Goal: Task Accomplishment & Management: Use online tool/utility

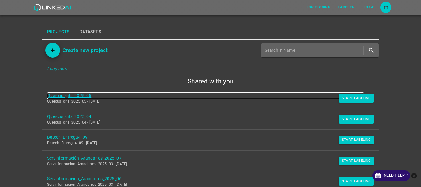
click at [81, 93] on link "Quercus_gifs_2025_05" at bounding box center [205, 96] width 317 height 6
click at [71, 117] on link "Quercus_gifs_2025_04" at bounding box center [205, 117] width 317 height 6
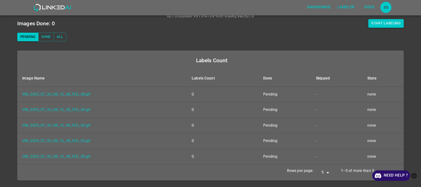
scroll to position [52, 0]
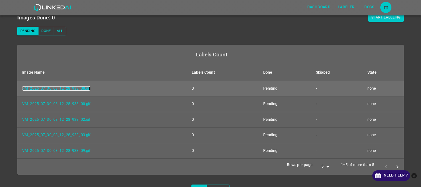
click at [80, 88] on link "VM_2025_07_30_08_12_28_933_08.gif" at bounding box center [56, 88] width 68 height 4
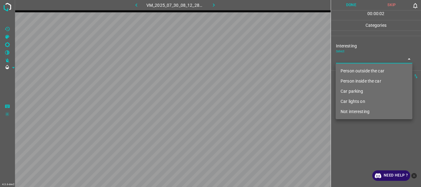
click at [355, 61] on body "4.3.6-dev2 VM_2025_07_30_08_12_28_933_08.gif Done Skip 0 00 : 00 : 02 Categorie…" at bounding box center [210, 93] width 421 height 187
click at [353, 70] on li "Person outside the car" at bounding box center [374, 71] width 77 height 10
type input "Person outside the car"
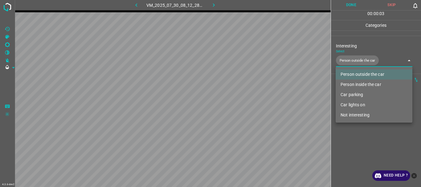
click at [345, 138] on div at bounding box center [210, 93] width 421 height 187
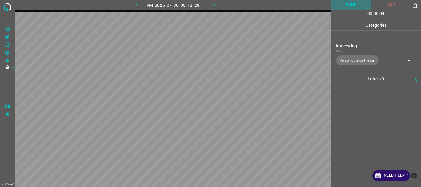
click at [347, 6] on button "Done" at bounding box center [351, 5] width 41 height 10
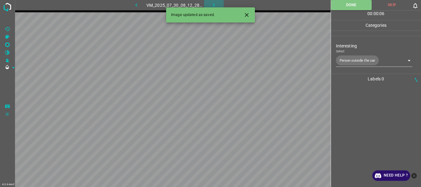
click at [211, 4] on icon "button" at bounding box center [214, 5] width 6 height 6
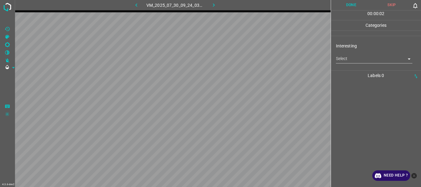
click at [360, 62] on body "4.3.6-dev2 VM_2025_07_30_09_24_03_259_03.gif Done Skip 0 00 : 00 : 02 Categorie…" at bounding box center [210, 93] width 421 height 187
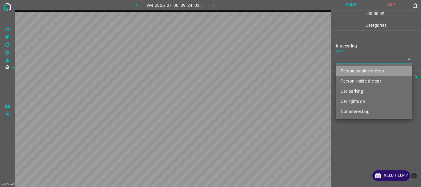
click at [355, 68] on li "Person outside the car" at bounding box center [374, 71] width 77 height 10
type input "Person outside the car"
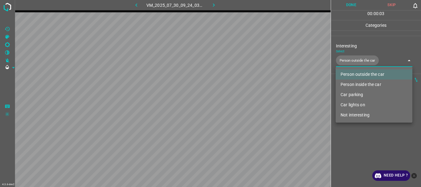
click at [350, 142] on div at bounding box center [210, 93] width 421 height 187
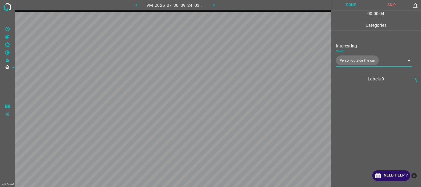
click at [349, 4] on button "Done" at bounding box center [351, 5] width 41 height 10
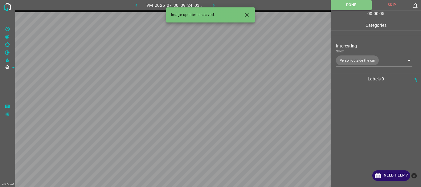
click at [210, 4] on button "button" at bounding box center [214, 5] width 20 height 10
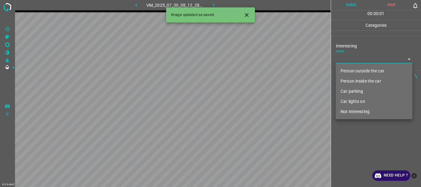
click at [337, 58] on body "4.3.6-dev2 VM_2025_07_30_08_12_28_933_03.gif Done Skip 0 00 : 00 : 01 Categorie…" at bounding box center [210, 93] width 421 height 187
click at [342, 71] on li "Person outside the car" at bounding box center [374, 71] width 77 height 10
type input "Person outside the car"
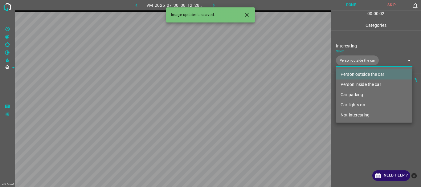
click at [349, 142] on div at bounding box center [210, 93] width 421 height 187
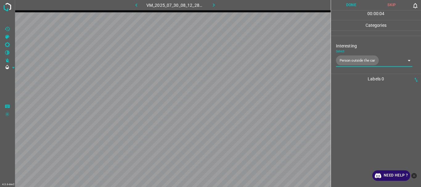
click at [343, 6] on button "Done" at bounding box center [351, 5] width 41 height 10
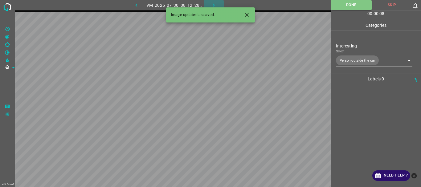
click at [213, 2] on icon "button" at bounding box center [214, 5] width 6 height 6
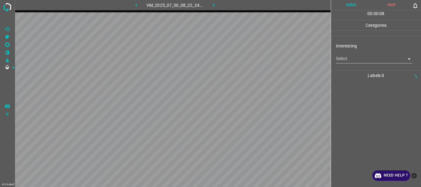
click at [345, 61] on body "4.3.6-dev2 VM_2025_07_30_08_22_24_697_03.gif Done Skip 0 00 : 00 : 08 Categorie…" at bounding box center [210, 93] width 421 height 187
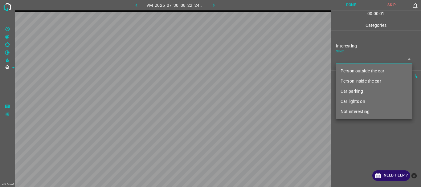
click at [347, 70] on li "Person outside the car" at bounding box center [374, 71] width 77 height 10
type input "Person outside the car"
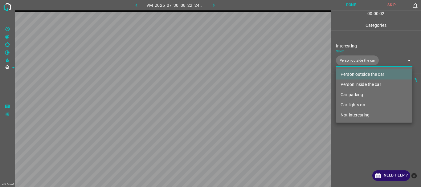
click at [351, 147] on div at bounding box center [210, 93] width 421 height 187
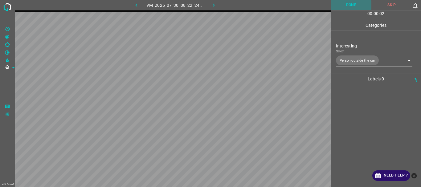
click at [347, 5] on button "Done" at bounding box center [351, 5] width 41 height 10
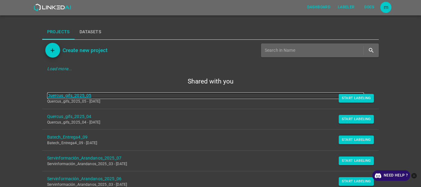
click at [76, 95] on link "Quercus_gifs_2025_05" at bounding box center [205, 96] width 317 height 6
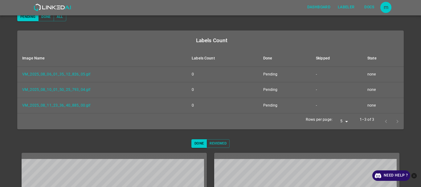
scroll to position [65, 0]
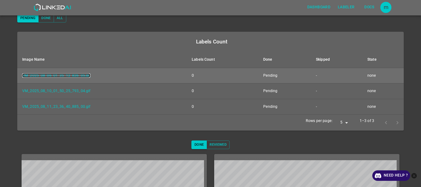
click at [46, 75] on link "VM_2025_08_06_01_35_12_826_05.gif" at bounding box center [56, 75] width 68 height 4
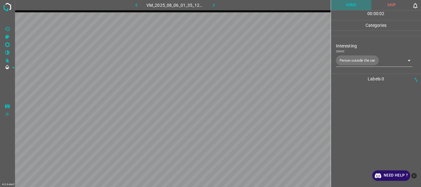
click at [352, 3] on button "Done" at bounding box center [351, 5] width 41 height 10
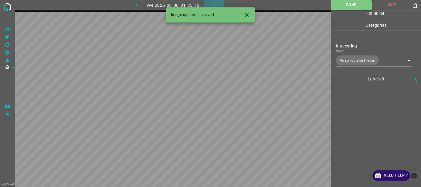
click at [216, 6] on icon "button" at bounding box center [214, 5] width 6 height 6
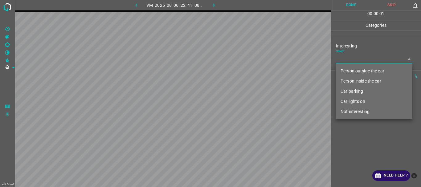
click at [343, 60] on body "4.3.6-dev2 VM_2025_08_06_22_41_08_388_09.gif Done Skip 0 00 : 00 : 01 Categorie…" at bounding box center [210, 93] width 421 height 187
click at [354, 69] on li "Person outside the car" at bounding box center [374, 71] width 77 height 10
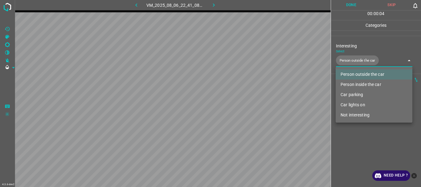
click at [356, 82] on li "Person inside the car" at bounding box center [374, 85] width 77 height 10
type input "Person outside the car,Person inside the car"
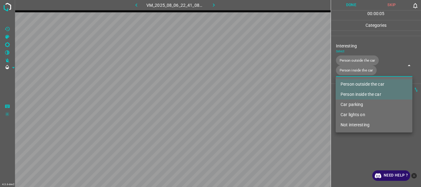
click at [356, 155] on div at bounding box center [210, 93] width 421 height 187
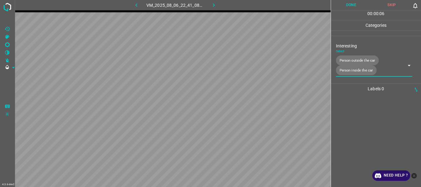
click at [344, 9] on button "Done" at bounding box center [351, 5] width 41 height 10
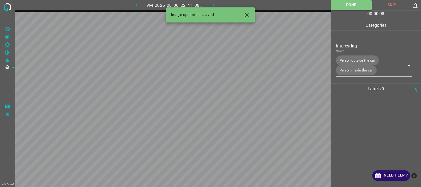
click at [216, 0] on button "button" at bounding box center [214, 5] width 20 height 10
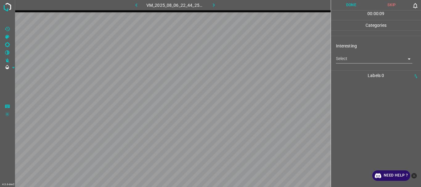
click at [358, 60] on body "4.3.6-dev2 VM_2025_08_06_22_44_25_647_06.gif Done Skip 0 00 : 00 : 09 Categorie…" at bounding box center [210, 93] width 421 height 187
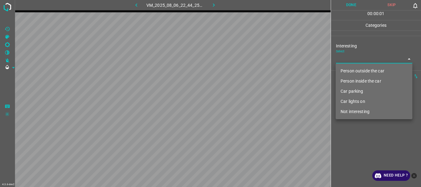
click at [348, 80] on li "Person inside the car" at bounding box center [374, 81] width 77 height 10
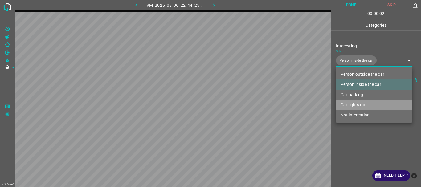
click at [348, 104] on li "Car lights on" at bounding box center [374, 105] width 77 height 10
type input "Person inside the car,Car lights on"
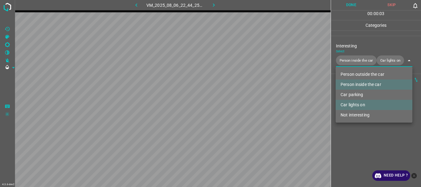
click at [353, 142] on div at bounding box center [210, 93] width 421 height 187
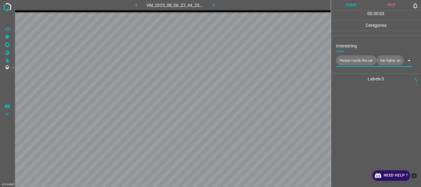
click at [349, 2] on button "Done" at bounding box center [351, 5] width 41 height 10
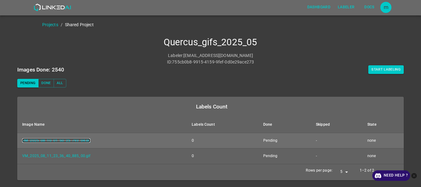
click at [52, 141] on link "VM_2025_08_10_01_50_25_793_04.gif" at bounding box center [56, 140] width 68 height 4
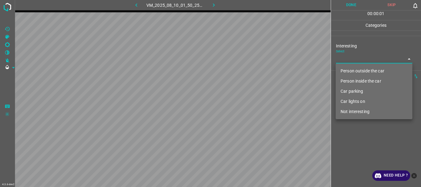
click at [351, 59] on body "4.3.6-dev2 VM_2025_08_10_01_50_25_793_04.gif Done Skip 0 00 : 00 : 01 Categorie…" at bounding box center [210, 93] width 421 height 187
click at [349, 73] on li "Person outside the car" at bounding box center [374, 71] width 77 height 10
type input "Person outside the car"
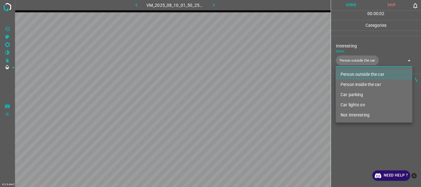
click at [350, 148] on div at bounding box center [210, 93] width 421 height 187
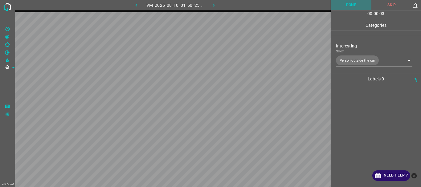
click at [353, 6] on button "Done" at bounding box center [351, 5] width 41 height 10
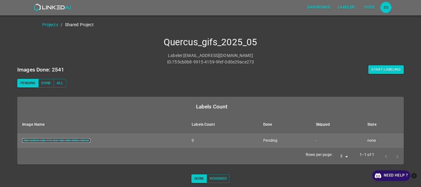
click at [79, 142] on link "VM_2025_08_11_23_36_40_885_00.gif" at bounding box center [56, 140] width 68 height 4
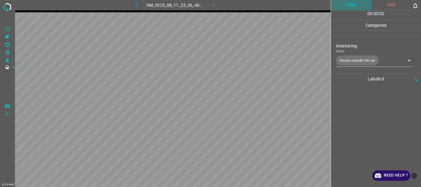
click at [348, 2] on button "Done" at bounding box center [351, 5] width 41 height 10
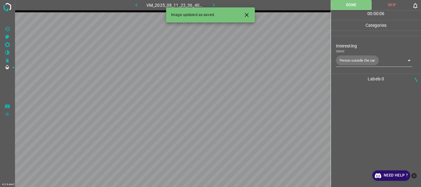
click at [213, 5] on icon "button" at bounding box center [214, 5] width 6 height 6
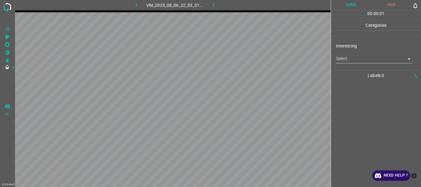
click at [342, 61] on body "4.3.6-dev2 VM_2025_08_06_22_53_31_728_00.gif Done Skip 0 00 : 00 : 01 Categorie…" at bounding box center [210, 93] width 421 height 187
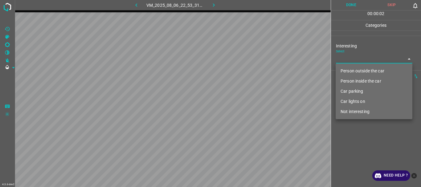
click at [345, 70] on li "Person outside the car" at bounding box center [374, 71] width 77 height 10
type input "Person outside the car"
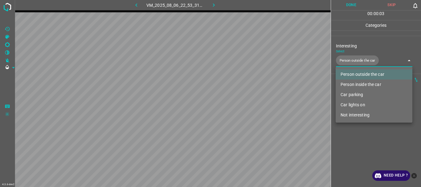
click at [351, 141] on div at bounding box center [210, 93] width 421 height 187
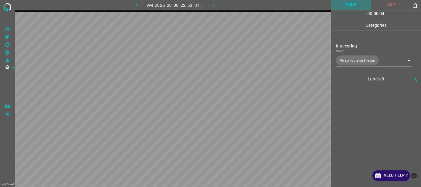
click at [349, 6] on button "Done" at bounding box center [351, 5] width 41 height 10
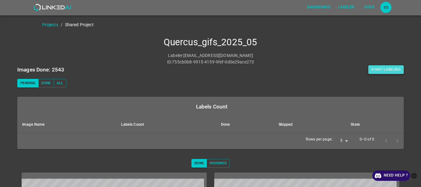
click at [389, 71] on button "Start Labeling" at bounding box center [386, 69] width 35 height 9
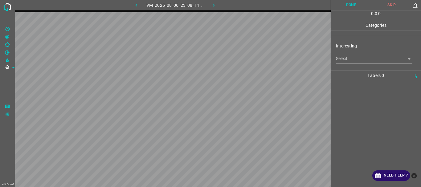
click at [364, 61] on body "4.3.6-dev2 VM_2025_08_06_23_08_11_123_01.gif Done Skip 0 0 : 0 : 0 Categories I…" at bounding box center [210, 93] width 421 height 187
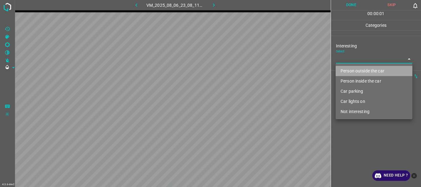
click at [358, 70] on li "Person outside the car" at bounding box center [374, 71] width 77 height 10
type input "Person outside the car"
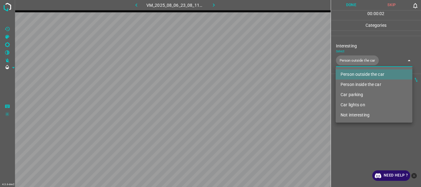
click at [363, 144] on div at bounding box center [210, 93] width 421 height 187
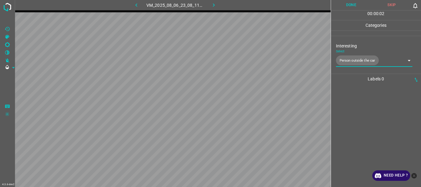
click at [348, 4] on button "Done" at bounding box center [351, 5] width 41 height 10
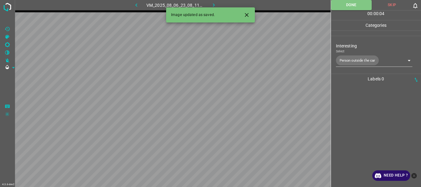
click at [216, 5] on icon "button" at bounding box center [214, 5] width 6 height 6
click at [381, 56] on body "4.3.6-dev2 VM_2025_08_06_22_57_34_650_10.gif Done Skip 0 00 : 00 : 01 Categorie…" at bounding box center [210, 93] width 421 height 187
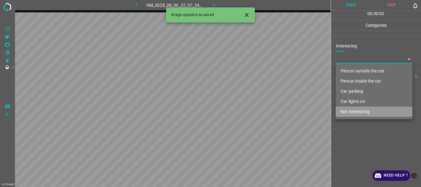
click at [357, 111] on li "Not interesting" at bounding box center [374, 112] width 77 height 10
type input "Not interesting"
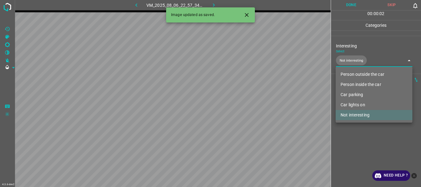
click at [349, 141] on div at bounding box center [210, 93] width 421 height 187
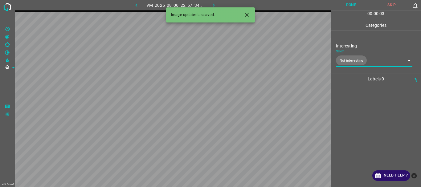
click at [348, 7] on button "Done" at bounding box center [351, 5] width 41 height 10
click at [216, 4] on icon "button" at bounding box center [214, 5] width 6 height 6
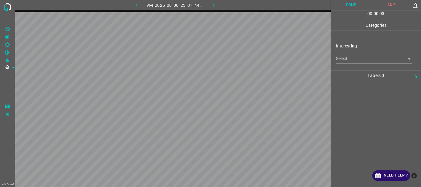
click at [353, 62] on body "4.3.6-dev2 VM_2025_08_06_23_01_44_108_01.gif Done Skip 0 00 : 00 : 03 Categorie…" at bounding box center [210, 93] width 421 height 187
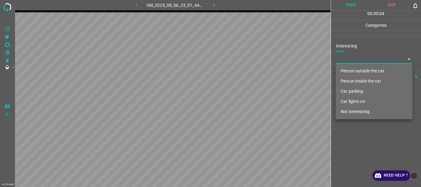
click at [357, 100] on li "Car lights on" at bounding box center [374, 102] width 77 height 10
type input "Car lights on"
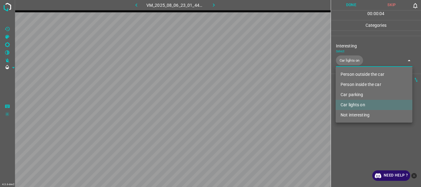
click at [356, 133] on div at bounding box center [210, 93] width 421 height 187
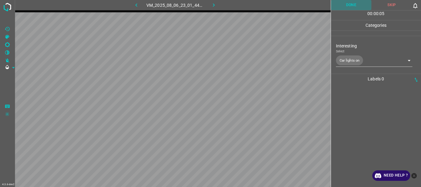
click at [350, 5] on button "Done" at bounding box center [351, 5] width 41 height 10
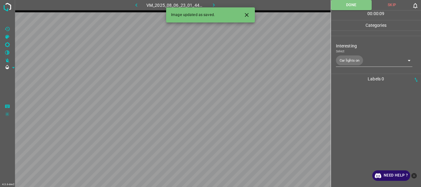
click at [210, 6] on button "button" at bounding box center [214, 5] width 20 height 10
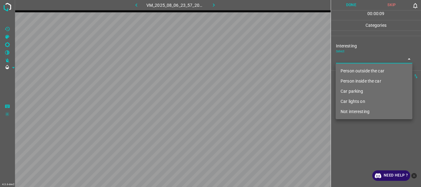
click at [361, 61] on body "4.3.6-dev2 VM_2025_08_06_23_57_20_058_00.gif Done Skip 0 00 : 00 : 09 Categorie…" at bounding box center [210, 93] width 421 height 187
click at [357, 71] on li "Person outside the car" at bounding box center [374, 71] width 77 height 10
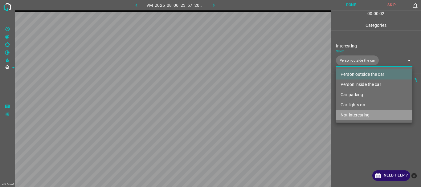
click at [351, 118] on li "Not interesting" at bounding box center [374, 115] width 77 height 10
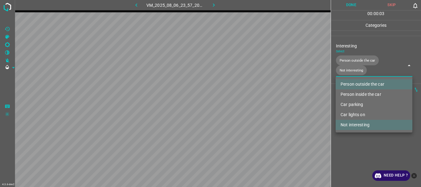
click at [357, 126] on li "Not interesting" at bounding box center [374, 125] width 77 height 10
type input "Person outside the car"
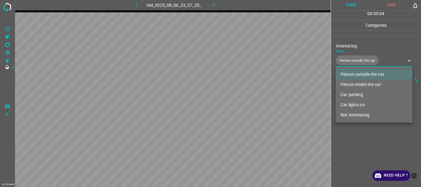
click at [355, 153] on div at bounding box center [210, 93] width 421 height 187
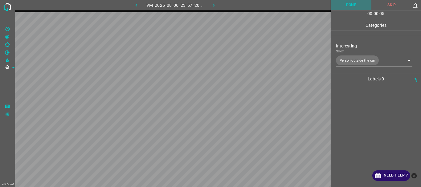
click at [351, 10] on button "Done" at bounding box center [351, 5] width 41 height 10
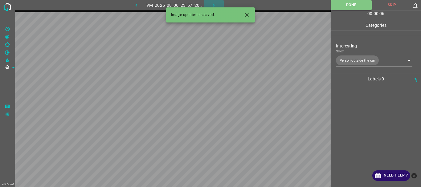
click at [209, 2] on button "button" at bounding box center [214, 5] width 20 height 10
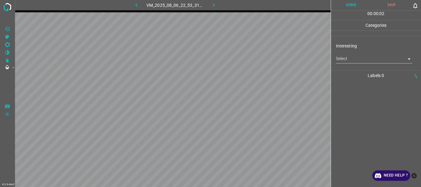
click at [361, 59] on body "4.3.6-dev2 VM_2025_08_06_22_53_31_728_02.gif Done Skip 0 00 : 00 : 02 Categorie…" at bounding box center [210, 93] width 421 height 187
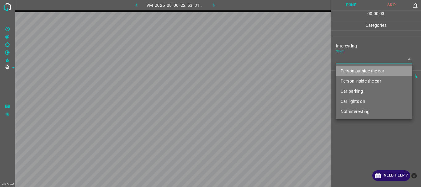
click at [357, 71] on li "Person outside the car" at bounding box center [374, 71] width 77 height 10
type input "Person outside the car"
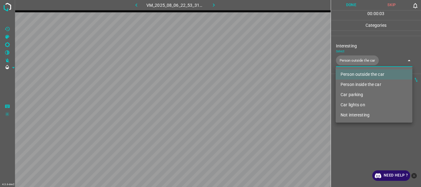
click at [354, 144] on div at bounding box center [210, 93] width 421 height 187
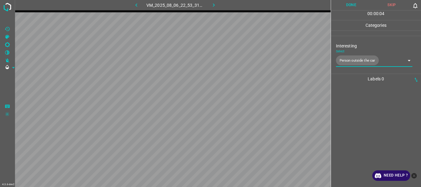
click at [351, 6] on button "Done" at bounding box center [351, 5] width 41 height 10
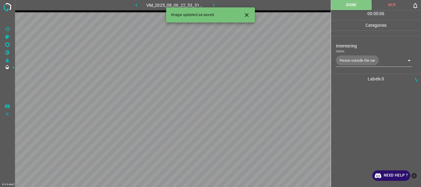
click at [217, 4] on button "button" at bounding box center [214, 5] width 20 height 10
click at [364, 58] on body "4.3.6-dev2 VM_2025_08_06_23_01_44_108_00.gif Done Skip 0 00 : 00 : 06 Categorie…" at bounding box center [210, 93] width 421 height 187
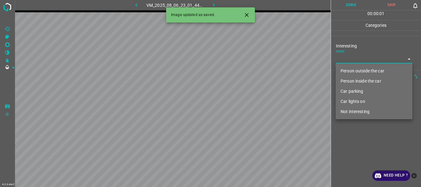
click at [356, 100] on li "Car lights on" at bounding box center [374, 102] width 77 height 10
type input "Car lights on"
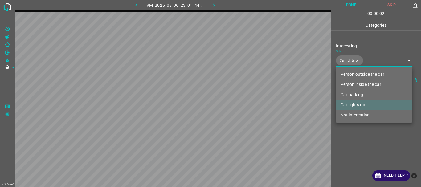
click at [349, 138] on div at bounding box center [210, 93] width 421 height 187
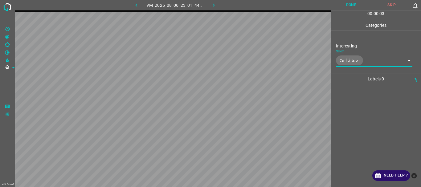
click at [347, 5] on button "Done" at bounding box center [351, 5] width 41 height 10
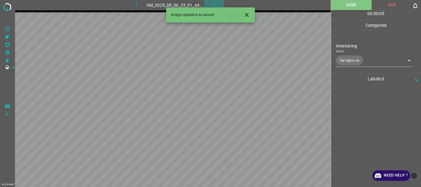
click at [210, 0] on button "button" at bounding box center [214, 5] width 20 height 10
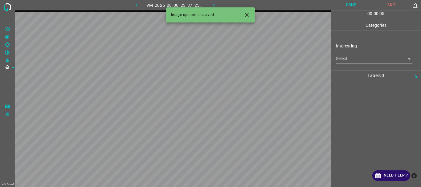
click at [354, 60] on body "4.3.6-dev2 VM_2025_08_06_23_37_25_006_04.gif Done Skip 0 00 : 00 : 05 Categorie…" at bounding box center [210, 93] width 421 height 187
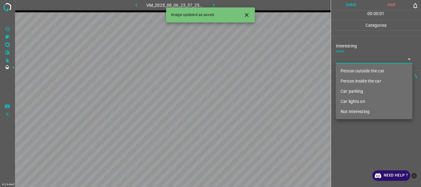
click at [353, 69] on li "Person outside the car" at bounding box center [374, 71] width 77 height 10
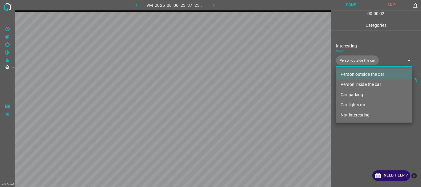
click at [350, 105] on li "Car lights on" at bounding box center [374, 105] width 77 height 10
type input "Person outside the car,Car lights on"
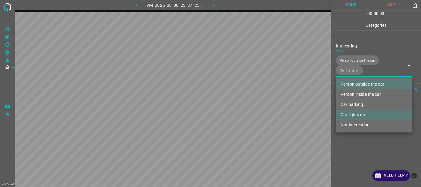
drag, startPoint x: 353, startPoint y: 143, endPoint x: 352, endPoint y: 98, distance: 45.0
click at [353, 144] on div at bounding box center [210, 93] width 421 height 187
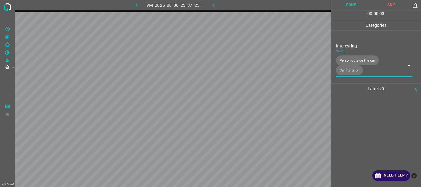
click at [349, 8] on button "Done" at bounding box center [351, 5] width 41 height 10
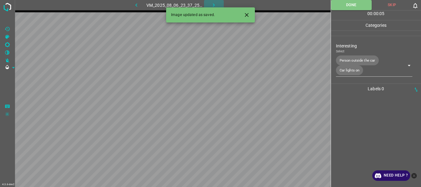
click at [212, 2] on icon "button" at bounding box center [214, 5] width 6 height 6
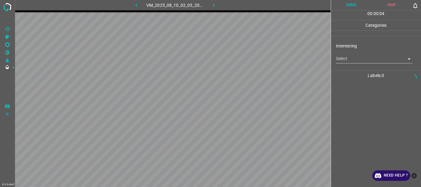
click at [371, 59] on body "4.3.6-dev2 VM_2025_08_10_02_03_20_774_00.gif Done Skip 0 00 : 00 : 04 Categorie…" at bounding box center [210, 93] width 421 height 187
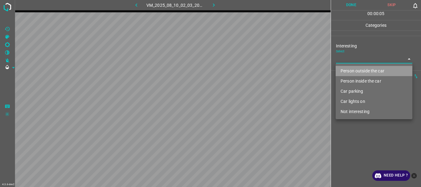
click at [359, 70] on li "Person outside the car" at bounding box center [374, 71] width 77 height 10
type input "Person outside the car"
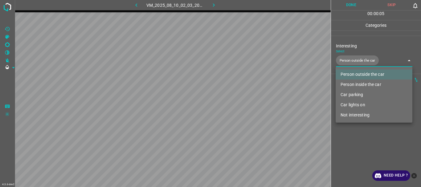
drag, startPoint x: 356, startPoint y: 138, endPoint x: 343, endPoint y: 44, distance: 95.6
click at [356, 138] on div at bounding box center [210, 93] width 421 height 187
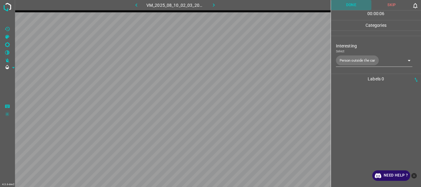
click at [351, 2] on button "Done" at bounding box center [351, 5] width 41 height 10
click at [215, 7] on icon "button" at bounding box center [214, 5] width 6 height 6
click at [342, 61] on body "4.3.6-dev2 VM_2025_08_06_22_57_44_828_03.gif Done Skip 0 00 : 00 : 08 Categorie…" at bounding box center [210, 93] width 421 height 187
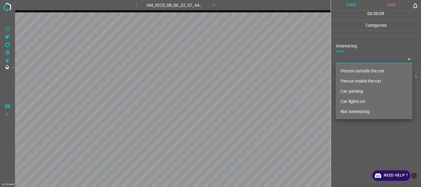
click at [349, 110] on li "Not interesting" at bounding box center [374, 112] width 77 height 10
type input "Not interesting"
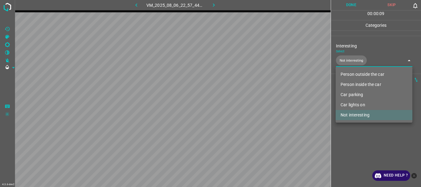
click at [346, 128] on div at bounding box center [210, 93] width 421 height 187
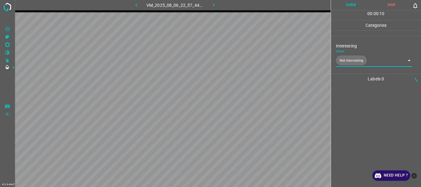
click at [354, 6] on button "Done" at bounding box center [351, 5] width 41 height 10
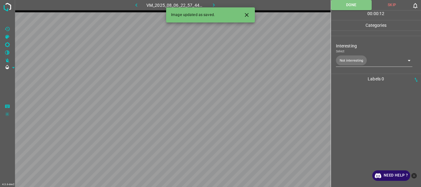
click at [212, 2] on icon "button" at bounding box center [214, 5] width 6 height 6
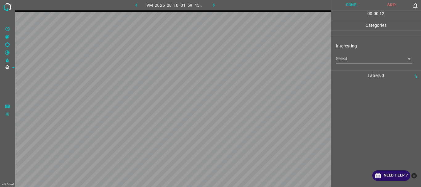
click at [349, 56] on body "4.3.6-dev2 VM_2025_08_10_01_59_45_504_04.gif Done Skip 0 00 : 00 : 12 Categorie…" at bounding box center [210, 93] width 421 height 187
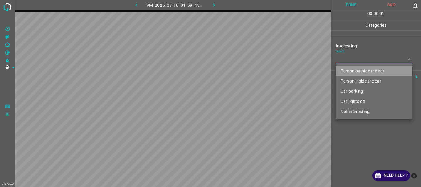
click at [346, 72] on li "Person outside the car" at bounding box center [374, 71] width 77 height 10
type input "Person outside the car"
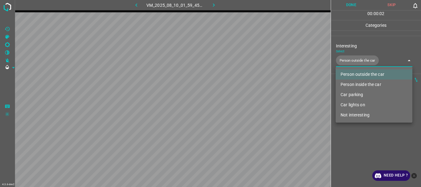
click at [354, 144] on div at bounding box center [210, 93] width 421 height 187
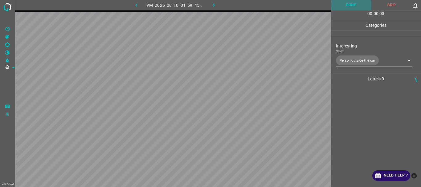
click at [348, 7] on button "Done" at bounding box center [351, 5] width 41 height 10
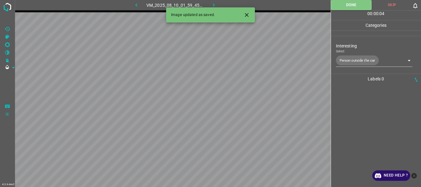
click at [214, 5] on icon "button" at bounding box center [214, 4] width 2 height 3
click at [344, 63] on body "4.3.6-dev2 VM_2025_08_06_22_57_44_828_05.gif Done Skip 0 00 : 00 : 12 Categorie…" at bounding box center [210, 93] width 421 height 187
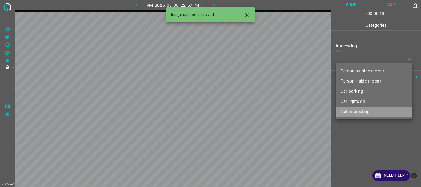
click at [353, 111] on li "Not interesting" at bounding box center [374, 112] width 77 height 10
type input "Not interesting"
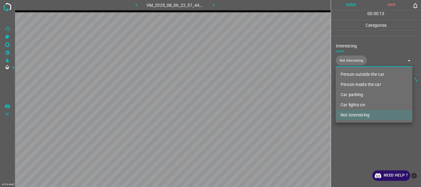
click at [350, 133] on div at bounding box center [210, 93] width 421 height 187
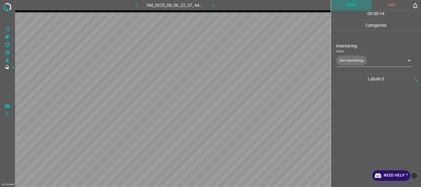
click at [345, 2] on button "Done" at bounding box center [351, 5] width 41 height 10
click at [358, 115] on div at bounding box center [376, 135] width 87 height 103
click at [212, 5] on icon "button" at bounding box center [214, 5] width 6 height 6
click at [372, 57] on body "4.3.6-dev2 VM_2025_08_10_01_53_41_979_02.gif Done Skip 0 00 : 00 : 36 Categorie…" at bounding box center [210, 93] width 421 height 187
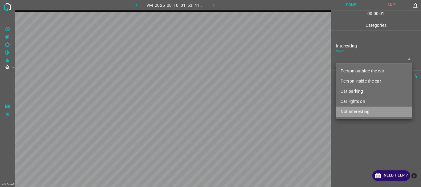
click at [360, 113] on li "Not interesting" at bounding box center [374, 112] width 77 height 10
type input "Not interesting"
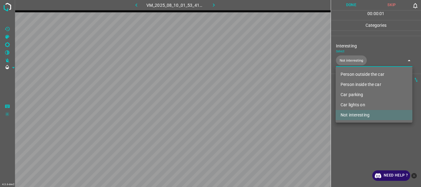
click at [356, 148] on div at bounding box center [210, 93] width 421 height 187
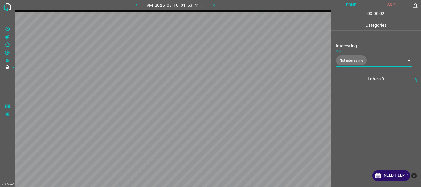
click at [347, 8] on button "Done" at bounding box center [351, 5] width 41 height 10
click at [216, 3] on icon "button" at bounding box center [214, 5] width 6 height 6
click at [359, 61] on body "4.3.6-dev2 VM_2025_08_06_23_06_04_504_01.gif Done Skip 0 00 : 00 : 02 Categorie…" at bounding box center [210, 93] width 421 height 187
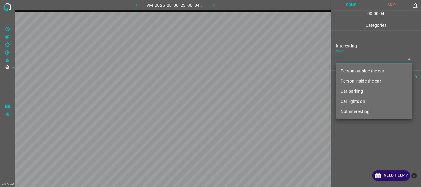
click at [349, 114] on li "Not interesting" at bounding box center [374, 112] width 77 height 10
type input "Not interesting"
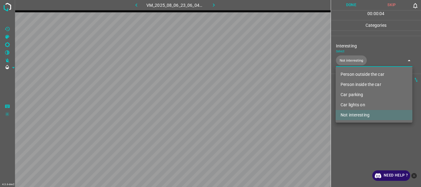
click at [350, 137] on div at bounding box center [210, 93] width 421 height 187
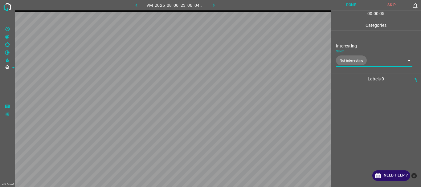
click at [348, 6] on button "Done" at bounding box center [351, 5] width 41 height 10
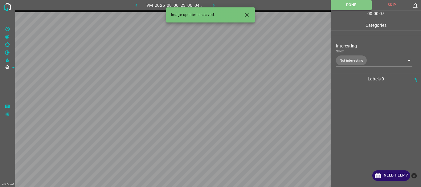
click at [214, 4] on icon "button" at bounding box center [214, 4] width 2 height 3
click at [363, 58] on body "4.3.6-dev2 VM_2025_08_06_22_53_49_874_07.gif Done Skip 0 00 : 00 : 07 Categorie…" at bounding box center [210, 93] width 421 height 187
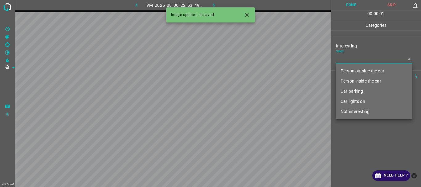
click at [358, 69] on li "Person outside the car" at bounding box center [374, 71] width 77 height 10
type input "Person outside the car"
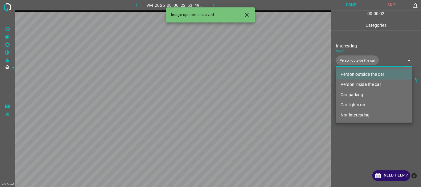
drag, startPoint x: 358, startPoint y: 144, endPoint x: 357, endPoint y: 56, distance: 87.6
click at [359, 144] on div at bounding box center [210, 93] width 421 height 187
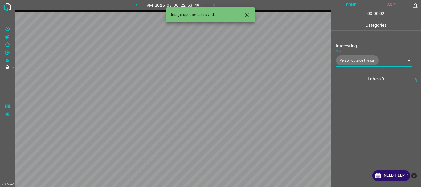
click at [347, 6] on button "Done" at bounding box center [351, 5] width 41 height 10
click at [209, 3] on button "button" at bounding box center [214, 5] width 20 height 10
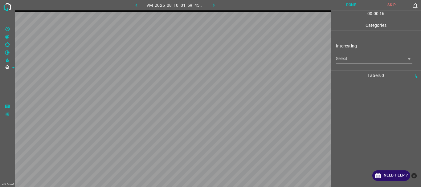
click at [353, 61] on body "4.3.6-dev2 VM_2025_08_10_01_59_45_504_05.gif Done Skip 0 00 : 00 : 16 Categorie…" at bounding box center [210, 93] width 421 height 187
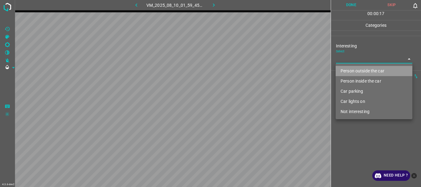
click at [353, 68] on li "Person outside the car" at bounding box center [374, 71] width 77 height 10
type input "Person outside the car"
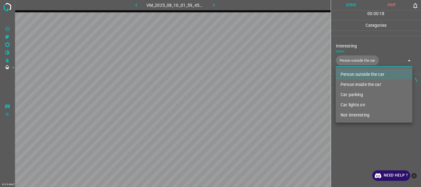
drag, startPoint x: 361, startPoint y: 136, endPoint x: 362, endPoint y: 104, distance: 32.7
click at [361, 136] on div at bounding box center [210, 93] width 421 height 187
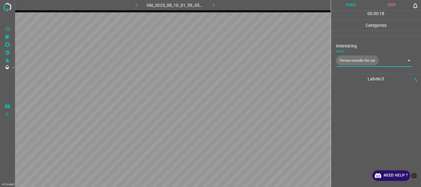
click at [349, 2] on button "Done" at bounding box center [351, 5] width 41 height 10
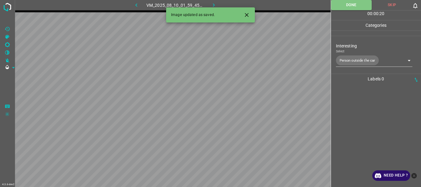
click at [213, 2] on icon "button" at bounding box center [214, 5] width 6 height 6
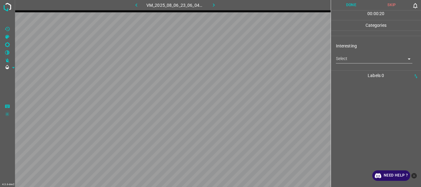
click at [353, 60] on body "4.3.6-dev2 VM_2025_08_06_23_06_04_504_06.gif Done Skip 0 00 : 00 : 20 Categorie…" at bounding box center [210, 93] width 421 height 187
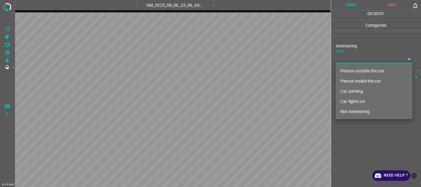
click at [354, 73] on li "Person outside the car" at bounding box center [374, 71] width 77 height 10
type input "Person outside the car"
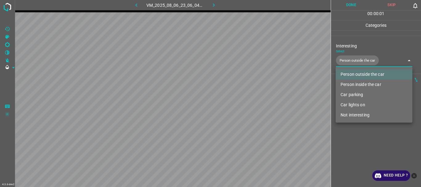
click at [350, 133] on div at bounding box center [210, 93] width 421 height 187
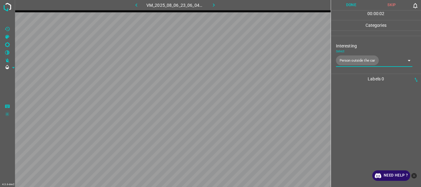
click at [349, 2] on button "Done" at bounding box center [351, 5] width 41 height 10
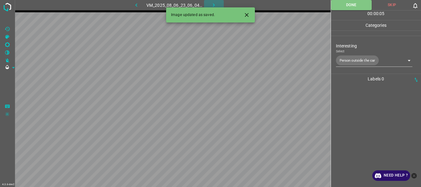
click at [215, 5] on icon "button" at bounding box center [214, 5] width 6 height 6
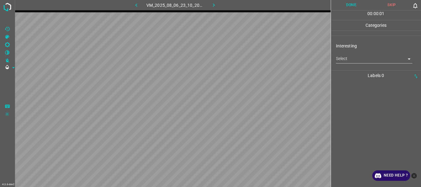
click at [356, 60] on body "4.3.6-dev2 VM_2025_08_06_23_10_20_061_05.gif Done Skip 0 00 : 00 : 01 Categorie…" at bounding box center [210, 93] width 421 height 187
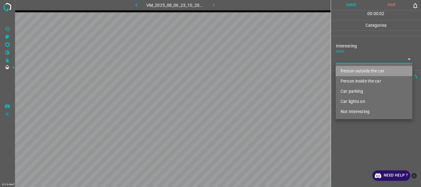
click at [354, 70] on li "Person outside the car" at bounding box center [374, 71] width 77 height 10
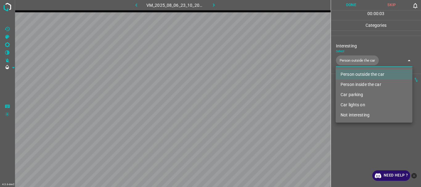
click at [359, 101] on li "Car lights on" at bounding box center [374, 105] width 77 height 10
type input "Person outside the car,Car lights on"
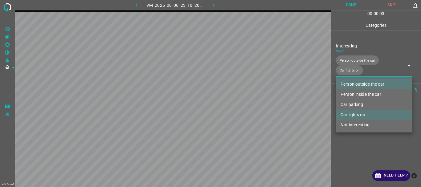
click at [363, 135] on div at bounding box center [210, 93] width 421 height 187
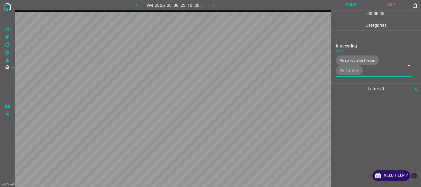
click at [345, 3] on button "Done" at bounding box center [351, 5] width 41 height 10
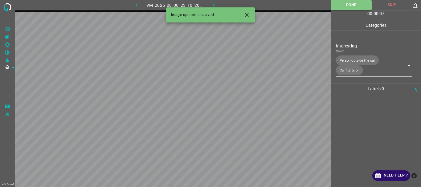
click at [211, 4] on icon "button" at bounding box center [214, 5] width 6 height 6
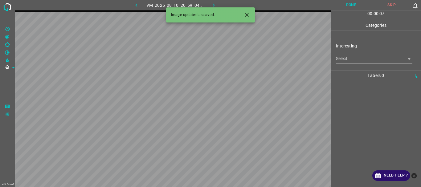
click at [357, 58] on body "4.3.6-dev2 VM_2025_08_10_20_59_04_906_00.gif Done Skip 0 00 : 00 : 07 Categorie…" at bounding box center [210, 93] width 421 height 187
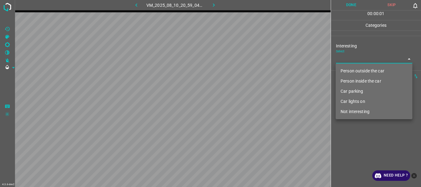
click at [353, 103] on li "Car lights on" at bounding box center [374, 102] width 77 height 10
type input "Car lights on"
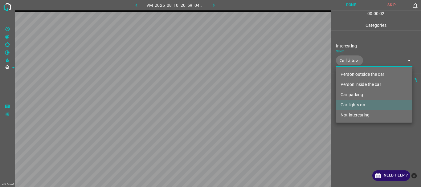
click at [347, 143] on div at bounding box center [210, 93] width 421 height 187
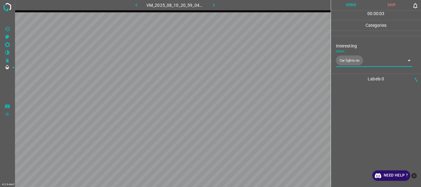
click at [355, 10] on div "00 : 00 : 03" at bounding box center [376, 15] width 90 height 10
click at [349, 7] on button "Done" at bounding box center [351, 5] width 41 height 10
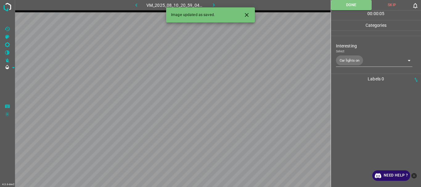
click at [210, 4] on button "button" at bounding box center [214, 5] width 20 height 10
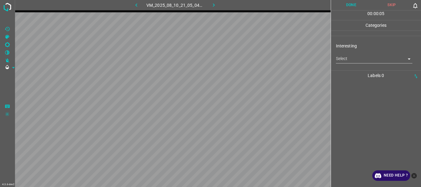
click at [371, 56] on body "4.3.6-dev2 VM_2025_08_10_21_05_04_140_01.gif Done Skip 0 00 : 00 : 05 Categorie…" at bounding box center [210, 93] width 421 height 187
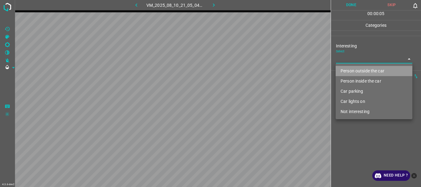
click at [359, 70] on li "Person outside the car" at bounding box center [374, 71] width 77 height 10
type input "Person outside the car"
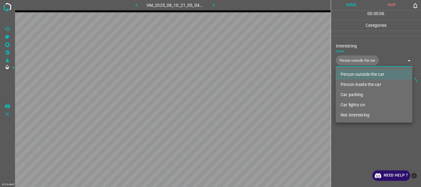
click at [354, 141] on div at bounding box center [210, 93] width 421 height 187
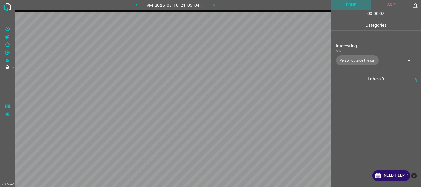
click at [346, 5] on button "Done" at bounding box center [351, 5] width 41 height 10
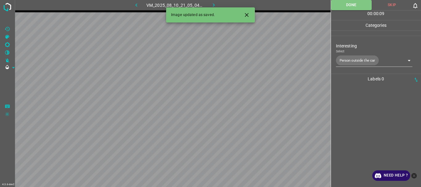
click at [212, 2] on icon "button" at bounding box center [214, 5] width 6 height 6
click at [371, 60] on body "4.3.6-dev2 VM_2025_08_06_23_15_57_746_02.gif Done Skip 0 00 : 00 : 09 Categorie…" at bounding box center [210, 93] width 421 height 187
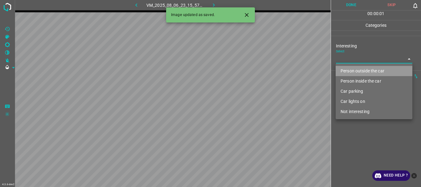
click at [365, 69] on li "Person outside the car" at bounding box center [374, 71] width 77 height 10
type input "Person outside the car"
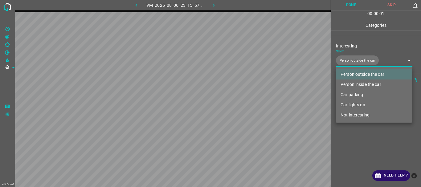
click at [353, 138] on div at bounding box center [210, 93] width 421 height 187
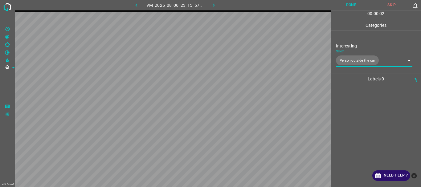
click at [353, 0] on button "Done" at bounding box center [351, 5] width 41 height 10
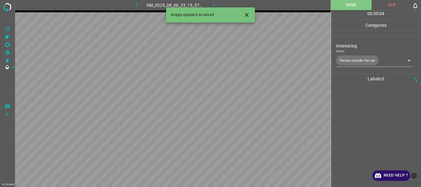
click at [214, 5] on icon "button" at bounding box center [214, 4] width 2 height 3
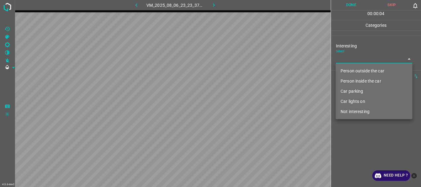
click at [358, 62] on body "4.3.6-dev2 VM_2025_08_06_23_23_37_958_02.gif Done Skip 0 00 : 00 : 04 Categorie…" at bounding box center [210, 93] width 421 height 187
click at [357, 111] on li "Not interesting" at bounding box center [374, 112] width 77 height 10
type input "Not interesting"
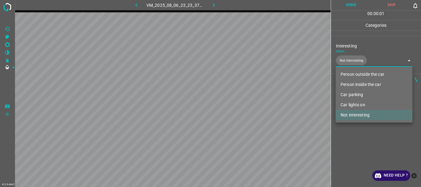
click at [368, 146] on div at bounding box center [210, 93] width 421 height 187
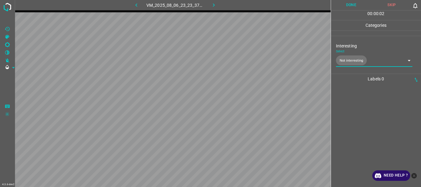
click at [349, 5] on button "Done" at bounding box center [351, 5] width 41 height 10
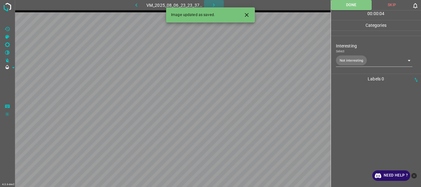
click at [216, 4] on icon "button" at bounding box center [214, 5] width 6 height 6
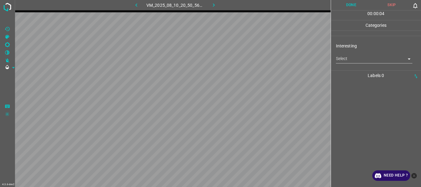
click at [343, 60] on body "4.3.6-dev2 VM_2025_08_10_20_50_56_553_11.gif Done Skip 0 00 : 00 : 04 Categorie…" at bounding box center [210, 93] width 421 height 187
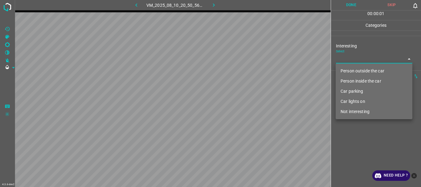
click at [347, 74] on li "Person outside the car" at bounding box center [374, 71] width 77 height 10
type input "Person outside the car"
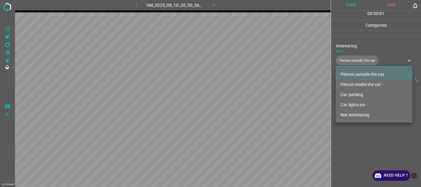
click at [342, 154] on div at bounding box center [210, 93] width 421 height 187
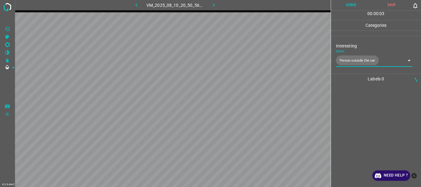
click at [345, 7] on button "Done" at bounding box center [351, 5] width 41 height 10
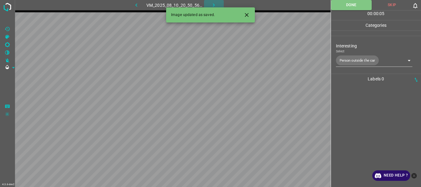
click at [214, 5] on icon "button" at bounding box center [214, 4] width 2 height 3
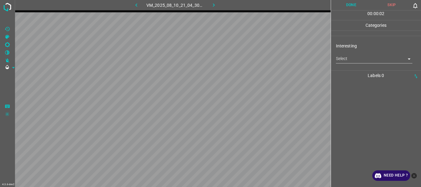
click at [363, 61] on body "4.3.6-dev2 VM_2025_08_10_21_04_30_630_01.gif Done Skip 0 00 : 00 : 02 Categorie…" at bounding box center [210, 93] width 421 height 187
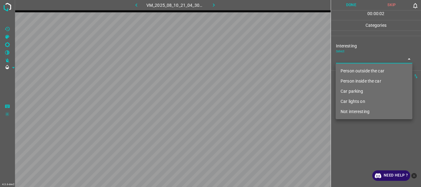
click at [359, 69] on li "Person outside the car" at bounding box center [374, 71] width 77 height 10
type input "Person outside the car"
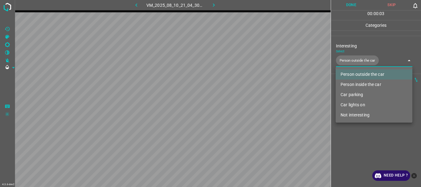
click at [358, 135] on div at bounding box center [210, 93] width 421 height 187
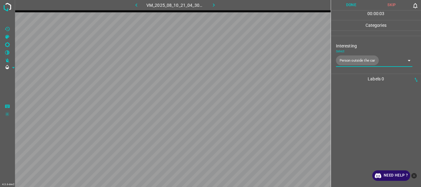
click at [353, 7] on button "Done" at bounding box center [351, 5] width 41 height 10
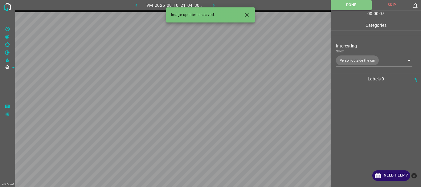
click at [213, 4] on icon "button" at bounding box center [214, 5] width 6 height 6
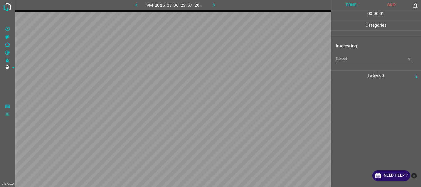
click at [351, 61] on body "4.3.6-dev2 VM_2025_08_06_23_57_20_058_06.gif Done Skip 0 00 : 00 : 01 Categorie…" at bounding box center [210, 93] width 421 height 187
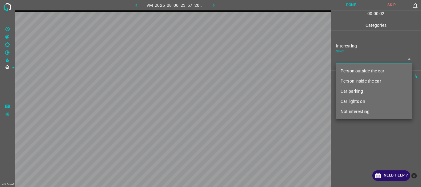
click at [350, 68] on li "Person outside the car" at bounding box center [374, 71] width 77 height 10
type input "Person outside the car"
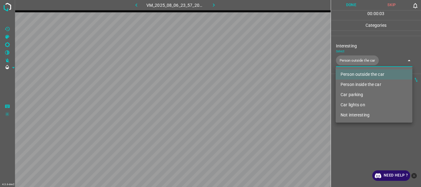
drag, startPoint x: 367, startPoint y: 157, endPoint x: 354, endPoint y: 74, distance: 84.1
click at [367, 156] on div at bounding box center [210, 93] width 421 height 187
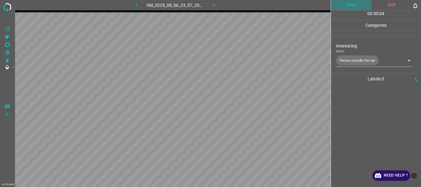
click at [347, 5] on button "Done" at bounding box center [351, 5] width 41 height 10
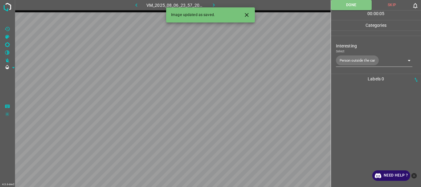
click at [216, 4] on icon "button" at bounding box center [214, 5] width 6 height 6
click at [355, 59] on body "4.3.6-dev2 VM_2025_08_10_21_14_00_417_01.gif Done Skip 0 00 : 00 : 06 Categorie…" at bounding box center [210, 93] width 421 height 187
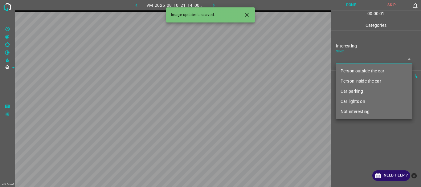
click at [353, 70] on li "Person outside the car" at bounding box center [374, 71] width 77 height 10
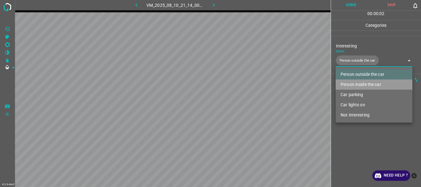
click at [353, 83] on li "Person inside the car" at bounding box center [374, 85] width 77 height 10
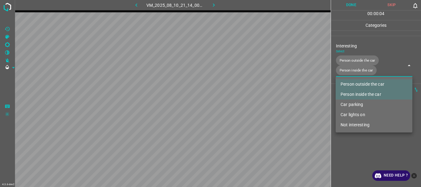
click at [353, 104] on li "Car parking" at bounding box center [374, 105] width 77 height 10
click at [355, 114] on li "Car lights on" at bounding box center [374, 115] width 77 height 10
type input "Person outside the car,Person inside the car,Car parking,Car lights on"
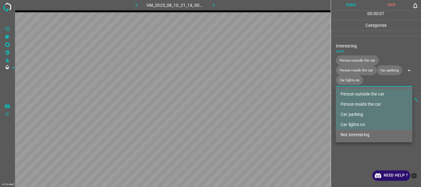
click at [353, 152] on div at bounding box center [210, 93] width 421 height 187
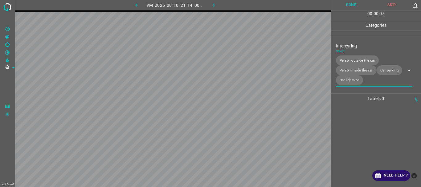
click at [350, 2] on button "Done" at bounding box center [351, 5] width 41 height 10
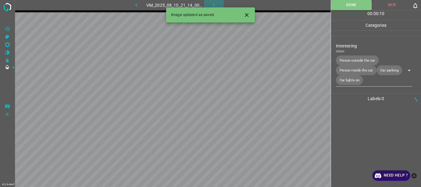
click at [215, 3] on icon "button" at bounding box center [214, 5] width 6 height 6
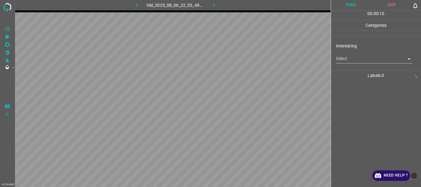
click at [359, 60] on body "4.3.6-dev2 VM_2025_08_06_22_53_49_874_10.gif Done Skip 0 00 : 00 : 10 Categorie…" at bounding box center [210, 93] width 421 height 187
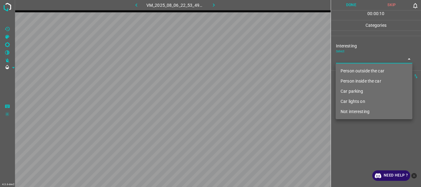
click at [359, 69] on li "Person outside the car" at bounding box center [374, 71] width 77 height 10
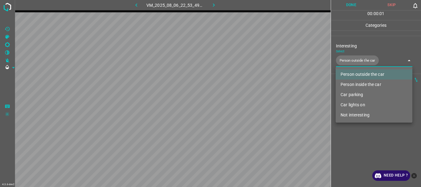
type input "Person outside the car"
click at [364, 126] on div at bounding box center [210, 93] width 421 height 187
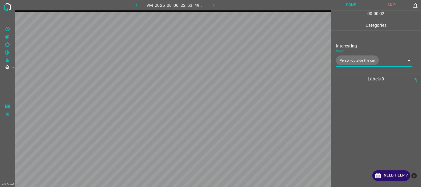
click at [351, 6] on button "Done" at bounding box center [351, 5] width 41 height 10
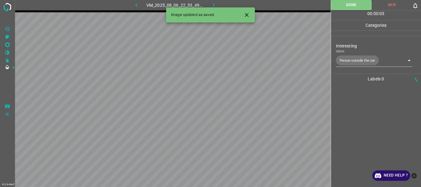
click at [216, 6] on icon "button" at bounding box center [214, 5] width 6 height 6
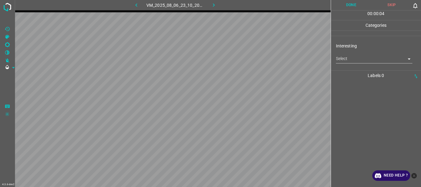
click at [356, 57] on body "4.3.6-dev2 VM_2025_08_06_23_10_20_061_11.gif Done Skip 0 00 : 00 : 04 Categorie…" at bounding box center [210, 93] width 421 height 187
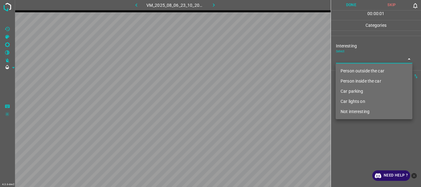
click at [358, 68] on li "Person outside the car" at bounding box center [374, 71] width 77 height 10
type input "Person outside the car"
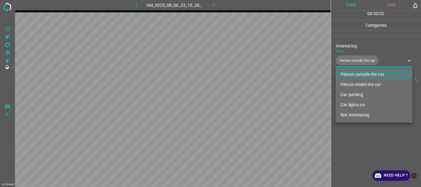
click at [352, 139] on div at bounding box center [210, 93] width 421 height 187
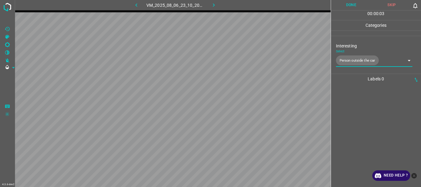
drag, startPoint x: 349, startPoint y: 5, endPoint x: 334, endPoint y: 4, distance: 14.6
click at [349, 5] on button "Done" at bounding box center [351, 5] width 41 height 10
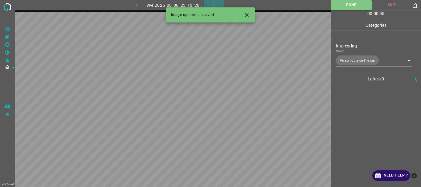
click at [213, 5] on icon "button" at bounding box center [214, 5] width 6 height 6
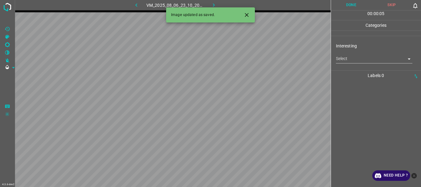
click at [361, 59] on body "4.3.6-dev2 VM_2025_08_06_23_10_20_061_14.gif Done Skip 0 00 : 00 : 05 Categorie…" at bounding box center [210, 93] width 421 height 187
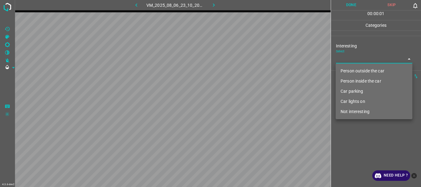
click at [361, 84] on li "Person inside the car" at bounding box center [374, 81] width 77 height 10
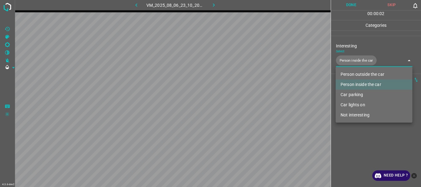
click at [357, 105] on li "Car lights on" at bounding box center [374, 105] width 77 height 10
type input "Person inside the car,Car lights on"
click at [355, 142] on div at bounding box center [210, 93] width 421 height 187
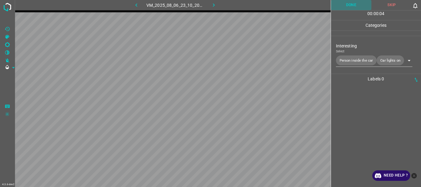
click at [351, 6] on button "Done" at bounding box center [351, 5] width 41 height 10
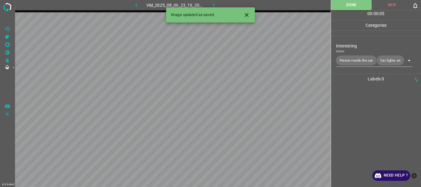
click at [212, 6] on icon "button" at bounding box center [214, 5] width 6 height 6
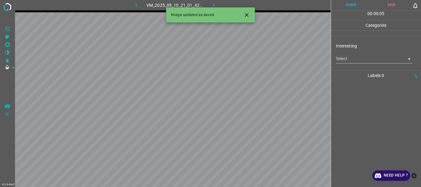
click at [353, 58] on body "4.3.6-dev2 VM_2025_08_10_21_01_42_427_01.gif Done Skip 0 00 : 00 : 05 Categorie…" at bounding box center [210, 93] width 421 height 187
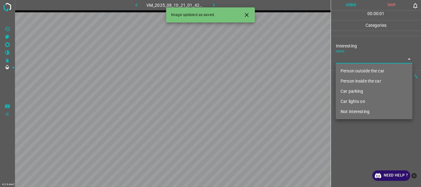
click at [354, 71] on li "Person outside the car" at bounding box center [374, 71] width 77 height 10
type input "Person outside the car"
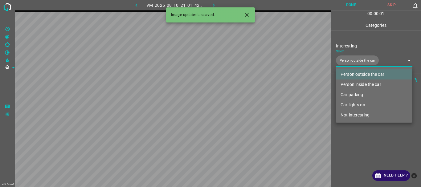
click at [361, 148] on div at bounding box center [210, 93] width 421 height 187
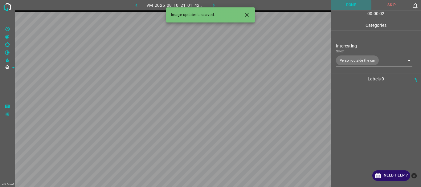
click at [344, 7] on button "Done" at bounding box center [351, 5] width 41 height 10
click at [216, 4] on icon "button" at bounding box center [214, 5] width 6 height 6
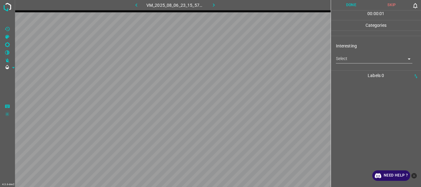
click at [360, 63] on body "4.3.6-dev2 VM_2025_08_06_23_15_57_746_06.gif Done Skip 0 00 : 00 : 01 Categorie…" at bounding box center [210, 93] width 421 height 187
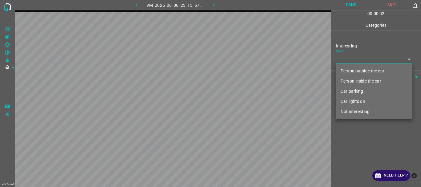
click at [349, 71] on li "Person outside the car" at bounding box center [374, 71] width 77 height 10
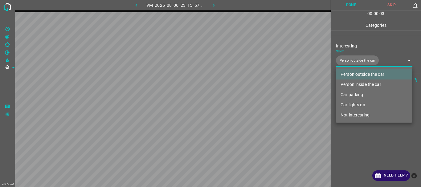
click at [350, 83] on li "Person inside the car" at bounding box center [374, 85] width 77 height 10
type input "Person outside the car,Person inside the car"
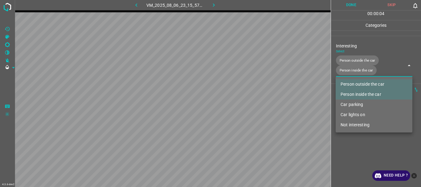
click at [353, 141] on div at bounding box center [210, 93] width 421 height 187
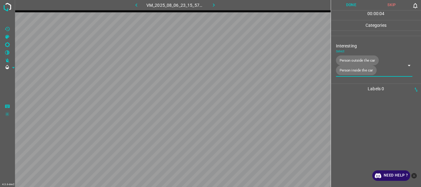
click at [340, 5] on button "Done" at bounding box center [351, 5] width 41 height 10
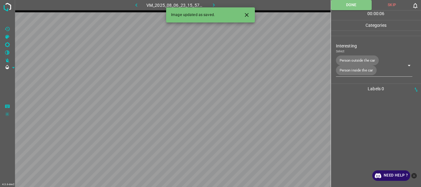
click at [215, 4] on icon "button" at bounding box center [214, 5] width 6 height 6
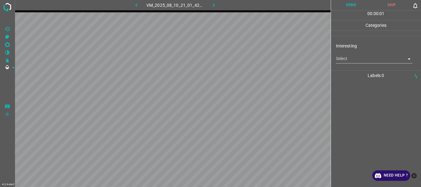
click at [357, 58] on body "4.3.6-dev2 VM_2025_08_10_21_01_42_427_03.gif Done Skip 0 00 : 00 : 01 Categorie…" at bounding box center [210, 93] width 421 height 187
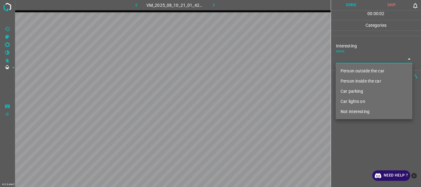
click at [352, 112] on li "Not interesting" at bounding box center [374, 112] width 77 height 10
type input "Not interesting"
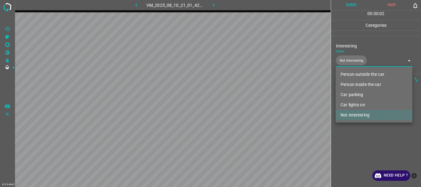
click at [354, 143] on div at bounding box center [210, 93] width 421 height 187
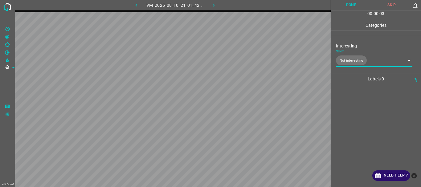
click at [355, 2] on button "Done" at bounding box center [351, 5] width 41 height 10
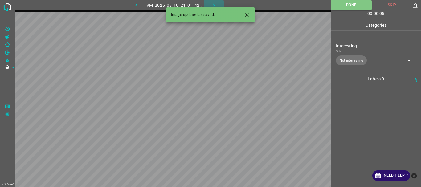
click at [215, 5] on icon "button" at bounding box center [214, 5] width 6 height 6
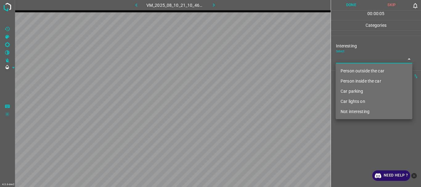
click at [346, 60] on body "4.3.6-dev2 VM_2025_08_10_21_10_46_546_00.gif Done Skip 0 00 : 00 : 05 Categorie…" at bounding box center [210, 93] width 421 height 187
click at [349, 70] on li "Person outside the car" at bounding box center [374, 71] width 77 height 10
type input "Person outside the car"
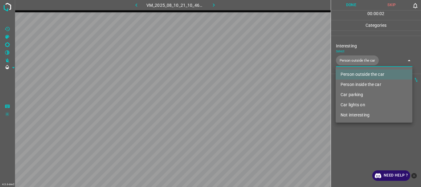
click at [354, 141] on div at bounding box center [210, 93] width 421 height 187
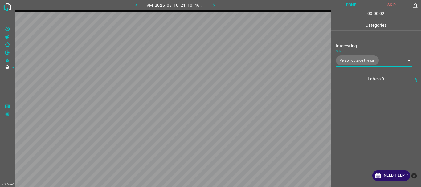
click at [355, 6] on button "Done" at bounding box center [351, 5] width 41 height 10
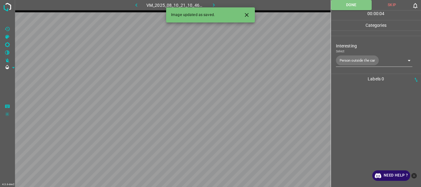
click at [220, 5] on button "button" at bounding box center [214, 5] width 20 height 10
click at [359, 58] on body "4.3.6-dev2 VM_2025_08_06_23_15_57_746_05.gif Done Skip 0 00 : 00 : 04 Categorie…" at bounding box center [210, 93] width 421 height 187
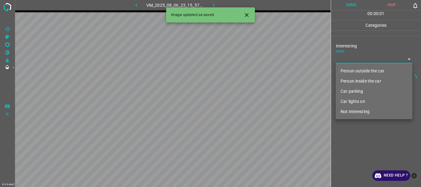
click at [358, 71] on li "Person outside the car" at bounding box center [374, 71] width 77 height 10
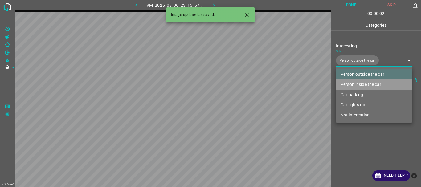
click at [359, 84] on li "Person inside the car" at bounding box center [374, 85] width 77 height 10
type input "Person outside the car,Person inside the car"
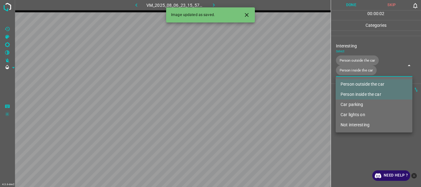
click at [357, 153] on div at bounding box center [210, 93] width 421 height 187
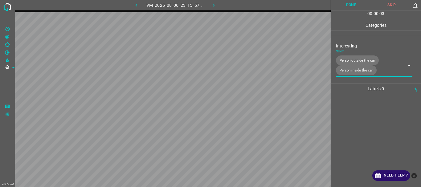
click at [353, 2] on button "Done" at bounding box center [351, 5] width 41 height 10
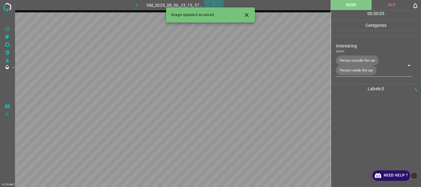
click at [215, 3] on icon "button" at bounding box center [214, 5] width 6 height 6
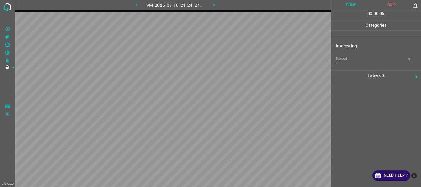
click at [344, 63] on body "4.3.6-dev2 VM_2025_08_10_21_24_27_631_02.gif Done Skip 0 00 : 00 : 06 Categorie…" at bounding box center [210, 93] width 421 height 187
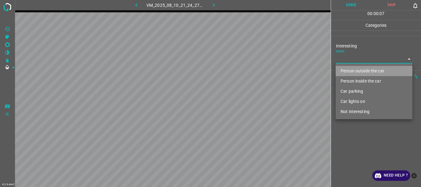
click at [351, 69] on li "Person outside the car" at bounding box center [374, 71] width 77 height 10
type input "Person outside the car"
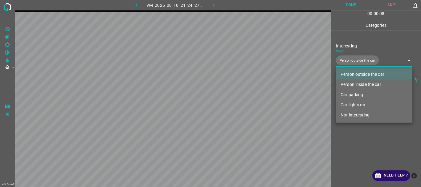
drag, startPoint x: 346, startPoint y: 134, endPoint x: 345, endPoint y: 102, distance: 31.5
click at [346, 132] on div at bounding box center [210, 93] width 421 height 187
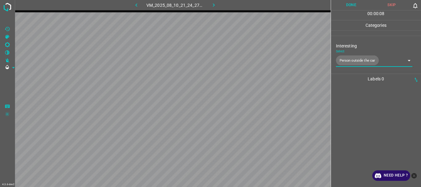
click at [352, 5] on button "Done" at bounding box center [351, 5] width 41 height 10
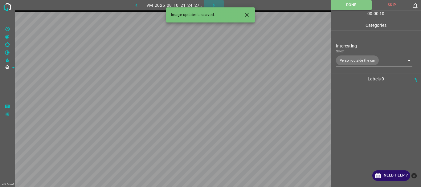
click at [216, 5] on icon "button" at bounding box center [214, 5] width 6 height 6
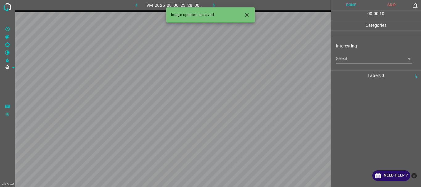
click at [357, 61] on body "4.3.6-dev2 VM_2025_08_06_23_28_00_040_00.gif Done Skip 0 00 : 00 : 10 Categorie…" at bounding box center [210, 93] width 421 height 187
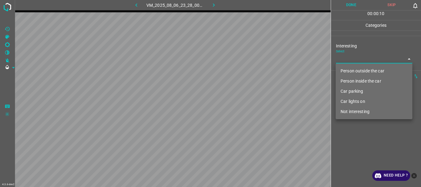
click at [359, 72] on li "Person outside the car" at bounding box center [374, 71] width 77 height 10
type input "Person outside the car"
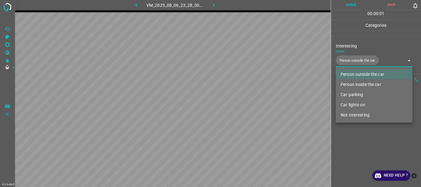
drag, startPoint x: 362, startPoint y: 144, endPoint x: 349, endPoint y: 68, distance: 76.8
click at [362, 144] on div at bounding box center [210, 93] width 421 height 187
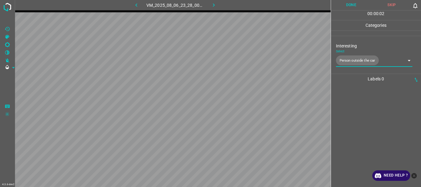
click at [354, 6] on button "Done" at bounding box center [351, 5] width 41 height 10
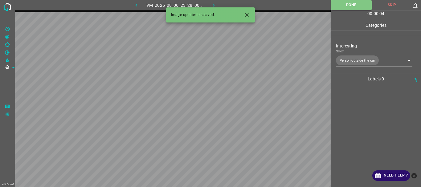
click at [217, 4] on icon "button" at bounding box center [214, 5] width 6 height 6
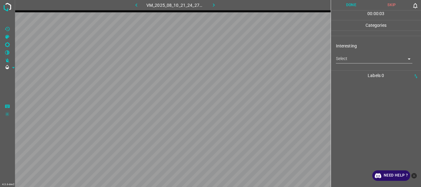
click at [354, 58] on body "4.3.6-dev2 VM_2025_08_10_21_24_27_631_05.gif Done Skip 0 00 : 00 : 03 Categorie…" at bounding box center [210, 93] width 421 height 187
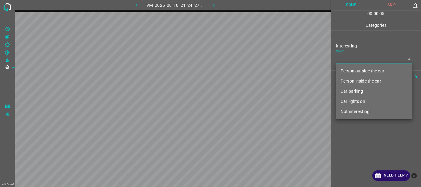
click at [359, 112] on li "Not interesting" at bounding box center [374, 112] width 77 height 10
type input "Not interesting"
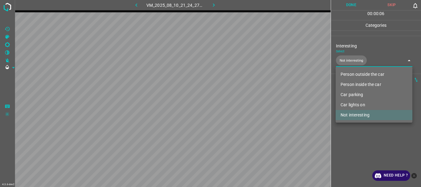
click at [361, 133] on div at bounding box center [210, 93] width 421 height 187
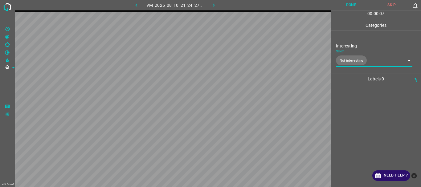
click at [353, 5] on button "Done" at bounding box center [351, 5] width 41 height 10
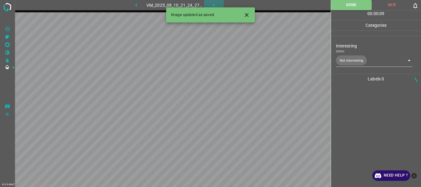
click at [212, 4] on icon "button" at bounding box center [214, 5] width 6 height 6
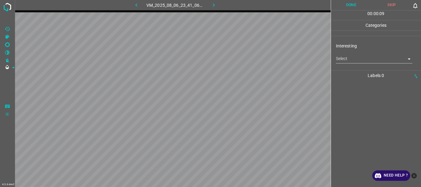
click at [341, 60] on body "4.3.6-dev2 VM_2025_08_06_23_41_06_437_00.gif Done Skip 0 00 : 00 : 09 Categorie…" at bounding box center [210, 93] width 421 height 187
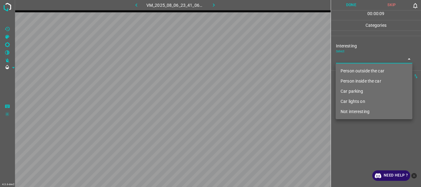
click at [351, 70] on li "Person outside the car" at bounding box center [374, 71] width 77 height 10
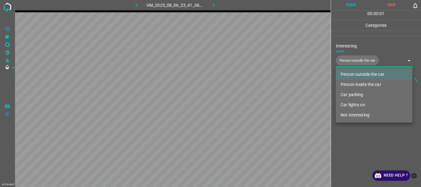
type input "Person outside the car"
click at [354, 145] on div at bounding box center [210, 93] width 421 height 187
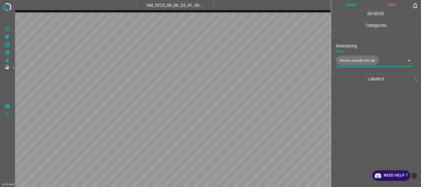
click at [349, 6] on button "Done" at bounding box center [351, 5] width 41 height 10
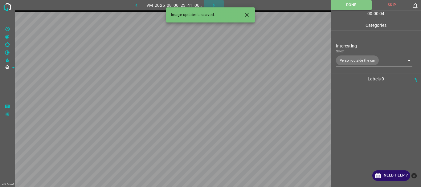
click at [213, 2] on icon "button" at bounding box center [214, 5] width 6 height 6
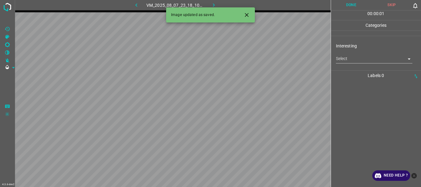
click at [346, 60] on body "4.3.6-dev2 VM_2025_08_07_23_18_10_401_02.gif Done Skip 0 00 : 00 : 01 Categorie…" at bounding box center [210, 93] width 421 height 187
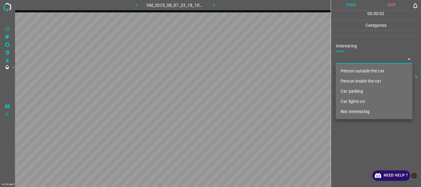
click at [363, 114] on li "Not interesting" at bounding box center [374, 112] width 77 height 10
type input "Not interesting"
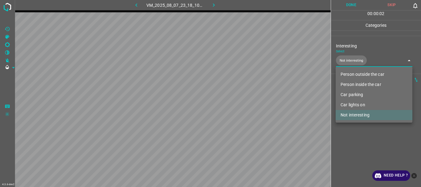
click at [368, 135] on div at bounding box center [210, 93] width 421 height 187
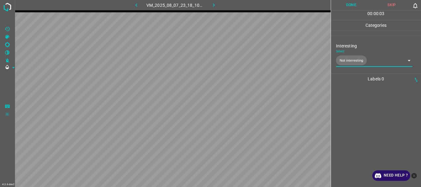
click at [356, 5] on button "Done" at bounding box center [351, 5] width 41 height 10
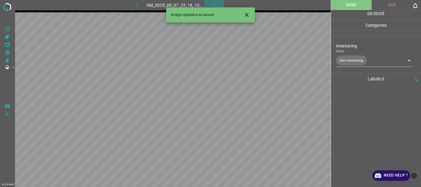
click at [212, 6] on icon "button" at bounding box center [214, 5] width 6 height 6
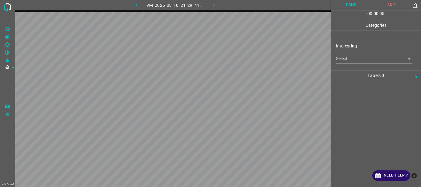
click at [139, 4] on icon "button" at bounding box center [136, 5] width 6 height 6
click at [363, 61] on body "4.3.6-dev2 VM_2025_08_07_23_18_10_401_02.gif Done Skip 0 00 : 00 : 05 Categorie…" at bounding box center [210, 93] width 421 height 187
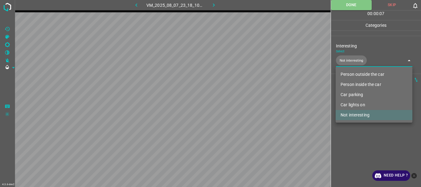
click at [361, 76] on li "Person outside the car" at bounding box center [374, 74] width 77 height 10
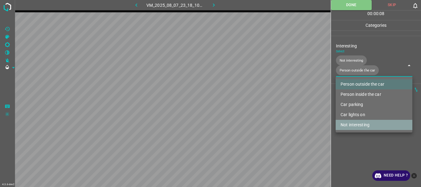
click at [348, 125] on li "Not interesting" at bounding box center [374, 125] width 77 height 10
type input "Person outside the car"
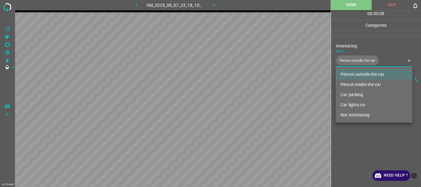
click at [349, 145] on div at bounding box center [210, 93] width 421 height 187
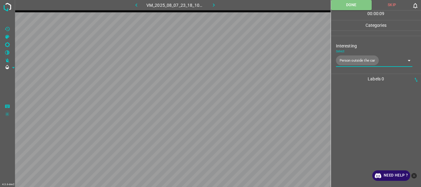
click at [214, 6] on icon "button" at bounding box center [214, 5] width 6 height 6
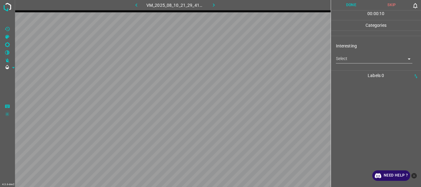
click at [355, 56] on body "4.3.6-dev2 VM_2025_08_10_21_29_41_195_00.gif Done Skip 0 00 : 00 : 10 Categorie…" at bounding box center [210, 93] width 421 height 187
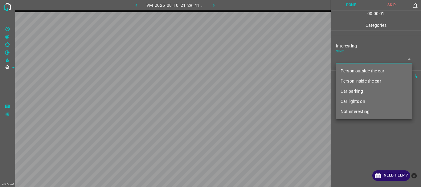
click at [356, 72] on li "Person outside the car" at bounding box center [374, 71] width 77 height 10
type input "Person outside the car"
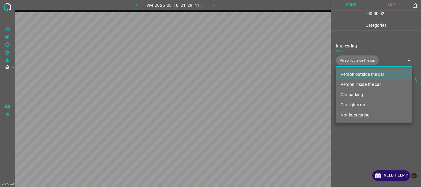
click at [355, 139] on div at bounding box center [210, 93] width 421 height 187
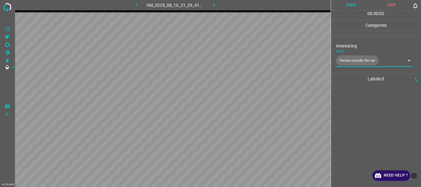
click at [346, 10] on button "Done" at bounding box center [351, 5] width 41 height 10
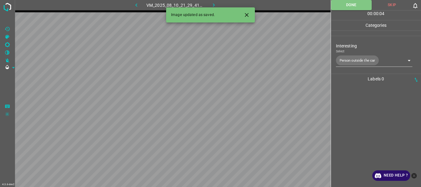
click at [213, 4] on icon "button" at bounding box center [214, 5] width 6 height 6
click at [352, 60] on body "4.3.6-dev2 VM_2025_08_06_23_37_25_006_06.gif Done Skip 0 00 : 00 : 05 Categorie…" at bounding box center [210, 93] width 421 height 187
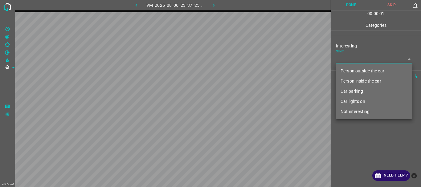
click at [357, 81] on li "Person inside the car" at bounding box center [374, 81] width 77 height 10
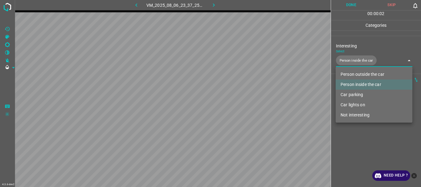
click at [356, 103] on li "Car lights on" at bounding box center [374, 105] width 77 height 10
type input "Person inside the car,Car lights on"
drag, startPoint x: 358, startPoint y: 150, endPoint x: 353, endPoint y: 73, distance: 76.7
click at [359, 149] on div at bounding box center [210, 93] width 421 height 187
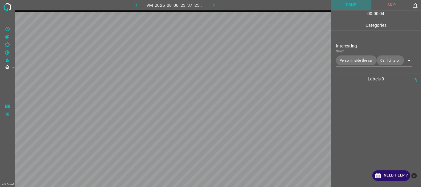
click at [353, 3] on button "Done" at bounding box center [351, 5] width 41 height 10
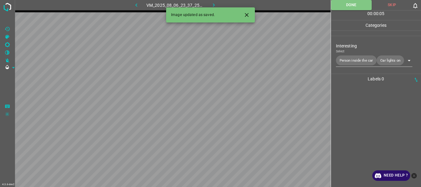
click at [214, 4] on icon "button" at bounding box center [214, 5] width 6 height 6
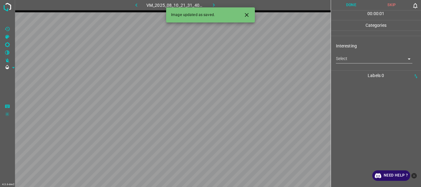
click at [337, 59] on body "4.3.6-dev2 VM_2025_08_10_21_31_40_028_01.gif Done Skip 0 00 : 00 : 01 Categorie…" at bounding box center [210, 93] width 421 height 187
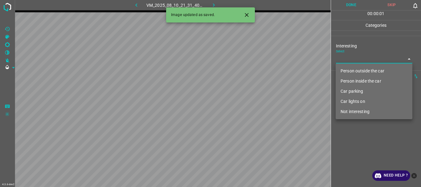
click at [341, 68] on li "Person outside the car" at bounding box center [374, 71] width 77 height 10
type input "Person outside the car"
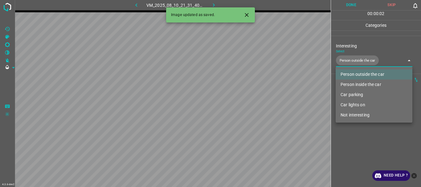
click at [347, 134] on div at bounding box center [210, 93] width 421 height 187
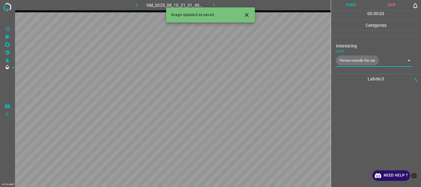
click at [347, 8] on button "Done" at bounding box center [351, 5] width 41 height 10
click at [212, 2] on icon "button" at bounding box center [214, 5] width 6 height 6
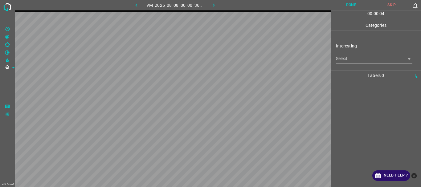
click at [345, 55] on body "4.3.6-dev2 VM_2025_08_08_00_00_36_364_05.gif Done Skip 0 00 : 00 : 04 Categorie…" at bounding box center [210, 93] width 421 height 187
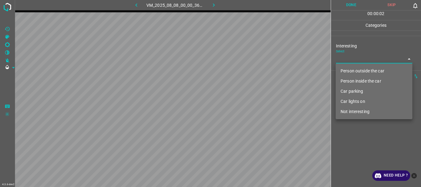
click at [354, 111] on li "Not interesting" at bounding box center [374, 112] width 77 height 10
type input "Not interesting"
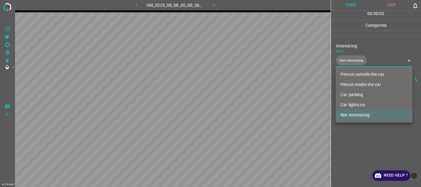
click at [356, 138] on div at bounding box center [210, 93] width 421 height 187
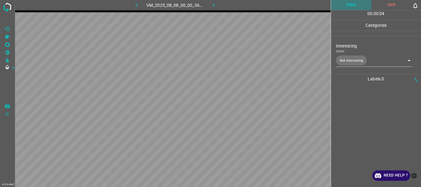
click at [345, 5] on button "Done" at bounding box center [351, 5] width 41 height 10
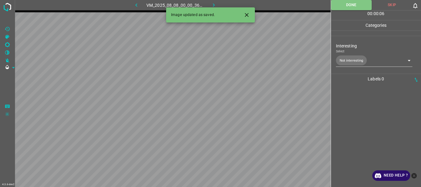
click at [211, 4] on icon "button" at bounding box center [214, 5] width 6 height 6
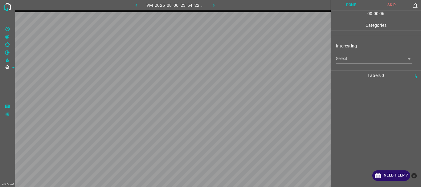
click at [353, 60] on body "4.3.6-dev2 VM_2025_08_06_23_54_22_982_01.gif Done Skip 0 00 : 00 : 06 Categorie…" at bounding box center [210, 93] width 421 height 187
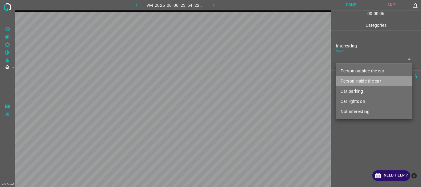
click at [353, 80] on li "Person inside the car" at bounding box center [374, 81] width 77 height 10
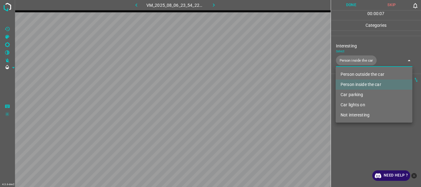
click at [353, 107] on li "Car lights on" at bounding box center [374, 105] width 77 height 10
type input "Person inside the car,Car lights on"
click at [352, 134] on div at bounding box center [210, 93] width 421 height 187
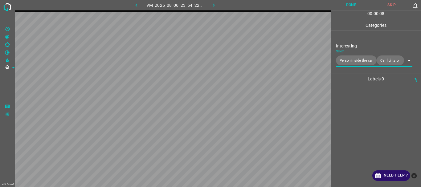
click at [346, 5] on button "Done" at bounding box center [351, 5] width 41 height 10
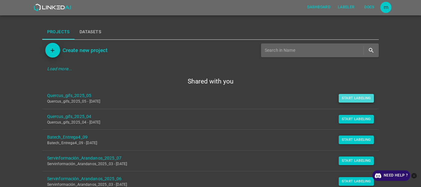
click at [346, 100] on button "Start Labeling" at bounding box center [356, 98] width 35 height 9
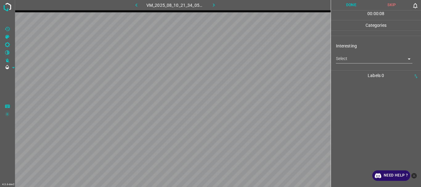
click at [363, 62] on body "4.3.6-dev2 VM_2025_08_10_21_34_05_300_01.gif Done Skip 0 00 : 00 : 08 Categorie…" at bounding box center [210, 93] width 421 height 187
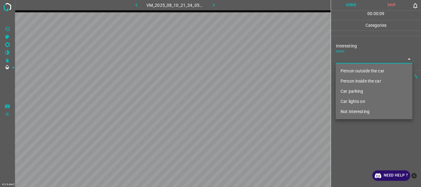
click at [352, 70] on li "Person outside the car" at bounding box center [374, 71] width 77 height 10
type input "Person outside the car"
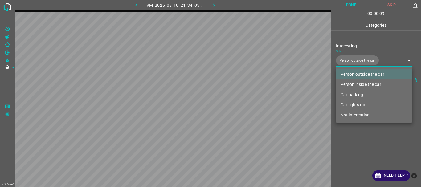
click at [358, 144] on div at bounding box center [210, 93] width 421 height 187
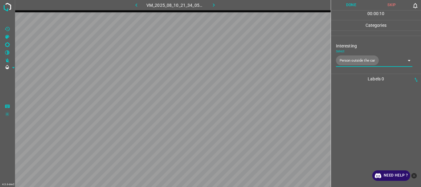
click at [347, 7] on button "Done" at bounding box center [351, 5] width 41 height 10
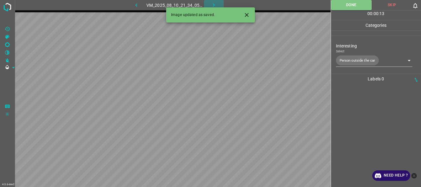
click at [213, 3] on icon "button" at bounding box center [214, 5] width 6 height 6
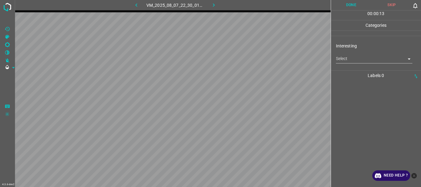
click at [337, 59] on body "4.3.6-dev2 VM_2025_08_07_22_30_01_016_02.gif Done Skip 0 00 : 00 : 13 Categorie…" at bounding box center [210, 93] width 421 height 187
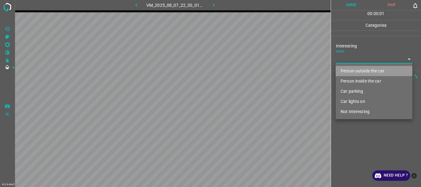
click at [342, 68] on li "Person outside the car" at bounding box center [374, 71] width 77 height 10
type input "Person outside the car"
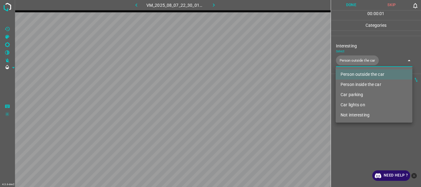
click at [350, 144] on div at bounding box center [210, 93] width 421 height 187
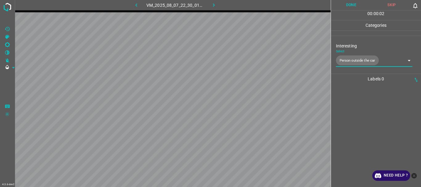
click at [347, 5] on button "Done" at bounding box center [351, 5] width 41 height 10
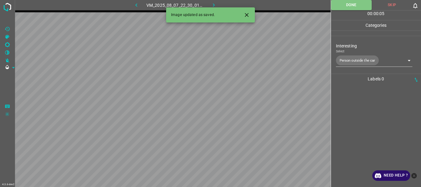
click at [214, 3] on icon "button" at bounding box center [214, 5] width 6 height 6
click at [342, 56] on body "4.3.6-dev2 VM_2025_08_06_23_21_18_022_01.gif Done Skip 0 00 : 00 : 38 Categorie…" at bounding box center [210, 93] width 421 height 187
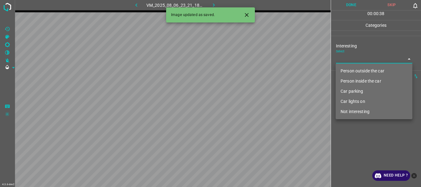
click at [348, 69] on li "Person outside the car" at bounding box center [374, 71] width 77 height 10
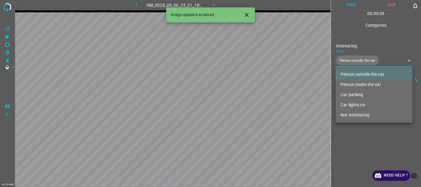
type input "Person outside the car"
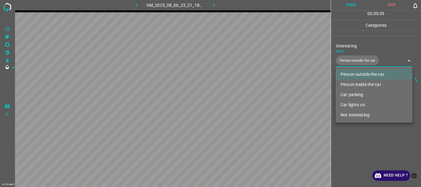
click at [373, 141] on div at bounding box center [210, 93] width 421 height 187
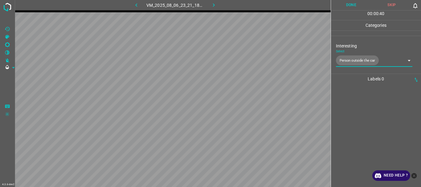
click at [349, 6] on button "Done" at bounding box center [351, 5] width 41 height 10
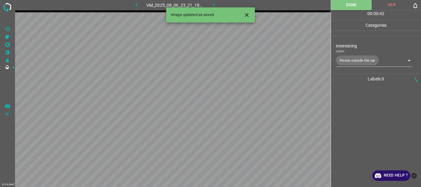
click at [214, 4] on icon "button" at bounding box center [214, 5] width 6 height 6
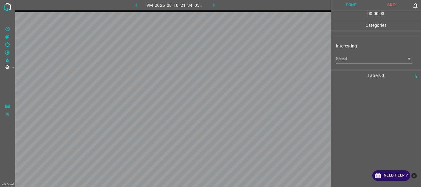
click at [345, 62] on body "4.3.6-dev2 VM_2025_08_10_21_34_05_300_05.gif Done Skip 0 00 : 00 : 03 Categorie…" at bounding box center [210, 93] width 421 height 187
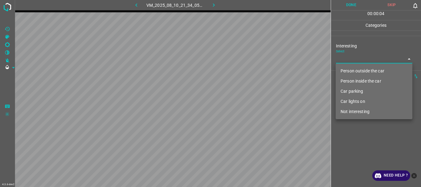
click at [355, 111] on li "Not interesting" at bounding box center [374, 112] width 77 height 10
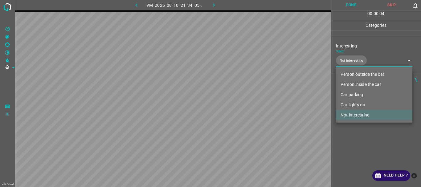
type input "Not interesting"
click at [360, 136] on div at bounding box center [210, 93] width 421 height 187
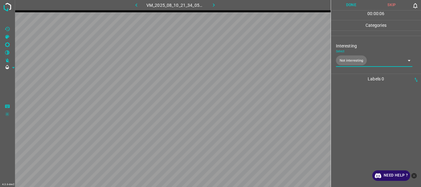
click at [342, 6] on button "Done" at bounding box center [351, 5] width 41 height 10
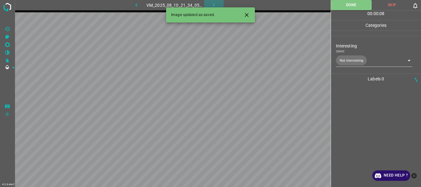
click at [215, 2] on icon "button" at bounding box center [214, 5] width 6 height 6
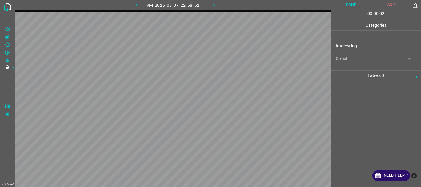
click at [376, 61] on body "4.3.6-dev2 VM_2025_08_07_22_58_52_576_10.gif Done Skip 0 00 : 00 : 02 Categorie…" at bounding box center [210, 93] width 421 height 187
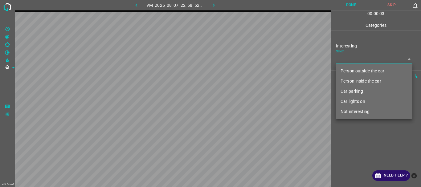
click at [365, 112] on li "Not interesting" at bounding box center [374, 112] width 77 height 10
type input "Not interesting"
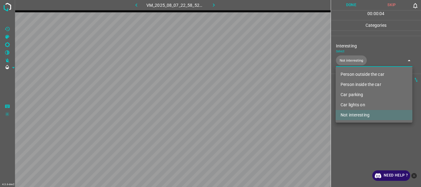
click at [358, 132] on div at bounding box center [210, 93] width 421 height 187
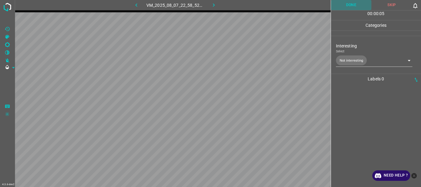
click at [345, 2] on button "Done" at bounding box center [351, 5] width 41 height 10
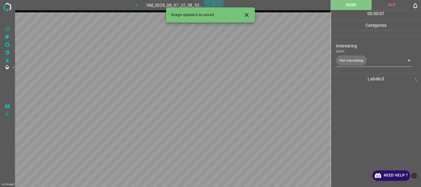
click at [213, 4] on icon "button" at bounding box center [214, 5] width 6 height 6
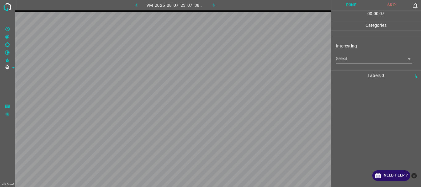
click at [350, 59] on body "4.3.6-dev2 VM_2025_08_07_23_07_38_762_06.gif Done Skip 0 00 : 00 : 07 Categorie…" at bounding box center [210, 93] width 421 height 187
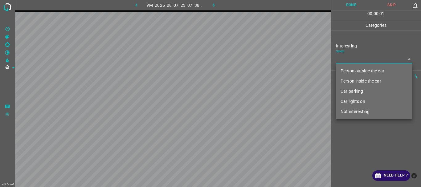
click at [354, 113] on li "Not interesting" at bounding box center [374, 112] width 77 height 10
type input "Not interesting"
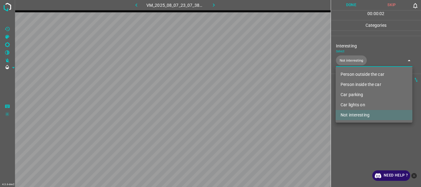
click at [354, 142] on div at bounding box center [210, 93] width 421 height 187
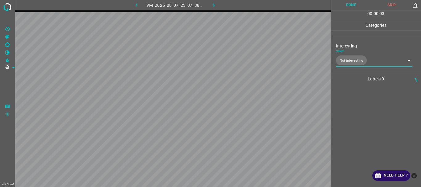
click at [348, 6] on button "Done" at bounding box center [351, 5] width 41 height 10
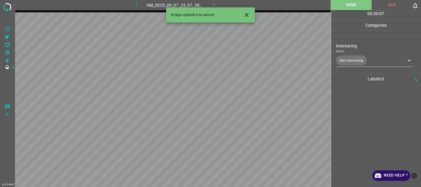
click at [211, 2] on icon "button" at bounding box center [214, 5] width 6 height 6
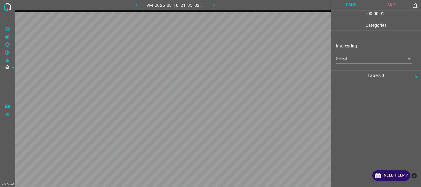
click at [337, 59] on body "4.3.6-dev2 VM_2025_08_10_21_35_02_813_02.gif Done Skip 0 00 : 00 : 01 Categorie…" at bounding box center [210, 93] width 421 height 187
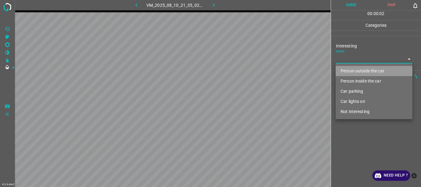
click at [346, 69] on li "Person outside the car" at bounding box center [374, 71] width 77 height 10
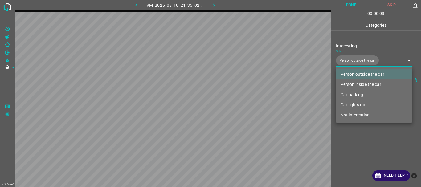
click at [353, 104] on li "Car lights on" at bounding box center [374, 105] width 77 height 10
click at [351, 143] on div at bounding box center [210, 93] width 421 height 187
type input "Person outside the car,Car lights on"
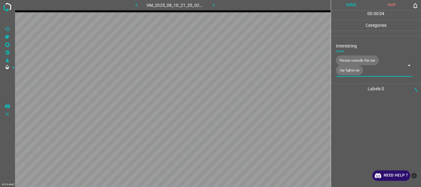
click at [349, 5] on button "Done" at bounding box center [351, 5] width 41 height 10
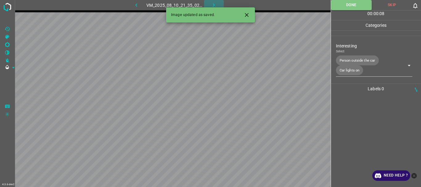
click at [212, 3] on icon "button" at bounding box center [214, 5] width 6 height 6
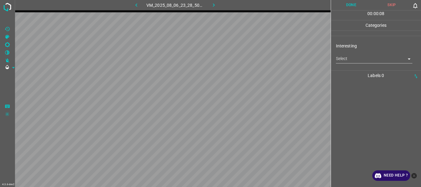
click at [348, 58] on body "4.3.6-dev2 VM_2025_08_06_23_28_50_158_04.gif Done Skip 0 00 : 00 : 08 Categorie…" at bounding box center [210, 93] width 421 height 187
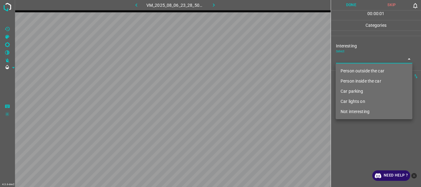
click at [358, 70] on li "Person outside the car" at bounding box center [374, 71] width 77 height 10
type input "Person outside the car"
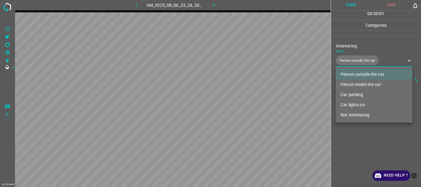
click at [357, 135] on div at bounding box center [210, 93] width 421 height 187
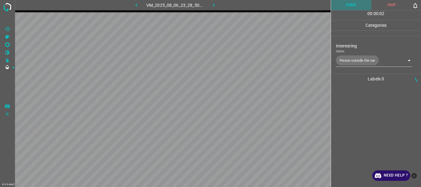
click at [354, 6] on button "Done" at bounding box center [351, 5] width 41 height 10
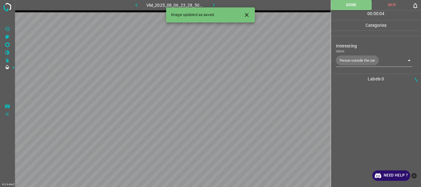
click at [213, 5] on icon "button" at bounding box center [214, 5] width 6 height 6
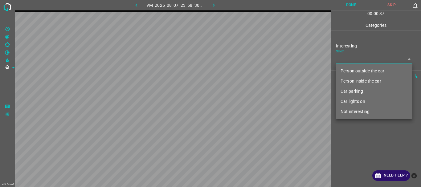
click at [358, 54] on body "4.3.6-dev2 VM_2025_08_07_23_58_30_192_01.gif Done Skip 0 00 : 00 : 37 Categorie…" at bounding box center [210, 93] width 421 height 187
click at [352, 73] on li "Person outside the car" at bounding box center [374, 71] width 77 height 10
type input "Person outside the car"
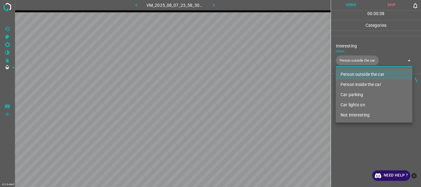
click at [354, 146] on div at bounding box center [210, 93] width 421 height 187
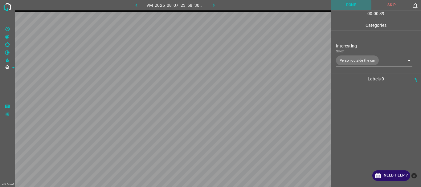
click at [347, 6] on button "Done" at bounding box center [351, 5] width 41 height 10
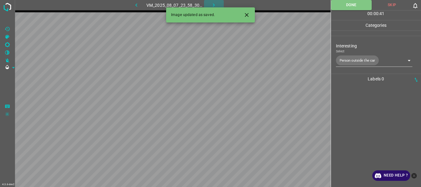
click at [213, 4] on icon "button" at bounding box center [214, 5] width 6 height 6
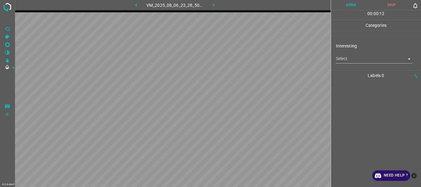
click at [344, 57] on body "4.3.6-dev2 VM_2025_08_06_23_28_50_158_00.gif Done Skip 0 00 : 00 : 12 Categorie…" at bounding box center [210, 93] width 421 height 187
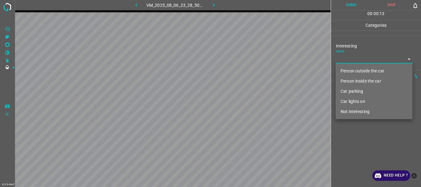
click at [351, 70] on li "Person outside the car" at bounding box center [374, 71] width 77 height 10
type input "Person outside the car"
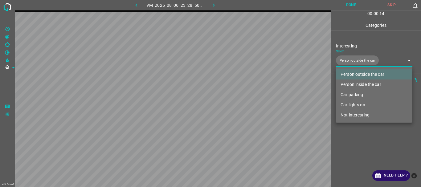
click at [349, 131] on div at bounding box center [210, 93] width 421 height 187
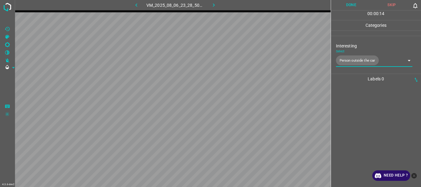
click at [350, 3] on button "Done" at bounding box center [351, 5] width 41 height 10
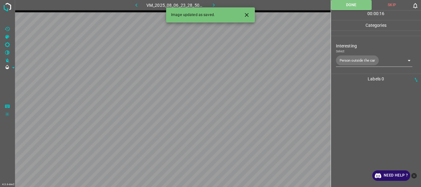
click at [210, 3] on button "button" at bounding box center [214, 5] width 20 height 10
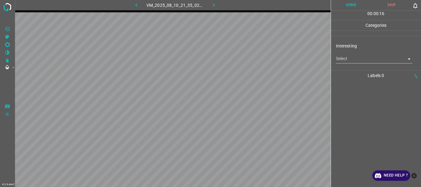
click at [337, 58] on body "4.3.6-dev2 VM_2025_08_10_21_35_02_813_08.gif Done Skip 0 00 : 00 : 16 Categorie…" at bounding box center [210, 93] width 421 height 187
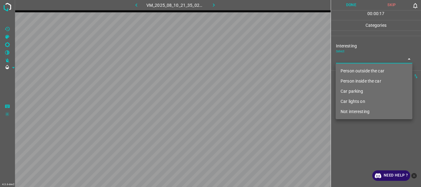
click at [339, 80] on li "Person inside the car" at bounding box center [374, 81] width 77 height 10
type input "Person inside the car"
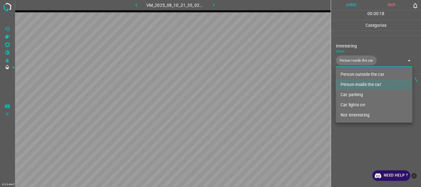
click at [361, 131] on div at bounding box center [210, 93] width 421 height 187
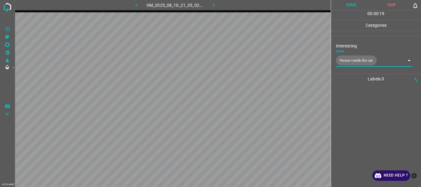
click at [358, 6] on button "Done" at bounding box center [351, 5] width 41 height 10
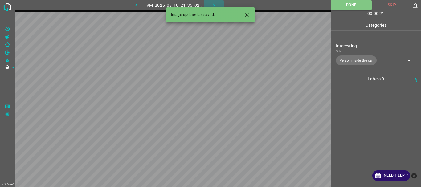
click at [211, 1] on button "button" at bounding box center [214, 5] width 20 height 10
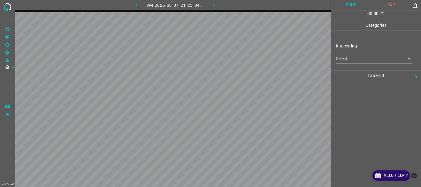
click at [361, 62] on body "4.3.6-dev2 VM_2025_08_07_21_25_04_356_01.gif Done Skip 0 00 : 00 : 21 Categorie…" at bounding box center [210, 93] width 421 height 187
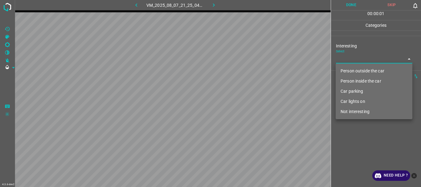
click at [358, 73] on li "Person outside the car" at bounding box center [374, 71] width 77 height 10
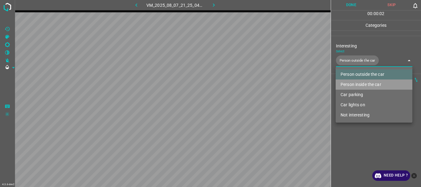
click at [360, 82] on li "Person inside the car" at bounding box center [374, 85] width 77 height 10
type input "Person outside the car,Person inside the car"
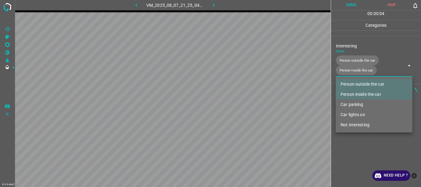
click at [361, 149] on div at bounding box center [210, 93] width 421 height 187
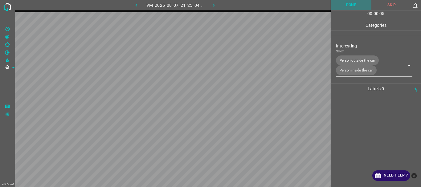
click at [348, 7] on button "Done" at bounding box center [351, 5] width 41 height 10
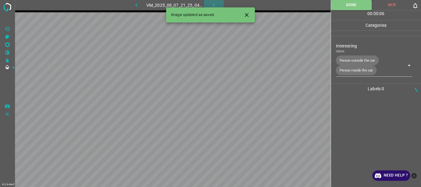
click at [216, 3] on icon "button" at bounding box center [214, 5] width 6 height 6
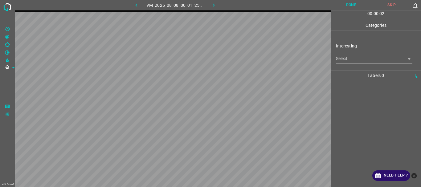
click at [347, 60] on body "4.3.6-dev2 VM_2025_08_08_00_01_25_386_04.gif Done Skip 0 00 : 00 : 02 Categorie…" at bounding box center [210, 93] width 421 height 187
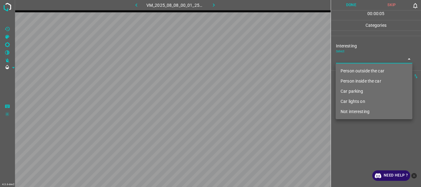
click at [350, 72] on li "Person outside the car" at bounding box center [374, 71] width 77 height 10
type input "Person outside the car"
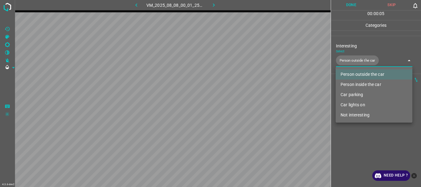
click at [362, 140] on div at bounding box center [210, 93] width 421 height 187
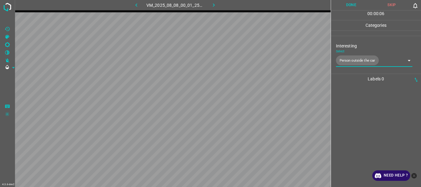
click at [345, 6] on button "Done" at bounding box center [351, 5] width 41 height 10
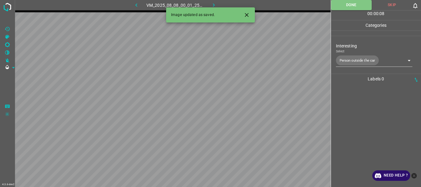
click at [212, 4] on icon "button" at bounding box center [214, 5] width 6 height 6
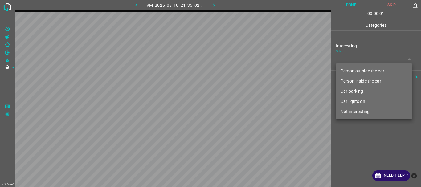
click at [356, 60] on body "4.3.6-dev2 VM_2025_08_10_21_35_02_813_00.gif Done Skip 0 00 : 00 : 01 Categorie…" at bounding box center [210, 93] width 421 height 187
click at [355, 69] on li "Person outside the car" at bounding box center [374, 71] width 77 height 10
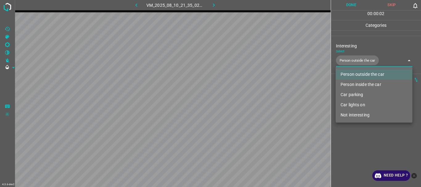
click at [351, 105] on li "Car lights on" at bounding box center [374, 105] width 77 height 10
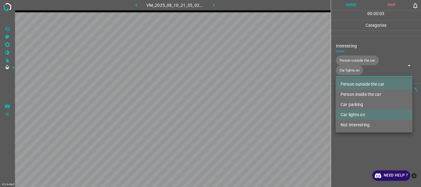
type input "Person outside the car,Car lights on"
click at [352, 142] on div at bounding box center [210, 93] width 421 height 187
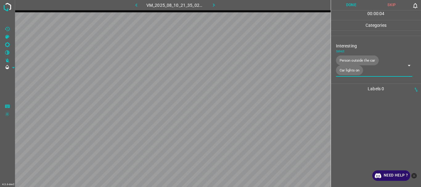
click at [346, 6] on button "Done" at bounding box center [351, 5] width 41 height 10
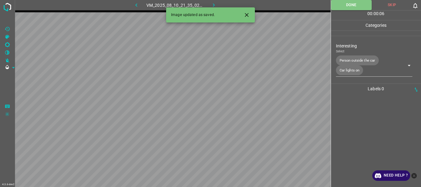
click at [209, 5] on button "button" at bounding box center [214, 5] width 20 height 10
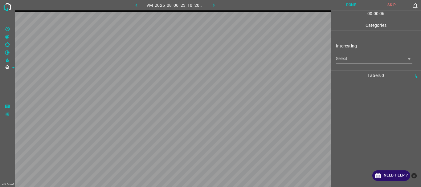
click at [354, 63] on body "4.3.6-dev2 VM_2025_08_06_23_10_20_061_03.gif Done Skip 0 00 : 00 : 06 Categorie…" at bounding box center [210, 93] width 421 height 187
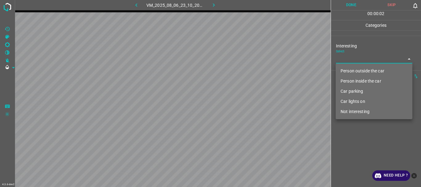
click at [354, 69] on li "Person outside the car" at bounding box center [374, 71] width 77 height 10
type input "Person outside the car"
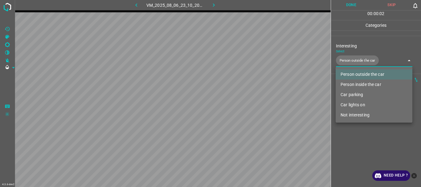
click at [357, 140] on div at bounding box center [210, 93] width 421 height 187
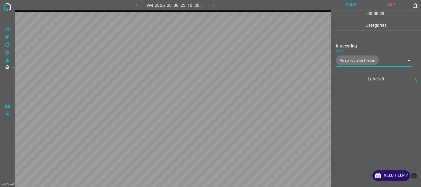
click at [353, 4] on button "Done" at bounding box center [351, 5] width 41 height 10
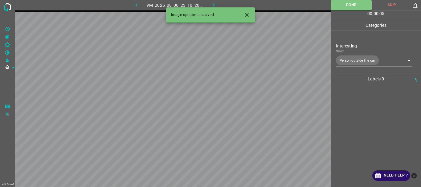
click at [213, 5] on icon "button" at bounding box center [214, 5] width 6 height 6
click at [246, 13] on icon "Close" at bounding box center [247, 15] width 6 height 6
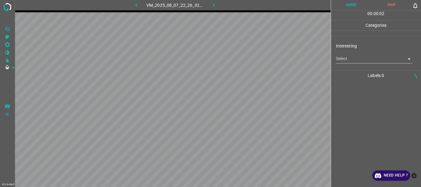
click at [339, 61] on body "4.3.6-dev2 VM_2025_08_07_22_26_32_173_13.gif Done Skip 0 00 : 00 : 02 Categorie…" at bounding box center [210, 93] width 421 height 187
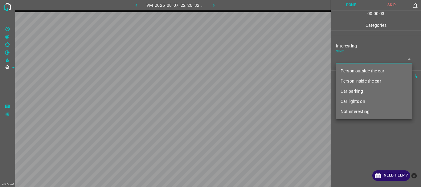
click at [349, 72] on li "Person outside the car" at bounding box center [374, 71] width 77 height 10
type input "Person outside the car"
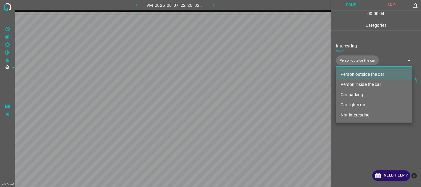
click at [360, 139] on div at bounding box center [210, 93] width 421 height 187
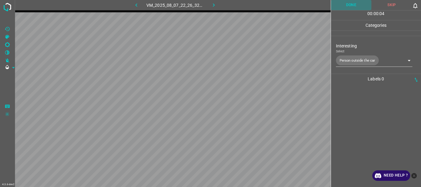
click at [345, 7] on button "Done" at bounding box center [351, 5] width 41 height 10
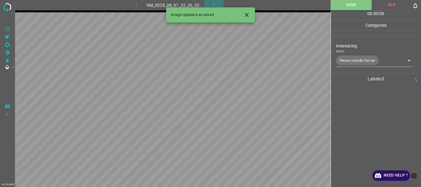
click at [211, 4] on icon "button" at bounding box center [214, 5] width 6 height 6
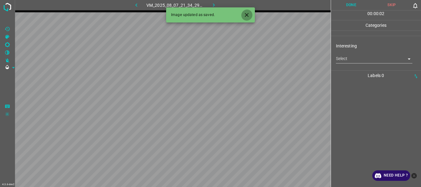
click at [248, 16] on icon "Close" at bounding box center [247, 15] width 4 height 4
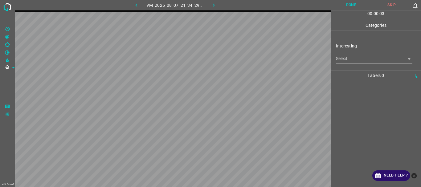
click at [344, 60] on body "4.3.6-dev2 VM_2025_08_07_21_34_29_040_08.gif Done Skip 0 00 : 00 : 03 Categorie…" at bounding box center [210, 93] width 421 height 187
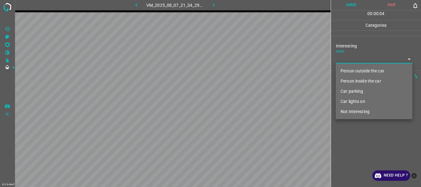
click at [353, 112] on li "Not interesting" at bounding box center [374, 112] width 77 height 10
type input "Not interesting"
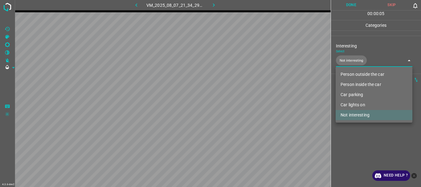
click at [357, 137] on div at bounding box center [210, 93] width 421 height 187
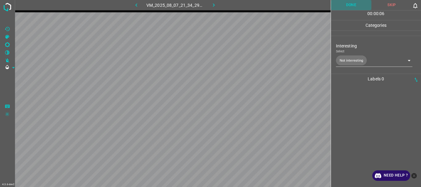
click at [351, 2] on button "Done" at bounding box center [351, 5] width 41 height 10
click at [346, 3] on button "Done" at bounding box center [351, 5] width 41 height 10
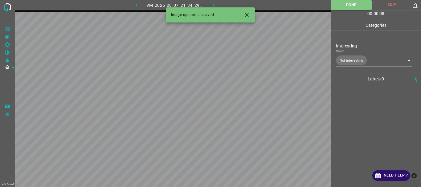
click at [216, 4] on icon "button" at bounding box center [214, 5] width 6 height 6
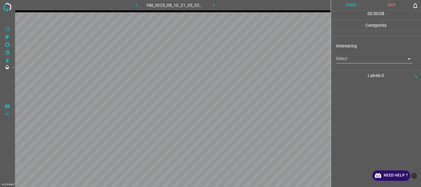
click at [348, 59] on body "4.3.6-dev2 VM_2025_08_10_21_35_02_813_12.gif Done Skip 0 00 : 00 : 08 Categorie…" at bounding box center [210, 93] width 421 height 187
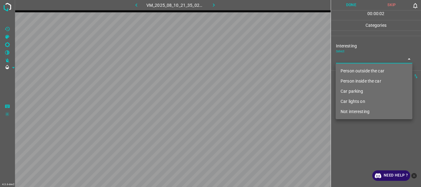
click at [354, 80] on li "Person inside the car" at bounding box center [374, 81] width 77 height 10
type input "Person inside the car"
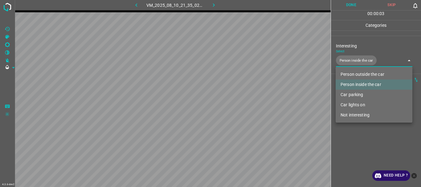
click at [361, 141] on div at bounding box center [210, 93] width 421 height 187
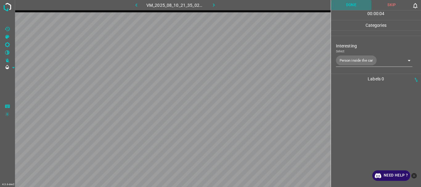
click at [351, 6] on button "Done" at bounding box center [351, 5] width 41 height 10
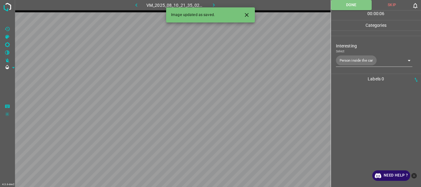
click at [212, 4] on icon "button" at bounding box center [214, 5] width 6 height 6
click at [356, 59] on body "4.3.6-dev2 VM_2025_08_07_22_26_50_742_03.gif Done Skip 0 00 : 00 : 09 Categorie…" at bounding box center [210, 93] width 421 height 187
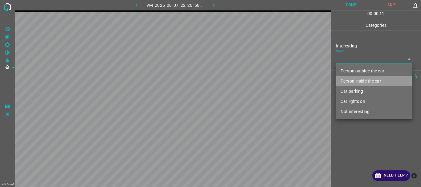
click at [363, 83] on li "Person inside the car" at bounding box center [374, 81] width 77 height 10
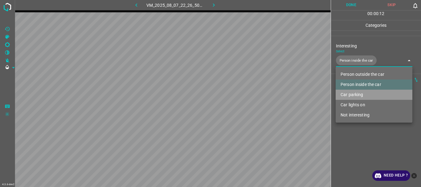
click at [356, 94] on li "Car parking" at bounding box center [374, 95] width 77 height 10
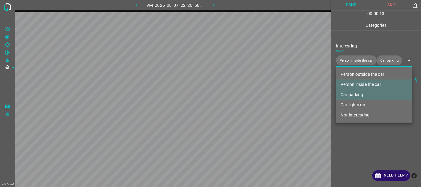
click at [354, 105] on li "Car lights on" at bounding box center [374, 105] width 77 height 10
type input "Person inside the car,Car parking,Car lights on"
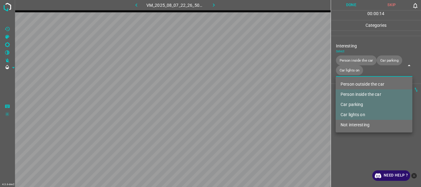
click at [346, 148] on div at bounding box center [210, 93] width 421 height 187
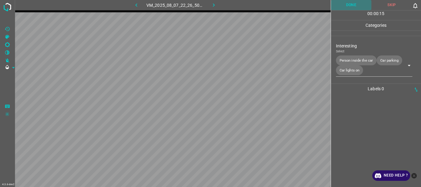
click at [347, 3] on button "Done" at bounding box center [351, 5] width 41 height 10
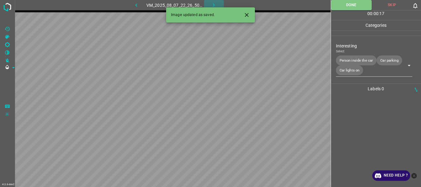
click at [211, 4] on icon "button" at bounding box center [214, 5] width 6 height 6
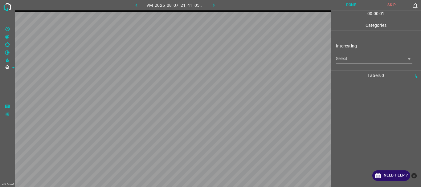
click at [383, 62] on body "4.3.6-dev2 VM_2025_08_07_21_41_05_577_04.gif Done Skip 0 00 : 00 : 01 Categorie…" at bounding box center [210, 93] width 421 height 187
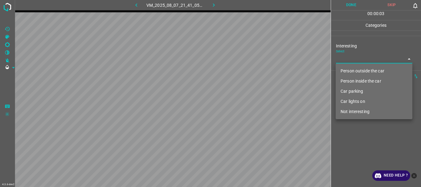
click at [353, 113] on li "Not interesting" at bounding box center [374, 112] width 77 height 10
type input "Not interesting"
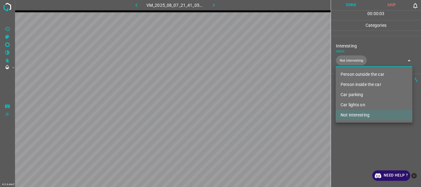
click at [356, 135] on div at bounding box center [210, 93] width 421 height 187
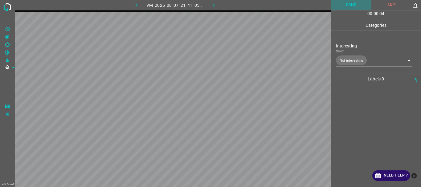
click at [356, 7] on button "Done" at bounding box center [351, 5] width 41 height 10
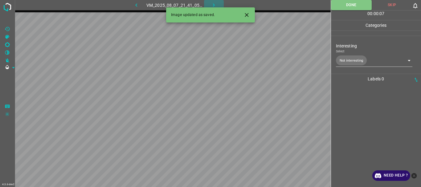
click at [215, 4] on icon "button" at bounding box center [214, 5] width 6 height 6
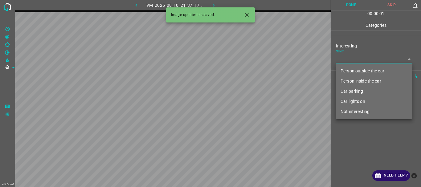
click at [344, 62] on body "4.3.6-dev2 VM_2025_08_10_21_37_17_766_12.gif Done Skip 0 00 : 00 : 01 Categorie…" at bounding box center [210, 93] width 421 height 187
click at [349, 116] on li "Not interesting" at bounding box center [374, 112] width 77 height 10
type input "Not interesting"
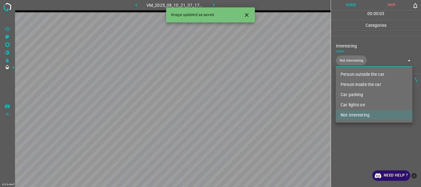
click at [348, 136] on div at bounding box center [210, 93] width 421 height 187
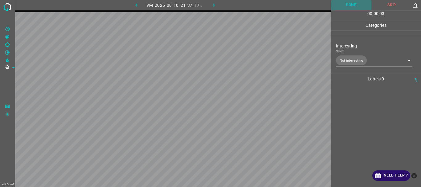
click at [346, 3] on button "Done" at bounding box center [351, 5] width 41 height 10
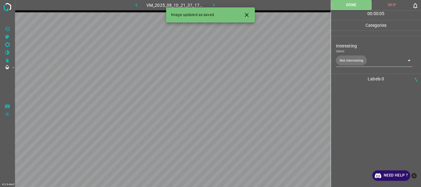
click at [210, 1] on button "button" at bounding box center [214, 5] width 20 height 10
click at [360, 58] on body "4.3.6-dev2 VM_2025_08_07_22_05_19_614_00.gif Done Skip 0 00 : 00 : 28 Categorie…" at bounding box center [210, 93] width 421 height 187
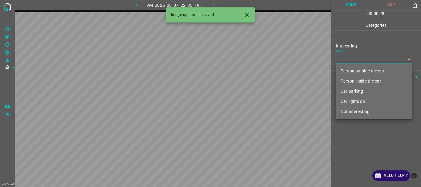
click at [352, 69] on li "Person outside the car" at bounding box center [374, 71] width 77 height 10
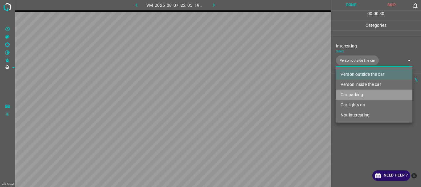
click at [349, 92] on li "Car parking" at bounding box center [374, 95] width 77 height 10
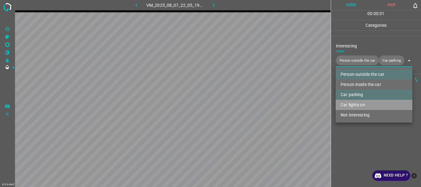
click at [351, 107] on li "Car lights on" at bounding box center [374, 105] width 77 height 10
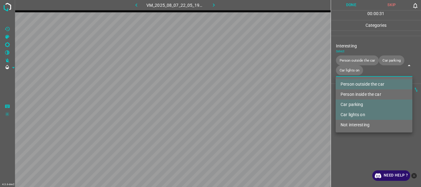
click at [360, 145] on div at bounding box center [210, 93] width 421 height 187
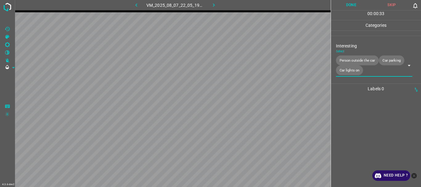
click at [350, 72] on body "4.3.6-dev2 VM_2025_08_07_22_05_19_614_00.gif Done Skip 0 00 : 00 : 33 Categorie…" at bounding box center [210, 93] width 421 height 187
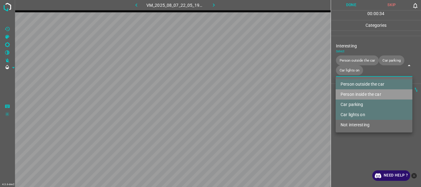
click at [350, 93] on li "Person inside the car" at bounding box center [374, 94] width 77 height 10
type input "Person outside the car,Car parking,Car lights on,Person inside the car"
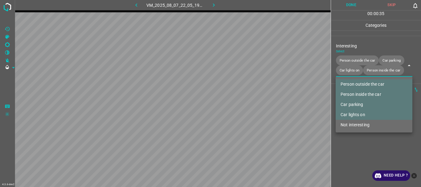
click at [356, 142] on div at bounding box center [210, 93] width 421 height 187
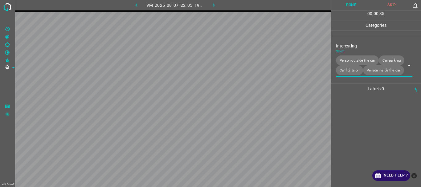
click at [350, 5] on button "Done" at bounding box center [351, 5] width 41 height 10
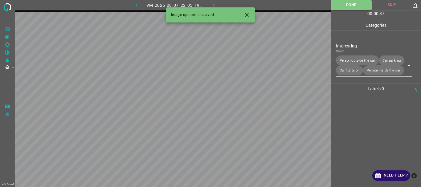
click at [212, 4] on icon "button" at bounding box center [214, 5] width 6 height 6
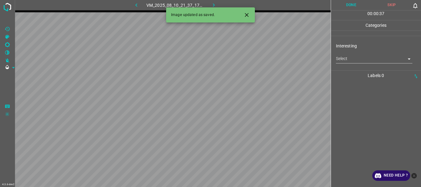
click at [350, 62] on body "4.3.6-dev2 VM_2025_08_10_21_37_17_766_10.gif Done Skip 0 00 : 00 : 37 Categorie…" at bounding box center [210, 93] width 421 height 187
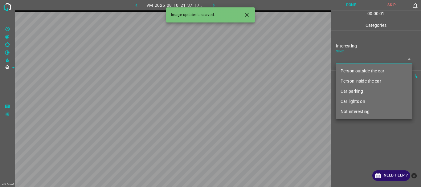
click at [348, 112] on li "Not interesting" at bounding box center [374, 112] width 77 height 10
type input "Not interesting"
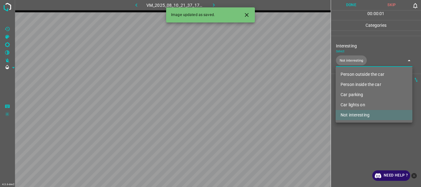
click at [354, 143] on div at bounding box center [210, 93] width 421 height 187
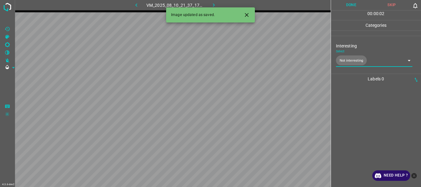
click at [345, 5] on button "Done" at bounding box center [351, 5] width 41 height 10
click at [216, 3] on icon "button" at bounding box center [214, 5] width 6 height 6
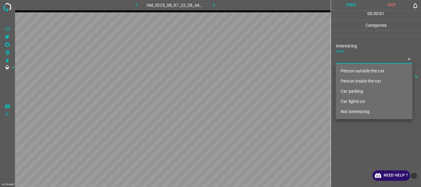
click at [353, 61] on body "4.3.6-dev2 VM_2025_08_07_22_28_44_594_01.gif Done Skip 0 00 : 00 : 01 Categorie…" at bounding box center [210, 93] width 421 height 187
click at [352, 69] on li "Person outside the car" at bounding box center [374, 71] width 77 height 10
type input "Person outside the car"
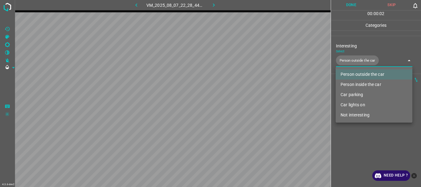
click at [359, 145] on div at bounding box center [210, 93] width 421 height 187
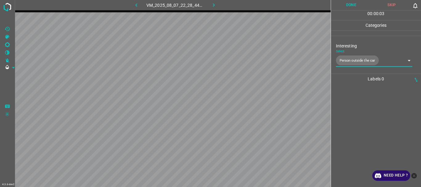
click at [350, 4] on button "Done" at bounding box center [351, 5] width 41 height 10
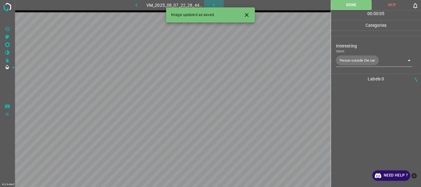
click at [215, 4] on icon "button" at bounding box center [214, 5] width 6 height 6
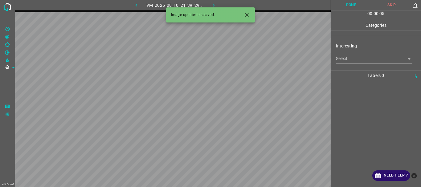
click at [361, 60] on body "4.3.6-dev2 VM_2025_08_10_21_39_29_653_00.gif Done Skip 0 00 : 00 : 05 Categorie…" at bounding box center [210, 93] width 421 height 187
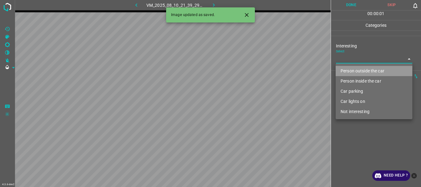
click at [358, 71] on li "Person outside the car" at bounding box center [374, 71] width 77 height 10
type input "Person outside the car"
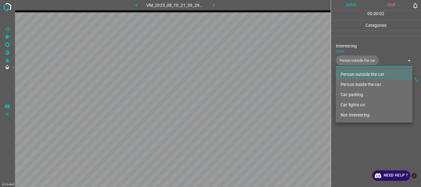
click at [360, 146] on div at bounding box center [210, 93] width 421 height 187
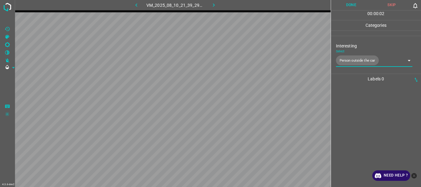
click at [351, 4] on button "Done" at bounding box center [351, 5] width 41 height 10
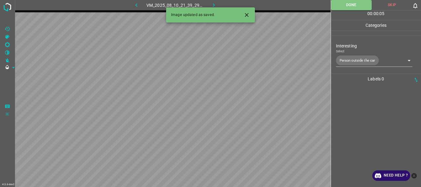
click at [214, 6] on icon "button" at bounding box center [214, 5] width 6 height 6
click at [338, 61] on body "4.3.6-dev2 VM_2025_08_07_22_48_11_685_02.gif Done Skip 0 00 : 00 : 05 Categorie…" at bounding box center [210, 93] width 421 height 187
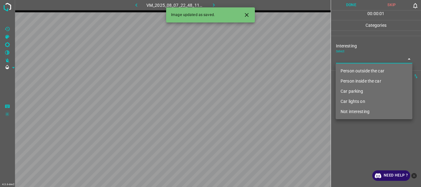
click at [347, 113] on li "Not interesting" at bounding box center [374, 112] width 77 height 10
type input "Not interesting"
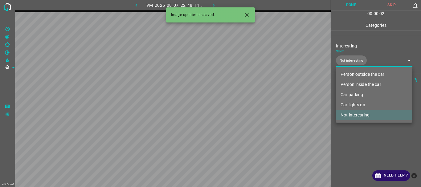
click at [343, 132] on div at bounding box center [210, 93] width 421 height 187
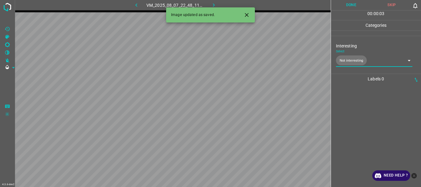
click at [349, 3] on button "Done" at bounding box center [351, 5] width 41 height 10
click at [214, 3] on icon "button" at bounding box center [214, 5] width 6 height 6
click at [344, 61] on body "4.3.6-dev2 VM_2025_08_10_21_39_29_653_03.gif Done Skip 0 00 : 00 : 05 Categorie…" at bounding box center [210, 93] width 421 height 187
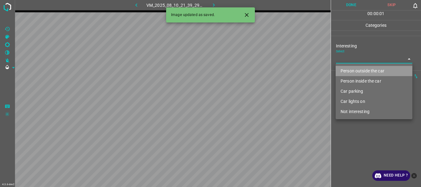
click at [344, 69] on li "Person outside the car" at bounding box center [374, 71] width 77 height 10
type input "Person outside the car"
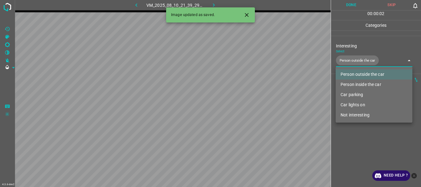
click at [349, 130] on div at bounding box center [210, 93] width 421 height 187
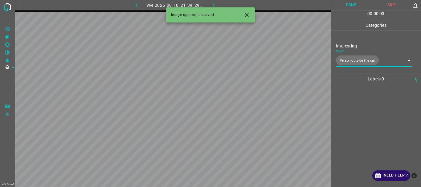
click at [352, 6] on button "Done" at bounding box center [351, 5] width 41 height 10
click at [212, 4] on icon "button" at bounding box center [214, 5] width 6 height 6
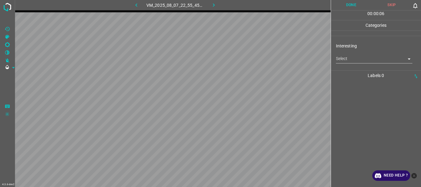
click at [343, 62] on body "4.3.6-dev2 VM_2025_08_07_22_55_45_441_00.gif Done Skip 0 00 : 00 : 06 Categorie…" at bounding box center [210, 93] width 421 height 187
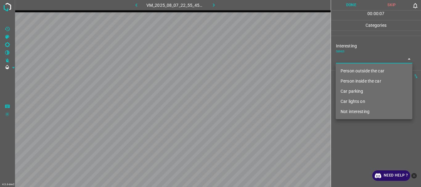
click at [349, 82] on li "Person inside the car" at bounding box center [374, 81] width 77 height 10
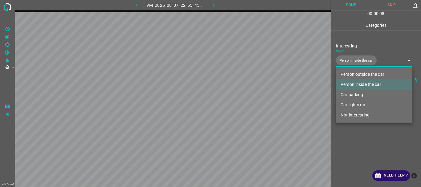
click at [352, 93] on li "Car parking" at bounding box center [374, 95] width 77 height 10
click at [352, 104] on li "Car lights on" at bounding box center [374, 105] width 77 height 10
type input "Person inside the car,Car parking,Car lights on"
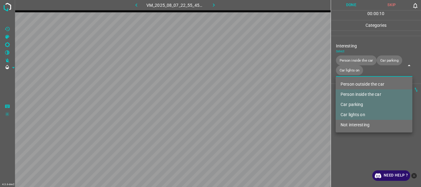
click at [349, 137] on div at bounding box center [210, 93] width 421 height 187
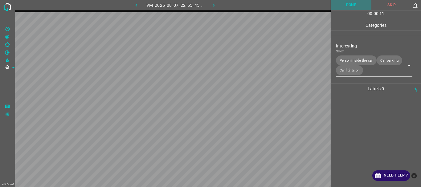
click at [347, 6] on button "Done" at bounding box center [351, 5] width 41 height 10
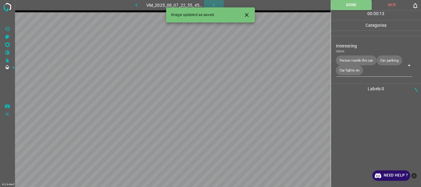
click at [212, 4] on icon "button" at bounding box center [214, 5] width 6 height 6
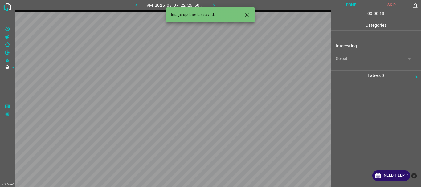
click at [348, 58] on body "4.3.6-dev2 VM_2025_08_07_22_26_50_742_08.gif Done Skip 0 00 : 00 : 13 Categorie…" at bounding box center [210, 93] width 421 height 187
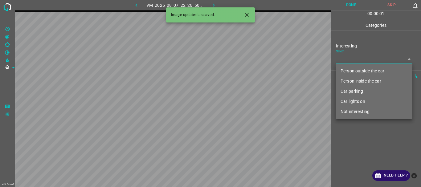
click at [350, 82] on li "Person inside the car" at bounding box center [374, 81] width 77 height 10
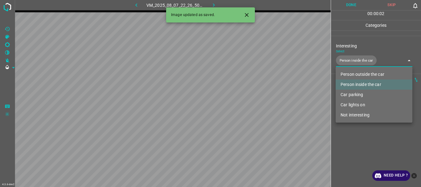
click at [352, 93] on li "Car parking" at bounding box center [374, 95] width 77 height 10
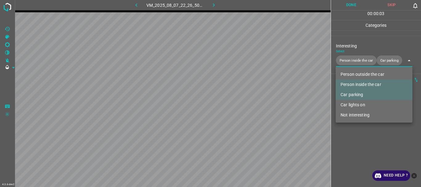
click at [354, 105] on li "Car lights on" at bounding box center [374, 105] width 77 height 10
type input "Person inside the car,Car parking,Car lights on"
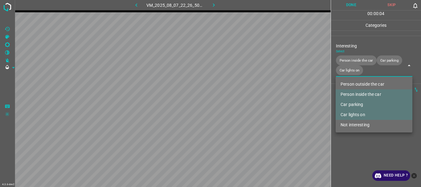
click at [353, 138] on div at bounding box center [210, 93] width 421 height 187
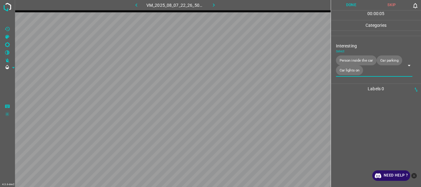
click at [345, 5] on button "Done" at bounding box center [351, 5] width 41 height 10
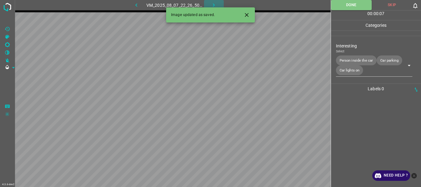
click at [210, 6] on button "button" at bounding box center [214, 5] width 20 height 10
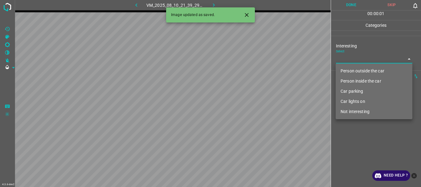
click at [354, 63] on body "4.3.6-dev2 VM_2025_08_10_21_39_29_653_01.gif Done Skip 0 00 : 00 : 01 Categorie…" at bounding box center [210, 93] width 421 height 187
click at [353, 69] on li "Person outside the car" at bounding box center [374, 71] width 77 height 10
type input "Person outside the car"
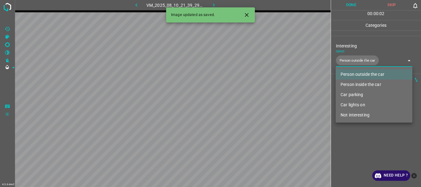
click at [362, 141] on div at bounding box center [210, 93] width 421 height 187
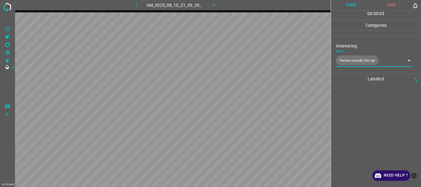
click at [344, 6] on button "Done" at bounding box center [351, 5] width 41 height 10
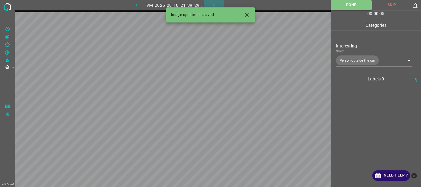
click at [214, 5] on icon "button" at bounding box center [214, 5] width 6 height 6
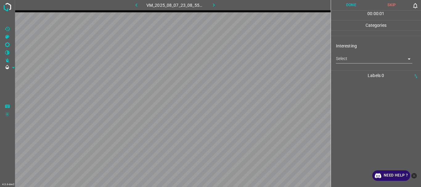
click at [352, 60] on body "4.3.6-dev2 VM_2025_08_07_23_08_55_071_00.gif Done Skip 0 00 : 00 : 01 Categorie…" at bounding box center [210, 93] width 421 height 187
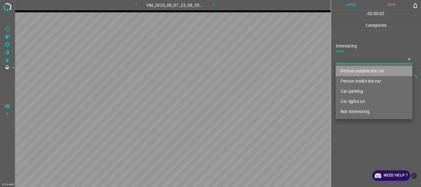
click at [349, 68] on li "Person outside the car" at bounding box center [374, 71] width 77 height 10
type input "Person outside the car"
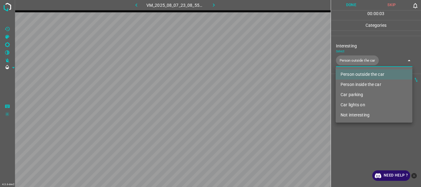
click at [362, 152] on div at bounding box center [210, 93] width 421 height 187
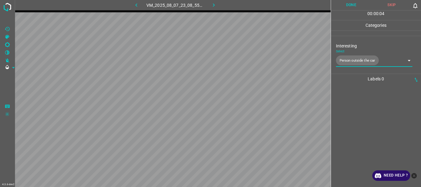
click at [345, 6] on button "Done" at bounding box center [351, 5] width 41 height 10
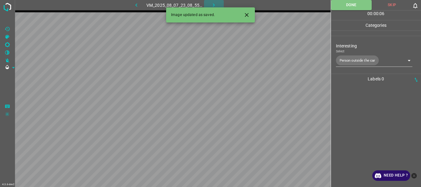
click at [218, 6] on button "button" at bounding box center [214, 5] width 20 height 10
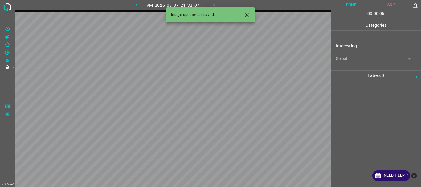
click at [353, 60] on body "4.3.6-dev2 VM_2025_08_07_21_32_07_831_07.gif Done Skip 0 00 : 00 : 06 Categorie…" at bounding box center [210, 93] width 421 height 187
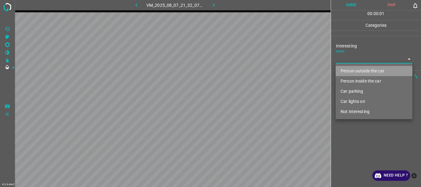
click at [351, 68] on li "Person outside the car" at bounding box center [374, 71] width 77 height 10
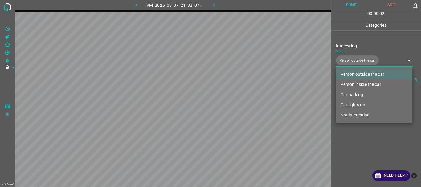
click at [352, 83] on li "Person inside the car" at bounding box center [374, 85] width 77 height 10
type input "Person outside the car,Person inside the car"
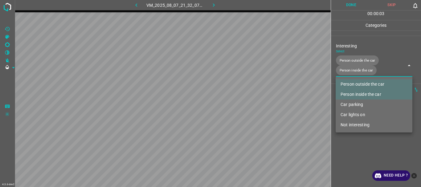
click at [358, 143] on div at bounding box center [210, 93] width 421 height 187
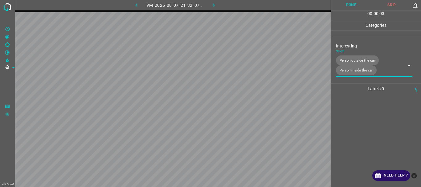
click at [345, 3] on button "Done" at bounding box center [351, 5] width 41 height 10
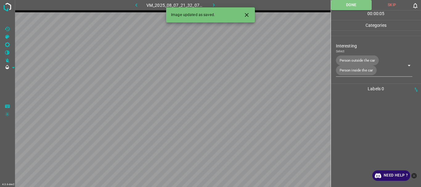
click at [216, 3] on icon "button" at bounding box center [214, 5] width 6 height 6
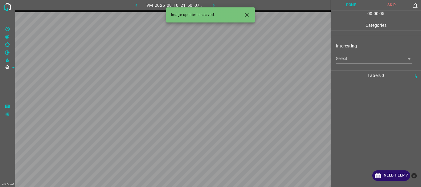
click at [353, 60] on body "4.3.6-dev2 VM_2025_08_10_21_50_07_681_03.gif Done Skip 0 00 : 00 : 05 Categorie…" at bounding box center [210, 93] width 421 height 187
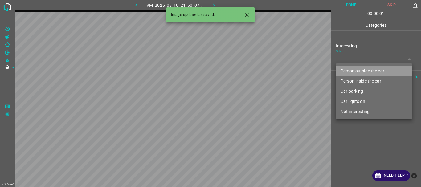
click at [355, 73] on li "Person outside the car" at bounding box center [374, 71] width 77 height 10
type input "Person outside the car"
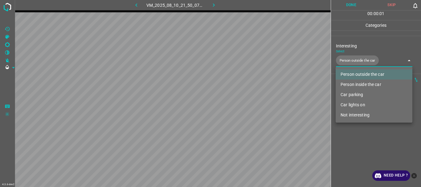
click at [355, 138] on div at bounding box center [210, 93] width 421 height 187
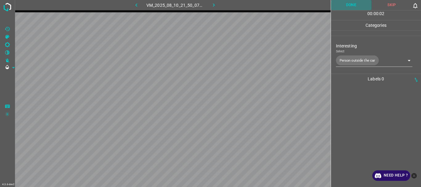
click at [347, 3] on button "Done" at bounding box center [351, 5] width 41 height 10
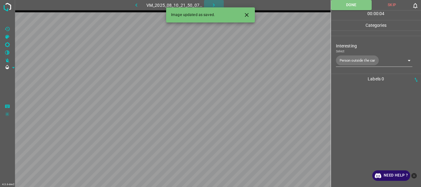
click at [216, 2] on icon "button" at bounding box center [214, 5] width 6 height 6
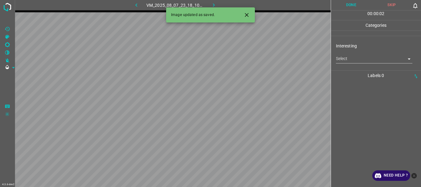
click at [341, 64] on div "Interesting Select ​" at bounding box center [376, 53] width 90 height 29
click at [348, 61] on body "4.3.6-dev2 VM_2025_08_07_23_18_10_401_01.gif Done Skip 0 00 : 00 : 03 Categorie…" at bounding box center [210, 93] width 421 height 187
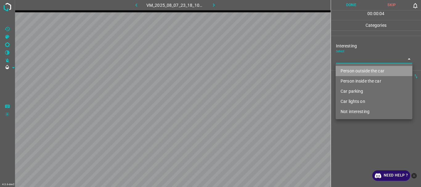
click at [349, 67] on li "Person outside the car" at bounding box center [374, 71] width 77 height 10
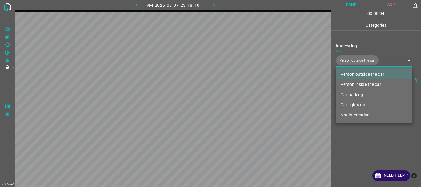
type input "Person outside the car"
click at [354, 132] on div at bounding box center [210, 93] width 421 height 187
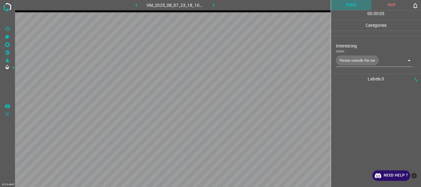
click at [346, 6] on button "Done" at bounding box center [351, 5] width 41 height 10
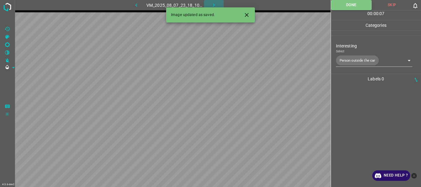
click at [214, 4] on icon "button" at bounding box center [214, 5] width 6 height 6
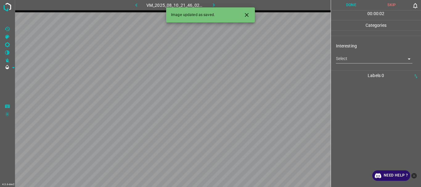
click at [342, 60] on body "4.3.6-dev2 VM_2025_08_10_21_46_02_759_04.gif Done Skip 0 00 : 00 : 02 Categorie…" at bounding box center [210, 93] width 421 height 187
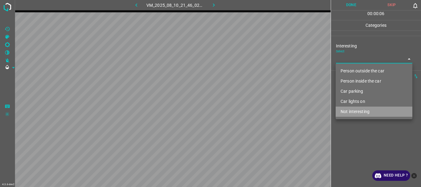
click at [353, 113] on li "Not interesting" at bounding box center [374, 112] width 77 height 10
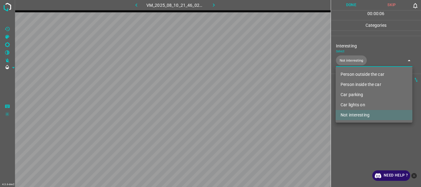
click at [349, 134] on div at bounding box center [210, 93] width 421 height 187
click at [353, 61] on body "4.3.6-dev2 VM_2025_08_10_21_46_02_759_04.gif Done Skip 0 00 : 00 : 09 Categorie…" at bounding box center [210, 93] width 421 height 187
click at [352, 72] on li "Person outside the car" at bounding box center [374, 74] width 77 height 10
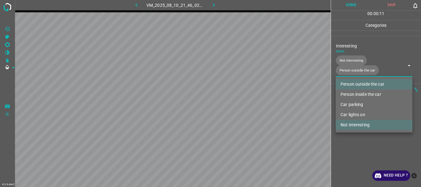
click at [351, 124] on li "Not interesting" at bounding box center [374, 125] width 77 height 10
type input "Person outside the car"
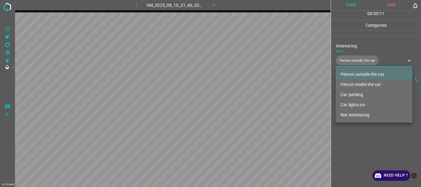
click at [350, 151] on div at bounding box center [210, 93] width 421 height 187
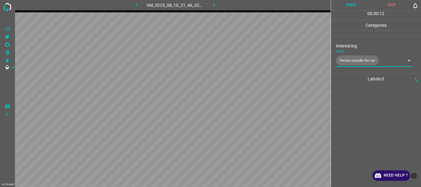
click at [344, 6] on button "Done" at bounding box center [351, 5] width 41 height 10
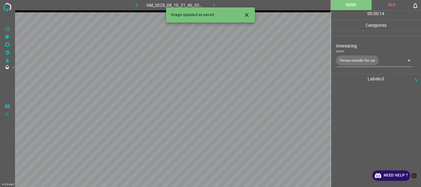
click at [213, 3] on icon "button" at bounding box center [214, 5] width 6 height 6
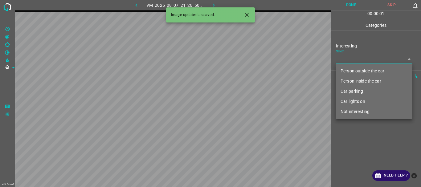
click at [354, 61] on body "4.3.6-dev2 VM_2025_08_07_21_26_50_405_01.gif Done Skip 0 00 : 00 : 01 Categorie…" at bounding box center [210, 93] width 421 height 187
click at [353, 110] on li "Not interesting" at bounding box center [374, 112] width 77 height 10
type input "Not interesting"
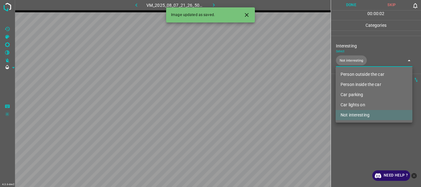
click at [348, 143] on div at bounding box center [210, 93] width 421 height 187
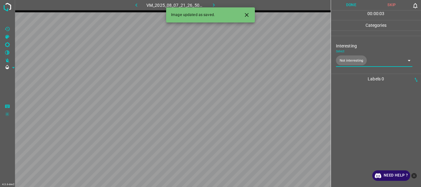
click at [346, 6] on button "Done" at bounding box center [351, 5] width 41 height 10
click at [213, 3] on icon "button" at bounding box center [214, 5] width 6 height 6
click at [246, 12] on icon "Close" at bounding box center [247, 15] width 6 height 6
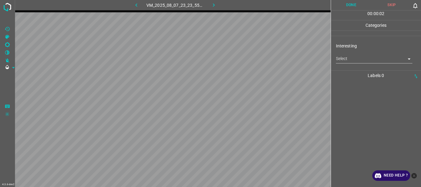
click at [336, 62] on body "4.3.6-dev2 VM_2025_08_07_23_23_55_965_00.gif Done Skip 0 00 : 00 : 02 Categorie…" at bounding box center [210, 93] width 421 height 187
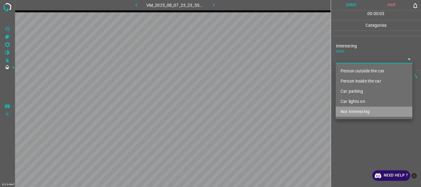
click at [348, 110] on li "Not interesting" at bounding box center [374, 112] width 77 height 10
type input "Not interesting"
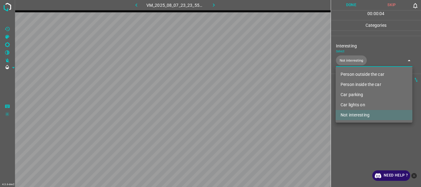
click at [351, 139] on div at bounding box center [210, 93] width 421 height 187
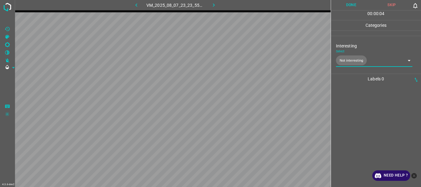
click at [346, 5] on button "Done" at bounding box center [351, 5] width 41 height 10
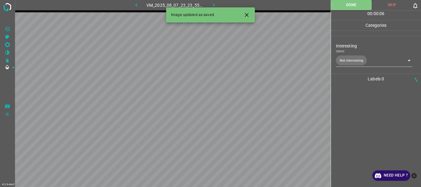
click at [211, 3] on icon "button" at bounding box center [214, 5] width 6 height 6
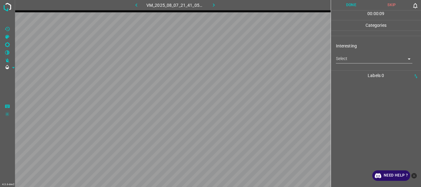
click at [338, 59] on body "4.3.6-dev2 VM_2025_08_07_21_41_05_577_07.gif Done Skip 0 00 : 00 : 09 Categorie…" at bounding box center [210, 93] width 421 height 187
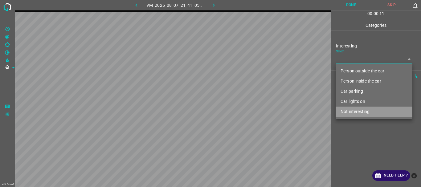
click at [347, 112] on li "Not interesting" at bounding box center [374, 112] width 77 height 10
type input "Not interesting"
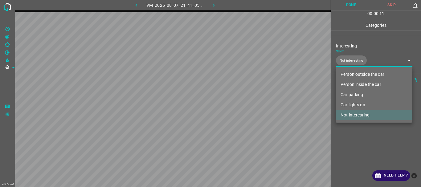
click at [348, 142] on div at bounding box center [210, 93] width 421 height 187
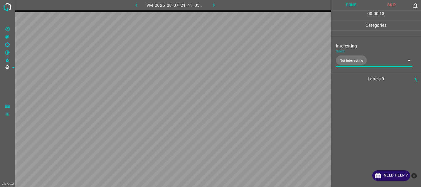
click at [353, 1] on button "Done" at bounding box center [351, 5] width 41 height 10
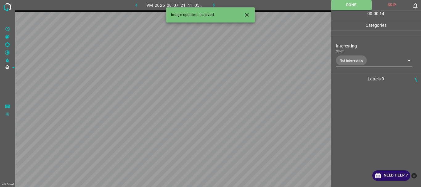
click at [209, 4] on button "button" at bounding box center [214, 5] width 20 height 10
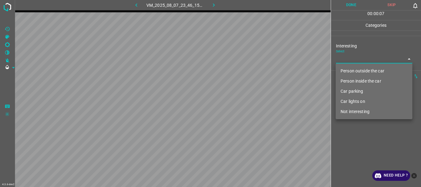
click at [353, 60] on body "4.3.6-dev2 VM_2025_08_07_23_46_15_424_07.gif Done Skip 0 00 : 00 : 07 Categorie…" at bounding box center [210, 93] width 421 height 187
click at [358, 79] on li "Person inside the car" at bounding box center [374, 81] width 77 height 10
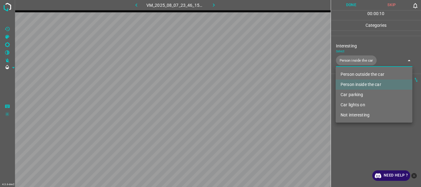
click at [356, 93] on li "Car parking" at bounding box center [374, 95] width 77 height 10
click at [354, 104] on li "Car lights on" at bounding box center [374, 105] width 77 height 10
type input "Person inside the car,Car parking,Car lights on"
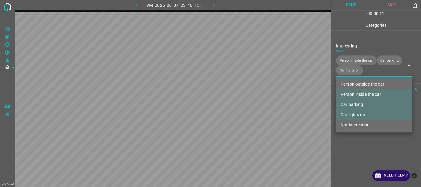
click at [359, 147] on div at bounding box center [210, 93] width 421 height 187
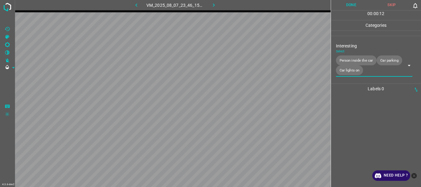
click at [346, 5] on button "Done" at bounding box center [351, 5] width 41 height 10
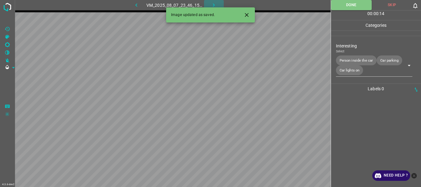
click at [214, 2] on button "button" at bounding box center [214, 5] width 20 height 10
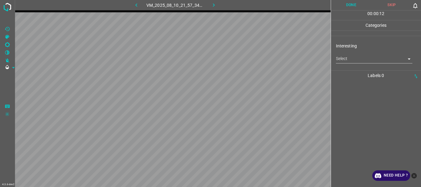
click at [348, 61] on body "4.3.6-dev2 VM_2025_08_10_21_57_34_087_04.gif Done Skip 0 00 : 00 : 12 Categorie…" at bounding box center [210, 93] width 421 height 187
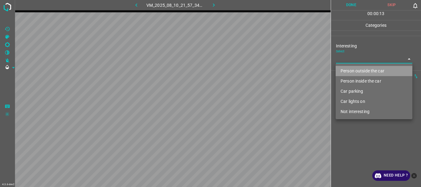
click at [349, 67] on li "Person outside the car" at bounding box center [374, 71] width 77 height 10
type input "Person outside the car"
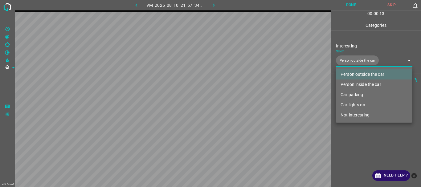
drag, startPoint x: 350, startPoint y: 151, endPoint x: 353, endPoint y: 118, distance: 33.4
click at [353, 151] on div at bounding box center [210, 93] width 421 height 187
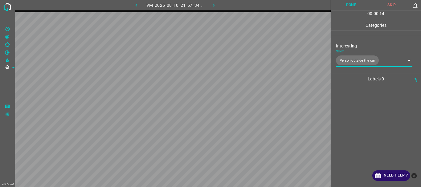
click at [345, 7] on button "Done" at bounding box center [351, 5] width 41 height 10
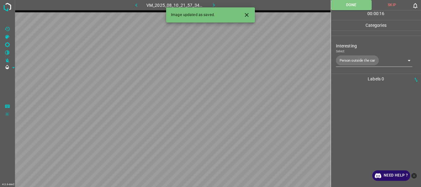
click at [211, 4] on icon "button" at bounding box center [214, 5] width 6 height 6
click at [355, 60] on body "4.3.6-dev2 VM_2025_08_07_22_28_07_411_01.gif Done Skip 0 00 : 00 : 16 Categorie…" at bounding box center [210, 93] width 421 height 187
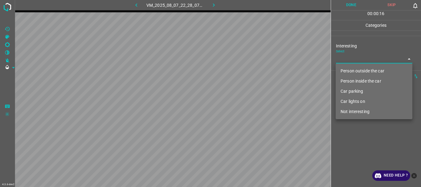
click at [351, 69] on li "Person outside the car" at bounding box center [374, 71] width 77 height 10
type input "Person outside the car"
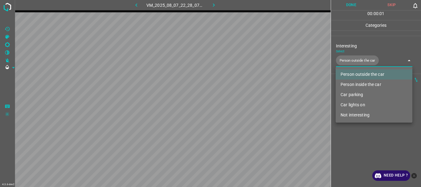
click at [353, 158] on div at bounding box center [210, 93] width 421 height 187
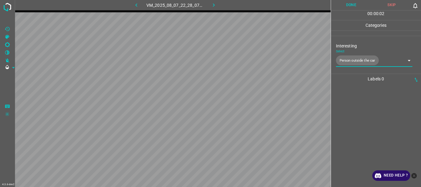
click at [345, 7] on button "Done" at bounding box center [351, 5] width 41 height 10
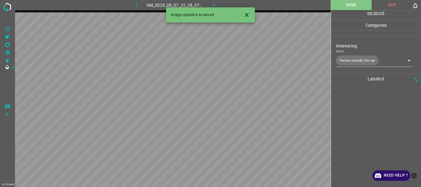
click at [214, 5] on icon "button" at bounding box center [214, 5] width 6 height 6
click at [352, 60] on body "4.3.6-dev2 VM_2025_08_07_22_55_45_441_09.gif Done Skip 0 00 : 00 : 05 Categorie…" at bounding box center [210, 93] width 421 height 187
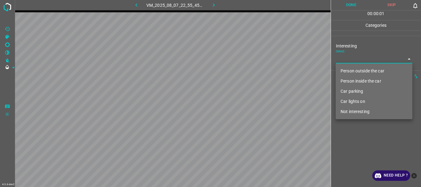
click at [352, 77] on li "Person inside the car" at bounding box center [374, 81] width 77 height 10
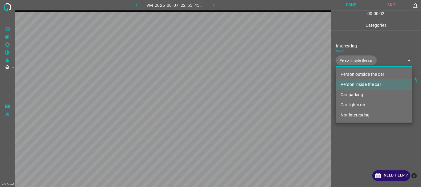
click at [354, 103] on li "Car lights on" at bounding box center [374, 105] width 77 height 10
type input "Person inside the car,Car lights on"
click at [350, 143] on div at bounding box center [210, 93] width 421 height 187
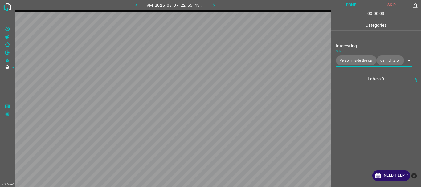
click at [340, 6] on button "Done" at bounding box center [351, 5] width 41 height 10
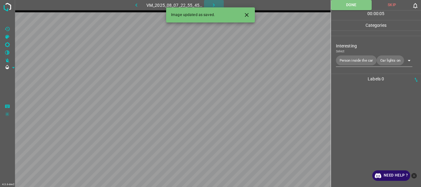
click at [212, 3] on icon "button" at bounding box center [214, 5] width 6 height 6
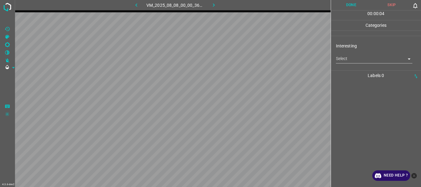
click at [356, 59] on body "4.3.6-dev2 VM_2025_08_08_00_00_36_364_02.gif Done Skip 0 00 : 00 : 04 Categorie…" at bounding box center [210, 93] width 421 height 187
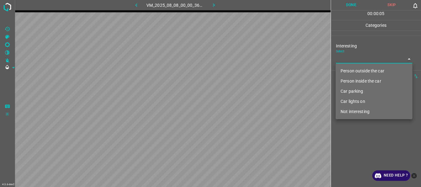
click at [353, 90] on li "Car parking" at bounding box center [374, 91] width 77 height 10
type input "Car parking"
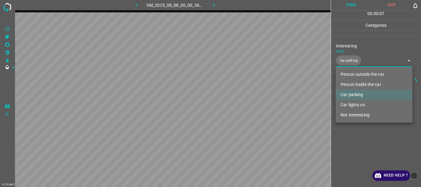
click at [366, 155] on div at bounding box center [210, 93] width 421 height 187
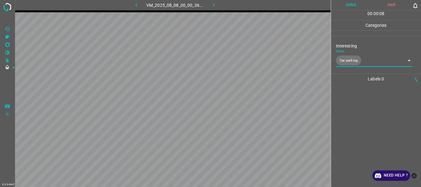
click at [347, 2] on button "Done" at bounding box center [351, 5] width 41 height 10
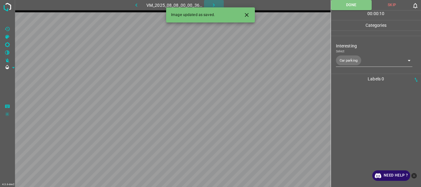
click at [216, 4] on icon "button" at bounding box center [214, 5] width 6 height 6
click at [352, 56] on body "4.3.6-dev2 VM_2025_08_10_22_04_54_553_01.gif Done Skip 0 00 : 00 : 10 Categorie…" at bounding box center [210, 93] width 421 height 187
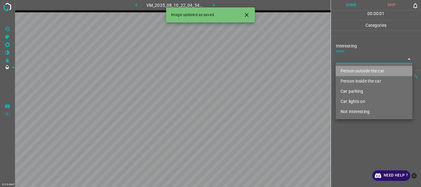
click at [349, 68] on li "Person outside the car" at bounding box center [374, 71] width 77 height 10
type input "Person outside the car"
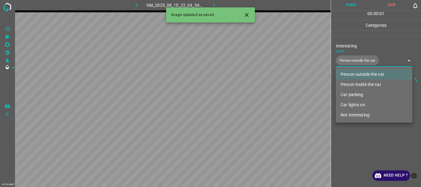
click at [352, 142] on div at bounding box center [210, 93] width 421 height 187
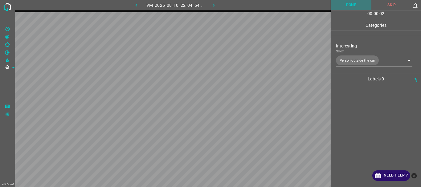
click at [342, 5] on button "Done" at bounding box center [351, 5] width 41 height 10
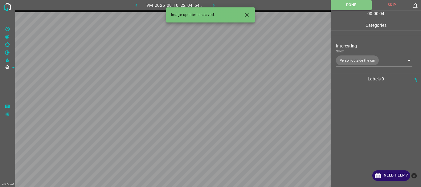
click at [213, 2] on icon "button" at bounding box center [214, 5] width 6 height 6
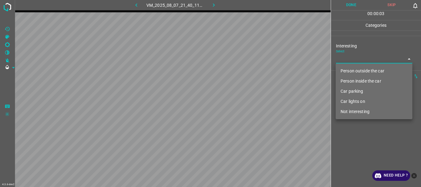
click at [375, 60] on body "4.3.6-dev2 VM_2025_08_07_21_40_11_125_00.gif Done Skip 0 00 : 00 : 03 Categorie…" at bounding box center [210, 93] width 421 height 187
click at [349, 87] on li "Car parking" at bounding box center [374, 91] width 77 height 10
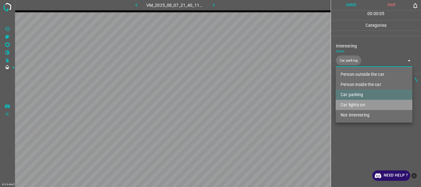
click at [349, 103] on li "Car lights on" at bounding box center [374, 105] width 77 height 10
type input "Car parking,Car lights on"
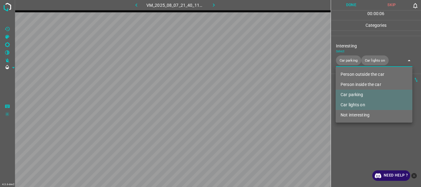
click at [351, 148] on div at bounding box center [210, 93] width 421 height 187
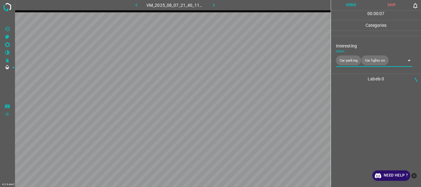
click at [350, 1] on button "Done" at bounding box center [351, 5] width 41 height 10
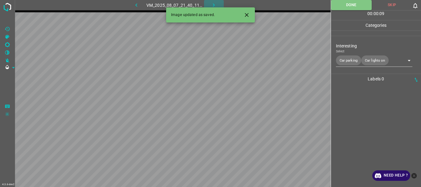
click at [215, 4] on icon "button" at bounding box center [214, 5] width 6 height 6
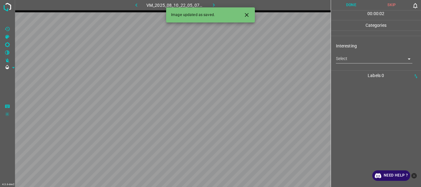
click at [356, 55] on body "4.3.6-dev2 VM_2025_08_10_22_05_07_724_10.gif Done Skip 0 00 : 00 : 02 Categorie…" at bounding box center [210, 93] width 421 height 187
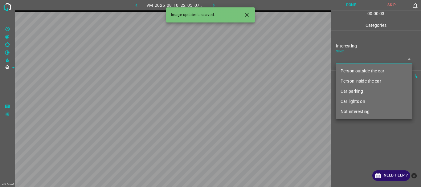
click at [354, 69] on li "Person outside the car" at bounding box center [374, 71] width 77 height 10
type input "Person outside the car"
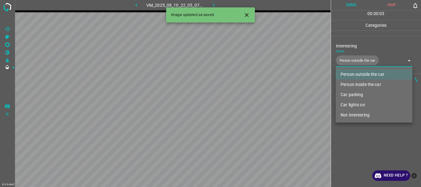
click at [357, 156] on div at bounding box center [210, 93] width 421 height 187
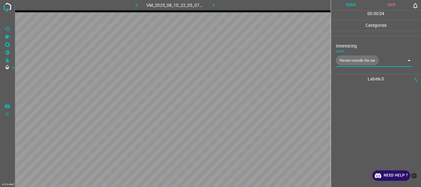
click at [347, 5] on button "Done" at bounding box center [351, 5] width 41 height 10
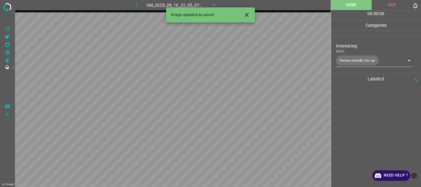
click at [214, 5] on icon "button" at bounding box center [214, 5] width 6 height 6
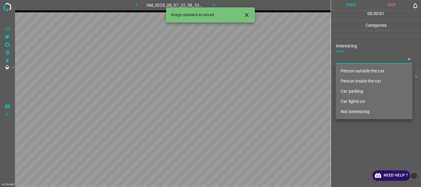
click at [349, 61] on body "4.3.6-dev2 VM_2025_08_07_22_58_52_576_11.gif Done Skip 0 00 : 00 : 01 Categorie…" at bounding box center [210, 93] width 421 height 187
click at [349, 110] on li "Not interesting" at bounding box center [374, 112] width 77 height 10
type input "Not interesting"
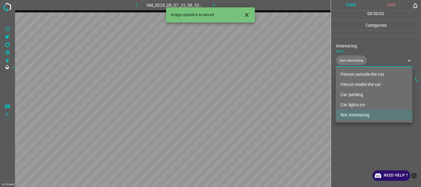
click at [346, 135] on div at bounding box center [210, 93] width 421 height 187
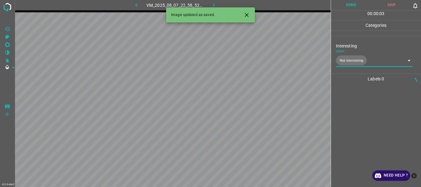
click at [346, 5] on button "Done" at bounding box center [351, 5] width 41 height 10
click at [210, 4] on button "button" at bounding box center [214, 5] width 20 height 10
click at [345, 60] on body "4.3.6-dev2 VM_2025_08_07_22_23_25_443_00.gif Done Skip 0 00 : 00 : 05 Categorie…" at bounding box center [210, 93] width 421 height 187
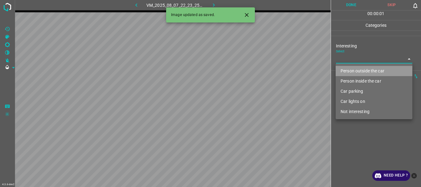
click at [345, 69] on li "Person outside the car" at bounding box center [374, 71] width 77 height 10
type input "Person outside the car"
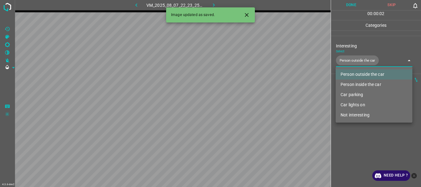
click at [349, 143] on div at bounding box center [210, 93] width 421 height 187
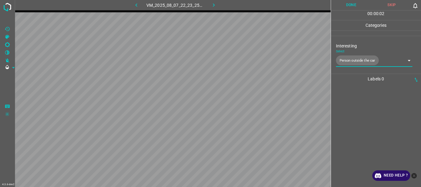
click at [344, 4] on button "Done" at bounding box center [351, 5] width 41 height 10
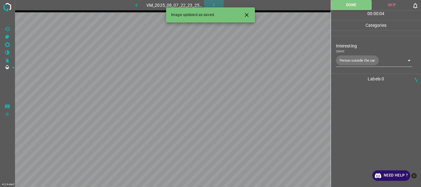
click at [214, 3] on icon "button" at bounding box center [214, 5] width 6 height 6
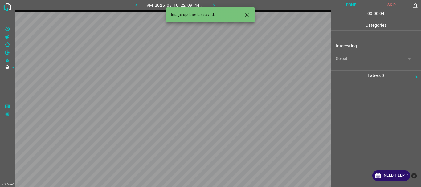
click at [345, 57] on body "4.3.6-dev2 VM_2025_08_10_22_09_44_255_01.gif Done Skip 0 00 : 00 : 04 Categorie…" at bounding box center [210, 93] width 421 height 187
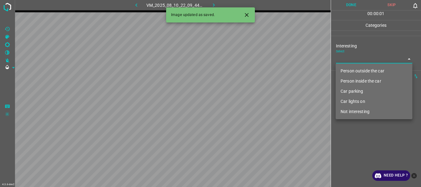
click at [348, 73] on li "Person outside the car" at bounding box center [374, 71] width 77 height 10
type input "Person outside the car"
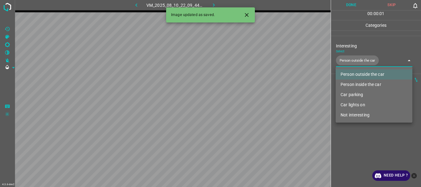
click at [349, 132] on div at bounding box center [210, 93] width 421 height 187
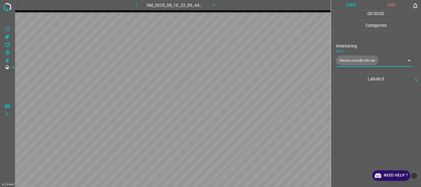
click at [346, 3] on button "Done" at bounding box center [351, 5] width 41 height 10
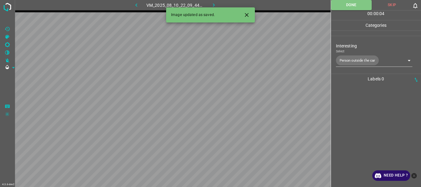
click at [211, 3] on icon "button" at bounding box center [214, 5] width 6 height 6
click at [346, 59] on body "4.3.6-dev2 VM_2025_08_07_23_17_47_395_02.gif Done Skip 0 00 : 00 : 04 Categorie…" at bounding box center [210, 93] width 421 height 187
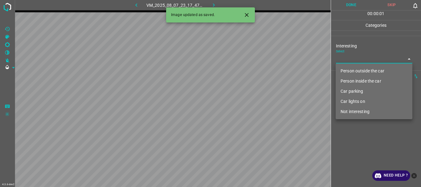
click at [348, 68] on li "Person outside the car" at bounding box center [374, 71] width 77 height 10
type input "Person outside the car"
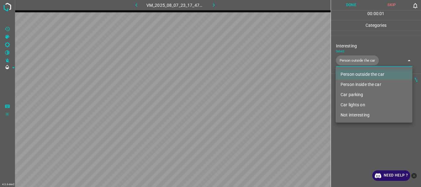
click at [348, 130] on div at bounding box center [210, 93] width 421 height 187
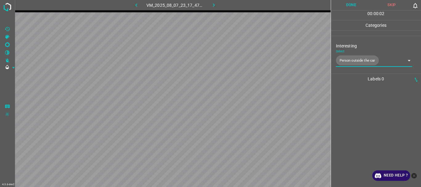
click at [346, 6] on button "Done" at bounding box center [351, 5] width 41 height 10
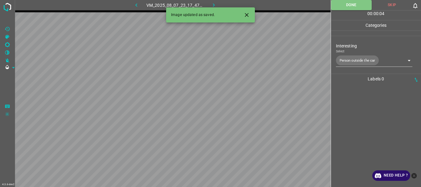
click at [211, 3] on icon "button" at bounding box center [214, 5] width 6 height 6
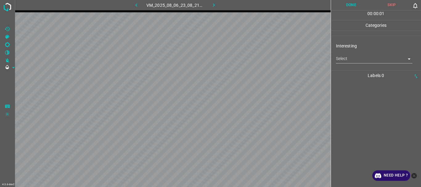
click at [338, 59] on body "4.3.6-dev2 VM_2025_08_06_23_08_21_196_03.gif Done Skip 0 00 : 00 : 01 Categorie…" at bounding box center [210, 93] width 421 height 187
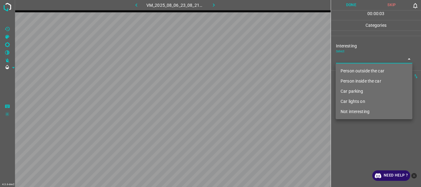
click at [353, 112] on li "Not interesting" at bounding box center [374, 112] width 77 height 10
type input "Not interesting"
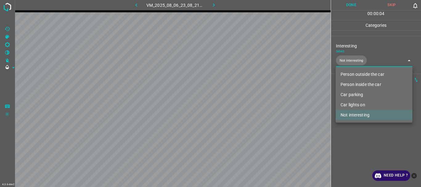
click at [349, 139] on div at bounding box center [210, 93] width 421 height 187
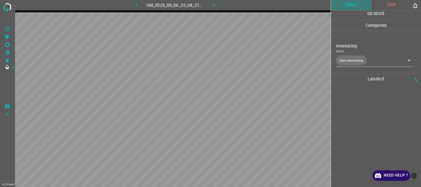
click at [350, 1] on button "Done" at bounding box center [351, 5] width 41 height 10
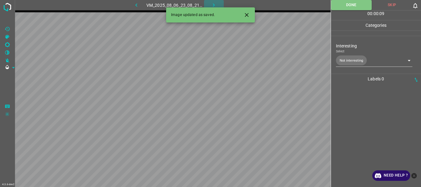
click at [214, 7] on icon "button" at bounding box center [214, 5] width 6 height 6
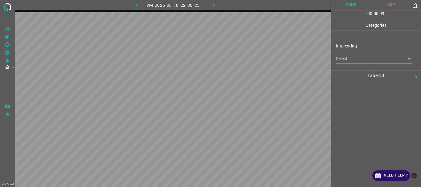
click at [360, 61] on body "4.3.6-dev2 VM_2025_08_10_22_06_25_539_00.gif Done Skip 0 00 : 00 : 09 Categorie…" at bounding box center [210, 93] width 421 height 187
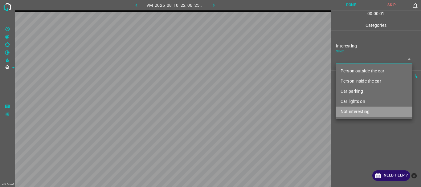
click at [359, 111] on li "Not interesting" at bounding box center [374, 112] width 77 height 10
type input "Not interesting"
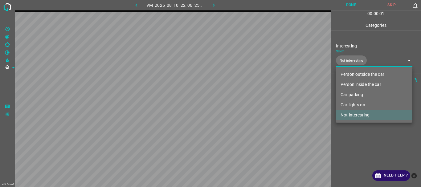
click at [355, 130] on div at bounding box center [210, 93] width 421 height 187
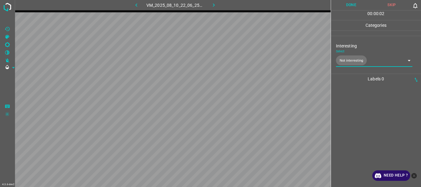
click at [351, 7] on button "Done" at bounding box center [351, 5] width 41 height 10
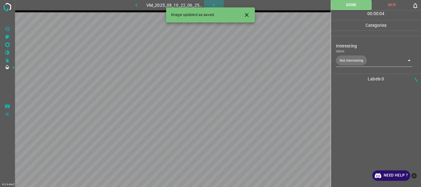
click at [217, 2] on icon "button" at bounding box center [214, 5] width 6 height 6
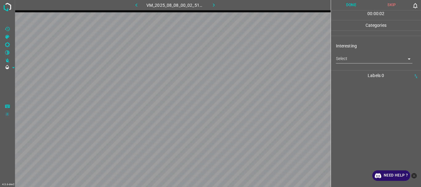
click at [356, 56] on body "4.3.6-dev2 VM_2025_08_08_00_02_51_597_07.gif Done Skip 0 00 : 00 : 02 Categorie…" at bounding box center [210, 93] width 421 height 187
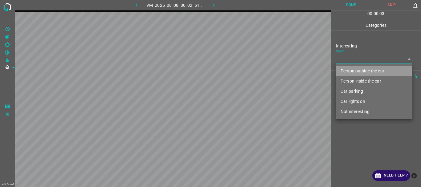
click at [354, 69] on li "Person outside the car" at bounding box center [374, 71] width 77 height 10
type input "Person outside the car"
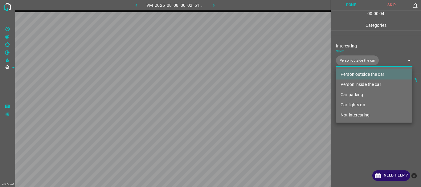
click at [353, 140] on div at bounding box center [210, 93] width 421 height 187
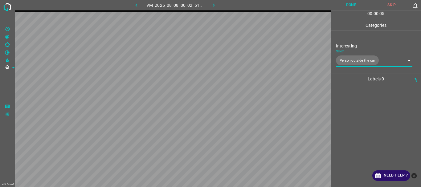
click at [351, 5] on button "Done" at bounding box center [351, 5] width 41 height 10
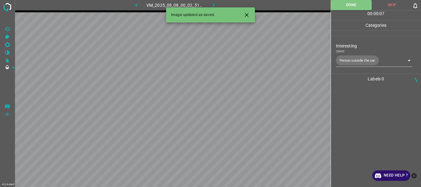
click at [214, 6] on icon "button" at bounding box center [214, 5] width 6 height 6
click at [352, 62] on body "4.3.6-dev2 VM_2025_08_06_23_10_20_061_02.gif Done Skip 0 00 : 00 : 08 Categorie…" at bounding box center [210, 93] width 421 height 187
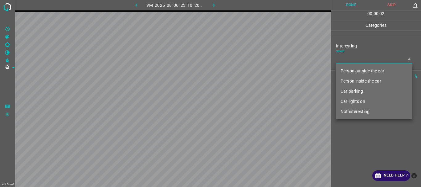
click at [350, 71] on li "Person outside the car" at bounding box center [374, 71] width 77 height 10
type input "Person outside the car"
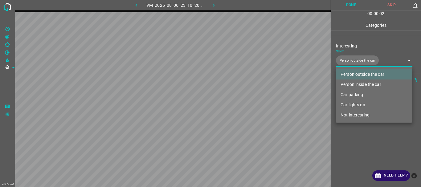
drag, startPoint x: 353, startPoint y: 132, endPoint x: 350, endPoint y: 93, distance: 39.2
click at [353, 132] on div at bounding box center [210, 93] width 421 height 187
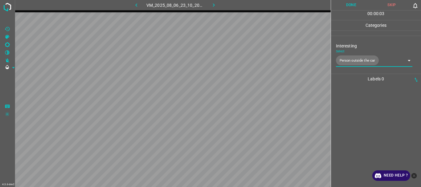
click at [346, 8] on button "Done" at bounding box center [351, 5] width 41 height 10
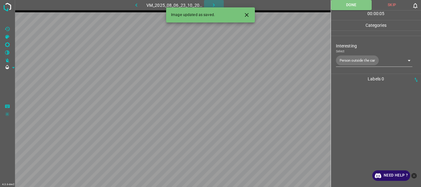
click at [213, 3] on icon "button" at bounding box center [214, 5] width 6 height 6
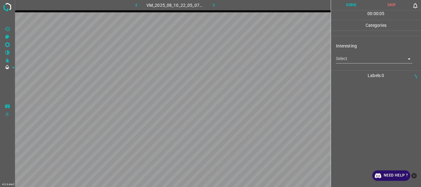
click at [361, 62] on body "4.3.6-dev2 VM_2025_08_10_22_05_07_724_08.gif Done Skip 0 00 : 00 : 05 Categorie…" at bounding box center [210, 93] width 421 height 187
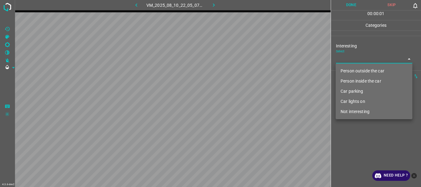
click at [361, 68] on li "Person outside the car" at bounding box center [374, 71] width 77 height 10
type input "Person outside the car"
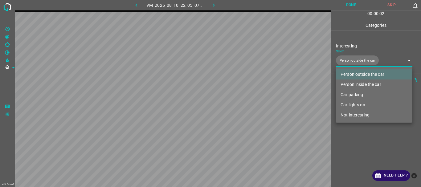
click at [368, 140] on div at bounding box center [210, 93] width 421 height 187
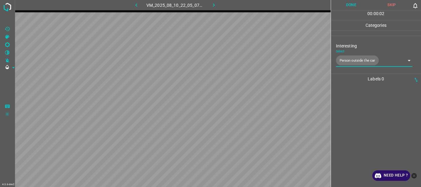
click at [354, 2] on button "Done" at bounding box center [351, 5] width 41 height 10
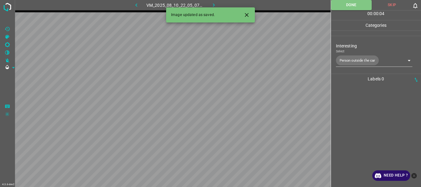
click at [213, 4] on icon "button" at bounding box center [214, 5] width 6 height 6
click at [340, 62] on body "4.3.6-dev2 VM_2025_08_07_23_11_12_590_03.gif Done Skip 0 00 : 00 : 04 Categorie…" at bounding box center [210, 93] width 421 height 187
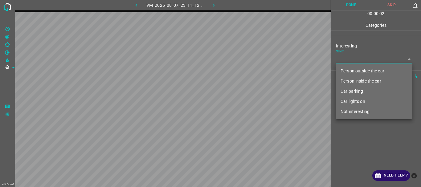
click at [345, 99] on li "Car lights on" at bounding box center [374, 102] width 77 height 10
type input "Car lights on"
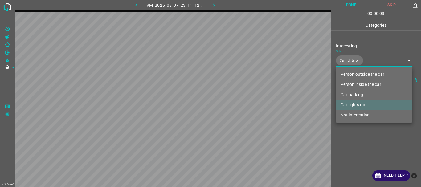
click at [347, 139] on div at bounding box center [210, 93] width 421 height 187
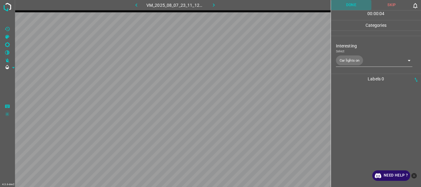
click at [340, 6] on button "Done" at bounding box center [351, 5] width 41 height 10
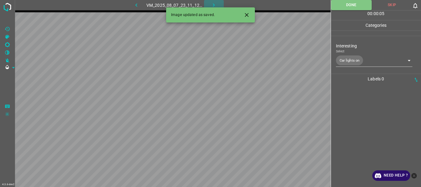
click at [211, 3] on icon "button" at bounding box center [214, 5] width 6 height 6
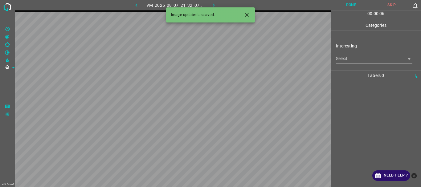
click at [345, 57] on body "4.3.6-dev2 VM_2025_08_07_21_32_07_831_06.gif Done Skip 0 00 : 00 : 06 Categorie…" at bounding box center [210, 93] width 421 height 187
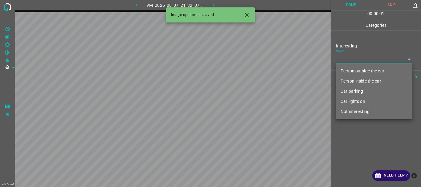
click at [349, 79] on li "Person inside the car" at bounding box center [374, 81] width 77 height 10
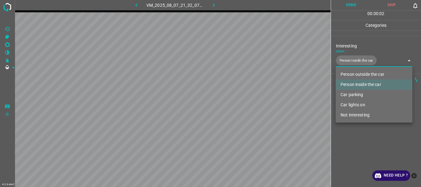
click at [350, 94] on li "Car parking" at bounding box center [374, 95] width 77 height 10
click at [352, 103] on li "Car lights on" at bounding box center [374, 105] width 77 height 10
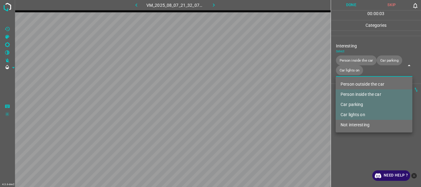
click at [355, 138] on div at bounding box center [210, 93] width 421 height 187
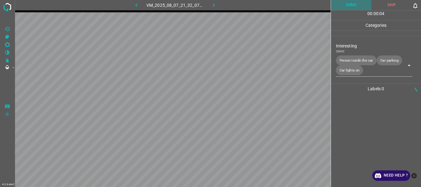
click at [344, 3] on button "Done" at bounding box center [351, 5] width 41 height 10
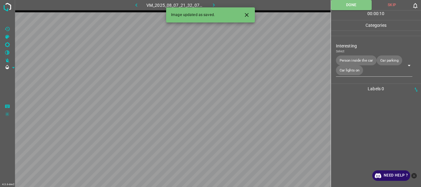
click at [354, 70] on body "4.3.6-dev2 VM_2025_08_07_21_32_07_831_06.gif Done Skip 0 00 : 00 : 10 Categorie…" at bounding box center [210, 93] width 421 height 187
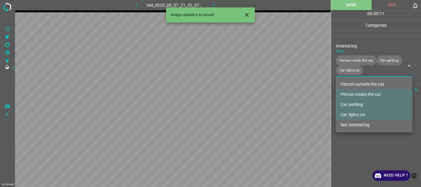
click at [353, 83] on li "Person outside the car" at bounding box center [374, 84] width 77 height 10
type input "Person inside the car,Car parking,Car lights on,Person outside the car"
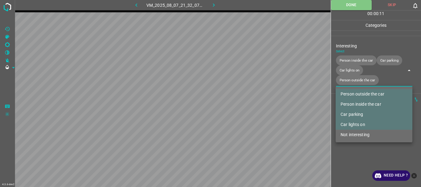
click at [360, 158] on div at bounding box center [210, 93] width 421 height 187
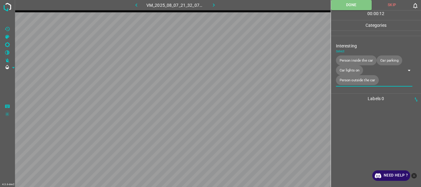
click at [214, 3] on icon "button" at bounding box center [214, 5] width 6 height 6
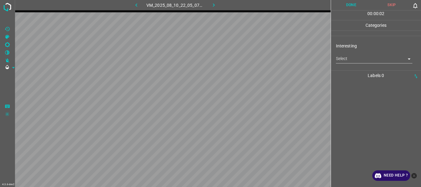
click at [338, 61] on body "4.3.6-dev2 VM_2025_08_10_22_05_07_724_09.gif Done Skip 0 00 : 00 : 02 Categorie…" at bounding box center [210, 93] width 421 height 187
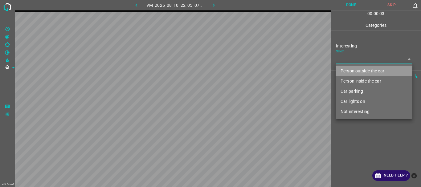
click at [343, 70] on li "Person outside the car" at bounding box center [374, 71] width 77 height 10
type input "Person outside the car"
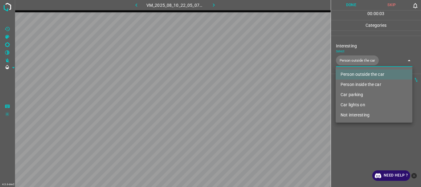
click at [357, 151] on div at bounding box center [210, 93] width 421 height 187
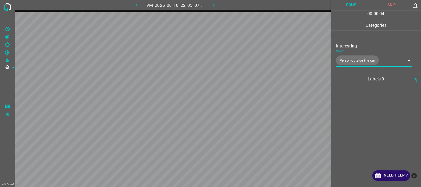
click at [347, 7] on button "Done" at bounding box center [351, 5] width 41 height 10
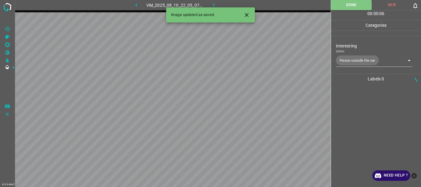
click at [212, 2] on button "button" at bounding box center [214, 5] width 20 height 10
click at [349, 60] on body "4.3.6-dev2 VM_2025_08_07_23_14_11_320_00.gif Done Skip 0 00 : 00 : 07 Categorie…" at bounding box center [210, 93] width 421 height 187
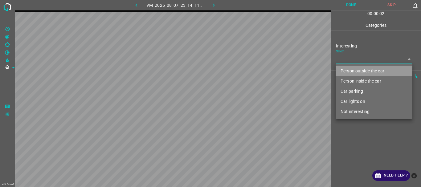
click at [353, 70] on li "Person outside the car" at bounding box center [374, 71] width 77 height 10
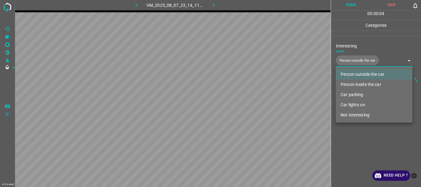
click at [355, 105] on li "Car lights on" at bounding box center [374, 105] width 77 height 10
type input "Person outside the car,Car lights on"
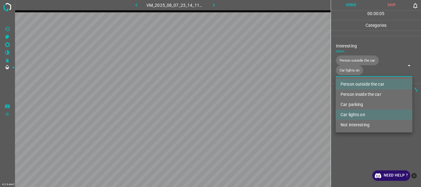
drag, startPoint x: 359, startPoint y: 138, endPoint x: 355, endPoint y: 88, distance: 50.7
click at [359, 138] on div at bounding box center [210, 93] width 421 height 187
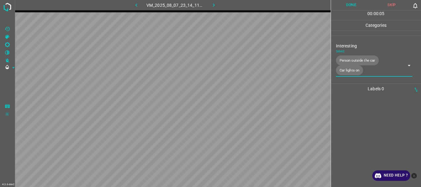
click at [354, 7] on button "Done" at bounding box center [351, 5] width 41 height 10
click at [211, 2] on icon "button" at bounding box center [214, 5] width 6 height 6
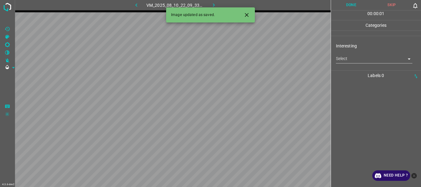
click at [365, 61] on body "4.3.6-dev2 VM_2025_08_10_22_09_33_506_01.gif Done Skip 0 00 : 00 : 01 Categorie…" at bounding box center [210, 93] width 421 height 187
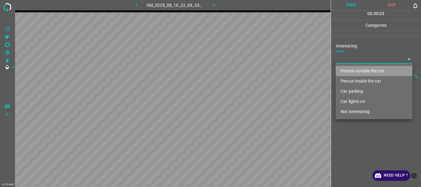
click at [358, 73] on li "Person outside the car" at bounding box center [374, 71] width 77 height 10
type input "Person outside the car"
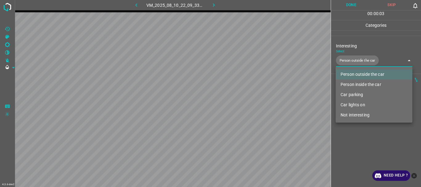
click at [357, 138] on div at bounding box center [210, 93] width 421 height 187
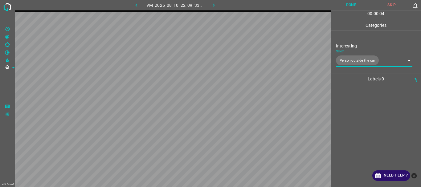
click at [353, 6] on button "Done" at bounding box center [351, 5] width 41 height 10
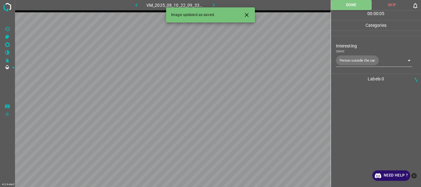
click at [211, 5] on icon "button" at bounding box center [214, 5] width 6 height 6
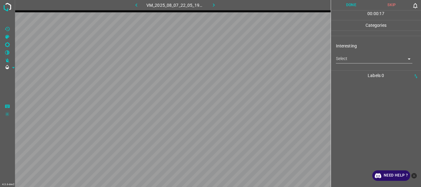
click at [350, 57] on body "4.3.6-dev2 VM_2025_08_07_22_05_19_614_09.gif Done Skip 0 00 : 00 : 17 Categorie…" at bounding box center [210, 93] width 421 height 187
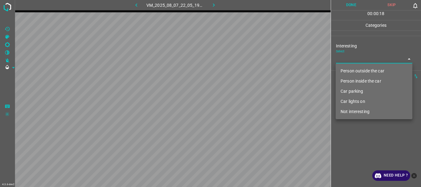
click at [356, 70] on li "Person outside the car" at bounding box center [374, 71] width 77 height 10
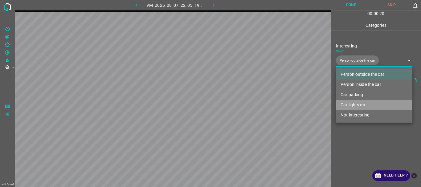
click at [356, 104] on li "Car lights on" at bounding box center [374, 105] width 77 height 10
type input "Person outside the car,Car lights on"
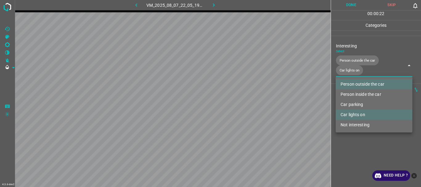
click at [351, 131] on ul "Person outside the car Person inside the car Car parking Car lights on Not inte…" at bounding box center [374, 105] width 77 height 56
click at [349, 3] on div at bounding box center [210, 93] width 421 height 187
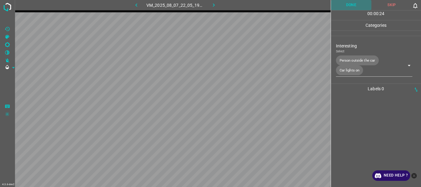
click at [349, 6] on button "Done" at bounding box center [351, 5] width 41 height 10
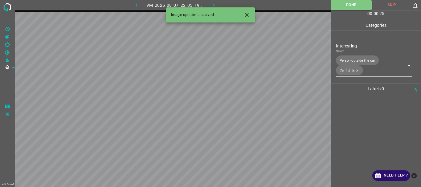
click at [212, 3] on icon "button" at bounding box center [214, 5] width 6 height 6
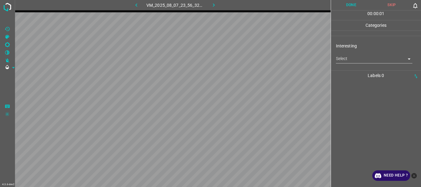
click at [352, 60] on body "4.3.6-dev2 VM_2025_08_07_23_56_32_679_01.gif Done Skip 0 00 : 00 : 01 Categorie…" at bounding box center [210, 93] width 421 height 187
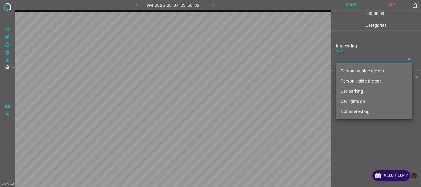
click at [357, 111] on li "Not interesting" at bounding box center [374, 112] width 77 height 10
type input "Not interesting"
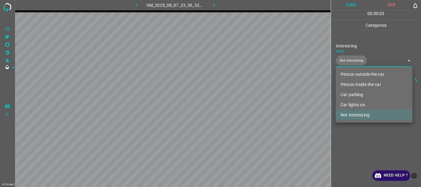
click at [349, 136] on div at bounding box center [210, 93] width 421 height 187
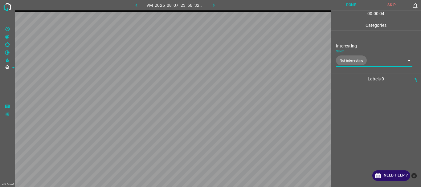
click at [349, 7] on button "Done" at bounding box center [351, 5] width 41 height 10
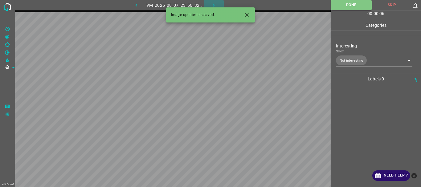
click at [213, 4] on icon "button" at bounding box center [214, 5] width 6 height 6
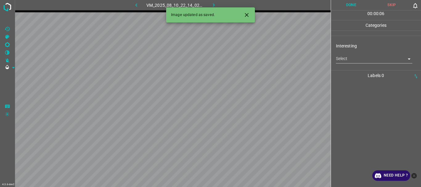
click at [348, 61] on body "4.3.6-dev2 VM_2025_08_10_22_14_02_123_00.gif Done Skip 0 00 : 00 : 06 Categorie…" at bounding box center [210, 93] width 421 height 187
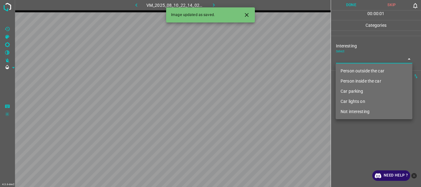
click at [349, 68] on li "Person outside the car" at bounding box center [374, 71] width 77 height 10
type input "Person outside the car"
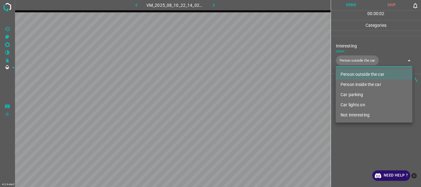
click at [353, 137] on div at bounding box center [210, 93] width 421 height 187
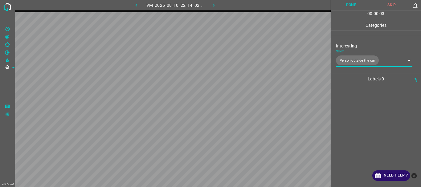
click at [353, 8] on button "Done" at bounding box center [351, 5] width 41 height 10
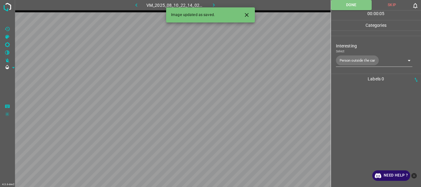
click at [215, 5] on icon "button" at bounding box center [214, 4] width 2 height 3
click at [349, 61] on body "4.3.6-dev2 VM_2025_08_07_23_53_31_639_09.gif Done Skip 0 00 : 00 : 06 Categorie…" at bounding box center [210, 93] width 421 height 187
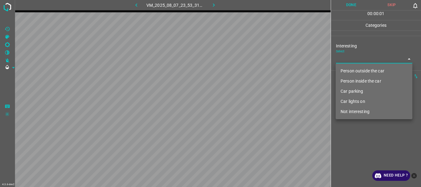
click at [351, 111] on li "Not interesting" at bounding box center [374, 112] width 77 height 10
type input "Not interesting"
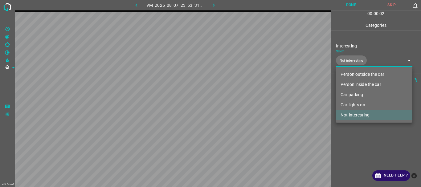
click at [351, 154] on div at bounding box center [210, 93] width 421 height 187
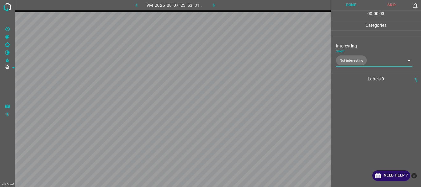
click at [354, 6] on button "Done" at bounding box center [351, 5] width 41 height 10
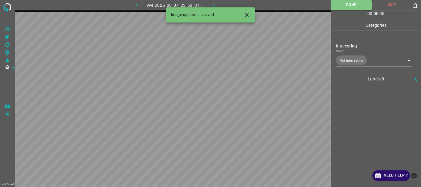
click at [214, 4] on icon "button" at bounding box center [214, 4] width 2 height 3
click at [348, 60] on body "4.3.6-dev2 VM_2025_08_07_22_05_19_614_06.gif Done Skip 0 00 : 00 : 01 Categorie…" at bounding box center [210, 93] width 421 height 187
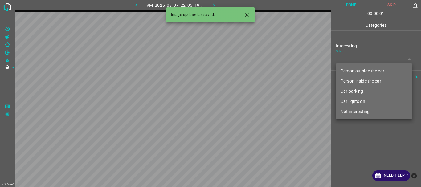
click at [349, 69] on li "Person outside the car" at bounding box center [374, 71] width 77 height 10
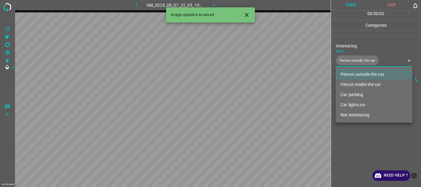
click at [355, 84] on li "Person inside the car" at bounding box center [374, 85] width 77 height 10
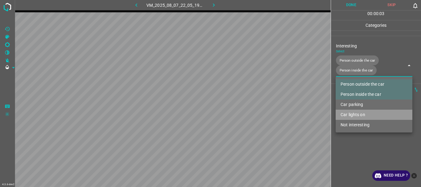
click at [354, 112] on li "Car lights on" at bounding box center [374, 115] width 77 height 10
type input "Person outside the car,Person inside the car,Car lights on"
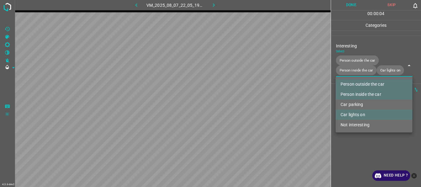
click at [356, 151] on div at bounding box center [210, 93] width 421 height 187
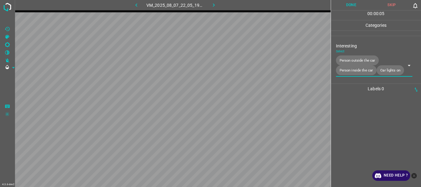
click at [347, 6] on button "Done" at bounding box center [351, 5] width 41 height 10
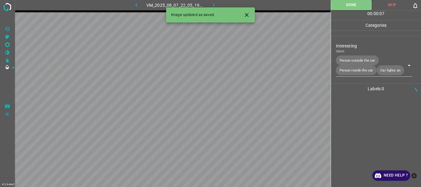
click at [211, 8] on div "Image updated as saved." at bounding box center [210, 14] width 89 height 15
click at [211, 1] on button "button" at bounding box center [214, 5] width 20 height 10
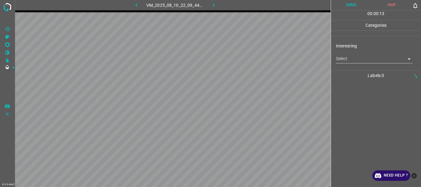
click at [346, 60] on body "4.3.6-dev2 VM_2025_08_10_22_09_44_255_02.gif Done Skip 0 00 : 00 : 13 Categorie…" at bounding box center [210, 93] width 421 height 187
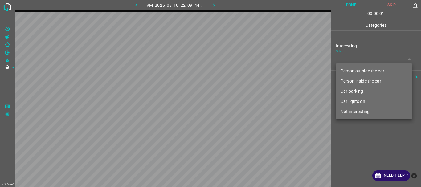
click at [349, 66] on li "Person outside the car" at bounding box center [374, 71] width 77 height 10
type input "Person outside the car"
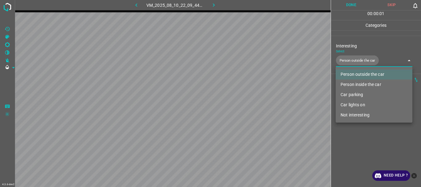
click at [359, 132] on div at bounding box center [210, 93] width 421 height 187
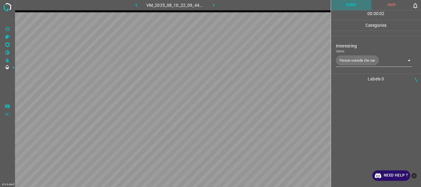
click at [349, 9] on button "Done" at bounding box center [351, 5] width 41 height 10
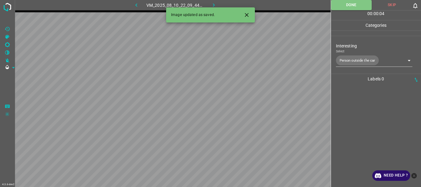
click at [213, 4] on icon "button" at bounding box center [214, 5] width 6 height 6
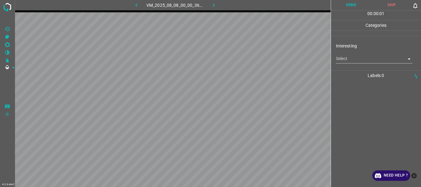
click at [353, 60] on body "4.3.6-dev2 VM_2025_08_08_00_00_36_364_04.gif Done Skip 0 00 : 00 : 01 Categorie…" at bounding box center [210, 93] width 421 height 187
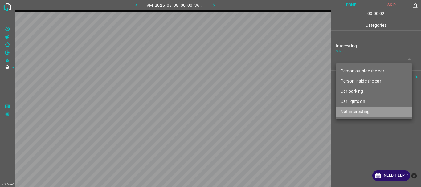
click at [350, 110] on li "Not interesting" at bounding box center [374, 112] width 77 height 10
type input "Not interesting"
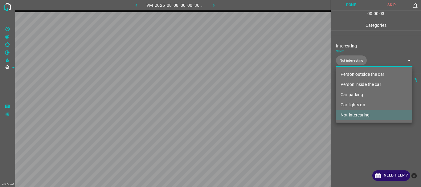
click at [351, 145] on div at bounding box center [210, 93] width 421 height 187
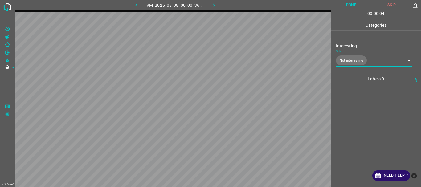
click at [349, 5] on button "Done" at bounding box center [351, 5] width 41 height 10
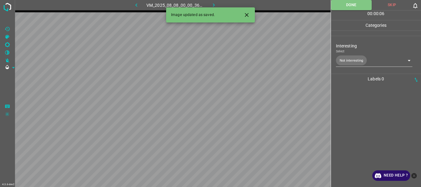
click at [220, 4] on button "button" at bounding box center [214, 5] width 20 height 10
click at [350, 63] on body "4.3.6-dev2 VM_2025_08_10_22_14_02_123_04.gif Done Skip 0 00 : 00 : 01 Categorie…" at bounding box center [210, 93] width 421 height 187
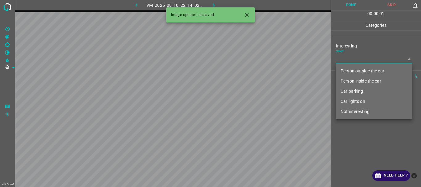
click at [349, 69] on li "Person outside the car" at bounding box center [374, 71] width 77 height 10
type input "Person outside the car"
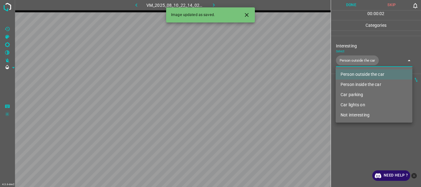
click at [350, 139] on div at bounding box center [210, 93] width 421 height 187
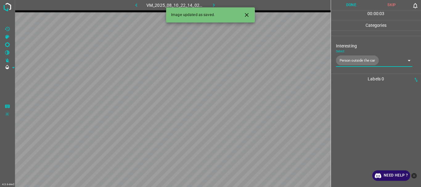
click at [348, 5] on button "Done" at bounding box center [351, 5] width 41 height 10
click at [213, 3] on icon "button" at bounding box center [214, 5] width 6 height 6
click at [350, 64] on div "Interesting Select ​" at bounding box center [376, 53] width 90 height 29
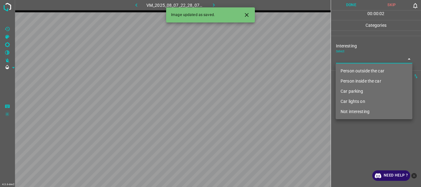
click at [350, 62] on body "4.3.6-dev2 VM_2025_08_07_22_28_07_411_03.gif Done Skip 0 00 : 00 : 02 Categorie…" at bounding box center [210, 93] width 421 height 187
click at [350, 66] on li "Person outside the car" at bounding box center [374, 71] width 77 height 10
type input "Person outside the car"
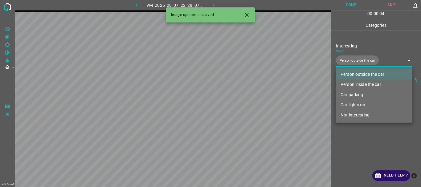
click at [364, 131] on div at bounding box center [210, 93] width 421 height 187
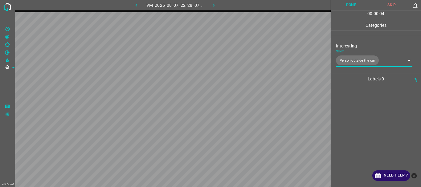
click at [348, 6] on button "Done" at bounding box center [351, 5] width 41 height 10
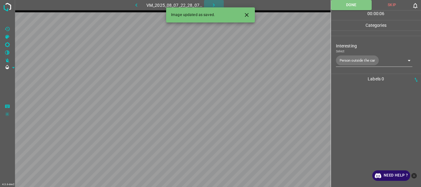
click at [216, 3] on icon "button" at bounding box center [214, 5] width 6 height 6
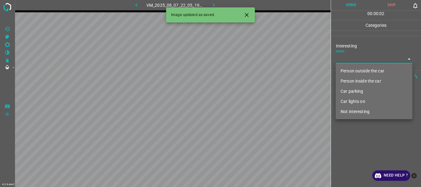
click at [345, 62] on body "4.3.6-dev2 VM_2025_08_07_22_05_19_614_11.gif Done Skip 0 00 : 00 : 02 Categorie…" at bounding box center [210, 93] width 421 height 187
click at [349, 72] on li "Person outside the car" at bounding box center [374, 71] width 77 height 10
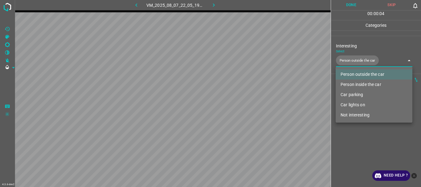
click at [354, 105] on li "Car lights on" at bounding box center [374, 105] width 77 height 10
type input "Person outside the car,Car lights on"
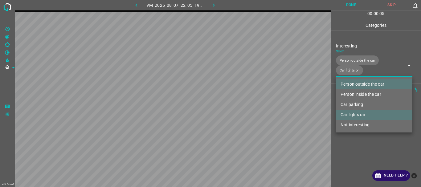
click at [354, 151] on div at bounding box center [210, 93] width 421 height 187
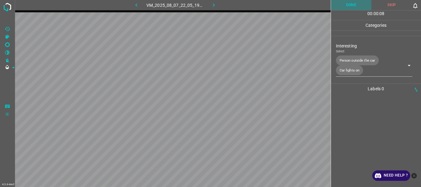
click at [350, 2] on button "Done" at bounding box center [351, 5] width 41 height 10
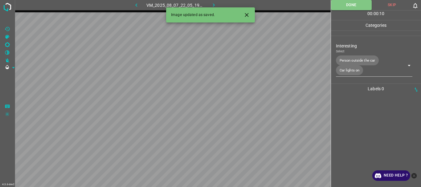
click at [211, 5] on icon "button" at bounding box center [214, 5] width 6 height 6
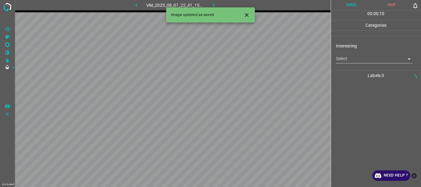
click at [357, 61] on body "4.3.6-dev2 VM_2025_08_07_22_41_15_112_01.gif Done Skip 0 00 : 00 : 10 Categorie…" at bounding box center [210, 93] width 421 height 187
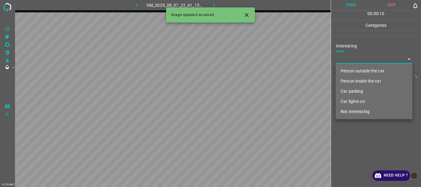
click at [352, 70] on li "Person outside the car" at bounding box center [374, 71] width 77 height 10
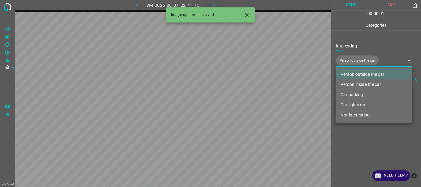
type input "Person outside the car"
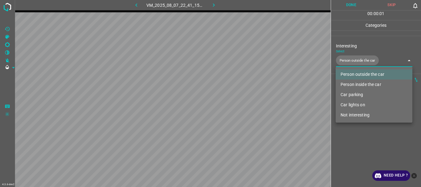
click at [351, 133] on div at bounding box center [210, 93] width 421 height 187
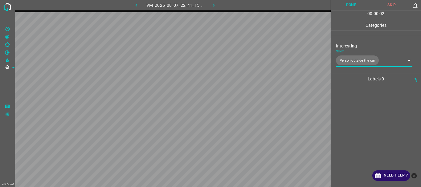
click at [350, 8] on button "Done" at bounding box center [351, 5] width 41 height 10
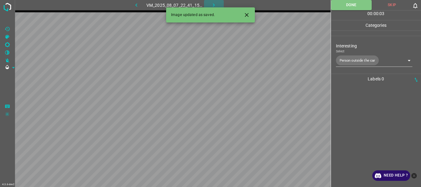
click at [213, 5] on icon "button" at bounding box center [214, 5] width 6 height 6
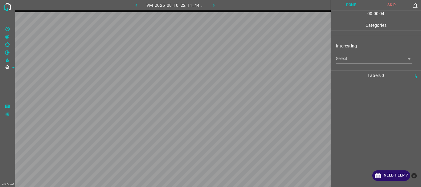
click at [347, 61] on body "4.3.6-dev2 VM_2025_08_10_22_11_44_068_05.gif Done Skip 0 00 : 00 : 04 Categorie…" at bounding box center [210, 93] width 421 height 187
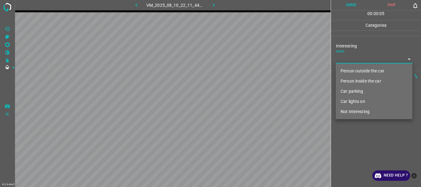
click at [351, 71] on li "Person outside the car" at bounding box center [374, 71] width 77 height 10
type input "Person outside the car"
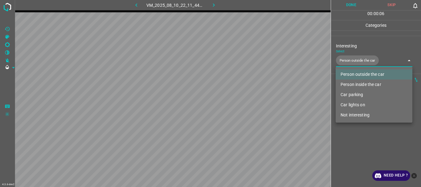
click at [345, 141] on div at bounding box center [210, 93] width 421 height 187
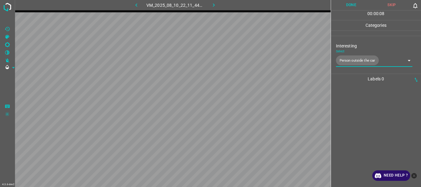
click at [353, 8] on button "Done" at bounding box center [351, 5] width 41 height 10
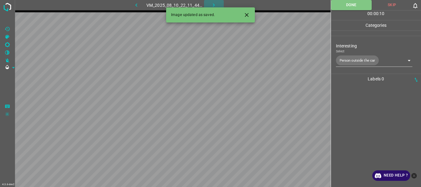
click at [215, 4] on icon "button" at bounding box center [214, 5] width 6 height 6
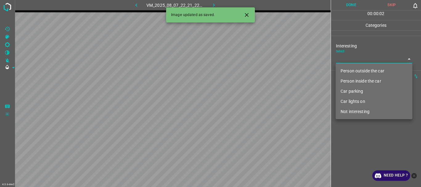
click at [347, 62] on body "4.3.6-dev2 VM_2025_08_07_22_21_22_746_00.gif Done Skip 0 00 : 00 : 02 Categorie…" at bounding box center [210, 93] width 421 height 187
click at [353, 71] on li "Person outside the car" at bounding box center [374, 71] width 77 height 10
type input "Person outside the car"
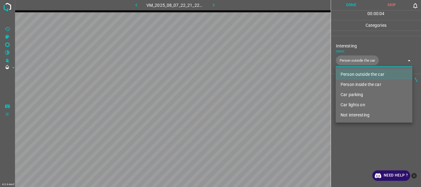
click at [351, 135] on div at bounding box center [210, 93] width 421 height 187
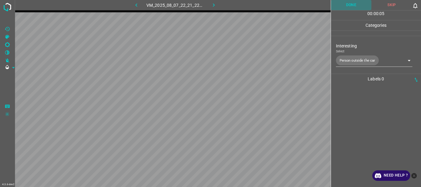
click at [353, 3] on button "Done" at bounding box center [351, 5] width 41 height 10
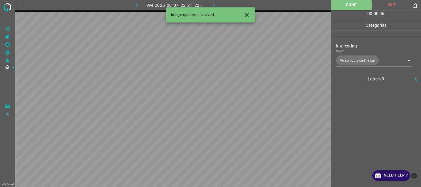
click at [215, 4] on icon "button" at bounding box center [214, 5] width 6 height 6
click at [345, 56] on body "4.3.6-dev2 VM_2025_08_07_22_58_52_576_08.gif Done Skip 0 00 : 00 : 07 Categorie…" at bounding box center [210, 93] width 421 height 187
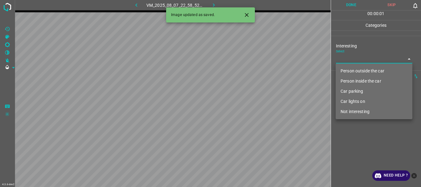
click at [343, 111] on li "Not interesting" at bounding box center [374, 112] width 77 height 10
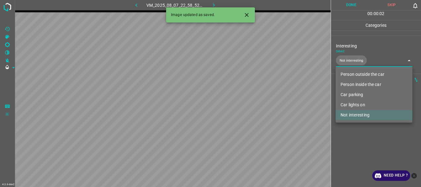
type input "Not interesting"
drag, startPoint x: 347, startPoint y: 134, endPoint x: 347, endPoint y: 123, distance: 10.5
click at [347, 134] on div at bounding box center [210, 93] width 421 height 187
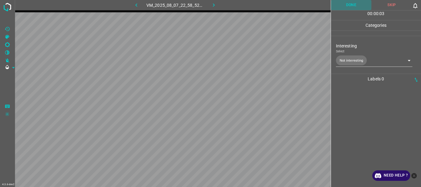
click at [352, 5] on button "Done" at bounding box center [351, 5] width 41 height 10
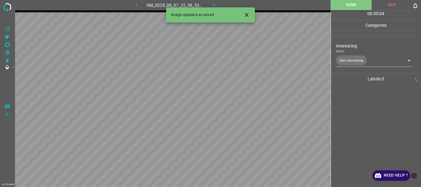
click at [215, 4] on icon "button" at bounding box center [214, 5] width 6 height 6
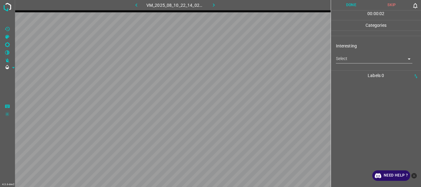
click at [351, 58] on body "4.3.6-dev2 VM_2025_08_10_22_14_02_123_08.gif Done Skip 0 00 : 00 : 02 Categorie…" at bounding box center [210, 93] width 421 height 187
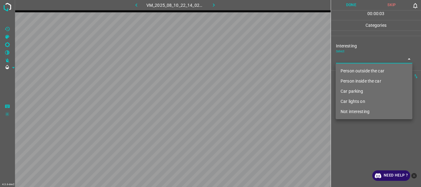
click at [350, 68] on li "Person outside the car" at bounding box center [374, 71] width 77 height 10
type input "Person outside the car"
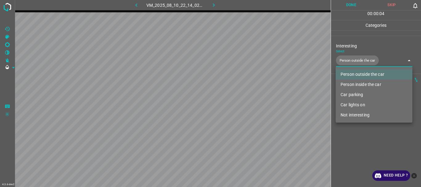
click at [350, 68] on ul "Person outside the car Person inside the car Car parking Car lights on Not inte…" at bounding box center [374, 95] width 77 height 56
click at [350, 76] on li "Person outside the car" at bounding box center [374, 74] width 77 height 10
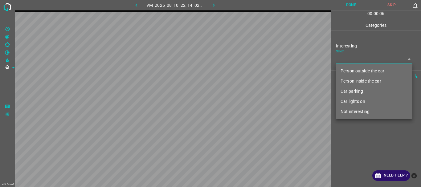
click at [351, 109] on li "Not interesting" at bounding box center [374, 112] width 77 height 10
type input "Not interesting"
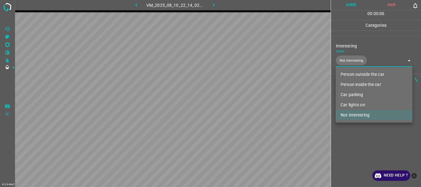
click at [350, 130] on div at bounding box center [210, 93] width 421 height 187
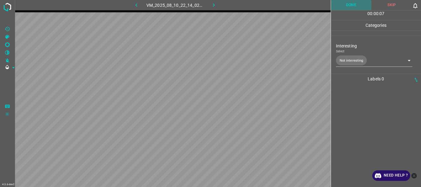
click at [347, 4] on button "Done" at bounding box center [351, 5] width 41 height 10
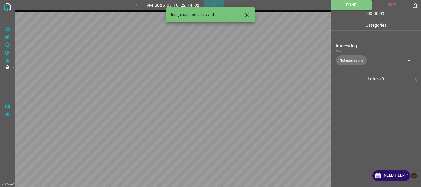
click at [211, 3] on icon "button" at bounding box center [214, 5] width 6 height 6
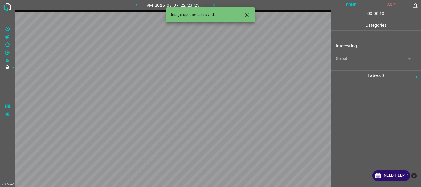
click at [352, 58] on body "4.3.6-dev2 VM_2025_08_07_22_23_25_443_02.gif Done Skip 0 00 : 00 : 10 Categorie…" at bounding box center [210, 93] width 421 height 187
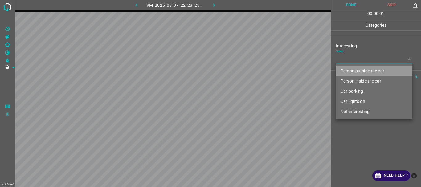
click at [354, 69] on li "Person outside the car" at bounding box center [374, 71] width 77 height 10
type input "Person outside the car"
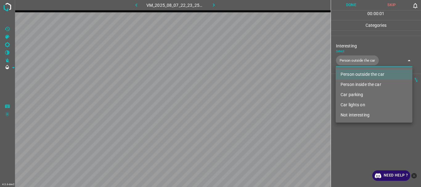
click at [358, 133] on div at bounding box center [210, 93] width 421 height 187
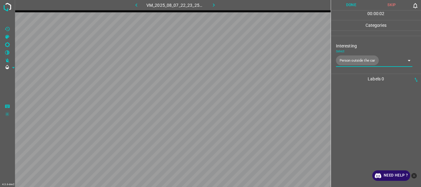
click at [348, 3] on button "Done" at bounding box center [351, 5] width 41 height 10
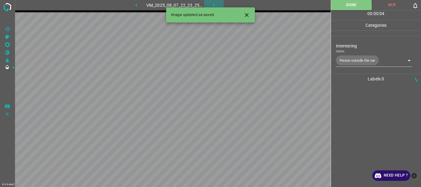
click at [216, 2] on icon "button" at bounding box center [214, 5] width 6 height 6
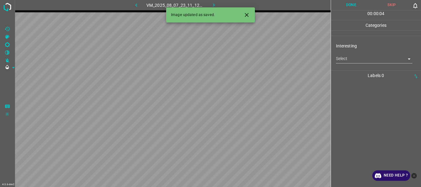
click at [358, 61] on body "4.3.6-dev2 VM_2025_08_07_23_11_12_590_02.gif Done Skip 0 00 : 00 : 04 Categorie…" at bounding box center [210, 93] width 421 height 187
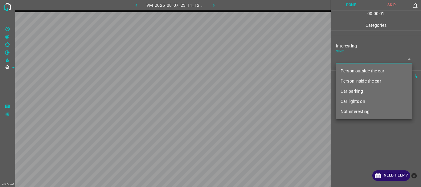
click at [350, 100] on li "Car lights on" at bounding box center [374, 102] width 77 height 10
type input "Car lights on"
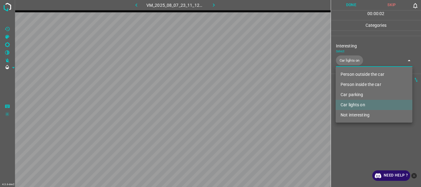
click at [356, 136] on div at bounding box center [210, 93] width 421 height 187
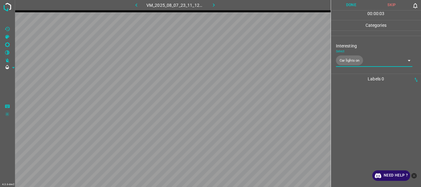
click at [351, 8] on button "Done" at bounding box center [351, 5] width 41 height 10
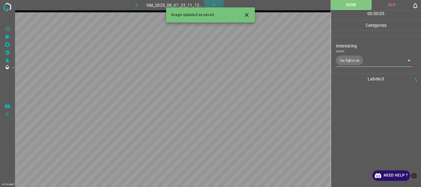
click at [216, 2] on icon "button" at bounding box center [214, 5] width 6 height 6
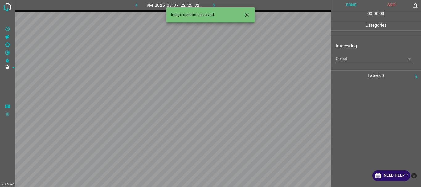
click at [249, 16] on icon "Close" at bounding box center [247, 15] width 6 height 6
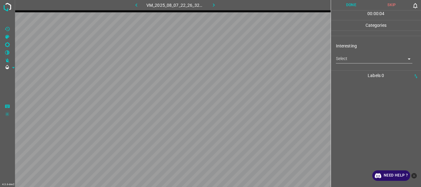
click at [355, 59] on body "4.3.6-dev2 VM_2025_08_07_22_26_32_173_04.gif Done Skip 0 00 : 00 : 04 Categorie…" at bounding box center [210, 93] width 421 height 187
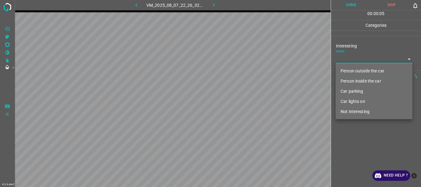
click at [354, 68] on li "Person outside the car" at bounding box center [374, 71] width 77 height 10
type input "Person outside the car"
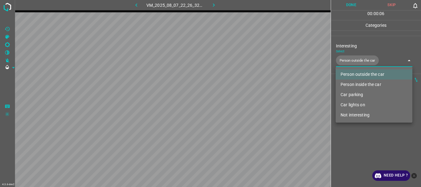
click at [376, 137] on div at bounding box center [210, 93] width 421 height 187
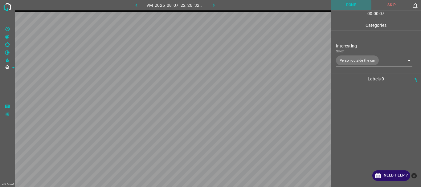
click at [351, 4] on button "Done" at bounding box center [351, 5] width 41 height 10
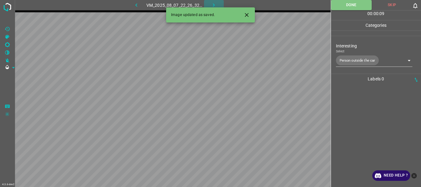
click at [214, 3] on icon "button" at bounding box center [214, 5] width 6 height 6
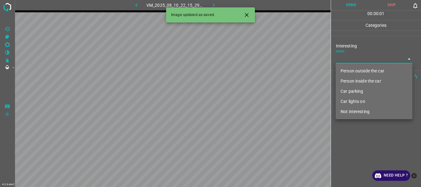
click at [378, 62] on body "4.3.6-dev2 VM_2025_08_10_22_15_29_521_04.gif Done Skip 0 00 : 00 : 01 Categorie…" at bounding box center [210, 93] width 421 height 187
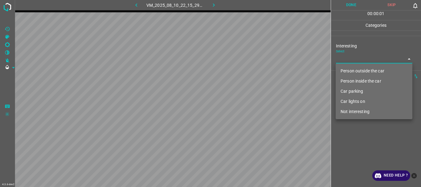
click at [359, 69] on li "Person outside the car" at bounding box center [374, 71] width 77 height 10
type input "Person outside the car"
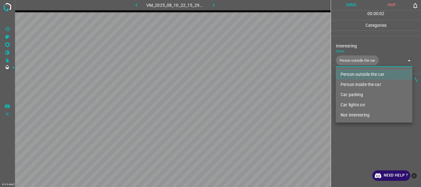
click at [369, 136] on div at bounding box center [210, 93] width 421 height 187
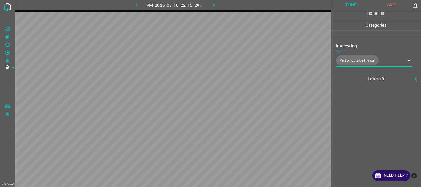
click at [350, 8] on button "Done" at bounding box center [351, 5] width 41 height 10
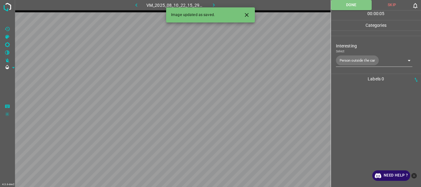
click at [211, 3] on icon "button" at bounding box center [214, 5] width 6 height 6
click at [350, 62] on body "4.3.6-dev2 VM_2025_08_07_23_53_31_639_05.gif Done Skip 0 00 : 00 : 04 Categorie…" at bounding box center [210, 93] width 421 height 187
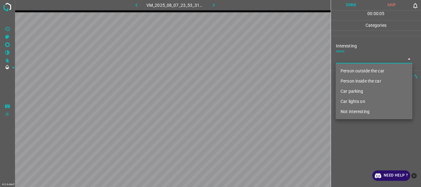
click at [356, 70] on li "Person outside the car" at bounding box center [374, 71] width 77 height 10
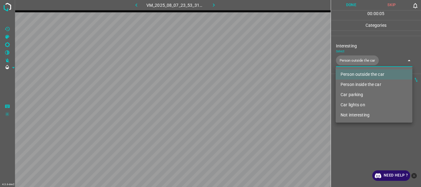
click at [358, 81] on li "Person inside the car" at bounding box center [374, 85] width 77 height 10
type input "Person outside the car,Person inside the car"
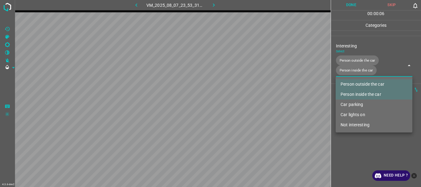
drag, startPoint x: 355, startPoint y: 145, endPoint x: 362, endPoint y: 124, distance: 22.8
click at [355, 145] on div at bounding box center [210, 93] width 421 height 187
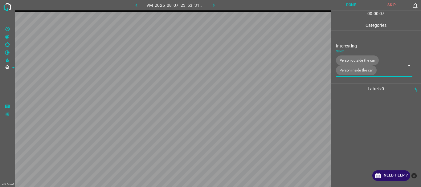
click at [355, 5] on button "Done" at bounding box center [351, 5] width 41 height 10
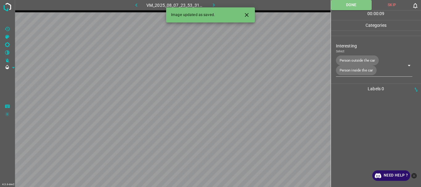
click at [212, 5] on icon "button" at bounding box center [214, 5] width 6 height 6
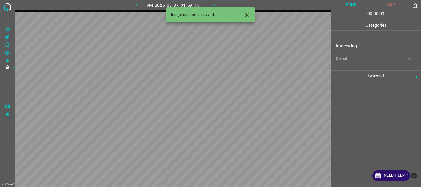
click at [350, 58] on body "4.3.6-dev2 VM_2025_08_07_01_59_15_813_07.gif Done Skip 0 00 : 00 : 09 Categorie…" at bounding box center [210, 93] width 421 height 187
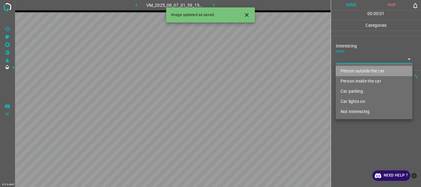
click at [352, 68] on li "Person outside the car" at bounding box center [374, 71] width 77 height 10
type input "Person outside the car"
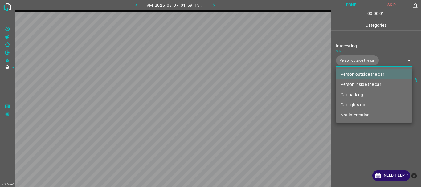
click at [359, 142] on div at bounding box center [210, 93] width 421 height 187
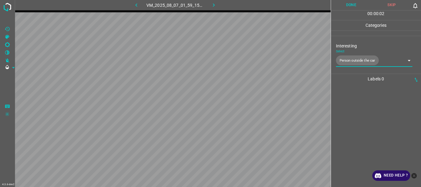
click at [355, 2] on button "Done" at bounding box center [351, 5] width 41 height 10
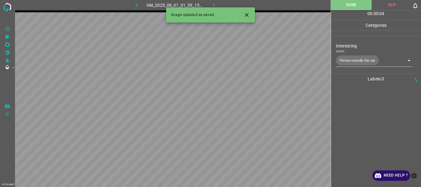
click at [211, 2] on icon "button" at bounding box center [214, 5] width 6 height 6
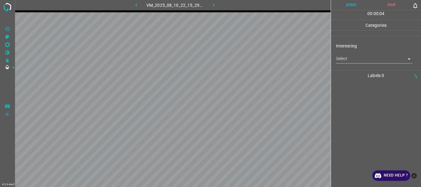
click at [355, 63] on body "4.3.6-dev2 VM_2025_08_10_22_15_29_521_08.gif Done Skip 0 00 : 00 : 04 Categorie…" at bounding box center [210, 93] width 421 height 187
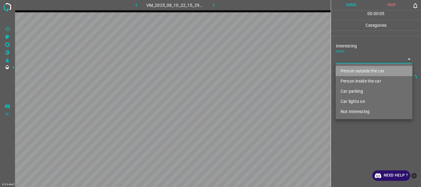
click at [354, 70] on li "Person outside the car" at bounding box center [374, 71] width 77 height 10
type input "Person outside the car"
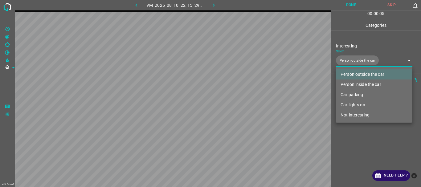
drag, startPoint x: 359, startPoint y: 133, endPoint x: 359, endPoint y: 74, distance: 59.2
click at [359, 133] on div at bounding box center [210, 93] width 421 height 187
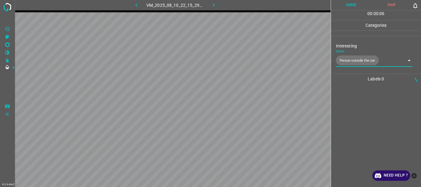
click at [348, 4] on button "Done" at bounding box center [351, 5] width 41 height 10
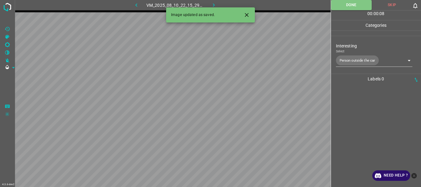
click at [214, 5] on icon "button" at bounding box center [214, 5] width 6 height 6
click at [349, 59] on body "4.3.6-dev2 VM_2025_08_07_23_53_31_639_03.gif Done Skip 0 00 : 00 : 02 Categorie…" at bounding box center [210, 93] width 421 height 187
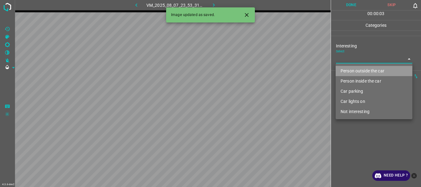
click at [355, 67] on li "Person outside the car" at bounding box center [374, 71] width 77 height 10
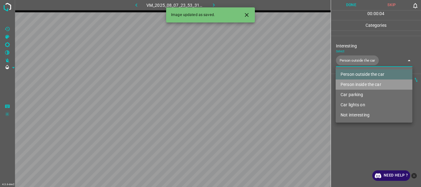
click at [357, 82] on li "Person inside the car" at bounding box center [374, 85] width 77 height 10
type input "Person outside the car,Person inside the car"
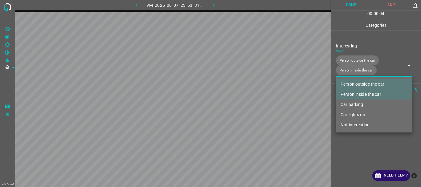
drag, startPoint x: 347, startPoint y: 145, endPoint x: 350, endPoint y: 99, distance: 46.7
click at [348, 145] on div at bounding box center [210, 93] width 421 height 187
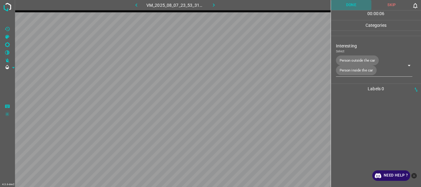
click at [345, 8] on button "Done" at bounding box center [351, 5] width 41 height 10
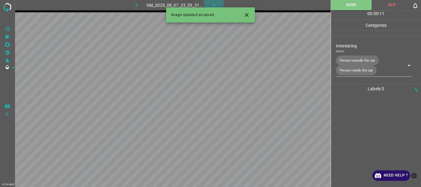
click at [210, 4] on button "button" at bounding box center [214, 5] width 20 height 10
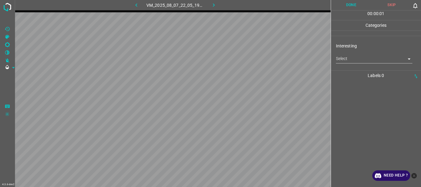
click at [339, 58] on body "4.3.6-dev2 VM_2025_08_07_22_05_19_614_03.gif Done Skip 0 00 : 00 : 01 Categorie…" at bounding box center [210, 93] width 421 height 187
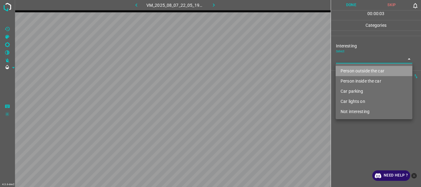
click at [351, 72] on li "Person outside the car" at bounding box center [374, 71] width 77 height 10
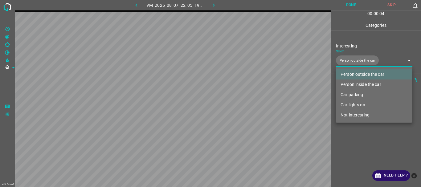
click at [352, 103] on li "Car lights on" at bounding box center [374, 105] width 77 height 10
type input "Person outside the car,Car lights on"
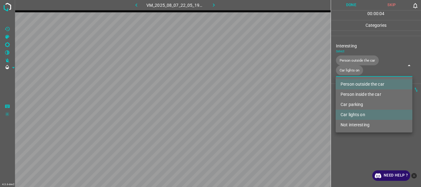
click at [343, 138] on div at bounding box center [210, 93] width 421 height 187
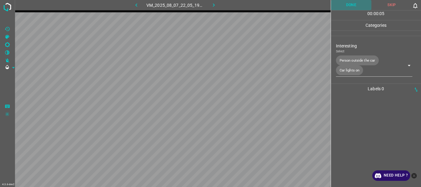
click at [341, 4] on button "Done" at bounding box center [351, 5] width 41 height 10
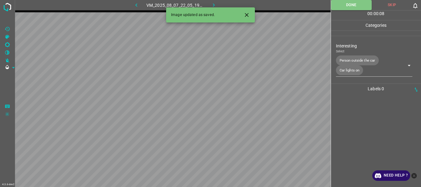
click at [222, 4] on button "button" at bounding box center [214, 5] width 20 height 10
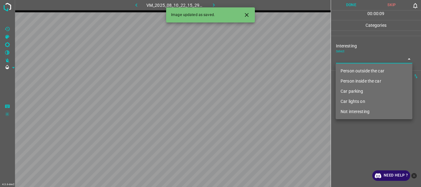
click at [346, 62] on body "4.3.6-dev2 VM_2025_08_10_22_15_29_521_05.gif Done Skip 0 00 : 00 : 09 Categorie…" at bounding box center [210, 93] width 421 height 187
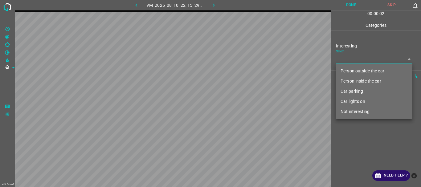
click at [353, 70] on li "Person outside the car" at bounding box center [374, 71] width 77 height 10
type input "Person outside the car"
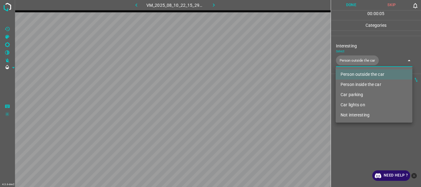
click at [350, 127] on div at bounding box center [210, 93] width 421 height 187
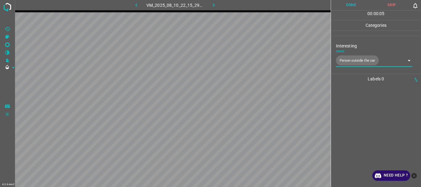
click at [353, 3] on button "Done" at bounding box center [351, 5] width 41 height 10
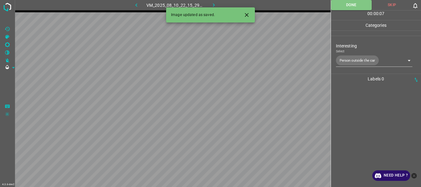
click at [213, 2] on icon "button" at bounding box center [214, 5] width 6 height 6
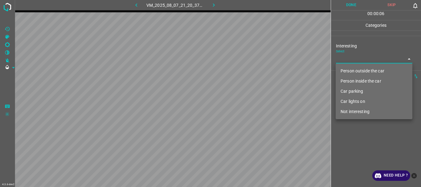
click at [343, 60] on body "4.3.6-dev2 VM_2025_08_07_21_20_37_975_08.gif Done Skip 0 00 : 00 : 06 Categorie…" at bounding box center [210, 93] width 421 height 187
click at [350, 109] on li "Not interesting" at bounding box center [374, 112] width 77 height 10
type input "Not interesting"
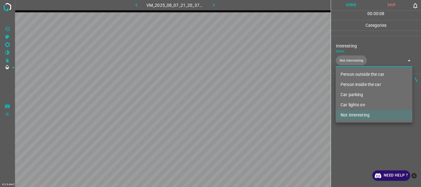
click at [351, 134] on div at bounding box center [210, 93] width 421 height 187
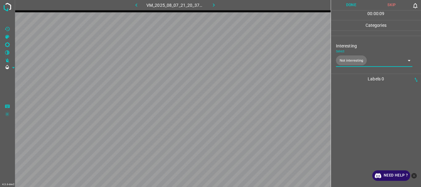
click at [357, 9] on button "Done" at bounding box center [351, 5] width 41 height 10
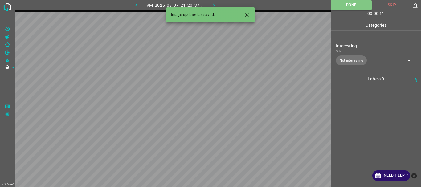
click at [216, 5] on icon "button" at bounding box center [214, 5] width 6 height 6
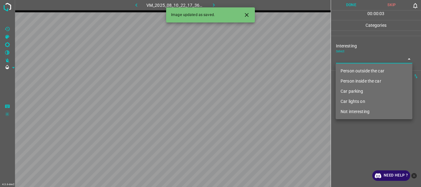
click at [351, 58] on body "4.3.6-dev2 VM_2025_08_10_22_17_36_321_08.gif Done Skip 0 00 : 00 : 03 Categorie…" at bounding box center [210, 93] width 421 height 187
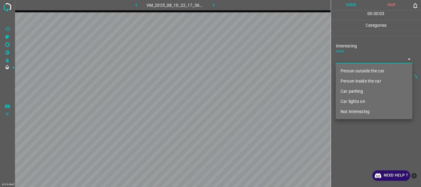
click at [352, 68] on li "Person outside the car" at bounding box center [374, 71] width 77 height 10
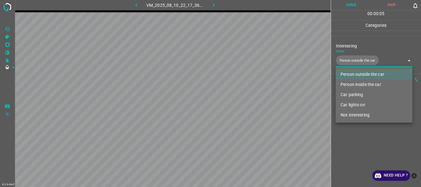
click at [353, 103] on li "Car lights on" at bounding box center [374, 105] width 77 height 10
type input "Person outside the car,Car lights on"
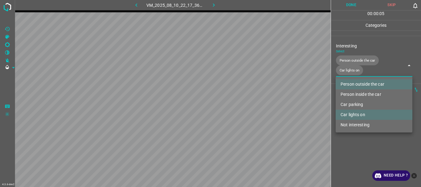
click at [357, 147] on div at bounding box center [210, 93] width 421 height 187
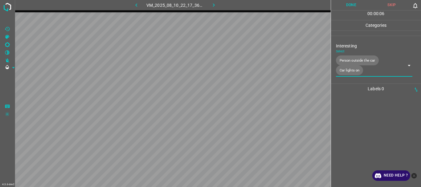
click at [345, 6] on button "Done" at bounding box center [351, 5] width 41 height 10
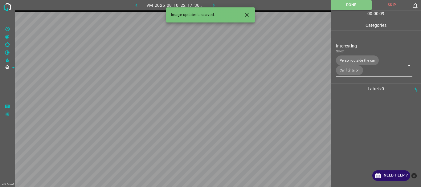
click at [217, 3] on icon "button" at bounding box center [214, 5] width 6 height 6
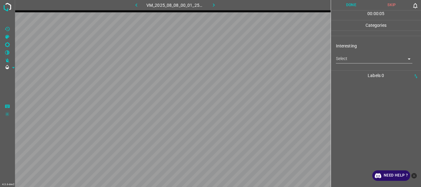
click at [351, 57] on body "4.3.6-dev2 VM_2025_08_08_00_01_25_386_06.gif Done Skip 0 00 : 00 : 05 Categorie…" at bounding box center [210, 93] width 421 height 187
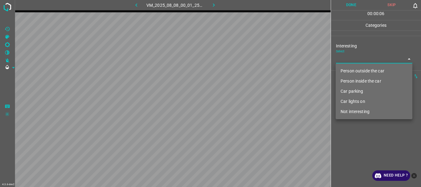
click at [353, 68] on li "Person outside the car" at bounding box center [374, 71] width 77 height 10
type input "Person outside the car"
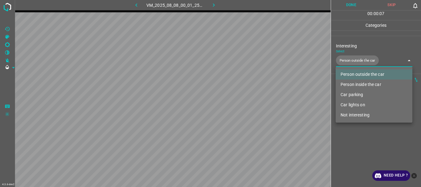
click at [354, 145] on div at bounding box center [210, 93] width 421 height 187
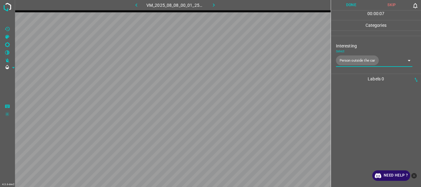
click at [359, 4] on button "Done" at bounding box center [351, 5] width 41 height 10
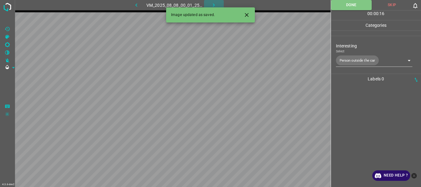
click at [211, 4] on icon "button" at bounding box center [214, 5] width 6 height 6
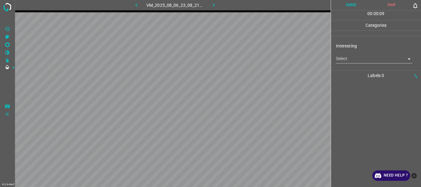
click at [367, 59] on body "4.3.6-dev2 VM_2025_08_06_23_08_21_196_02.gif Done Skip 0 00 : 00 : 09 Categorie…" at bounding box center [210, 93] width 421 height 187
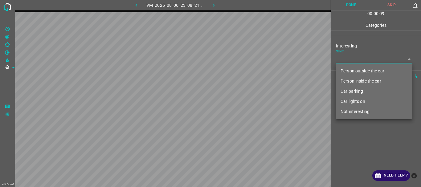
click at [357, 90] on li "Car parking" at bounding box center [374, 91] width 77 height 10
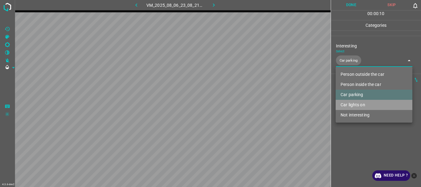
click at [353, 103] on li "Car lights on" at bounding box center [374, 105] width 77 height 10
type input "Car parking,Car lights on"
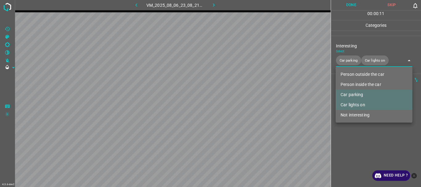
click at [350, 137] on div at bounding box center [210, 93] width 421 height 187
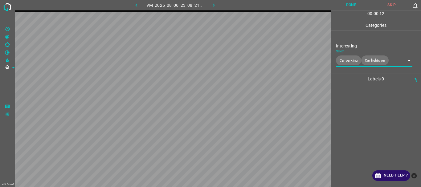
click at [347, 5] on button "Done" at bounding box center [351, 5] width 41 height 10
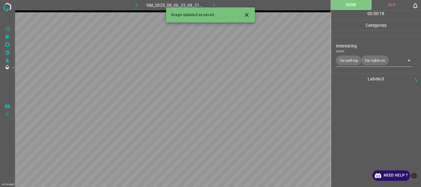
click at [213, 4] on icon "button" at bounding box center [214, 5] width 6 height 6
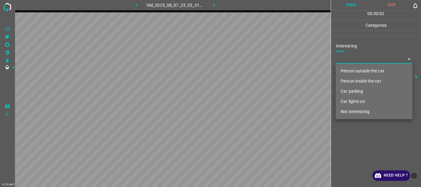
click at [337, 58] on body "4.3.6-dev2 VM_2025_08_07_23_53_31_639_02.gif Done Skip 0 00 : 00 : 02 Categorie…" at bounding box center [210, 93] width 421 height 187
click at [344, 68] on li "Person outside the car" at bounding box center [374, 71] width 77 height 10
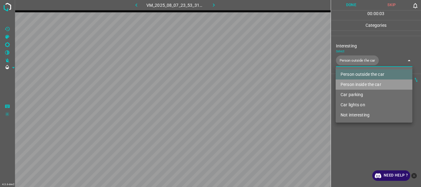
click at [348, 81] on li "Person inside the car" at bounding box center [374, 85] width 77 height 10
type input "Person outside the car,Person inside the car"
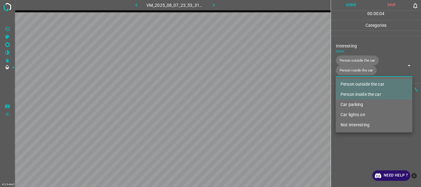
drag, startPoint x: 347, startPoint y: 144, endPoint x: 343, endPoint y: 101, distance: 42.7
click at [347, 143] on div at bounding box center [210, 93] width 421 height 187
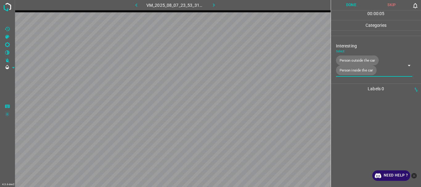
click at [349, 6] on button "Done" at bounding box center [351, 5] width 41 height 10
click at [211, 2] on icon "button" at bounding box center [214, 5] width 6 height 6
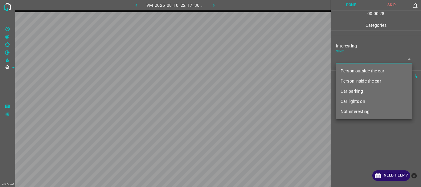
click at [353, 58] on body "4.3.6-dev2 VM_2025_08_10_22_17_36_321_10.gif Done Skip 0 00 : 00 : 28 Categorie…" at bounding box center [210, 93] width 421 height 187
click at [351, 67] on li "Person outside the car" at bounding box center [374, 71] width 77 height 10
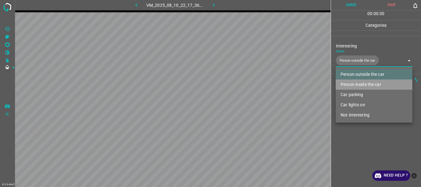
click at [348, 83] on li "Person inside the car" at bounding box center [374, 85] width 77 height 10
type input "Person outside the car,Person inside the car"
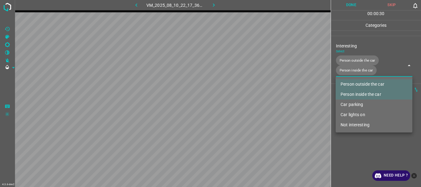
drag, startPoint x: 353, startPoint y: 144, endPoint x: 351, endPoint y: 68, distance: 75.9
click at [353, 144] on div at bounding box center [210, 93] width 421 height 187
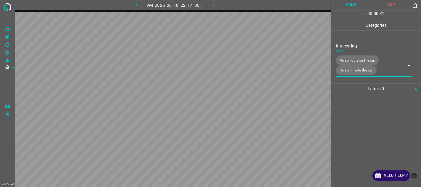
click at [350, 6] on button "Done" at bounding box center [351, 5] width 41 height 10
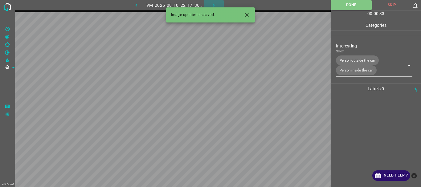
click at [213, 3] on icon "button" at bounding box center [214, 5] width 6 height 6
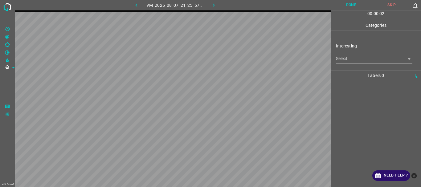
click at [337, 62] on body "4.3.6-dev2 VM_2025_08_07_21_25_57_157_05.gif Done Skip 0 00 : 00 : 02 Categorie…" at bounding box center [210, 93] width 421 height 187
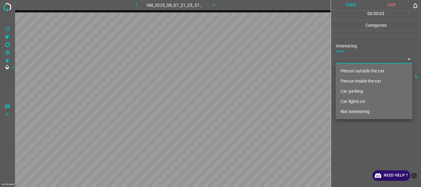
click at [342, 70] on li "Person outside the car" at bounding box center [374, 71] width 77 height 10
type input "Person outside the car"
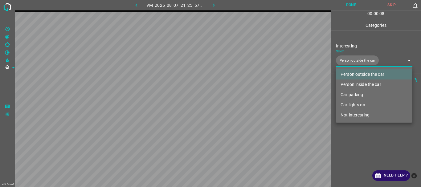
click at [353, 135] on div at bounding box center [210, 93] width 421 height 187
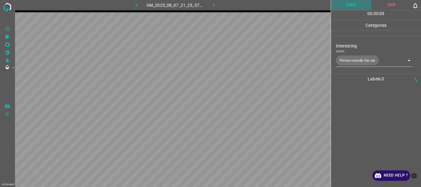
click at [344, 3] on button "Done" at bounding box center [351, 5] width 41 height 10
click at [210, 3] on button "button" at bounding box center [214, 5] width 20 height 10
click at [364, 61] on body "4.3.6-dev2 VM_2025_08_08_00_14_10_351_06.gif Done Skip 0 00 : 00 : 08 Categorie…" at bounding box center [210, 93] width 421 height 187
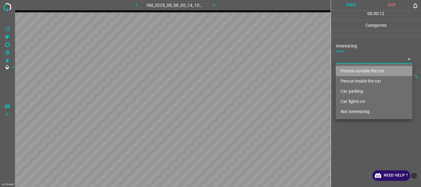
click at [361, 71] on li "Person outside the car" at bounding box center [374, 71] width 77 height 10
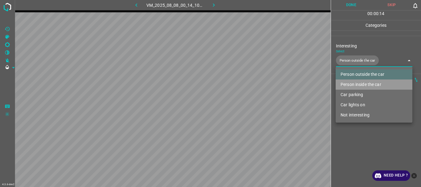
click at [359, 85] on li "Person inside the car" at bounding box center [374, 85] width 77 height 10
type input "Person outside the car,Person inside the car"
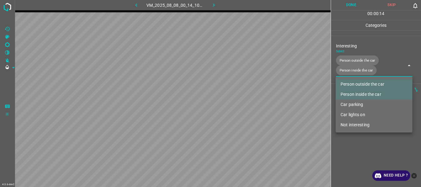
click at [350, 141] on div at bounding box center [210, 93] width 421 height 187
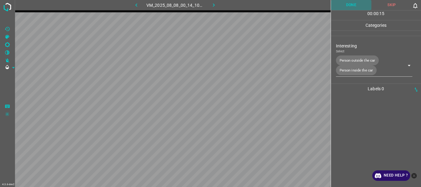
click at [349, 3] on button "Done" at bounding box center [351, 5] width 41 height 10
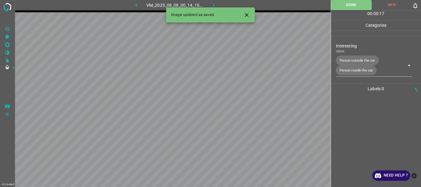
click at [217, 3] on icon "button" at bounding box center [214, 5] width 6 height 6
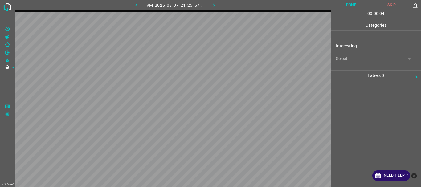
click at [354, 58] on body "4.3.6-dev2 VM_2025_08_07_21_25_57_157_03.gif Done Skip 0 00 : 00 : 04 Categorie…" at bounding box center [210, 93] width 421 height 187
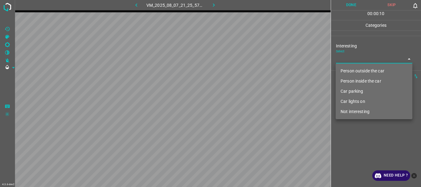
click at [354, 71] on li "Person outside the car" at bounding box center [374, 71] width 77 height 10
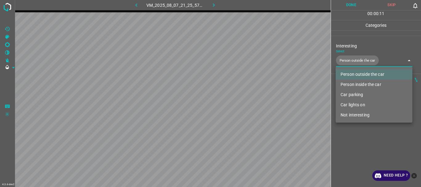
click at [352, 85] on li "Person inside the car" at bounding box center [374, 85] width 77 height 10
type input "Person outside the car,Person inside the car"
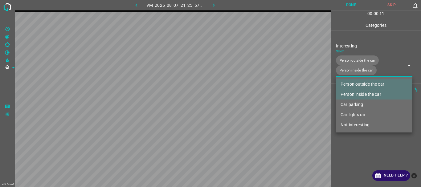
drag, startPoint x: 352, startPoint y: 142, endPoint x: 337, endPoint y: 10, distance: 133.5
click at [352, 142] on div at bounding box center [210, 93] width 421 height 187
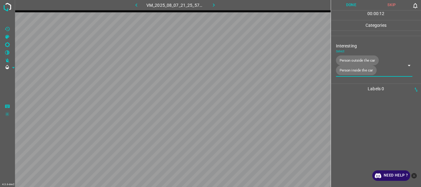
click at [345, 3] on button "Done" at bounding box center [351, 5] width 41 height 10
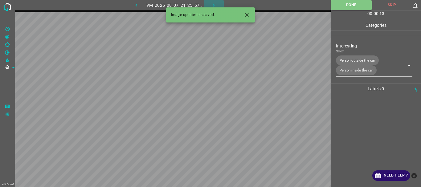
click at [212, 5] on icon "button" at bounding box center [214, 5] width 6 height 6
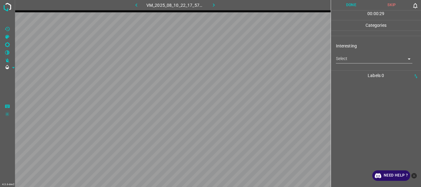
click at [348, 59] on body "4.3.6-dev2 VM_2025_08_10_22_17_57_492_02.gif Done Skip 0 00 : 00 : 29 Categorie…" at bounding box center [210, 93] width 421 height 187
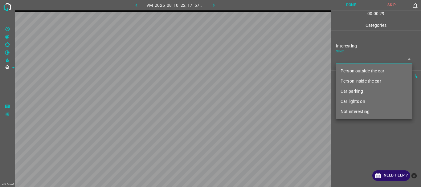
click at [346, 68] on li "Person outside the car" at bounding box center [374, 71] width 77 height 10
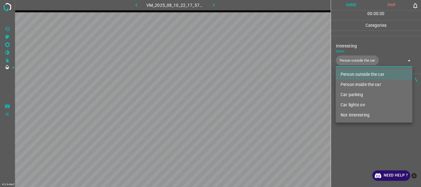
type input "Person outside the car"
click at [349, 130] on div at bounding box center [210, 93] width 421 height 187
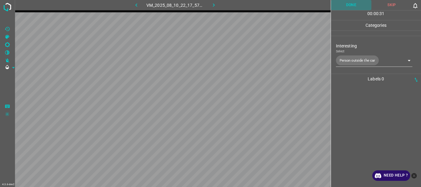
click at [350, 8] on button "Done" at bounding box center [351, 5] width 41 height 10
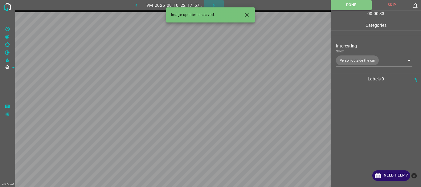
click at [212, 5] on icon "button" at bounding box center [214, 5] width 6 height 6
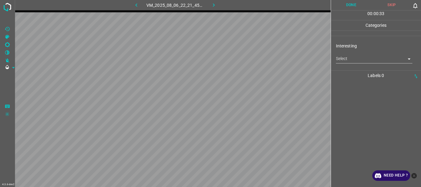
click at [344, 61] on body "4.3.6-dev2 VM_2025_08_06_22_21_45_479_04.gif Done Skip 0 00 : 00 : 33 Categorie…" at bounding box center [210, 93] width 421 height 187
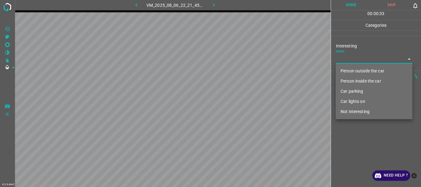
click at [340, 71] on li "Person outside the car" at bounding box center [374, 71] width 77 height 10
type input "Person outside the car"
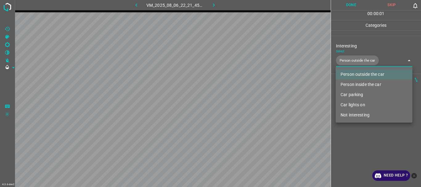
click at [347, 139] on div at bounding box center [210, 93] width 421 height 187
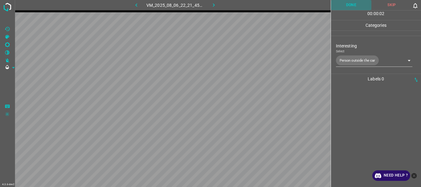
click at [350, 6] on button "Done" at bounding box center [351, 5] width 41 height 10
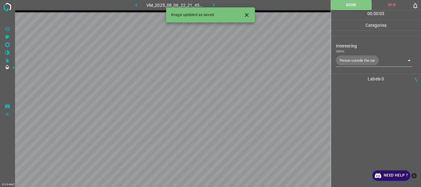
click at [215, 3] on icon "button" at bounding box center [214, 5] width 6 height 6
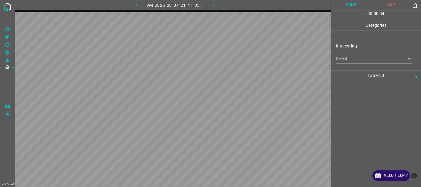
click at [345, 63] on body "4.3.6-dev2 VM_2025_08_07_21_41_05_577_08.gif Done Skip 0 00 : 00 : 04 Categorie…" at bounding box center [210, 93] width 421 height 187
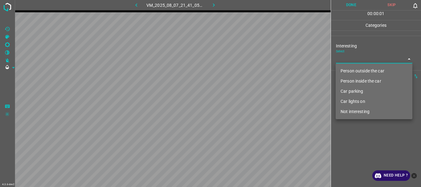
click at [345, 70] on li "Person outside the car" at bounding box center [374, 71] width 77 height 10
type input "Person outside the car"
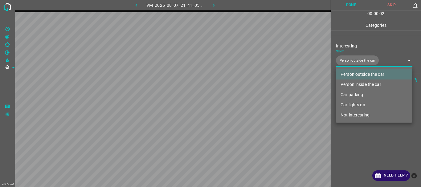
click at [345, 139] on div at bounding box center [210, 93] width 421 height 187
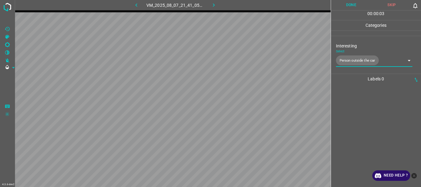
click at [348, 10] on button "Done" at bounding box center [351, 5] width 41 height 10
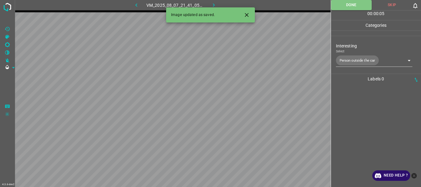
click at [213, 7] on icon "button" at bounding box center [214, 5] width 6 height 6
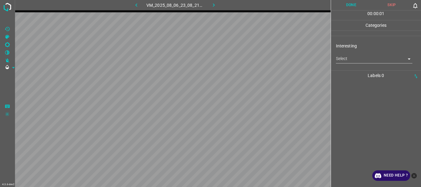
click at [347, 61] on body "4.3.6-dev2 VM_2025_08_06_23_08_21_196_00.gif Done Skip 0 00 : 00 : 01 Categorie…" at bounding box center [210, 93] width 421 height 187
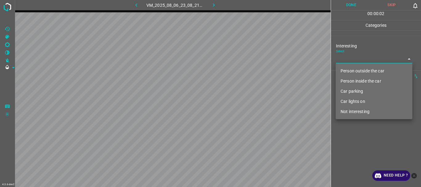
click at [349, 111] on li "Not interesting" at bounding box center [374, 112] width 77 height 10
type input "Not interesting"
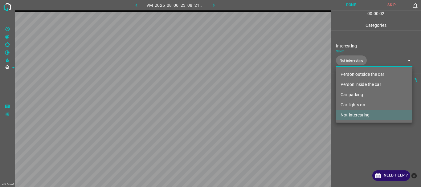
click at [352, 145] on div at bounding box center [210, 93] width 421 height 187
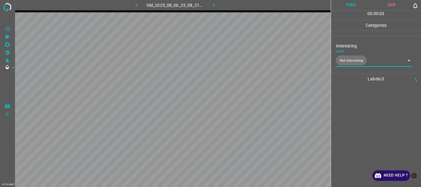
click at [346, 9] on button "Done" at bounding box center [351, 5] width 41 height 10
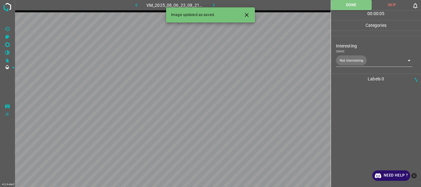
click at [210, 6] on button "button" at bounding box center [214, 5] width 20 height 10
click at [340, 60] on body "4.3.6-dev2 VM_2025_08_06_23_10_20_061_04.gif Done Skip 0 00 : 00 : 01 Categorie…" at bounding box center [210, 93] width 421 height 187
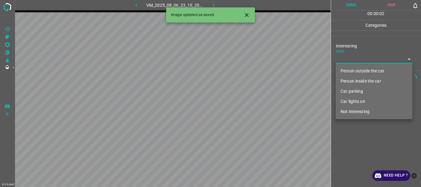
click at [348, 73] on li "Person outside the car" at bounding box center [374, 71] width 77 height 10
type input "Person outside the car"
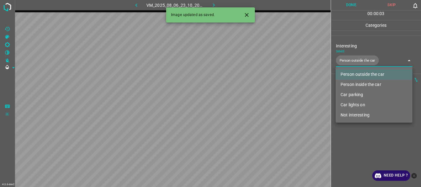
click at [347, 146] on div at bounding box center [210, 93] width 421 height 187
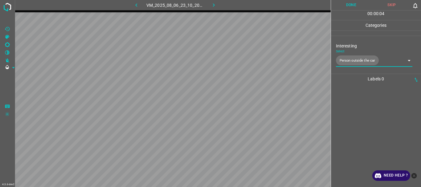
click at [343, 3] on button "Done" at bounding box center [351, 5] width 41 height 10
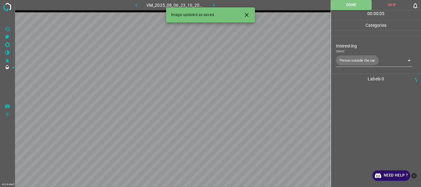
click at [214, 6] on icon "button" at bounding box center [214, 4] width 2 height 3
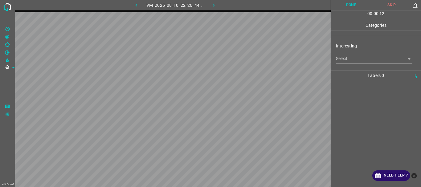
click at [343, 57] on body "4.3.6-dev2 VM_2025_08_10_22_26_44_821_01.gif Done Skip 0 00 : 00 : 12 Categorie…" at bounding box center [210, 93] width 421 height 187
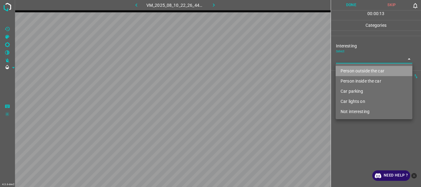
click at [349, 68] on li "Person outside the car" at bounding box center [374, 71] width 77 height 10
type input "Person outside the car"
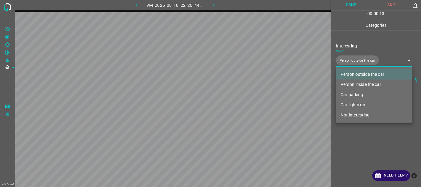
click at [353, 147] on div at bounding box center [210, 93] width 421 height 187
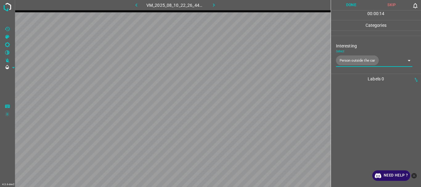
click at [343, 6] on button "Done" at bounding box center [351, 5] width 41 height 10
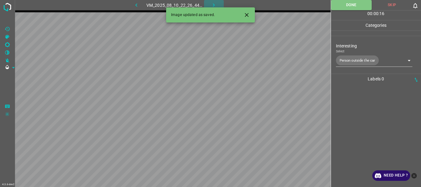
click at [210, 3] on button "button" at bounding box center [214, 5] width 20 height 10
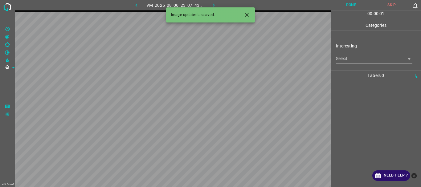
click at [347, 60] on body "4.3.6-dev2 VM_2025_08_06_23_07_43_673_01.gif Done Skip 0 00 : 00 : 01 Categorie…" at bounding box center [210, 93] width 421 height 187
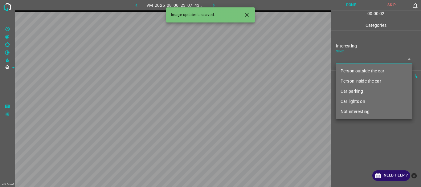
click at [347, 67] on li "Person outside the car" at bounding box center [374, 71] width 77 height 10
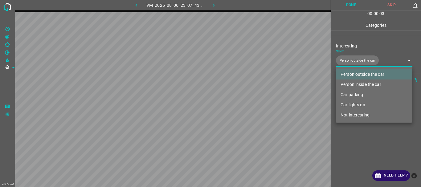
click at [345, 82] on li "Person inside the car" at bounding box center [374, 85] width 77 height 10
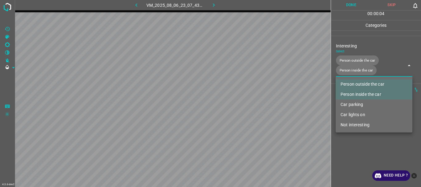
click at [356, 115] on li "Car lights on" at bounding box center [374, 115] width 77 height 10
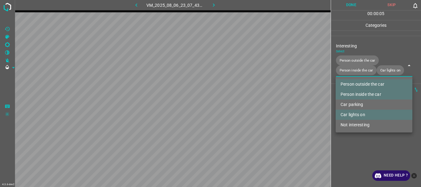
type input "Person outside the car,Person inside the car,Car lights on"
click at [354, 158] on div at bounding box center [210, 93] width 421 height 187
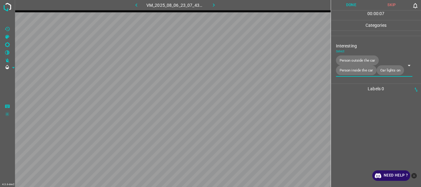
click at [345, 2] on button "Done" at bounding box center [351, 5] width 41 height 10
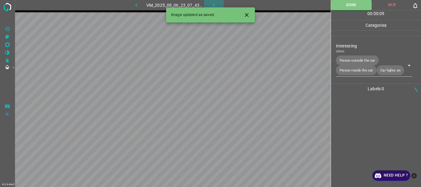
click at [212, 3] on icon "button" at bounding box center [214, 5] width 6 height 6
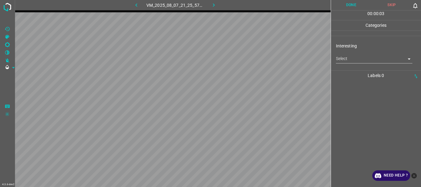
click at [349, 55] on body "4.3.6-dev2 VM_2025_08_07_21_25_57_157_04.gif Done Skip 0 00 : 00 : 03 Categorie…" at bounding box center [210, 93] width 421 height 187
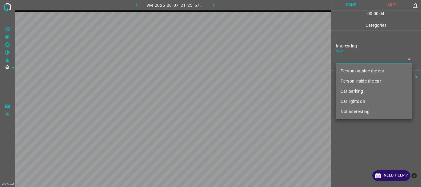
click at [354, 72] on li "Person outside the car" at bounding box center [374, 71] width 77 height 10
type input "Person outside the car"
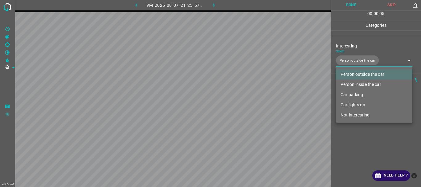
click at [355, 138] on div at bounding box center [210, 93] width 421 height 187
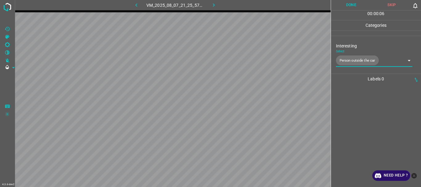
click at [342, 1] on button "Done" at bounding box center [351, 5] width 41 height 10
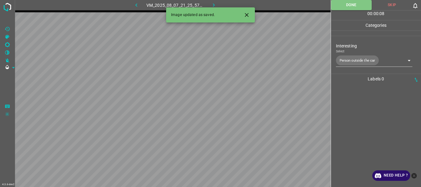
click at [211, 2] on icon "button" at bounding box center [214, 5] width 6 height 6
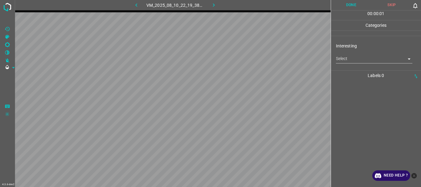
click at [354, 62] on body "4.3.6-dev2 VM_2025_08_10_22_19_38_374_00.gif Done Skip 0 00 : 00 : 01 Categorie…" at bounding box center [210, 93] width 421 height 187
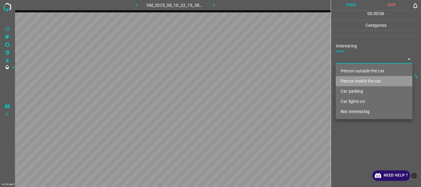
click at [357, 81] on li "Person inside the car" at bounding box center [374, 81] width 77 height 10
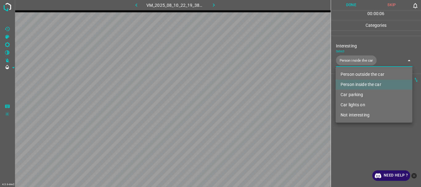
click at [349, 93] on li "Car parking" at bounding box center [374, 95] width 77 height 10
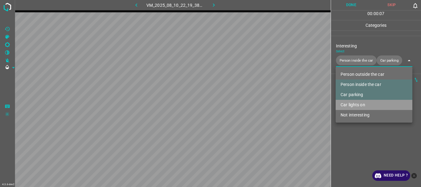
click at [350, 105] on li "Car lights on" at bounding box center [374, 105] width 77 height 10
type input "Person inside the car,Car parking,Car lights on"
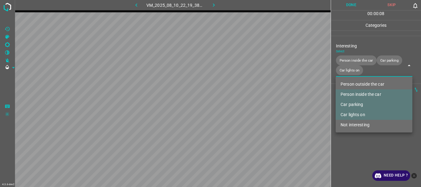
click at [352, 147] on div at bounding box center [210, 93] width 421 height 187
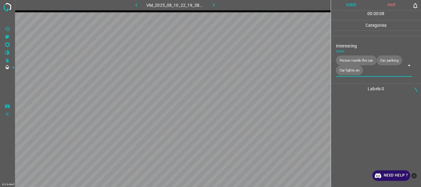
click at [341, 6] on button "Done" at bounding box center [351, 5] width 41 height 10
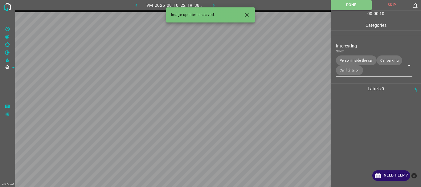
click at [210, 2] on button "button" at bounding box center [214, 5] width 20 height 10
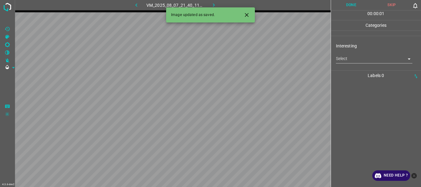
click at [358, 58] on body "4.3.6-dev2 VM_2025_08_07_21_40_11_125_01.gif Done Skip 0 00 : 00 : 01 Categorie…" at bounding box center [210, 93] width 421 height 187
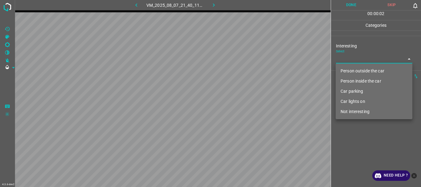
click at [352, 89] on li "Car parking" at bounding box center [374, 91] width 77 height 10
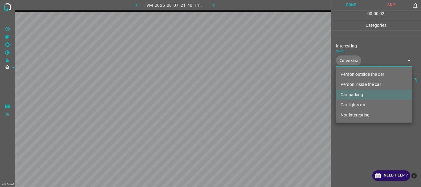
click at [354, 104] on li "Car lights on" at bounding box center [374, 105] width 77 height 10
type input "Car parking,Car lights on"
click at [353, 135] on div at bounding box center [210, 93] width 421 height 187
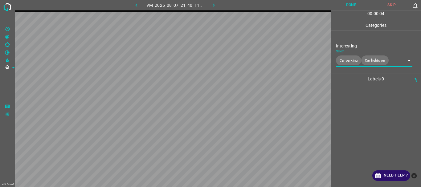
click at [348, 2] on button "Done" at bounding box center [351, 5] width 41 height 10
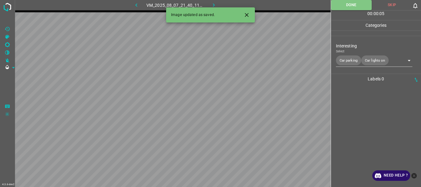
click at [209, 2] on button "button" at bounding box center [214, 5] width 20 height 10
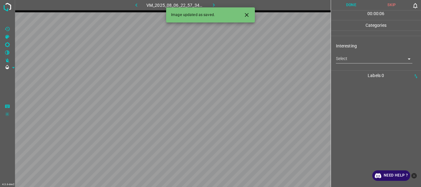
click at [357, 60] on body "4.3.6-dev2 VM_2025_08_06_22_57_34_650_08.gif Done Skip 0 00 : 00 : 06 Categorie…" at bounding box center [210, 93] width 421 height 187
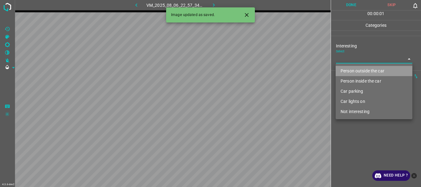
click at [356, 70] on li "Person outside the car" at bounding box center [374, 71] width 77 height 10
type input "Person outside the car"
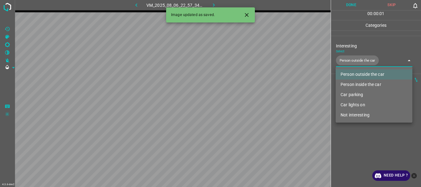
click at [359, 146] on div at bounding box center [210, 93] width 421 height 187
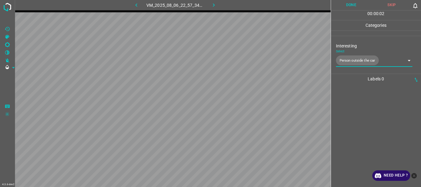
click at [351, 4] on button "Done" at bounding box center [351, 5] width 41 height 10
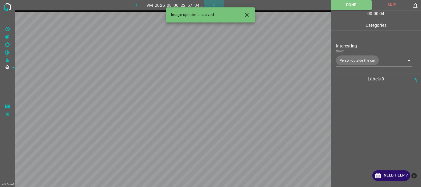
click at [213, 5] on icon "button" at bounding box center [214, 5] width 6 height 6
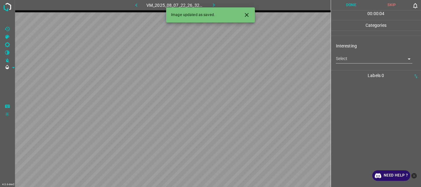
click at [342, 60] on body "4.3.6-dev2 VM_2025_08_07_22_26_32_173_09.gif Done Skip 0 00 : 00 : 04 Categorie…" at bounding box center [210, 93] width 421 height 187
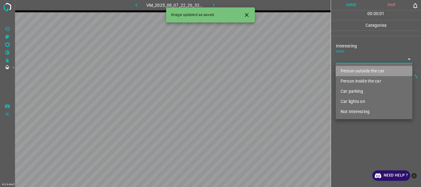
click at [345, 71] on li "Person outside the car" at bounding box center [374, 71] width 77 height 10
type input "Person outside the car"
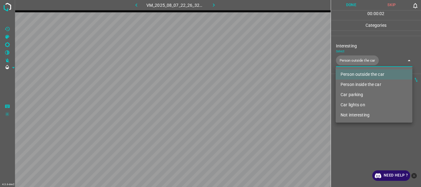
click at [351, 135] on div at bounding box center [210, 93] width 421 height 187
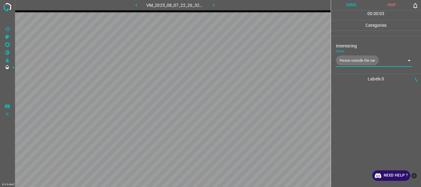
click at [352, 3] on button "Done" at bounding box center [351, 5] width 41 height 10
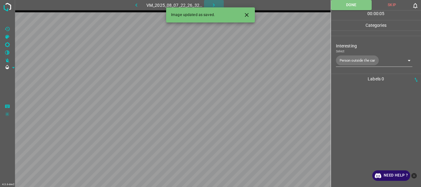
click at [213, 6] on icon "button" at bounding box center [214, 5] width 6 height 6
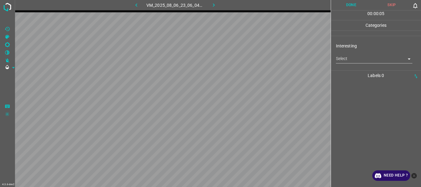
click at [354, 61] on body "4.3.6-dev2 VM_2025_08_06_23_06_04_504_09.gif Done Skip 0 00 : 00 : 05 Categorie…" at bounding box center [210, 93] width 421 height 187
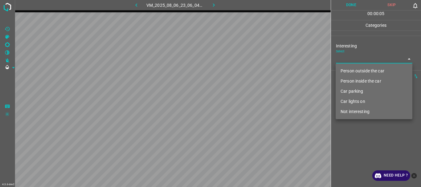
click at [353, 68] on li "Person outside the car" at bounding box center [374, 71] width 77 height 10
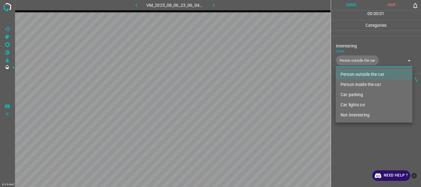
type input "Person outside the car"
click at [356, 135] on div at bounding box center [210, 93] width 421 height 187
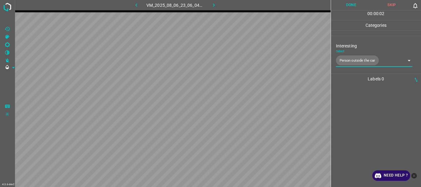
click at [352, 6] on button "Done" at bounding box center [351, 5] width 41 height 10
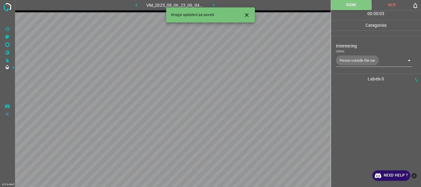
click at [213, 6] on icon "button" at bounding box center [214, 5] width 6 height 6
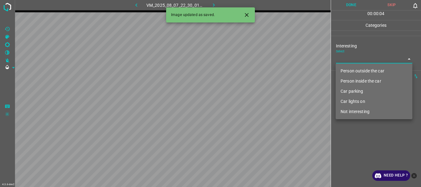
click at [339, 60] on body "4.3.6-dev2 VM_2025_08_07_22_30_01_016_05.gif Done Skip 0 00 : 00 : 04 Categorie…" at bounding box center [210, 93] width 421 height 187
click at [345, 67] on li "Person outside the car" at bounding box center [374, 71] width 77 height 10
type input "Person outside the car"
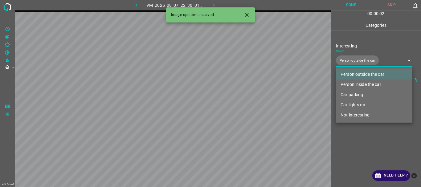
click at [354, 146] on div at bounding box center [210, 93] width 421 height 187
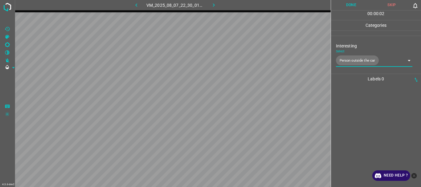
click at [354, 4] on button "Done" at bounding box center [351, 5] width 41 height 10
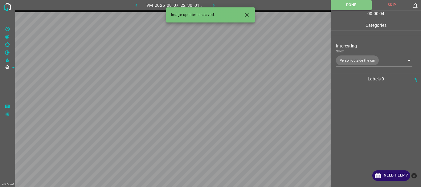
click at [214, 3] on icon "button" at bounding box center [214, 5] width 6 height 6
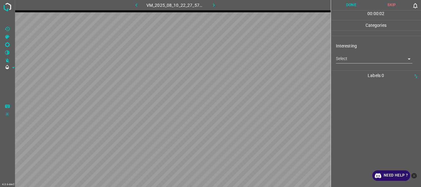
click at [347, 61] on body "4.3.6-dev2 VM_2025_08_10_22_27_57_720_04.gif Done Skip 0 00 : 00 : 02 Categorie…" at bounding box center [210, 93] width 421 height 187
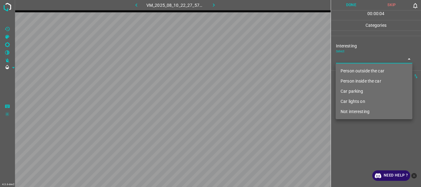
click at [350, 82] on li "Person inside the car" at bounding box center [374, 81] width 77 height 10
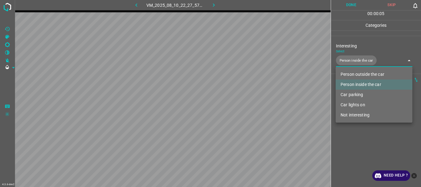
click at [353, 105] on li "Car lights on" at bounding box center [374, 105] width 77 height 10
type input "Person inside the car,Car lights on"
click at [356, 142] on div at bounding box center [210, 93] width 421 height 187
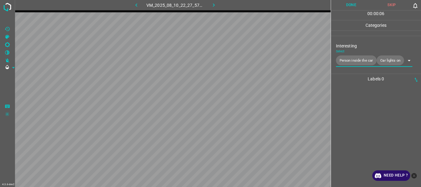
click at [352, 3] on button "Done" at bounding box center [351, 5] width 41 height 10
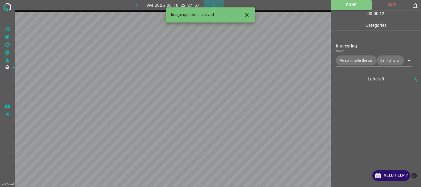
click at [212, 4] on icon "button" at bounding box center [214, 5] width 6 height 6
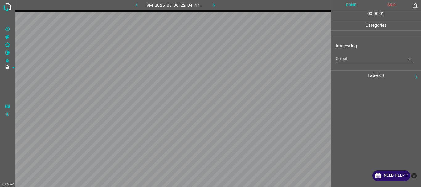
click at [369, 60] on body "4.3.6-dev2 VM_2025_08_06_22_04_47_069_02.gif Done Skip 0 00 : 00 : 01 Categorie…" at bounding box center [210, 93] width 421 height 187
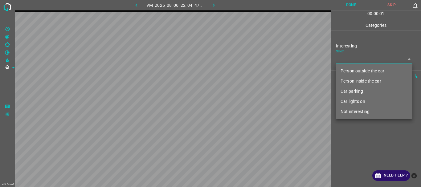
drag, startPoint x: 369, startPoint y: 109, endPoint x: 369, endPoint y: 122, distance: 13.0
click at [369, 110] on li "Not interesting" at bounding box center [374, 112] width 77 height 10
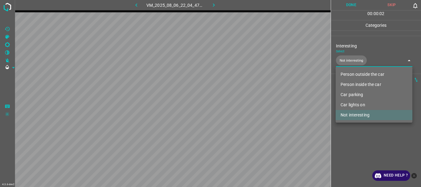
type input "Not interesting"
drag, startPoint x: 368, startPoint y: 127, endPoint x: 368, endPoint y: 124, distance: 3.4
click at [368, 127] on div at bounding box center [210, 93] width 421 height 187
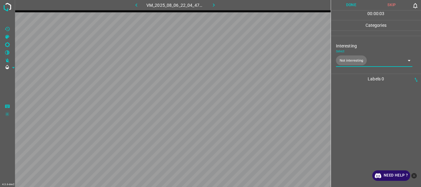
click at [356, 3] on button "Done" at bounding box center [351, 5] width 41 height 10
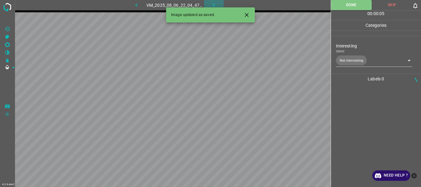
click at [213, 4] on icon "button" at bounding box center [214, 4] width 2 height 3
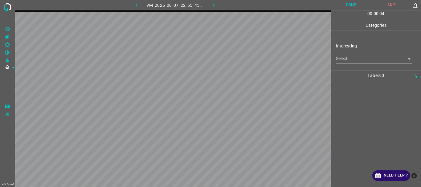
click at [349, 61] on body "4.3.6-dev2 VM_2025_08_07_22_55_45_441_02.gif Done Skip 0 00 : 00 : 04 Categorie…" at bounding box center [210, 93] width 421 height 187
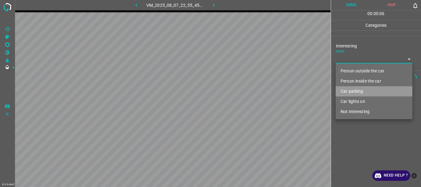
click at [359, 90] on li "Car parking" at bounding box center [374, 91] width 77 height 10
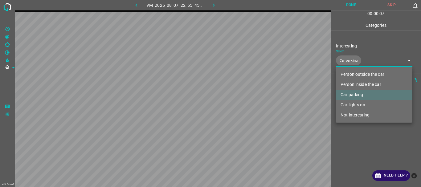
click at [355, 83] on li "Person inside the car" at bounding box center [374, 85] width 77 height 10
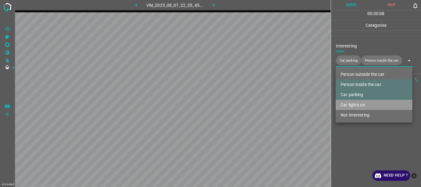
click at [356, 105] on li "Car lights on" at bounding box center [374, 105] width 77 height 10
type input "Car parking,Person inside the car,Car lights on"
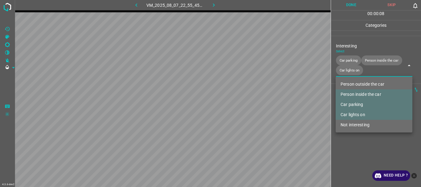
click at [360, 138] on div at bounding box center [210, 93] width 421 height 187
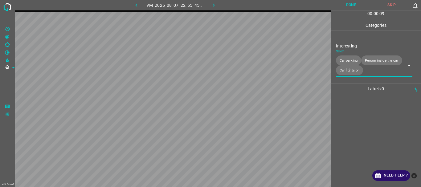
click at [347, 6] on button "Done" at bounding box center [351, 5] width 41 height 10
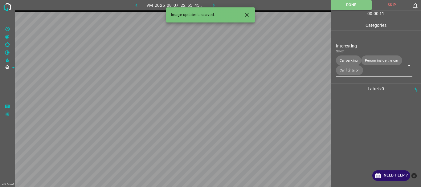
click at [213, 0] on button "button" at bounding box center [214, 5] width 20 height 10
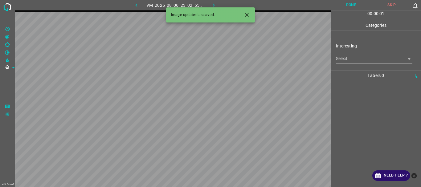
click at [345, 60] on body "4.3.6-dev2 VM_2025_08_06_23_02_55_119_03.gif Done Skip 0 00 : 00 : 01 Categorie…" at bounding box center [210, 93] width 421 height 187
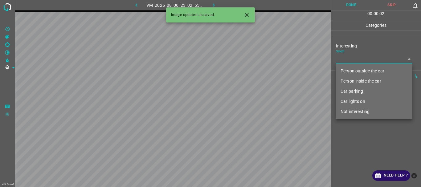
click at [354, 113] on li "Not interesting" at bounding box center [374, 112] width 77 height 10
type input "Not interesting"
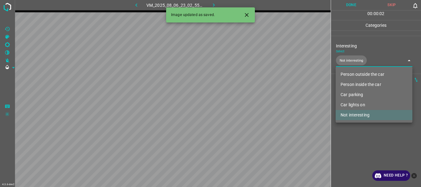
click at [351, 125] on div at bounding box center [210, 93] width 421 height 187
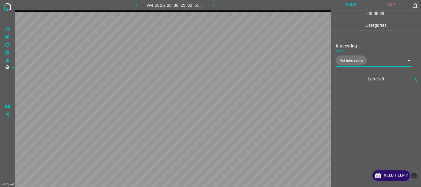
click at [353, 8] on button "Done" at bounding box center [351, 5] width 41 height 10
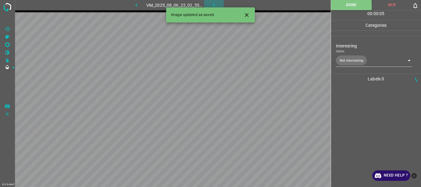
click at [211, 4] on icon "button" at bounding box center [214, 5] width 6 height 6
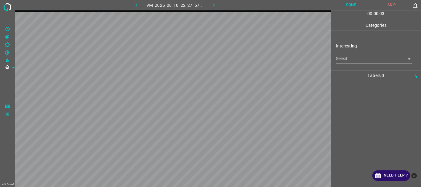
click at [341, 61] on body "4.3.6-dev2 VM_2025_08_10_22_27_57_720_08.gif Done Skip 0 00 : 00 : 03 Categorie…" at bounding box center [210, 93] width 421 height 187
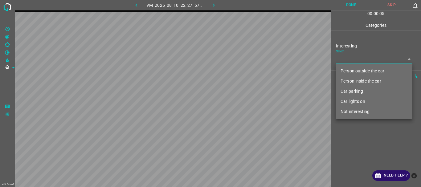
click at [351, 101] on li "Car lights on" at bounding box center [374, 102] width 77 height 10
type input "Car lights on"
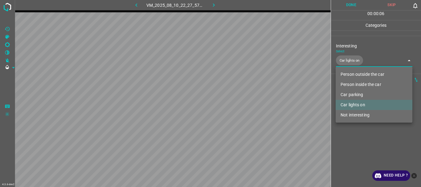
drag, startPoint x: 353, startPoint y: 143, endPoint x: 354, endPoint y: 43, distance: 100.2
click at [353, 143] on div at bounding box center [210, 93] width 421 height 187
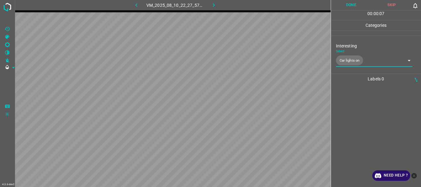
click at [353, 5] on button "Done" at bounding box center [351, 5] width 41 height 10
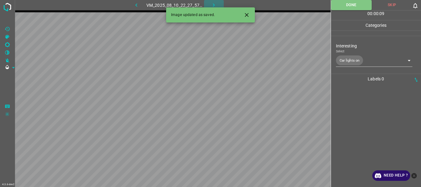
click at [213, 5] on icon "button" at bounding box center [214, 5] width 6 height 6
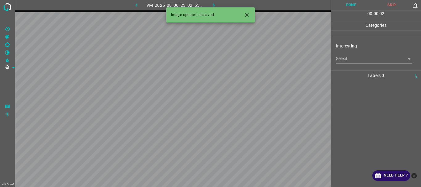
click at [353, 56] on body "4.3.6-dev2 VM_2025_08_06_23_02_55_119_02.gif Done Skip 0 00 : 00 : 02 Categorie…" at bounding box center [210, 93] width 421 height 187
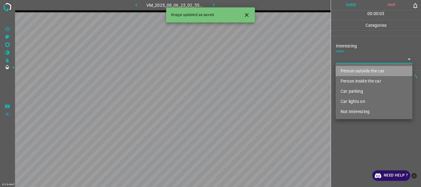
click at [353, 71] on li "Person outside the car" at bounding box center [374, 71] width 77 height 10
type input "Person outside the car"
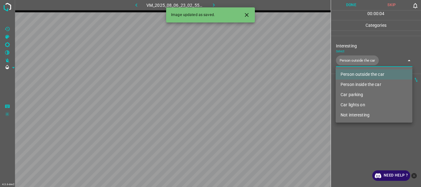
click at [353, 124] on div at bounding box center [210, 93] width 421 height 187
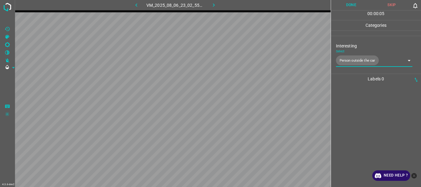
click at [352, 6] on button "Done" at bounding box center [351, 5] width 41 height 10
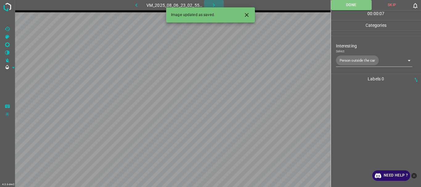
click at [215, 2] on icon "button" at bounding box center [214, 5] width 6 height 6
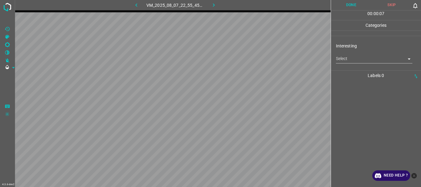
click at [354, 61] on body "4.3.6-dev2 VM_2025_08_07_22_55_45_441_03.gif Done Skip 0 00 : 00 : 07 Categorie…" at bounding box center [210, 93] width 421 height 187
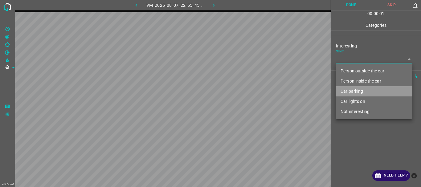
click at [355, 91] on li "Car parking" at bounding box center [374, 91] width 77 height 10
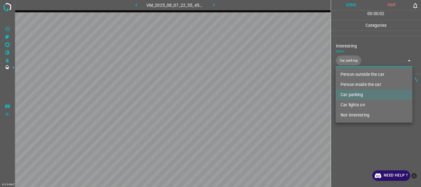
click at [355, 83] on li "Person inside the car" at bounding box center [374, 85] width 77 height 10
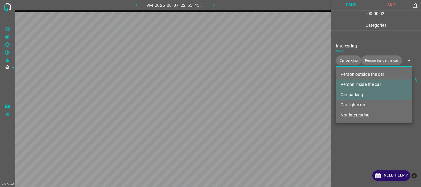
click at [356, 105] on li "Car lights on" at bounding box center [374, 105] width 77 height 10
type input "Car parking,Person inside the car,Car lights on"
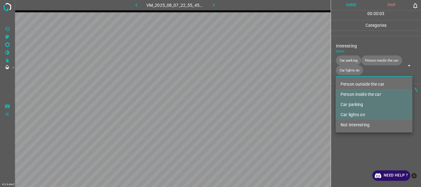
click at [360, 155] on div at bounding box center [210, 93] width 421 height 187
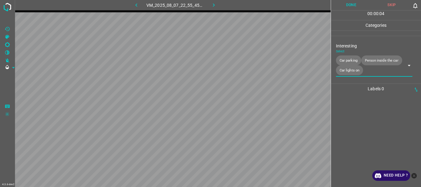
click at [345, 7] on button "Done" at bounding box center [351, 5] width 41 height 10
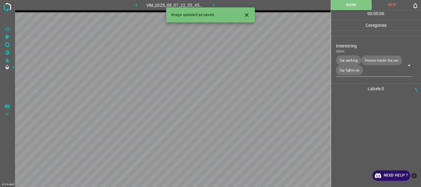
click at [219, 4] on button "button" at bounding box center [214, 5] width 20 height 10
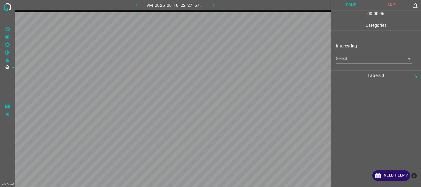
click at [372, 55] on body "4.3.6-dev2 VM_2025_08_10_22_27_57_720_03.gif Done Skip 0 00 : 00 : 06 Categorie…" at bounding box center [210, 93] width 421 height 187
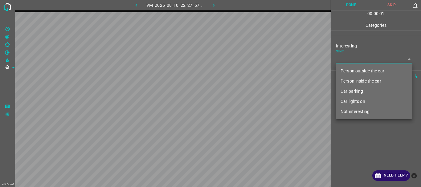
click at [363, 100] on li "Car lights on" at bounding box center [374, 102] width 77 height 10
type input "Car lights on"
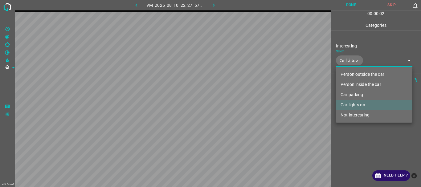
click at [376, 159] on div at bounding box center [210, 93] width 421 height 187
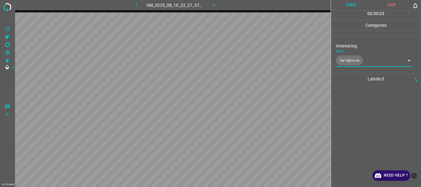
click at [345, 2] on button "Done" at bounding box center [351, 5] width 41 height 10
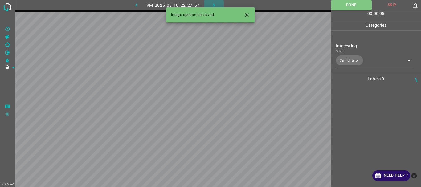
click at [214, 6] on icon "button" at bounding box center [214, 5] width 6 height 6
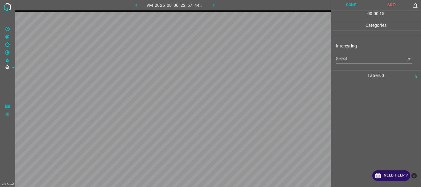
click at [353, 57] on body "4.3.6-dev2 VM_2025_08_06_22_57_44_828_00.gif Done Skip 0 00 : 00 : 15 Categorie…" at bounding box center [210, 93] width 421 height 187
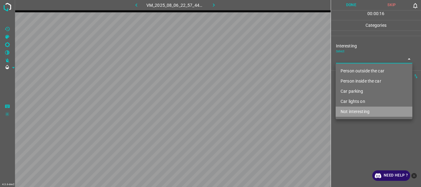
click at [356, 111] on li "Not interesting" at bounding box center [374, 112] width 77 height 10
type input "Not interesting"
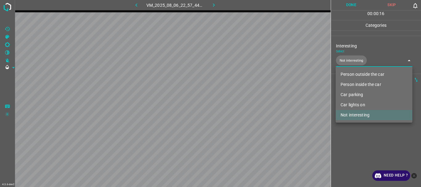
drag, startPoint x: 356, startPoint y: 135, endPoint x: 355, endPoint y: 41, distance: 93.8
click at [355, 136] on div at bounding box center [210, 93] width 421 height 187
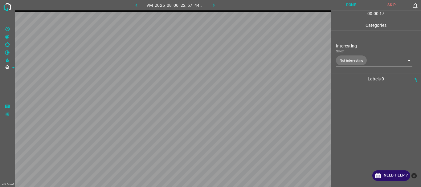
click at [351, 5] on button "Done" at bounding box center [351, 5] width 41 height 10
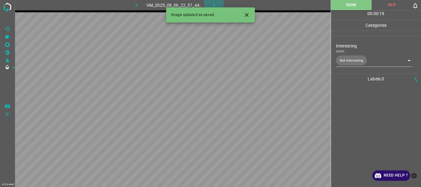
click at [214, 6] on icon "button" at bounding box center [214, 5] width 6 height 6
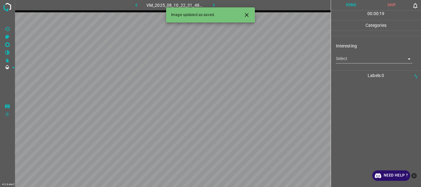
click at [352, 58] on body "4.3.6-dev2 VM_2025_08_10_22_31_48_157_01.gif Done Skip 0 00 : 00 : 19 Categorie…" at bounding box center [210, 93] width 421 height 187
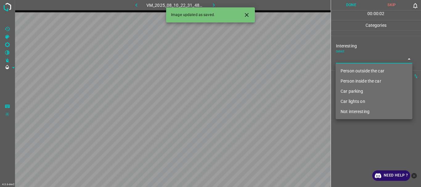
click at [354, 70] on li "Person outside the car" at bounding box center [374, 71] width 77 height 10
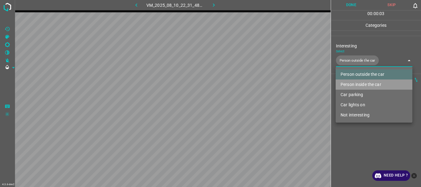
click at [359, 83] on li "Person inside the car" at bounding box center [374, 85] width 77 height 10
type input "Person outside the car,Person inside the car"
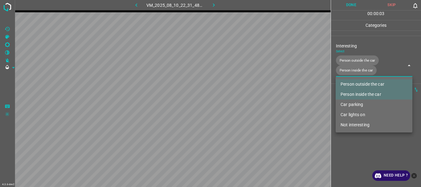
click at [364, 149] on div at bounding box center [210, 93] width 421 height 187
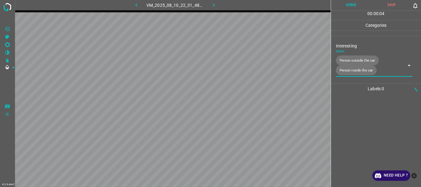
click at [350, 6] on button "Done" at bounding box center [351, 5] width 41 height 10
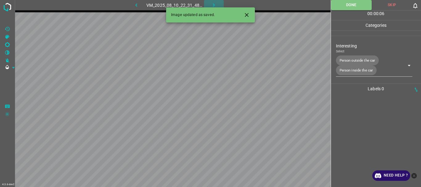
click at [214, 5] on icon "button" at bounding box center [214, 5] width 6 height 6
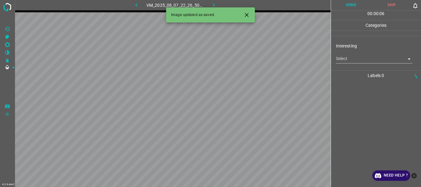
click at [370, 61] on body "4.3.6-dev2 VM_2025_08_07_22_26_50_742_06.gif Done Skip 0 00 : 00 : 06 Categorie…" at bounding box center [210, 93] width 421 height 187
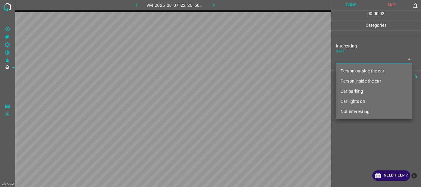
click at [351, 81] on li "Person inside the car" at bounding box center [374, 81] width 77 height 10
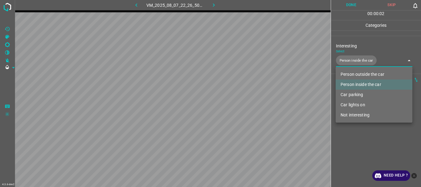
click at [349, 93] on li "Car parking" at bounding box center [374, 95] width 77 height 10
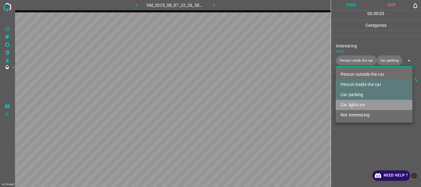
click at [353, 104] on li "Car lights on" at bounding box center [374, 105] width 77 height 10
type input "Person inside the car,Car parking,Car lights on"
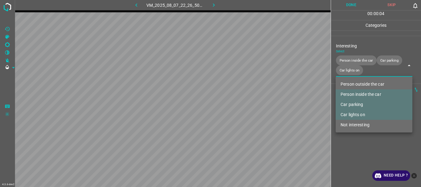
click at [359, 144] on div at bounding box center [210, 93] width 421 height 187
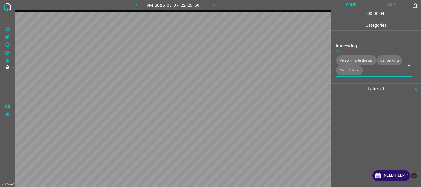
click at [340, 4] on button "Done" at bounding box center [351, 5] width 41 height 10
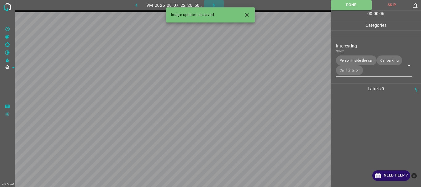
click at [213, 5] on icon "button" at bounding box center [214, 5] width 6 height 6
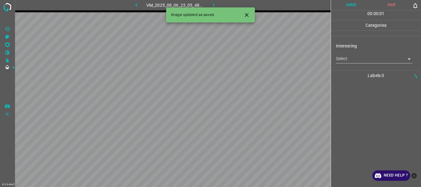
click at [360, 62] on body "4.3.6-dev2 VM_2025_08_06_23_05_48_512_03.gif Done Skip 0 00 : 00 : 01 Categorie…" at bounding box center [210, 93] width 421 height 187
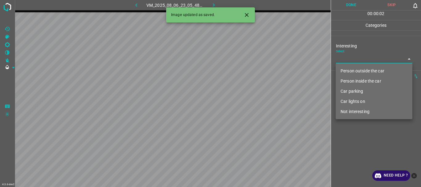
click at [362, 110] on li "Not interesting" at bounding box center [374, 112] width 77 height 10
type input "Not interesting"
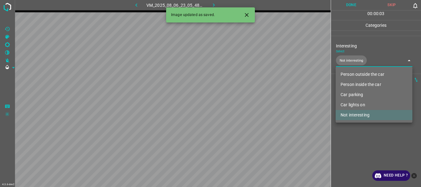
drag, startPoint x: 360, startPoint y: 135, endPoint x: 362, endPoint y: 117, distance: 18.3
click at [360, 135] on div at bounding box center [210, 93] width 421 height 187
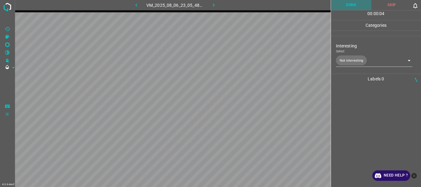
click at [348, 6] on button "Done" at bounding box center [351, 5] width 41 height 10
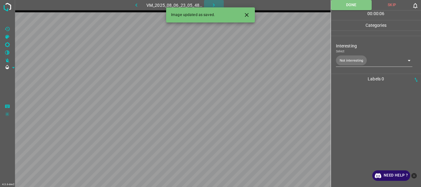
click at [214, 3] on icon "button" at bounding box center [214, 5] width 6 height 6
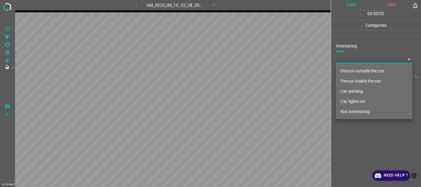
click at [341, 60] on body "4.3.6-dev2 VM_2025_08_10_22_28_35_240_05.gif Done Skip 0 00 : 00 : 02 Categorie…" at bounding box center [210, 93] width 421 height 187
click at [343, 70] on li "Person outside the car" at bounding box center [374, 71] width 77 height 10
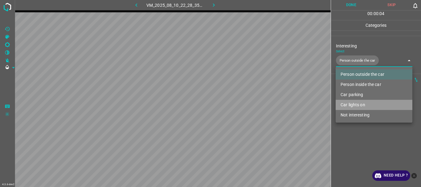
click at [349, 102] on li "Car lights on" at bounding box center [374, 105] width 77 height 10
type input "Person outside the car,Car lights on"
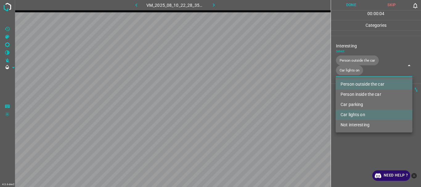
click at [350, 150] on div at bounding box center [210, 93] width 421 height 187
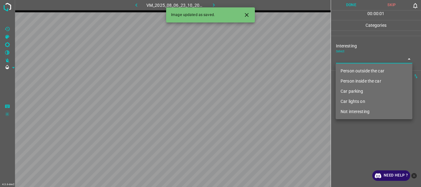
click at [346, 54] on body "4.3.6-dev2 VM_2025_08_06_23_10_20_061_07.gif Done Skip 0 00 : 00 : 01 Categorie…" at bounding box center [210, 93] width 421 height 187
click at [346, 69] on li "Person outside the car" at bounding box center [374, 71] width 77 height 10
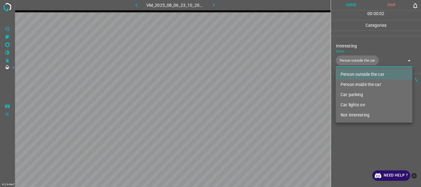
type input "Person outside the car"
click at [356, 163] on div at bounding box center [210, 93] width 421 height 187
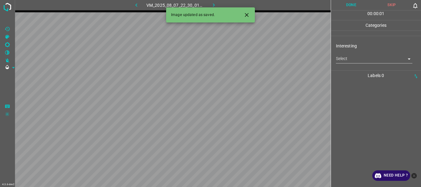
click at [342, 62] on body "4.3.6-dev2 VM_2025_08_07_22_30_01_016_04.gif Done Skip 0 00 : 00 : 01 Categorie…" at bounding box center [210, 93] width 421 height 187
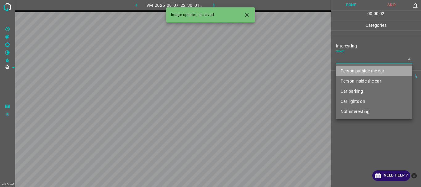
click at [339, 69] on li "Person outside the car" at bounding box center [374, 71] width 77 height 10
type input "Person outside the car"
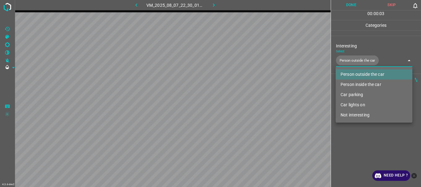
click at [368, 141] on div at bounding box center [210, 93] width 421 height 187
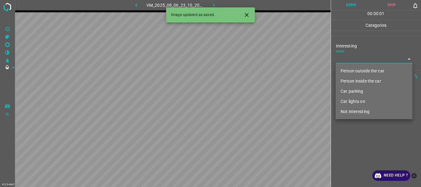
click at [352, 55] on body "4.3.6-dev2 VM_2025_08_06_23_10_20_061_10.gif Done Skip 0 00 : 00 : 01 Categorie…" at bounding box center [210, 93] width 421 height 187
click at [353, 68] on li "Person outside the car" at bounding box center [374, 71] width 77 height 10
type input "Person outside the car"
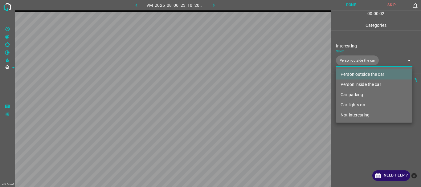
click at [352, 136] on div at bounding box center [210, 93] width 421 height 187
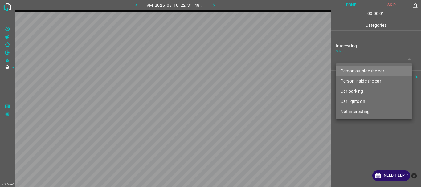
click at [360, 59] on body "4.3.6-dev2 VM_2025_08_10_22_31_48_157_00.gif Done Skip 0 00 : 00 : 01 Categorie…" at bounding box center [210, 93] width 421 height 187
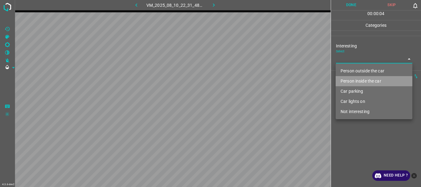
click at [349, 80] on li "Person inside the car" at bounding box center [374, 81] width 77 height 10
type input "Person inside the car"
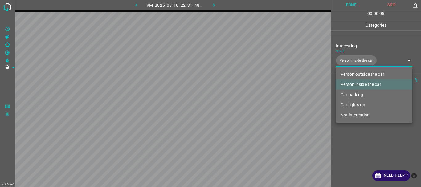
click at [360, 151] on div at bounding box center [210, 93] width 421 height 187
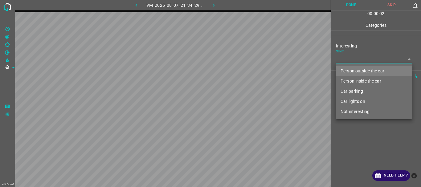
click at [351, 56] on body "4.3.6-dev2 VM_2025_08_07_21_34_29_040_04.gif Done Skip 0 00 : 00 : 02 Categorie…" at bounding box center [210, 93] width 421 height 187
click at [349, 68] on li "Person outside the car" at bounding box center [374, 71] width 77 height 10
type input "Person outside the car"
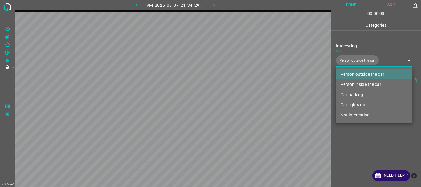
click at [349, 133] on div at bounding box center [210, 93] width 421 height 187
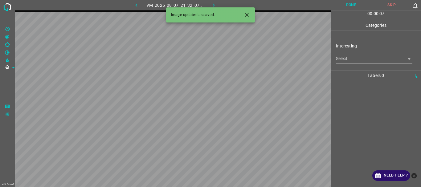
click at [354, 56] on body "4.3.6-dev2 VM_2025_08_07_21_32_07_831_00.gif Done Skip 0 00 : 00 : 07 Categorie…" at bounding box center [210, 93] width 421 height 187
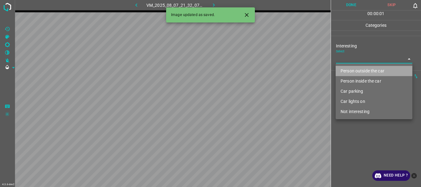
click at [357, 69] on li "Person outside the car" at bounding box center [374, 71] width 77 height 10
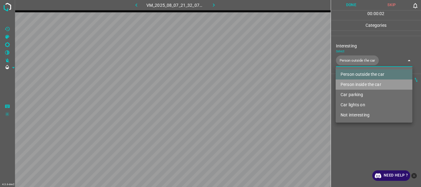
click at [357, 81] on li "Person inside the car" at bounding box center [374, 85] width 77 height 10
type input "Person outside the car,Person inside the car"
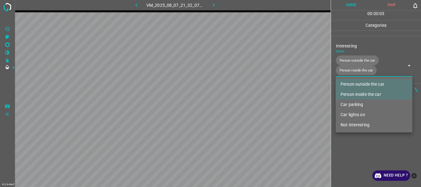
click at [362, 151] on div at bounding box center [210, 93] width 421 height 187
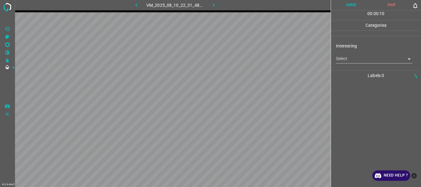
click at [355, 61] on body "4.3.6-dev2 VM_2025_08_10_22_31_48_157_04.gif Done Skip 0 00 : 00 : 10 Categorie…" at bounding box center [210, 93] width 421 height 187
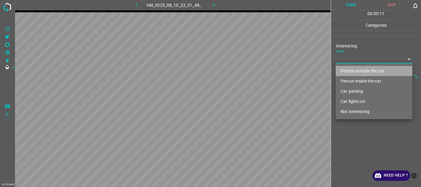
click at [353, 72] on li "Person outside the car" at bounding box center [374, 71] width 77 height 10
type input "Person outside the car"
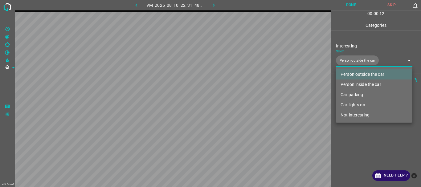
click at [358, 138] on div at bounding box center [210, 93] width 421 height 187
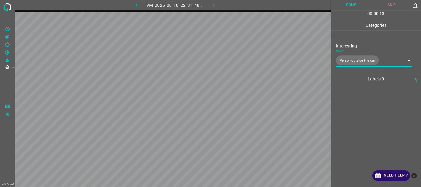
click at [349, 7] on button "Done" at bounding box center [351, 5] width 41 height 10
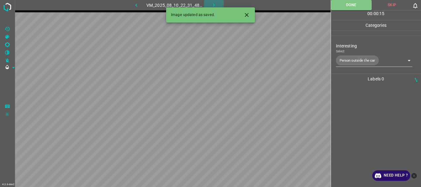
click at [213, 5] on icon "button" at bounding box center [214, 5] width 6 height 6
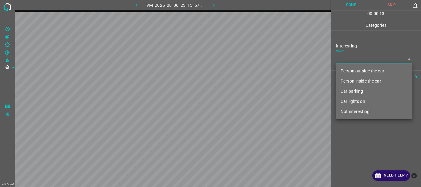
click at [340, 62] on body "4.3.6-dev2 VM_2025_08_06_23_15_57_746_11.gif Done Skip 0 00 : 00 : 13 Categorie…" at bounding box center [210, 93] width 421 height 187
click at [342, 69] on li "Person outside the car" at bounding box center [374, 71] width 77 height 10
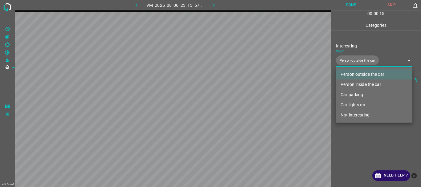
click at [346, 83] on li "Person inside the car" at bounding box center [374, 85] width 77 height 10
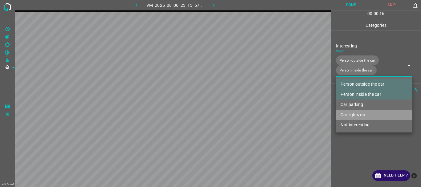
click at [350, 113] on li "Car lights on" at bounding box center [374, 115] width 77 height 10
type input "Person outside the car,Person inside the car,Car lights on"
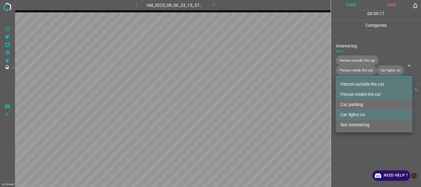
click at [351, 148] on div at bounding box center [210, 93] width 421 height 187
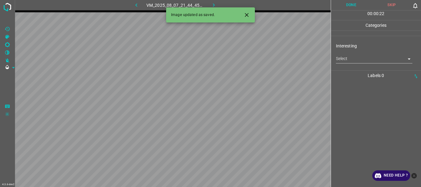
click at [354, 59] on body "4.3.6-dev2 VM_2025_08_07_21_44_45_504_01.gif Done Skip 0 00 : 00 : 22 Categorie…" at bounding box center [210, 93] width 421 height 187
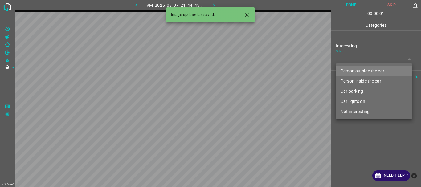
click at [357, 113] on li "Not interesting" at bounding box center [374, 112] width 77 height 10
type input "Not interesting"
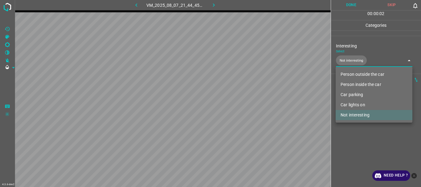
click at [348, 162] on div at bounding box center [210, 93] width 421 height 187
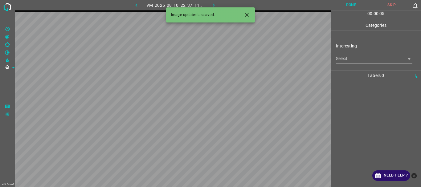
click at [353, 58] on body "4.3.6-dev2 VM_2025_08_10_22_37_11_382_00.gif Done Skip 0 00 : 00 : 05 Categorie…" at bounding box center [210, 93] width 421 height 187
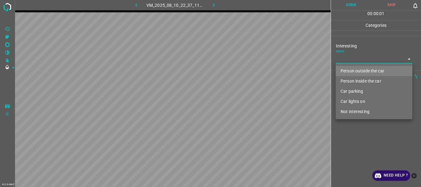
click at [355, 71] on li "Person outside the car" at bounding box center [374, 71] width 77 height 10
type input "Person outside the car"
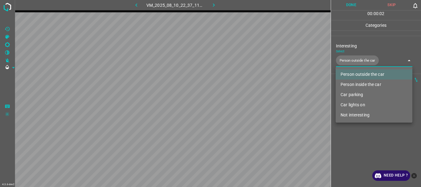
click at [365, 159] on div at bounding box center [210, 93] width 421 height 187
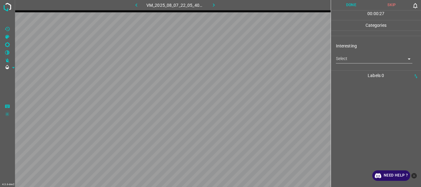
click at [345, 60] on body "4.3.6-dev2 VM_2025_08_07_22_05_40_821_01.gif Done Skip 0 00 : 00 : 27 Categorie…" at bounding box center [210, 93] width 421 height 187
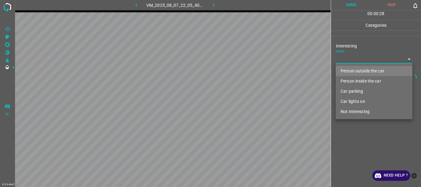
click at [346, 67] on li "Person outside the car" at bounding box center [374, 71] width 77 height 10
type input "Person outside the car"
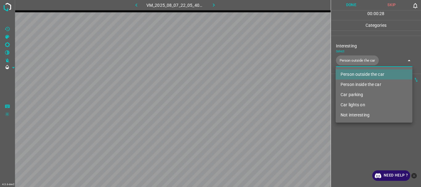
drag, startPoint x: 344, startPoint y: 132, endPoint x: 352, endPoint y: 113, distance: 20.7
click at [344, 132] on div at bounding box center [210, 93] width 421 height 187
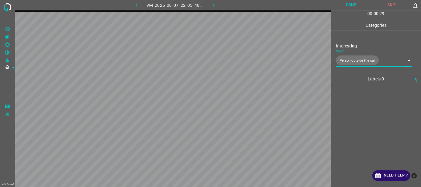
click at [342, 7] on button "Done" at bounding box center [351, 5] width 41 height 10
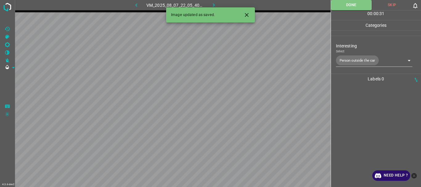
click at [214, 1] on button "button" at bounding box center [214, 5] width 20 height 10
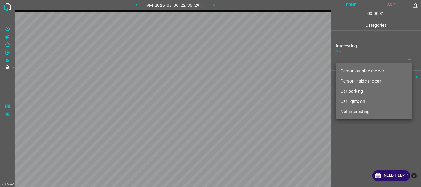
click at [354, 58] on body "4.3.6-dev2 VM_2025_08_06_22_36_29_507_02.gif Done Skip 0 00 : 00 : 31 Categorie…" at bounding box center [210, 93] width 421 height 187
click at [357, 71] on li "Person outside the car" at bounding box center [374, 71] width 77 height 10
type input "Person outside the car"
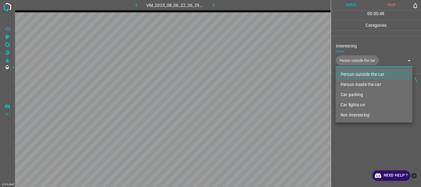
click at [343, 124] on div at bounding box center [210, 93] width 421 height 187
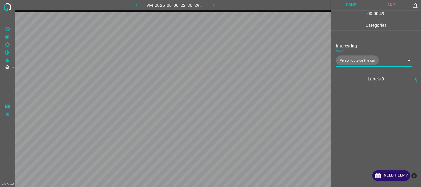
click at [353, 6] on button "Done" at bounding box center [351, 5] width 41 height 10
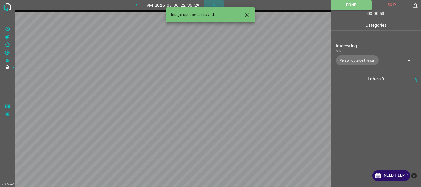
click at [216, 3] on icon "button" at bounding box center [214, 5] width 6 height 6
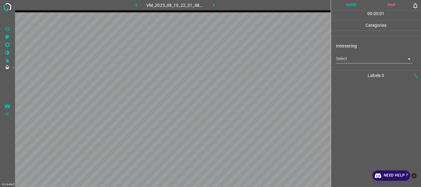
click at [363, 56] on body "4.3.6-dev2 VM_2025_08_10_22_31_48_157_07.gif Done Skip 0 00 : 00 : 01 Categorie…" at bounding box center [210, 93] width 421 height 187
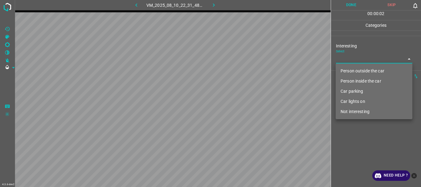
click at [357, 68] on li "Person outside the car" at bounding box center [374, 71] width 77 height 10
type input "Person outside the car"
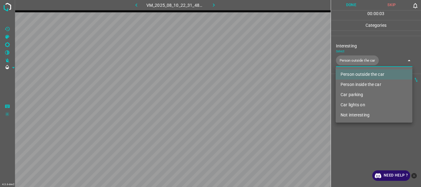
click at [342, 127] on div at bounding box center [210, 93] width 421 height 187
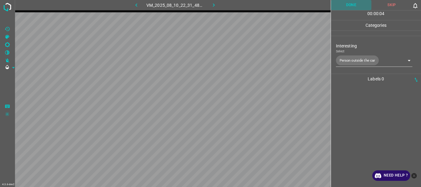
click at [355, 5] on button "Done" at bounding box center [351, 5] width 41 height 10
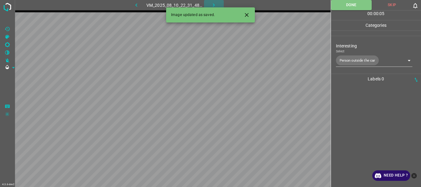
click at [217, 3] on icon "button" at bounding box center [214, 5] width 6 height 6
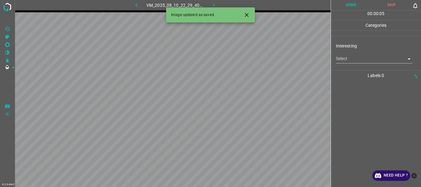
click at [364, 60] on body "4.3.6-dev2 VM_2025_08_10_22_29_40_424_01.gif Done Skip 0 00 : 00 : 05 Categorie…" at bounding box center [210, 93] width 421 height 187
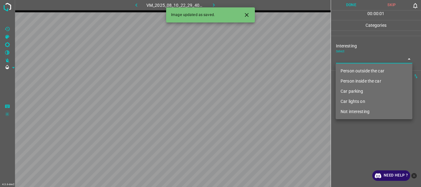
click at [352, 70] on li "Person outside the car" at bounding box center [374, 71] width 77 height 10
type input "Person outside the car"
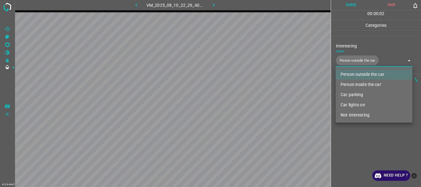
click at [347, 140] on div at bounding box center [210, 93] width 421 height 187
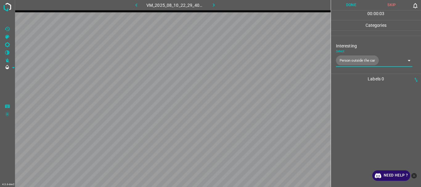
click at [358, 2] on button "Done" at bounding box center [351, 5] width 41 height 10
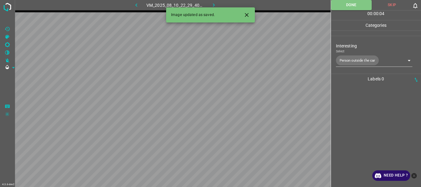
click at [217, 2] on icon "button" at bounding box center [214, 5] width 6 height 6
click at [357, 60] on body "4.3.6-dev2 VM_2025_08_06_23_10_20_061_12.gif Done Skip 0 00 : 00 : 07 Categorie…" at bounding box center [210, 93] width 421 height 187
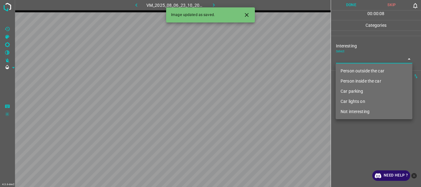
click at [347, 79] on li "Person inside the car" at bounding box center [374, 81] width 77 height 10
type input "Person inside the car"
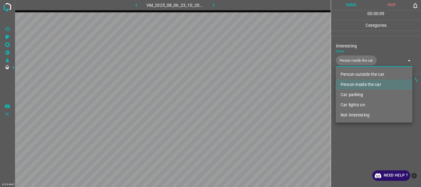
click at [352, 144] on div at bounding box center [210, 93] width 421 height 187
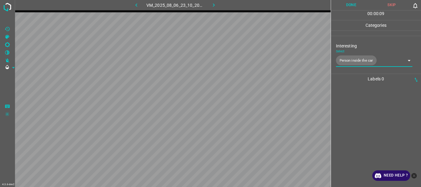
click at [356, 6] on button "Done" at bounding box center [351, 5] width 41 height 10
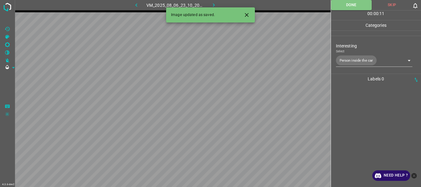
click at [213, 4] on icon "button" at bounding box center [214, 5] width 6 height 6
click at [349, 61] on body "4.3.6-dev2 VM_2025_08_07_22_12_31_952_01.gif Done Skip 0 00 : 00 : 05 Categorie…" at bounding box center [210, 93] width 421 height 187
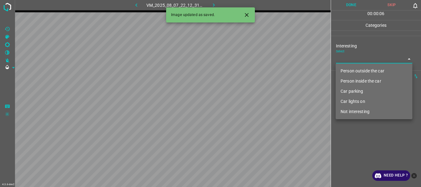
click at [352, 69] on li "Person outside the car" at bounding box center [374, 71] width 77 height 10
type input "Person outside the car"
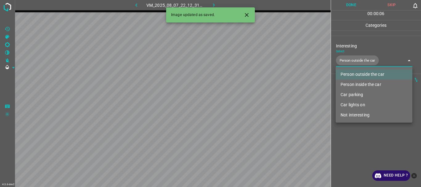
click at [361, 141] on div at bounding box center [210, 93] width 421 height 187
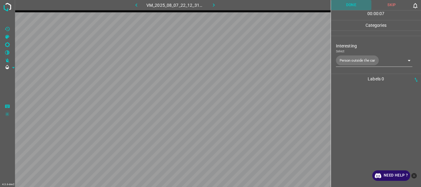
click at [351, 9] on button "Done" at bounding box center [351, 5] width 41 height 10
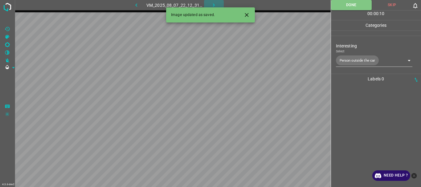
click at [213, 3] on icon "button" at bounding box center [214, 5] width 6 height 6
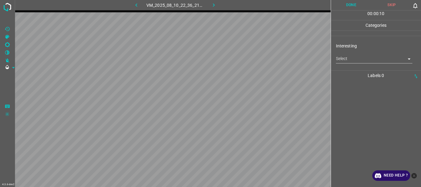
click at [357, 56] on body "4.3.6-dev2 VM_2025_08_10_22_36_21_399_00.gif Done Skip 0 00 : 00 : 10 Categorie…" at bounding box center [210, 93] width 421 height 187
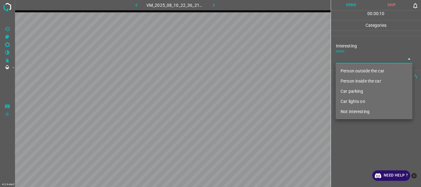
click at [357, 69] on li "Person outside the car" at bounding box center [374, 71] width 77 height 10
type input "Person outside the car"
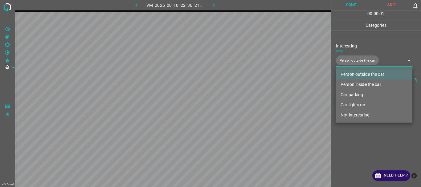
click at [364, 142] on div at bounding box center [210, 93] width 421 height 187
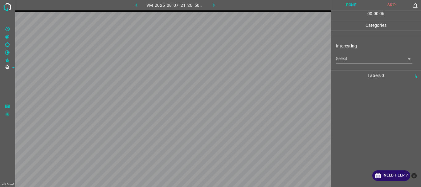
click at [382, 56] on body "4.3.6-dev2 VM_2025_08_07_21_26_50_405_05.gif Done Skip 0 00 : 00 : 06 Categorie…" at bounding box center [210, 93] width 421 height 187
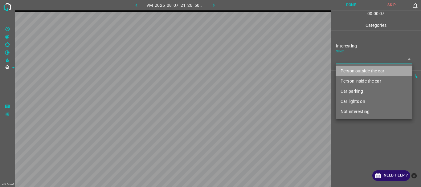
click at [366, 67] on li "Person outside the car" at bounding box center [374, 71] width 77 height 10
type input "Person outside the car"
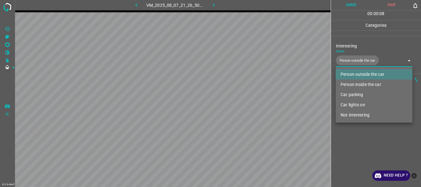
click at [352, 149] on div at bounding box center [210, 93] width 421 height 187
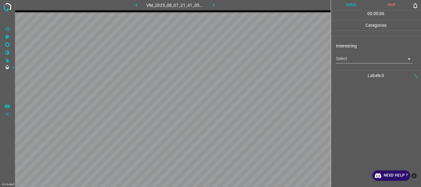
click at [345, 61] on body "4.3.6-dev2 VM_2025_08_07_21_41_05_577_06.gif Done Skip 0 00 : 00 : 06 Categorie…" at bounding box center [210, 93] width 421 height 187
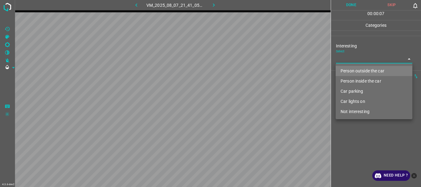
click at [351, 112] on li "Not interesting" at bounding box center [374, 112] width 77 height 10
type input "Not interesting"
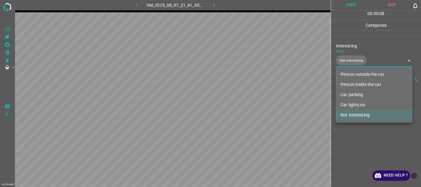
click at [354, 155] on div at bounding box center [210, 93] width 421 height 187
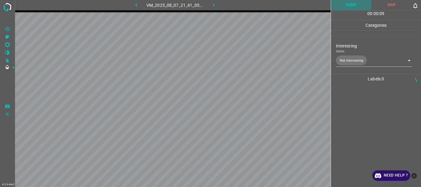
click at [343, 3] on button "Done" at bounding box center [351, 5] width 41 height 10
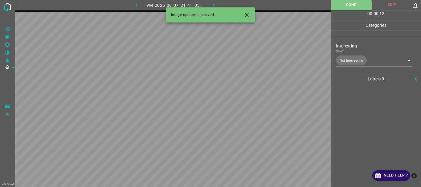
click at [214, 5] on icon "button" at bounding box center [214, 5] width 6 height 6
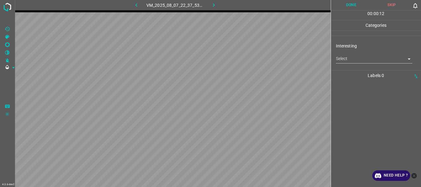
click at [341, 60] on body "4.3.6-dev2 VM_2025_08_07_22_37_53_209_00.gif Done Skip 0 00 : 00 : 12 Categorie…" at bounding box center [210, 93] width 421 height 187
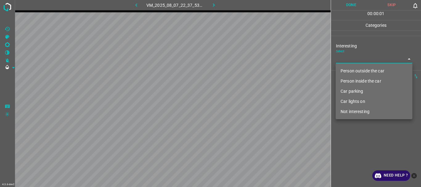
click at [350, 109] on li "Not interesting" at bounding box center [374, 112] width 77 height 10
type input "Not interesting"
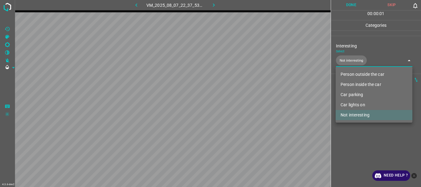
click at [352, 139] on div at bounding box center [210, 93] width 421 height 187
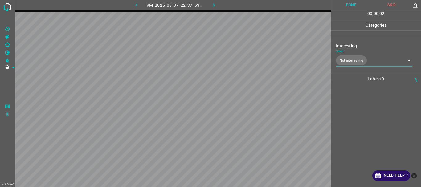
click at [349, 6] on button "Done" at bounding box center [351, 5] width 41 height 10
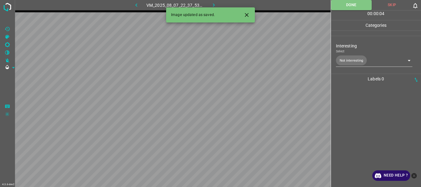
click at [212, 5] on icon "button" at bounding box center [214, 5] width 6 height 6
click at [340, 60] on body "4.3.6-dev2 VM_2025_08_07_23_11_12_590_01.gif Done Skip 0 00 : 00 : 02 Categorie…" at bounding box center [210, 93] width 421 height 187
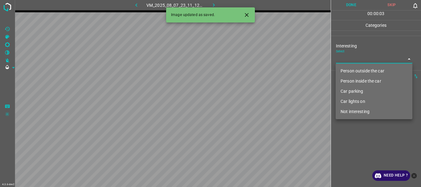
click at [353, 103] on li "Car lights on" at bounding box center [374, 102] width 77 height 10
type input "Car lights on"
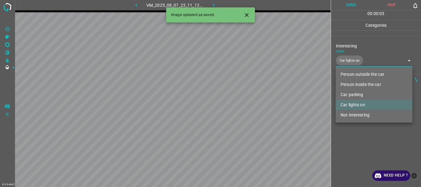
click at [367, 136] on div at bounding box center [210, 93] width 421 height 187
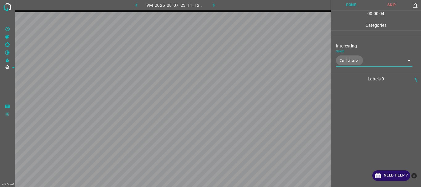
click at [346, 0] on button "Done" at bounding box center [351, 5] width 41 height 10
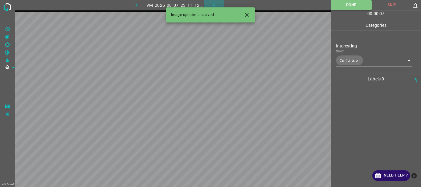
click at [214, 3] on icon "button" at bounding box center [214, 5] width 6 height 6
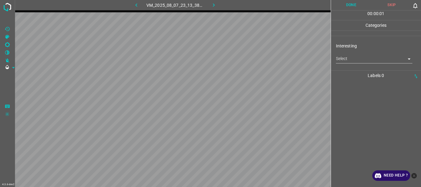
click at [344, 59] on body "4.3.6-dev2 VM_2025_08_07_23_13_38_720_00.gif Done Skip 0 00 : 00 : 01 Categorie…" at bounding box center [210, 93] width 421 height 187
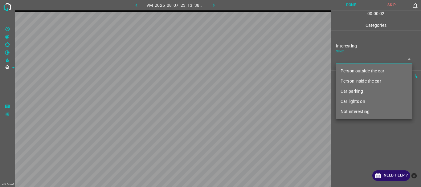
click at [349, 69] on li "Person outside the car" at bounding box center [374, 71] width 77 height 10
type input "Person outside the car"
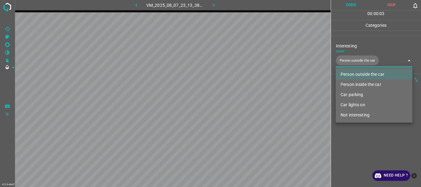
click at [352, 133] on div at bounding box center [210, 93] width 421 height 187
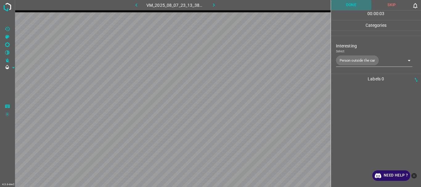
click at [356, 1] on button "Done" at bounding box center [351, 5] width 41 height 10
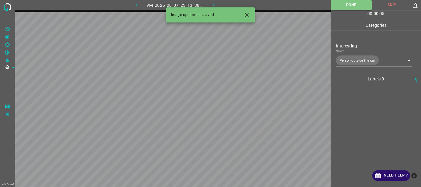
click at [214, 3] on icon "button" at bounding box center [214, 5] width 6 height 6
click at [354, 61] on body "4.3.6-dev2 VM_2025_08_08_00_00_36_364_01.gif Done Skip 0 00 : 00 : 02 Categorie…" at bounding box center [210, 93] width 421 height 187
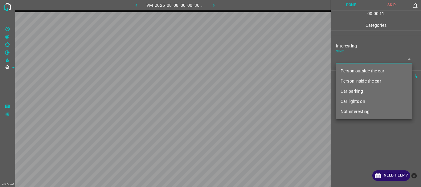
click at [354, 90] on li "Car parking" at bounding box center [374, 91] width 77 height 10
type input "Car parking"
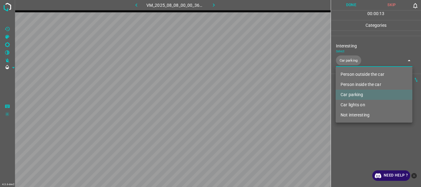
click at [353, 139] on div at bounding box center [210, 93] width 421 height 187
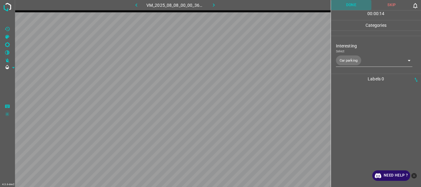
click at [349, 4] on button "Done" at bounding box center [351, 5] width 41 height 10
click at [212, 3] on icon "button" at bounding box center [214, 5] width 6 height 6
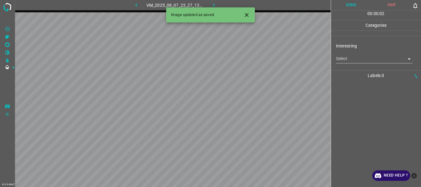
click at [352, 57] on body "4.3.6-dev2 VM_2025_08_07_23_27_12_524_04.gif Done Skip 0 00 : 00 : 02 Categorie…" at bounding box center [210, 93] width 421 height 187
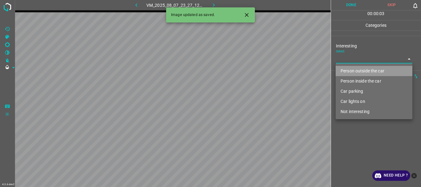
click at [356, 68] on li "Person outside the car" at bounding box center [374, 71] width 77 height 10
type input "Person outside the car"
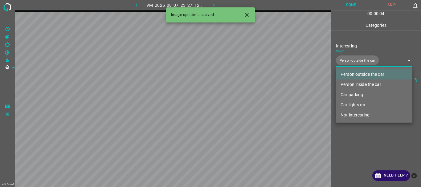
click at [355, 144] on div at bounding box center [210, 93] width 421 height 187
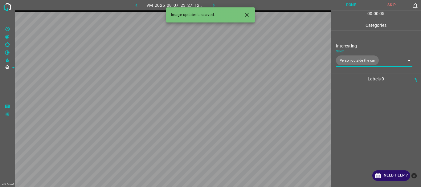
click at [351, 5] on button "Done" at bounding box center [351, 5] width 41 height 10
click at [212, 4] on icon "button" at bounding box center [214, 5] width 6 height 6
click at [246, 14] on icon "Close" at bounding box center [247, 15] width 6 height 6
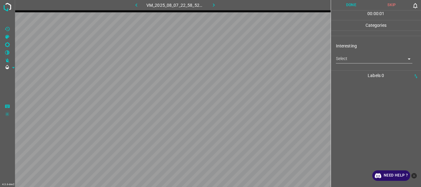
click at [339, 63] on body "4.3.6-dev2 VM_2025_08_07_22_58_52_576_09.gif Done Skip 0 00 : 00 : 01 Categorie…" at bounding box center [210, 93] width 421 height 187
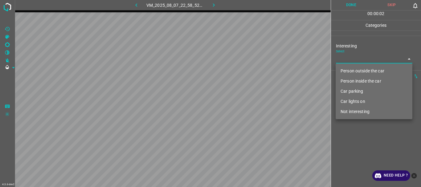
click at [345, 114] on li "Not interesting" at bounding box center [374, 112] width 77 height 10
type input "Not interesting"
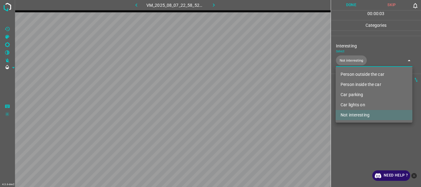
drag, startPoint x: 348, startPoint y: 138, endPoint x: 359, endPoint y: 104, distance: 35.8
click at [349, 137] on div at bounding box center [210, 93] width 421 height 187
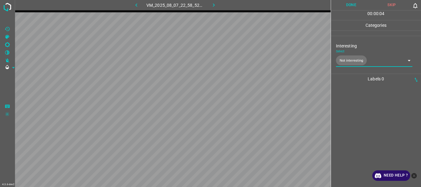
click at [351, 2] on button "Done" at bounding box center [351, 5] width 41 height 10
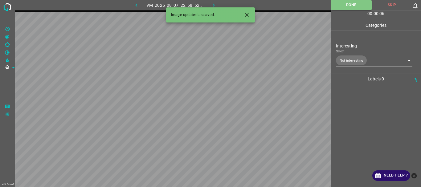
click at [213, 3] on icon "button" at bounding box center [214, 5] width 6 height 6
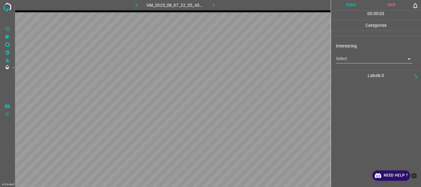
click at [338, 59] on body "4.3.6-dev2 VM_2025_08_07_22_55_45_441_07.gif Done Skip 0 00 : 00 : 03 Categorie…" at bounding box center [210, 93] width 421 height 187
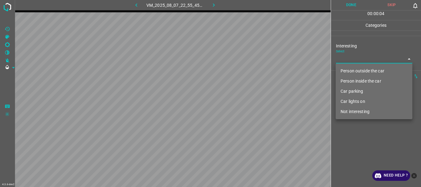
click at [353, 90] on li "Car parking" at bounding box center [374, 91] width 77 height 10
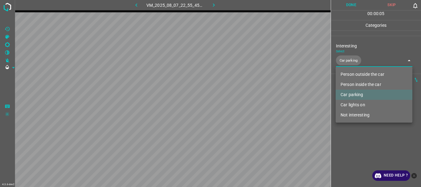
click at [354, 80] on li "Person inside the car" at bounding box center [374, 85] width 77 height 10
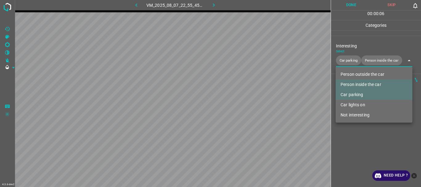
click at [356, 105] on li "Car lights on" at bounding box center [374, 105] width 77 height 10
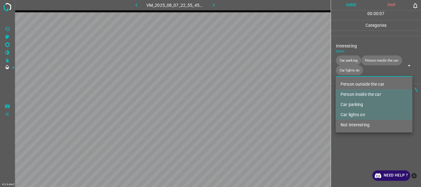
type input "Car parking,Person inside the car,Car lights on"
click at [349, 141] on div at bounding box center [210, 93] width 421 height 187
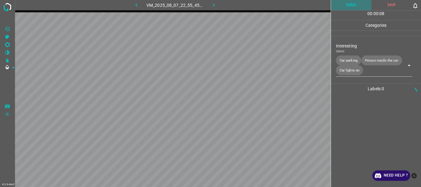
click at [345, 9] on button "Done" at bounding box center [351, 5] width 41 height 10
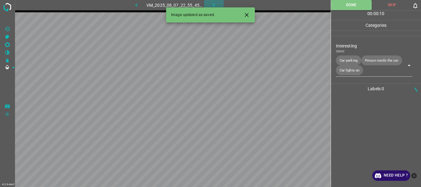
click at [215, 4] on icon "button" at bounding box center [214, 5] width 6 height 6
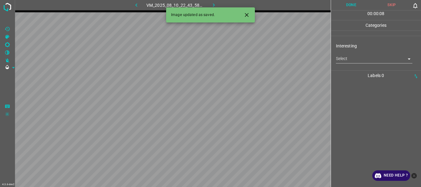
click at [345, 60] on body "4.3.6-dev2 VM_2025_08_10_22_43_58_626_01.gif Done Skip 0 00 : 00 : 08 Categorie…" at bounding box center [210, 93] width 421 height 187
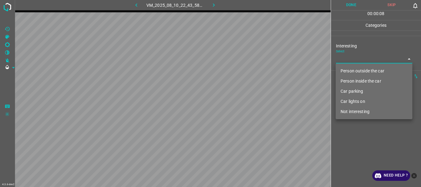
click at [345, 70] on li "Person outside the car" at bounding box center [374, 71] width 77 height 10
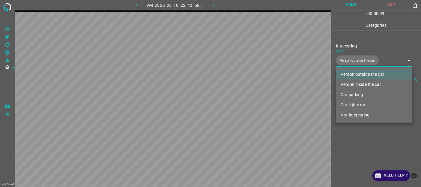
type input "Person outside the car"
click at [372, 149] on div at bounding box center [210, 93] width 421 height 187
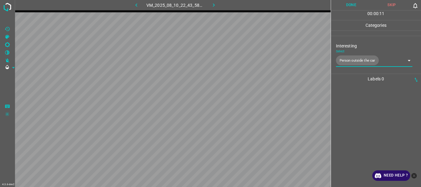
click at [348, 2] on button "Done" at bounding box center [351, 5] width 41 height 10
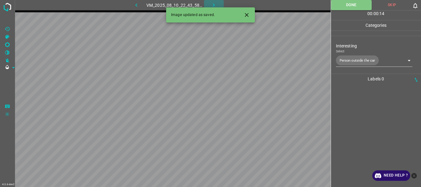
click at [213, 5] on icon "button" at bounding box center [214, 5] width 6 height 6
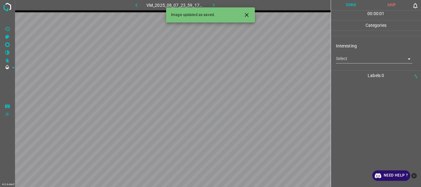
click at [349, 58] on body "4.3.6-dev2 VM_2025_08_07_23_59_17_726_00.gif Done Skip 0 00 : 00 : 01 Categorie…" at bounding box center [210, 93] width 421 height 187
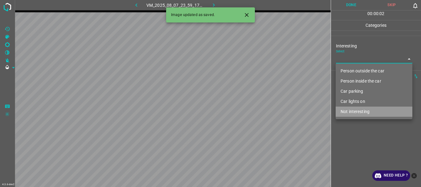
click at [348, 112] on li "Not interesting" at bounding box center [374, 112] width 77 height 10
type input "Not interesting"
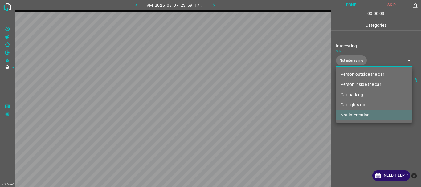
click at [345, 143] on div at bounding box center [210, 93] width 421 height 187
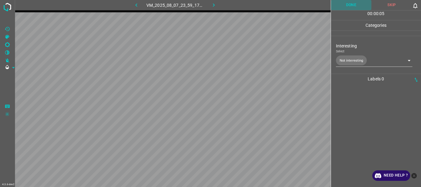
click at [347, 7] on button "Done" at bounding box center [351, 5] width 41 height 10
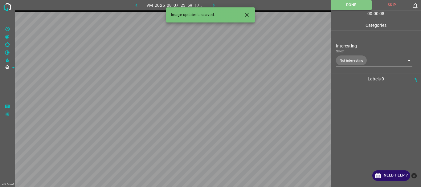
click at [215, 6] on icon "button" at bounding box center [214, 5] width 6 height 6
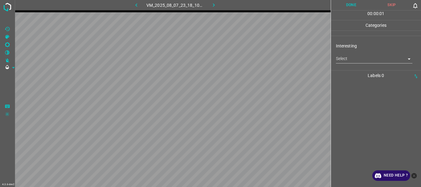
click at [342, 59] on body "4.3.6-dev2 VM_2025_08_07_23_18_10_401_00.gif Done Skip 0 00 : 00 : 01 Categorie…" at bounding box center [210, 93] width 421 height 187
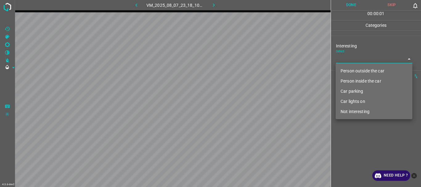
click at [347, 68] on li "Person outside the car" at bounding box center [374, 71] width 77 height 10
type input "Person outside the car"
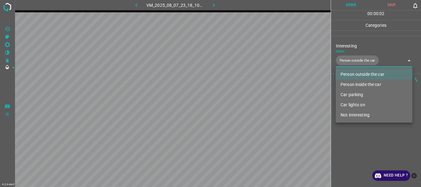
drag, startPoint x: 353, startPoint y: 141, endPoint x: 361, endPoint y: 106, distance: 36.4
click at [353, 141] on div at bounding box center [210, 93] width 421 height 187
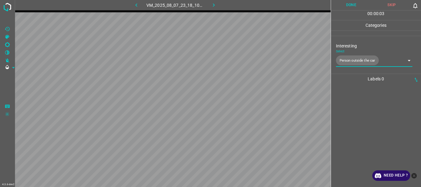
click at [351, 7] on button "Done" at bounding box center [351, 5] width 41 height 10
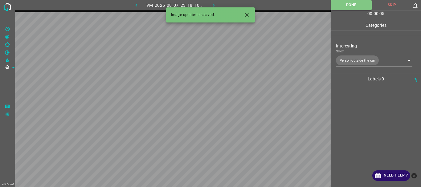
click at [211, 3] on icon "button" at bounding box center [214, 5] width 6 height 6
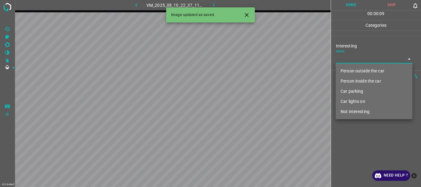
click at [345, 58] on body "4.3.6-dev2 VM_2025_08_10_22_37_11_382_03.gif Done Skip 0 00 : 00 : 09 Categorie…" at bounding box center [210, 93] width 421 height 187
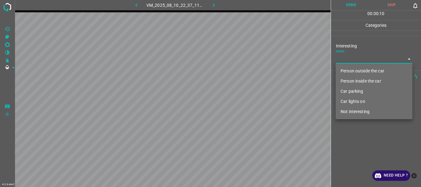
click at [354, 110] on li "Not interesting" at bounding box center [374, 112] width 77 height 10
click at [352, 138] on div at bounding box center [210, 93] width 421 height 187
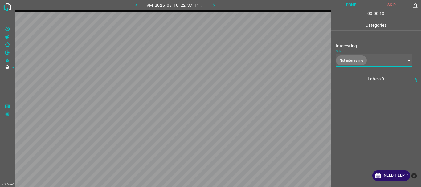
type input "Not interesting"
click at [341, 4] on button "Done" at bounding box center [351, 5] width 41 height 10
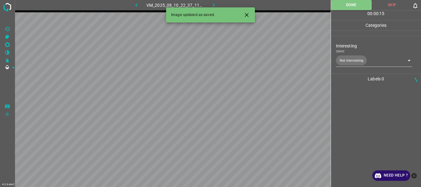
click at [213, 2] on icon "button" at bounding box center [214, 5] width 6 height 6
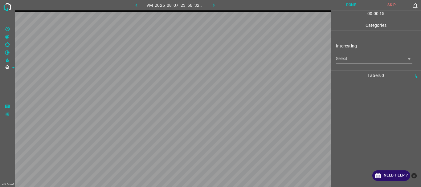
click at [357, 60] on body "4.3.6-dev2 VM_2025_08_07_23_56_32_679_00.gif Done Skip 0 00 : 00 : 15 Categorie…" at bounding box center [210, 93] width 421 height 187
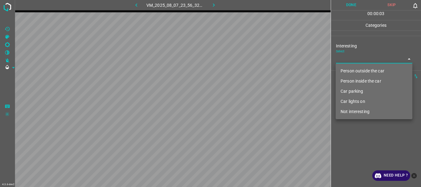
click at [354, 73] on li "Person outside the car" at bounding box center [374, 71] width 77 height 10
type input "Person outside the car"
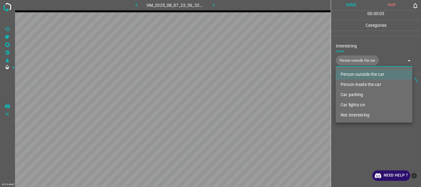
click at [362, 140] on div at bounding box center [210, 93] width 421 height 187
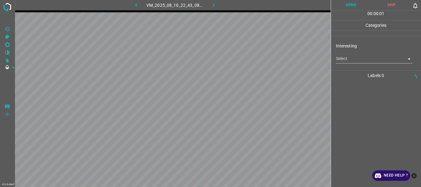
click at [357, 56] on body "4.3.6-dev2 VM_2025_08_10_22_43_08_181_00.gif Done Skip 0 00 : 00 : 01 Categorie…" at bounding box center [210, 93] width 421 height 187
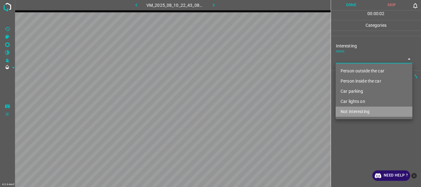
click at [354, 109] on li "Not interesting" at bounding box center [374, 112] width 77 height 10
type input "Not interesting"
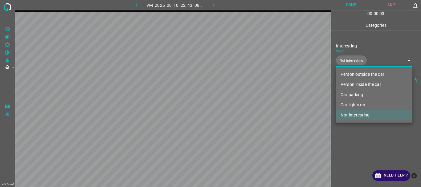
click at [359, 140] on div at bounding box center [210, 93] width 421 height 187
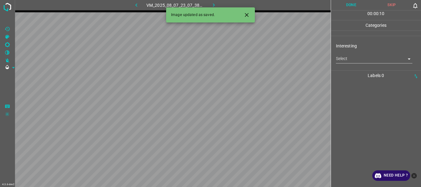
click at [358, 63] on body "4.3.6-dev2 VM_2025_08_07_23_07_38_762_05.gif Done Skip 0 00 : 00 : 10 Categorie…" at bounding box center [210, 93] width 421 height 187
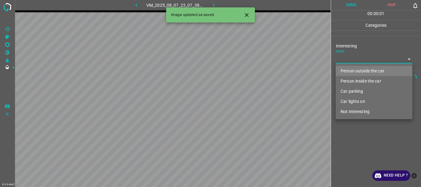
click at [361, 115] on li "Not interesting" at bounding box center [374, 112] width 77 height 10
type input "Not interesting"
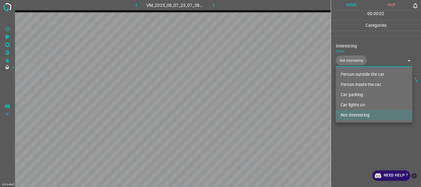
click at [366, 141] on div at bounding box center [210, 93] width 421 height 187
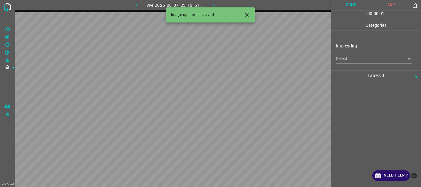
click at [355, 57] on body "4.3.6-dev2 VM_2025_08_07_23_10_51_859_02.gif Done Skip 0 00 : 00 : 01 Categorie…" at bounding box center [210, 93] width 421 height 187
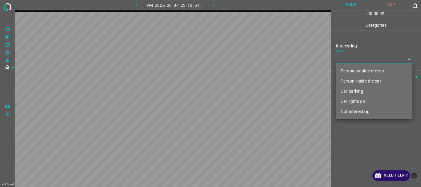
click at [357, 68] on li "Person outside the car" at bounding box center [374, 71] width 77 height 10
type input "Person outside the car"
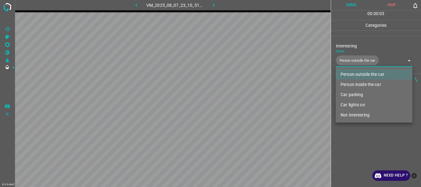
click at [368, 146] on div at bounding box center [210, 93] width 421 height 187
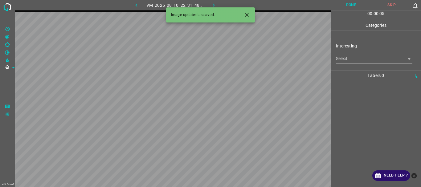
click at [351, 60] on body "4.3.6-dev2 VM_2025_08_10_22_31_48_157_08.gif Done Skip 0 00 : 00 : 05 Categorie…" at bounding box center [210, 93] width 421 height 187
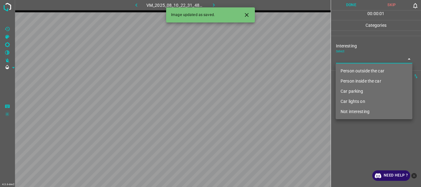
click at [357, 110] on li "Not interesting" at bounding box center [374, 112] width 77 height 10
type input "Not interesting"
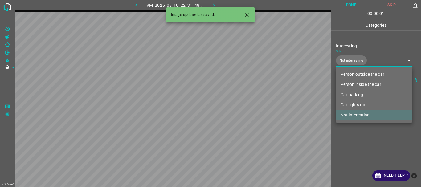
click at [358, 140] on div at bounding box center [210, 93] width 421 height 187
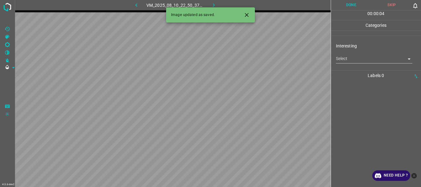
click at [355, 59] on body "4.3.6-dev2 VM_2025_08_10_22_50_37_090_02.gif Done Skip 0 00 : 00 : 04 Categorie…" at bounding box center [210, 93] width 421 height 187
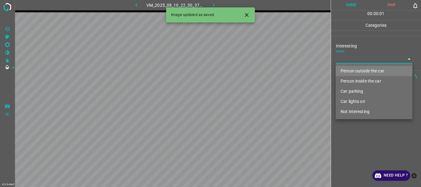
click at [358, 108] on li "Not interesting" at bounding box center [374, 112] width 77 height 10
type input "Not interesting"
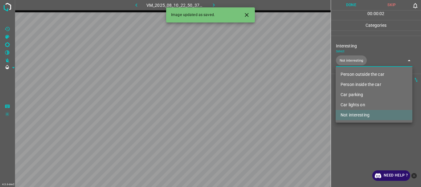
click at [350, 150] on div at bounding box center [210, 93] width 421 height 187
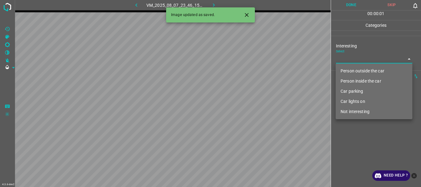
click at [342, 55] on body "4.3.6-dev2 VM_2025_08_07_23_46_15_424_01.gif Done Skip 0 00 : 00 : 01 Categorie…" at bounding box center [210, 93] width 421 height 187
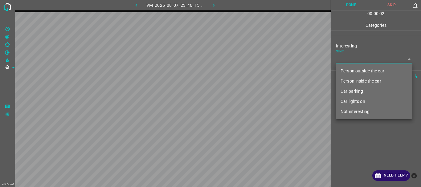
click at [343, 69] on li "Person outside the car" at bounding box center [374, 71] width 77 height 10
type input "Person outside the car"
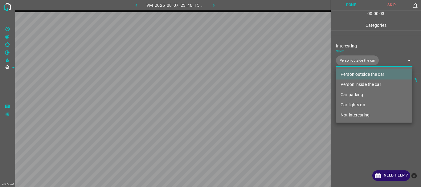
click at [370, 146] on div at bounding box center [210, 93] width 421 height 187
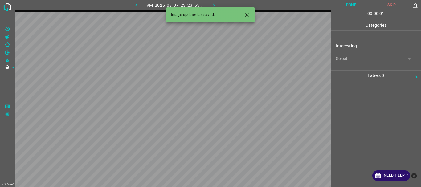
click at [345, 56] on body "4.3.6-dev2 VM_2025_08_07_23_23_55_965_02.gif Done Skip 0 00 : 00 : 01 Categorie…" at bounding box center [210, 93] width 421 height 187
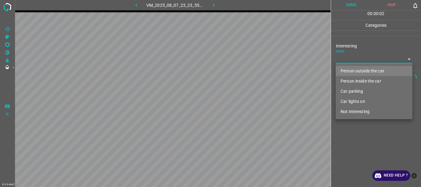
click at [349, 70] on li "Person outside the car" at bounding box center [374, 71] width 77 height 10
type input "Person outside the car"
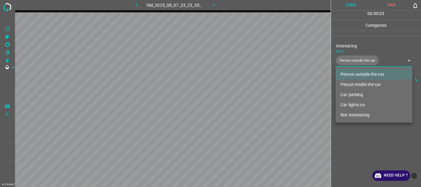
click at [352, 151] on div at bounding box center [210, 93] width 421 height 187
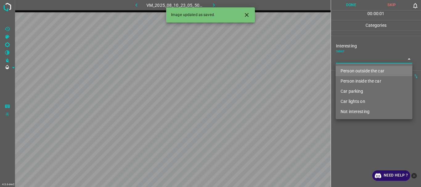
click at [350, 60] on body "4.3.6-dev2 VM_2025_08_10_23_05_50_438_00.gif Done Skip 0 00 : 00 : 01 Categorie…" at bounding box center [210, 93] width 421 height 187
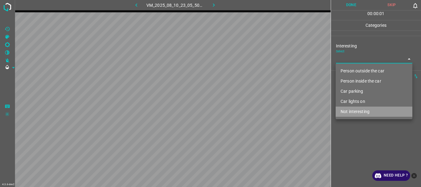
click at [355, 112] on li "Not interesting" at bounding box center [374, 112] width 77 height 10
type input "Not interesting"
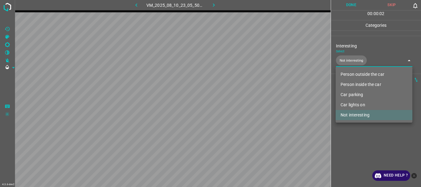
click at [349, 140] on div at bounding box center [210, 93] width 421 height 187
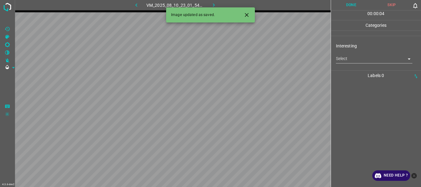
click at [358, 59] on body "4.3.6-dev2 VM_2025_08_10_23_01_54_380_00.gif Done Skip 0 00 : 00 : 04 Categorie…" at bounding box center [210, 93] width 421 height 187
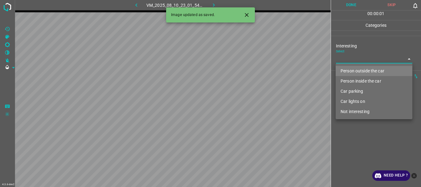
click at [360, 73] on li "Person outside the car" at bounding box center [374, 71] width 77 height 10
type input "Person outside the car"
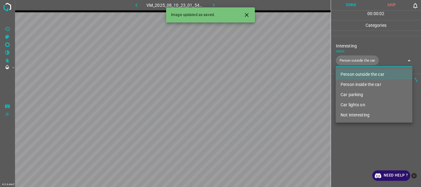
click at [358, 143] on div at bounding box center [210, 93] width 421 height 187
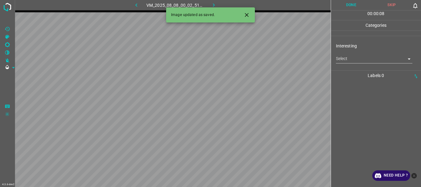
click at [366, 61] on body "4.3.6-dev2 VM_2025_08_08_00_02_51_597_00.gif Done Skip 0 00 : 00 : 08 Categorie…" at bounding box center [210, 93] width 421 height 187
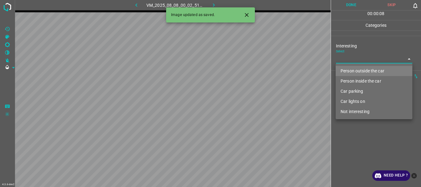
click at [353, 71] on li "Person outside the car" at bounding box center [374, 71] width 77 height 10
type input "Person outside the car"
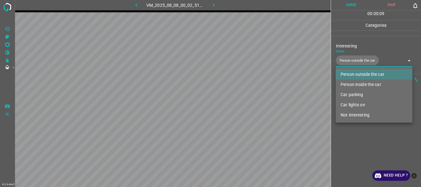
click at [355, 137] on div at bounding box center [210, 93] width 421 height 187
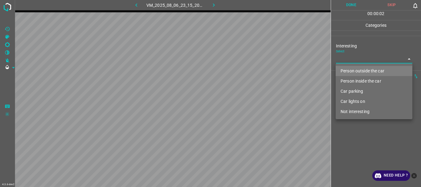
click at [346, 57] on body "4.3.6-dev2 VM_2025_08_06_23_15_20_098_07.gif Done Skip 0 00 : 00 : 02 Categorie…" at bounding box center [210, 93] width 421 height 187
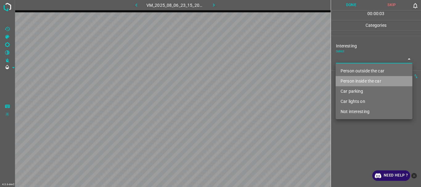
click at [349, 77] on li "Person inside the car" at bounding box center [374, 81] width 77 height 10
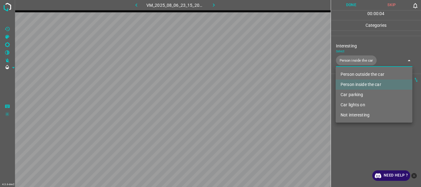
click at [353, 102] on li "Car lights on" at bounding box center [374, 105] width 77 height 10
type input "Person inside the car,Car lights on"
click at [357, 146] on div at bounding box center [210, 93] width 421 height 187
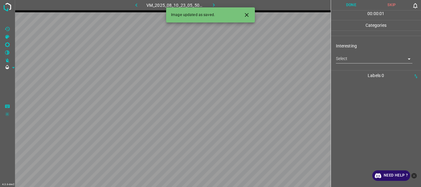
click at [349, 60] on body "4.3.6-dev2 VM_2025_08_10_23_05_50_438_01.gif Done Skip 0 00 : 00 : 01 Categorie…" at bounding box center [210, 93] width 421 height 187
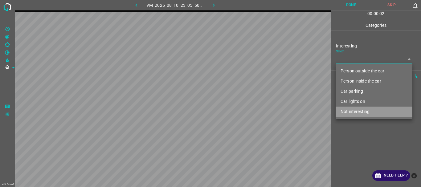
click at [353, 111] on li "Not interesting" at bounding box center [374, 112] width 77 height 10
type input "Not interesting"
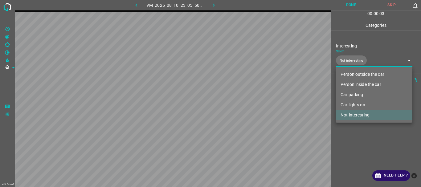
click at [357, 130] on div at bounding box center [210, 93] width 421 height 187
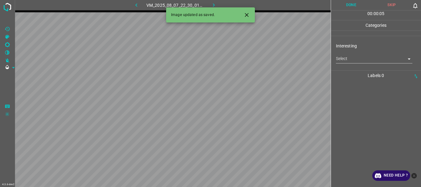
click at [356, 56] on body "4.3.6-dev2 VM_2025_08_07_22_30_01_016_01.gif Done Skip 0 00 : 00 : 05 Categorie…" at bounding box center [210, 93] width 421 height 187
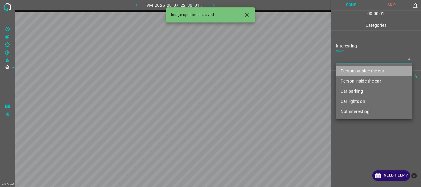
click at [352, 69] on li "Person outside the car" at bounding box center [374, 71] width 77 height 10
type input "Person outside the car"
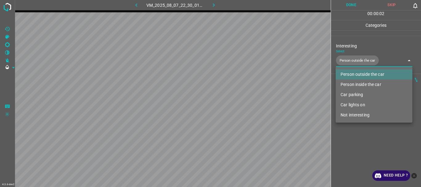
click at [355, 144] on div at bounding box center [210, 93] width 421 height 187
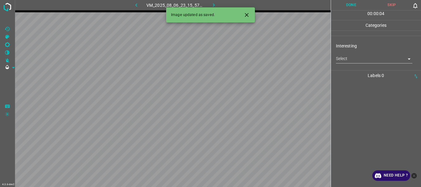
click at [350, 61] on body "4.3.6-dev2 VM_2025_08_06_23_15_57_746_04.gif Done Skip 0 00 : 00 : 04 Categorie…" at bounding box center [210, 93] width 421 height 187
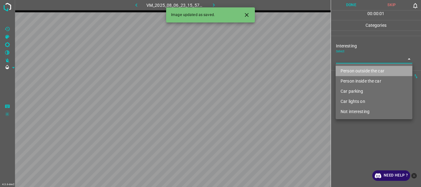
click at [351, 71] on li "Person outside the car" at bounding box center [374, 71] width 77 height 10
type input "Person outside the car"
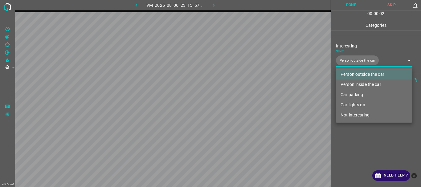
click at [358, 142] on div at bounding box center [210, 93] width 421 height 187
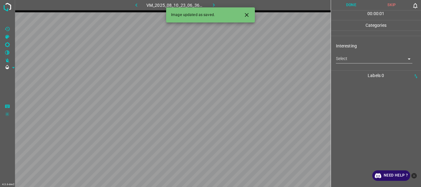
click at [352, 59] on body "4.3.6-dev2 VM_2025_08_10_23_06_36_772_02.gif Done Skip 0 00 : 00 : 01 Categorie…" at bounding box center [210, 93] width 421 height 187
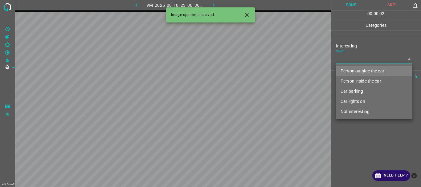
click at [351, 93] on li "Car parking" at bounding box center [374, 91] width 77 height 10
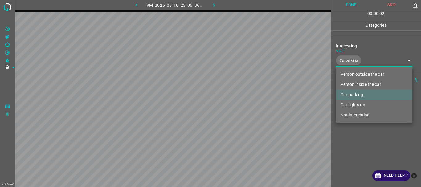
click at [354, 105] on li "Car lights on" at bounding box center [374, 105] width 77 height 10
type input "Car parking,Car lights on"
click at [346, 144] on div at bounding box center [210, 93] width 421 height 187
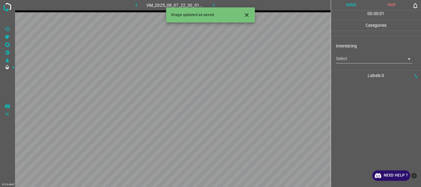
click at [352, 60] on body "4.3.6-dev2 VM_2025_08_07_22_30_01_016_03.gif Done Skip 0 00 : 00 : 01 Categorie…" at bounding box center [210, 93] width 421 height 187
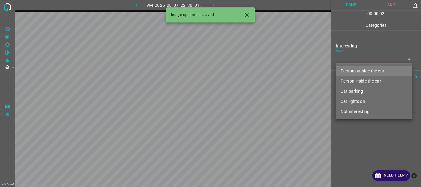
click at [352, 70] on li "Person outside the car" at bounding box center [374, 71] width 77 height 10
type input "Person outside the car"
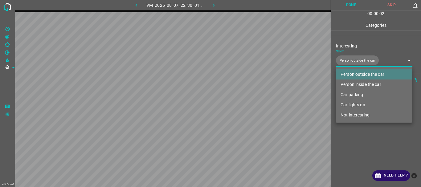
click at [357, 144] on div at bounding box center [210, 93] width 421 height 187
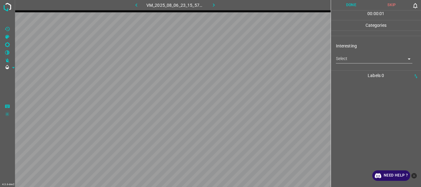
click at [348, 59] on body "4.3.6-dev2 VM_2025_08_06_23_15_57_746_01.gif Done Skip 0 00 : 00 : 01 Categorie…" at bounding box center [210, 93] width 421 height 187
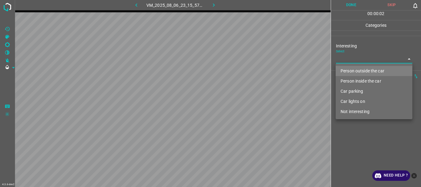
click at [349, 69] on li "Person outside the car" at bounding box center [374, 71] width 77 height 10
type input "Person outside the car"
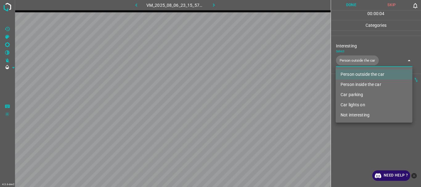
click at [357, 135] on div at bounding box center [210, 93] width 421 height 187
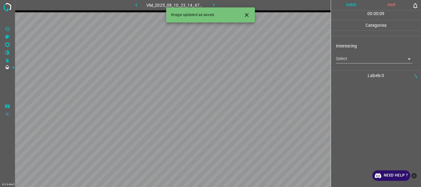
click at [341, 60] on body "4.3.6-dev2 VM_2025_08_10_23_14_47_000_01.gif Done Skip 0 00 : 00 : 09 Categorie…" at bounding box center [210, 93] width 421 height 187
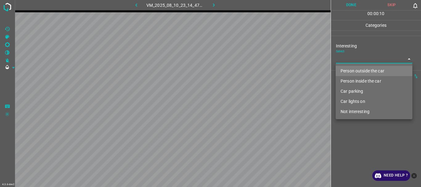
click at [349, 71] on li "Person outside the car" at bounding box center [374, 71] width 77 height 10
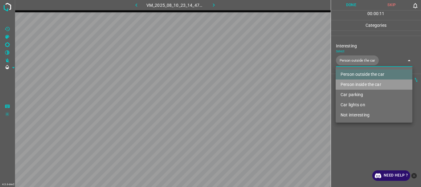
click at [351, 84] on li "Person inside the car" at bounding box center [374, 85] width 77 height 10
type input "Person outside the car,Person inside the car"
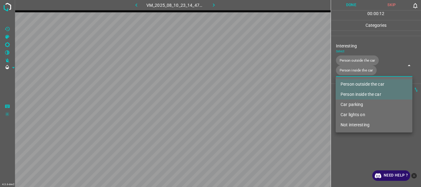
click at [349, 138] on div at bounding box center [210, 93] width 421 height 187
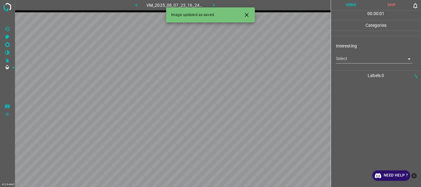
click at [341, 58] on body "4.3.6-dev2 VM_2025_08_07_23_16_24_494_04.gif Done Skip 0 00 : 00 : 01 Categorie…" at bounding box center [210, 93] width 421 height 187
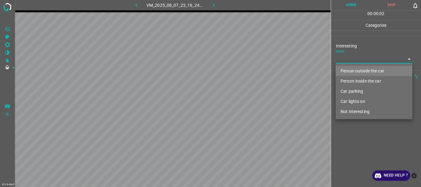
click at [341, 72] on li "Person outside the car" at bounding box center [374, 71] width 77 height 10
type input "Person outside the car"
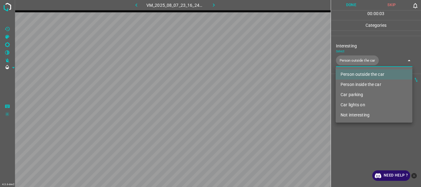
click at [352, 157] on div at bounding box center [210, 93] width 421 height 187
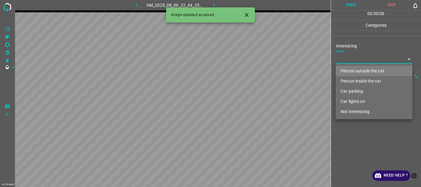
click at [355, 60] on body "4.3.6-dev2 VM_2025_08_06_22_44_25_647_05.gif Done Skip 0 00 : 00 : 06 Categorie…" at bounding box center [210, 93] width 421 height 187
click at [350, 99] on li "Car lights on" at bounding box center [374, 102] width 77 height 10
type input "Car lights on"
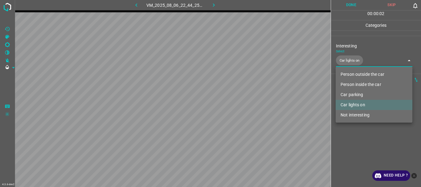
click at [350, 136] on div at bounding box center [210, 93] width 421 height 187
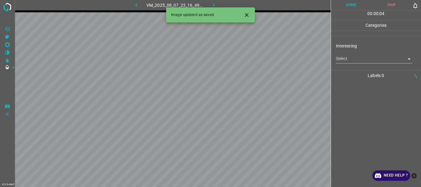
click at [349, 62] on body "4.3.6-dev2 VM_2025_08_07_23_16_49_085_01.gif Done Skip 0 00 : 00 : 04 Categorie…" at bounding box center [210, 93] width 421 height 187
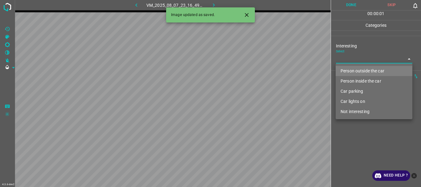
click at [348, 71] on li "Person outside the car" at bounding box center [374, 71] width 77 height 10
type input "Person outside the car"
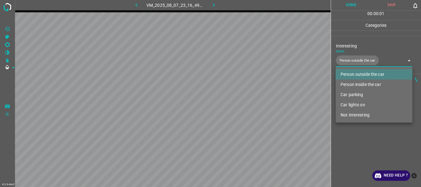
click at [359, 155] on div at bounding box center [210, 93] width 421 height 187
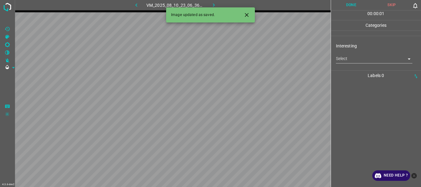
click at [351, 61] on body "4.3.6-dev2 VM_2025_08_10_23_06_36_772_03.gif Done Skip 0 00 : 00 : 01 Categorie…" at bounding box center [210, 93] width 421 height 187
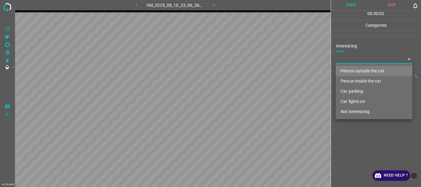
click at [346, 94] on li "Car parking" at bounding box center [374, 91] width 77 height 10
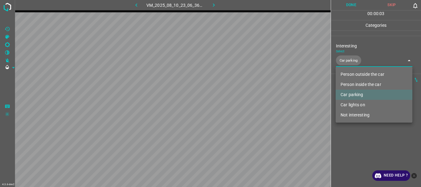
click at [346, 101] on li "Car lights on" at bounding box center [374, 105] width 77 height 10
type input "Car parking,Car lights on"
click at [346, 138] on div at bounding box center [210, 93] width 421 height 187
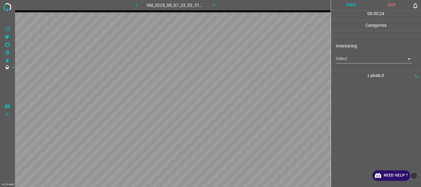
click at [369, 58] on body "4.3.6-dev2 VM_2025_08_07_23_53_31_639_08.gif Done Skip 0 00 : 00 : 24 Categorie…" at bounding box center [210, 93] width 421 height 187
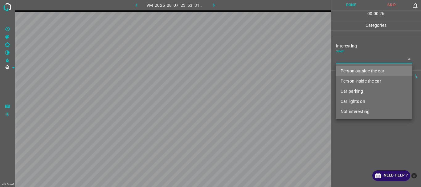
click at [359, 82] on li "Person inside the car" at bounding box center [374, 81] width 77 height 10
type input "Person inside the car"
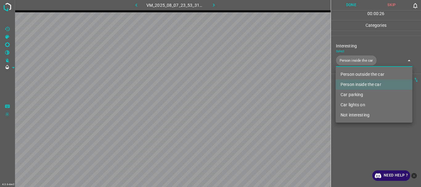
click at [355, 137] on div at bounding box center [210, 93] width 421 height 187
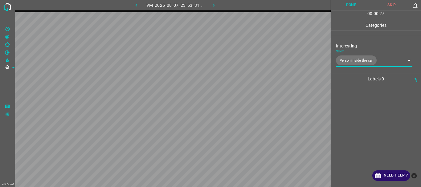
click at [348, 5] on button "Done" at bounding box center [351, 5] width 41 height 10
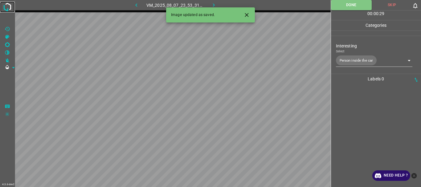
click at [12, 5] on img at bounding box center [7, 7] width 11 height 11
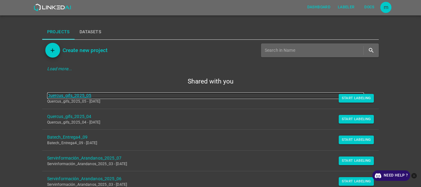
click at [87, 95] on link "Quercus_gifs_2025_05" at bounding box center [205, 96] width 317 height 6
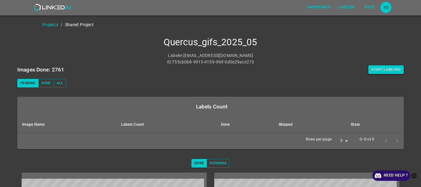
click at [385, 66] on button "Start Labeling" at bounding box center [386, 69] width 35 height 9
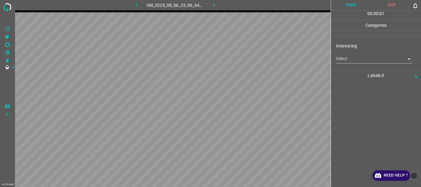
click at [359, 61] on body "4.3.6-dev2 VM_2025_08_06_23_06_04_504_02.gif Done Skip 0 00 : 00 : 01 Categorie…" at bounding box center [210, 93] width 421 height 187
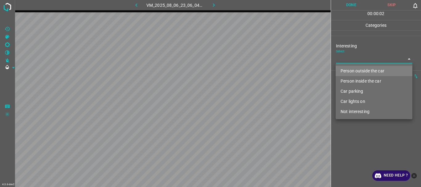
click at [357, 72] on li "Person outside the car" at bounding box center [374, 71] width 77 height 10
type input "Person outside the car"
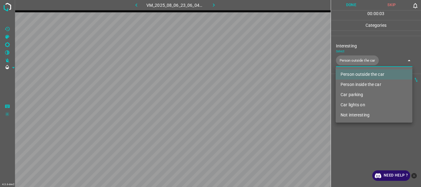
click at [353, 134] on div at bounding box center [210, 93] width 421 height 187
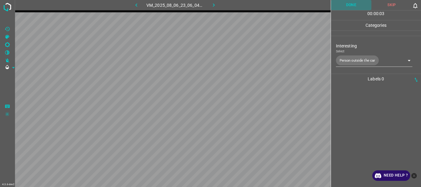
click at [346, 7] on button "Done" at bounding box center [351, 5] width 41 height 10
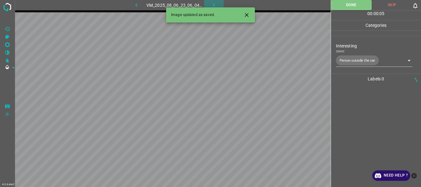
click at [215, 4] on icon "button" at bounding box center [214, 5] width 6 height 6
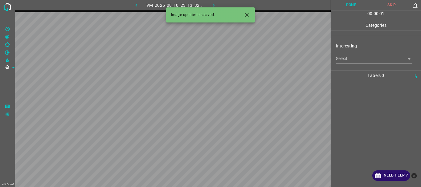
click at [366, 60] on body "4.3.6-dev2 VM_2025_08_10_23_13_32_138_04.gif Done Skip 0 00 : 00 : 01 Categorie…" at bounding box center [210, 93] width 421 height 187
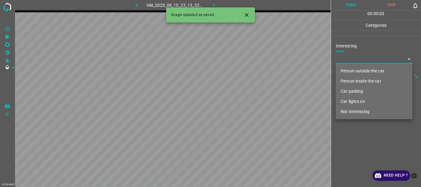
click at [355, 72] on li "Person outside the car" at bounding box center [374, 71] width 77 height 10
type input "Person outside the car"
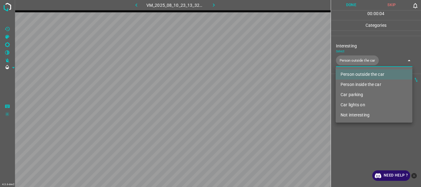
click at [352, 145] on div at bounding box center [210, 93] width 421 height 187
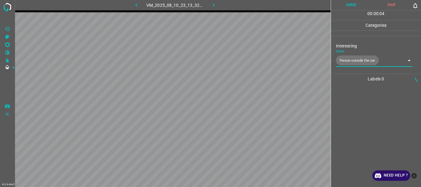
click at [347, 2] on button "Done" at bounding box center [351, 5] width 41 height 10
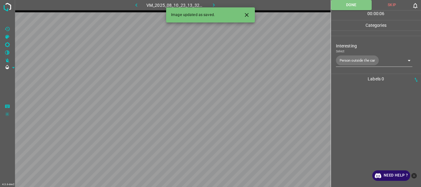
click at [219, 4] on button "button" at bounding box center [214, 5] width 20 height 10
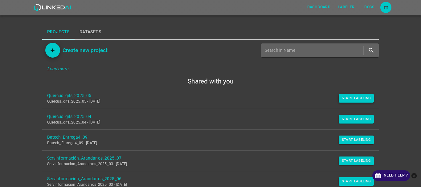
click at [351, 99] on button "Start Labeling" at bounding box center [356, 98] width 35 height 9
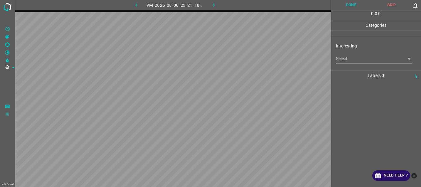
click at [369, 59] on body "4.3.6-dev2 VM_2025_08_06_23_21_18_022_04.gif Done Skip 0 0 : 0 : 0 Categories I…" at bounding box center [210, 93] width 421 height 187
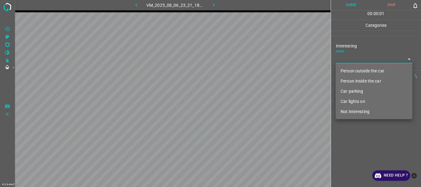
click at [355, 72] on li "Person outside the car" at bounding box center [374, 71] width 77 height 10
type input "Person outside the car"
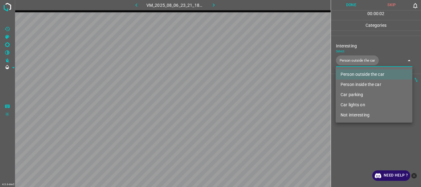
click at [358, 137] on div at bounding box center [210, 93] width 421 height 187
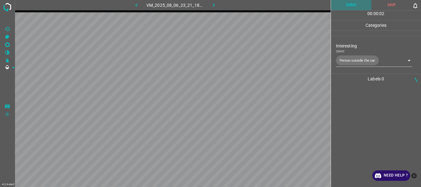
click at [354, 4] on button "Done" at bounding box center [351, 5] width 41 height 10
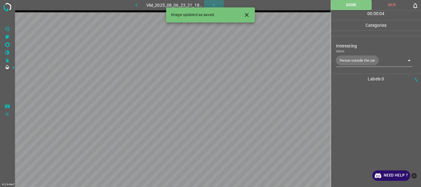
click at [211, 4] on icon "button" at bounding box center [214, 5] width 6 height 6
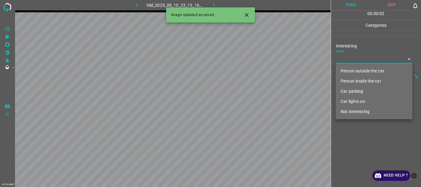
click at [372, 61] on body "4.3.6-dev2 VM_2025_08_10_23_13_16_016_06.gif Done Skip 0 00 : 00 : 02 Categorie…" at bounding box center [210, 93] width 421 height 187
click at [365, 70] on li "Person outside the car" at bounding box center [374, 71] width 77 height 10
type input "Person outside the car"
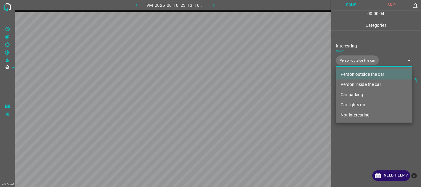
click at [359, 147] on div at bounding box center [210, 93] width 421 height 187
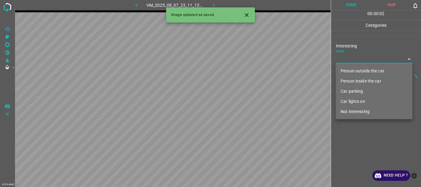
click at [353, 62] on body "4.3.6-dev2 VM_2025_08_07_23_11_12_590_00.gif Done Skip 0 00 : 00 : 02 Categorie…" at bounding box center [210, 93] width 421 height 187
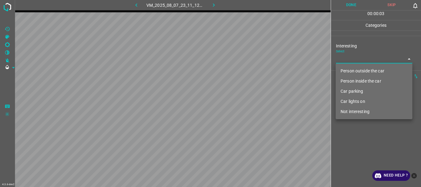
click at [349, 98] on li "Car lights on" at bounding box center [374, 102] width 77 height 10
type input "Car lights on"
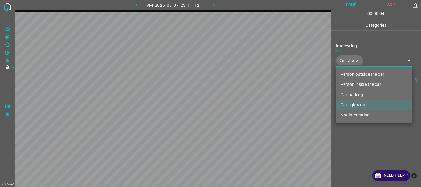
click at [353, 146] on div at bounding box center [210, 93] width 421 height 187
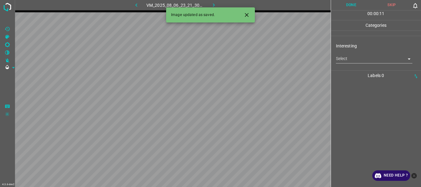
click at [347, 60] on body "4.3.6-dev2 VM_2025_08_06_23_21_30_591_04.gif Done Skip 0 00 : 00 : 11 Categorie…" at bounding box center [210, 93] width 421 height 187
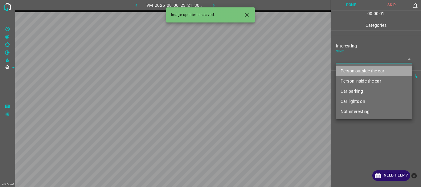
click at [352, 75] on li "Person outside the car" at bounding box center [374, 71] width 77 height 10
type input "Person outside the car"
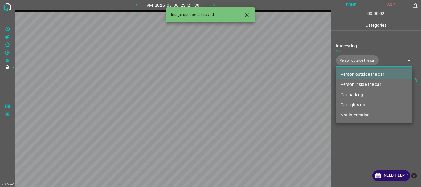
click at [352, 136] on div at bounding box center [210, 93] width 421 height 187
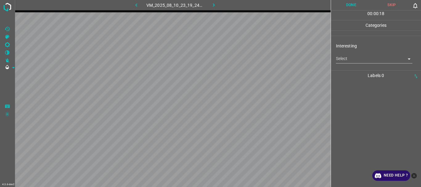
click at [375, 60] on body "4.3.6-dev2 VM_2025_08_10_23_19_24_969_04.gif Done Skip 0 00 : 00 : 18 Categorie…" at bounding box center [210, 93] width 421 height 187
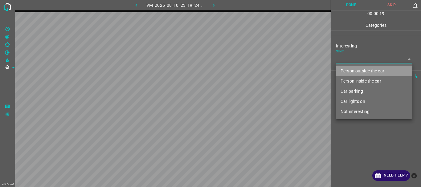
click at [367, 72] on li "Person outside the car" at bounding box center [374, 71] width 77 height 10
type input "Person outside the car"
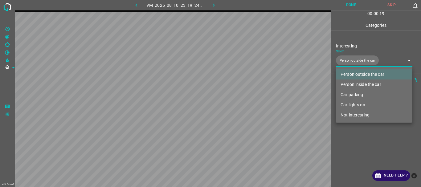
click at [369, 147] on div at bounding box center [210, 93] width 421 height 187
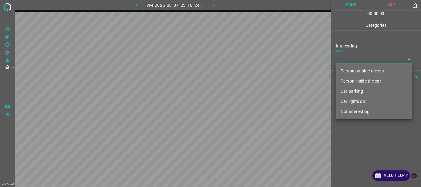
click at [362, 63] on body "4.3.6-dev2 VM_2025_08_07_23_16_24_494_00.gif Done Skip 0 00 : 00 : 03 Categorie…" at bounding box center [210, 93] width 421 height 187
click at [361, 69] on li "Person outside the car" at bounding box center [374, 71] width 77 height 10
type input "Person outside the car"
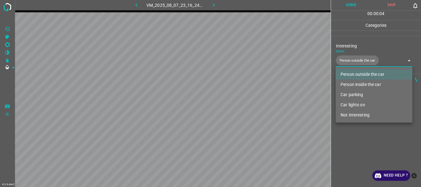
click at [355, 164] on div at bounding box center [210, 93] width 421 height 187
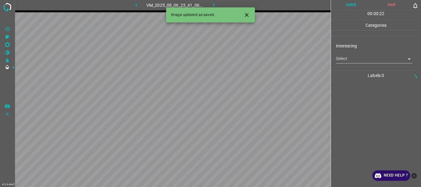
click at [347, 60] on body "4.3.6-dev2 VM_2025_08_06_23_41_06_437_02.gif Done Skip 0 00 : 00 : 22 Categorie…" at bounding box center [210, 93] width 421 height 187
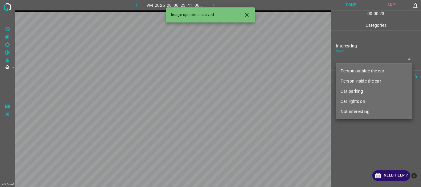
click at [353, 72] on li "Person outside the car" at bounding box center [374, 71] width 77 height 10
type input "Person outside the car"
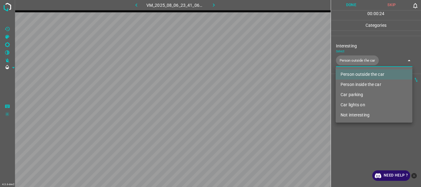
click at [351, 156] on div at bounding box center [210, 93] width 421 height 187
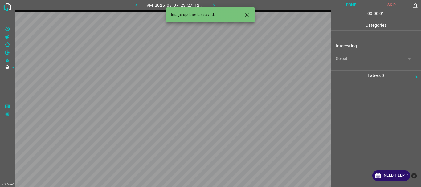
click at [346, 54] on div "Select ​" at bounding box center [374, 56] width 77 height 14
click at [346, 57] on body "4.3.6-dev2 VM_2025_08_07_23_27_12_524_03.gif Done Skip 0 00 : 00 : 01 Categorie…" at bounding box center [210, 93] width 421 height 187
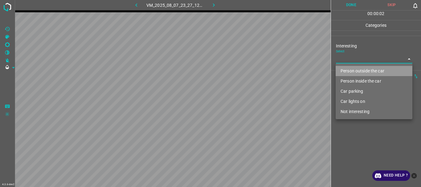
click at [346, 69] on li "Person outside the car" at bounding box center [374, 71] width 77 height 10
type input "Person outside the car"
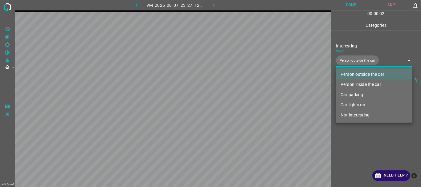
click at [360, 156] on div at bounding box center [210, 93] width 421 height 187
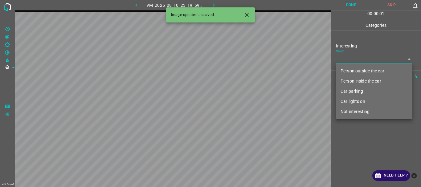
click at [345, 56] on body "4.3.6-dev2 VM_2025_08_10_23_19_59_720_02.gif Done Skip 0 00 : 00 : 01 Categorie…" at bounding box center [210, 93] width 421 height 187
click at [346, 68] on li "Person outside the car" at bounding box center [374, 71] width 77 height 10
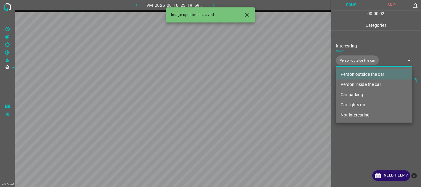
type input "Person outside the car"
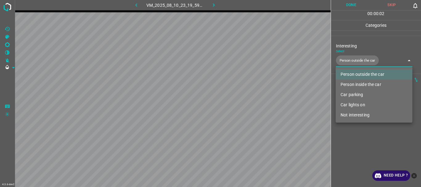
click at [365, 155] on div at bounding box center [210, 93] width 421 height 187
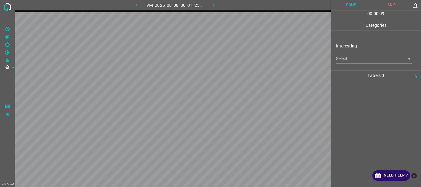
click at [365, 63] on body "4.3.6-dev2 VM_2025_08_08_00_01_25_386_03.gif Done Skip 0 00 : 00 : 09 Categorie…" at bounding box center [210, 93] width 421 height 187
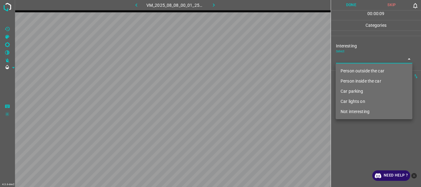
click at [361, 69] on li "Person outside the car" at bounding box center [374, 71] width 77 height 10
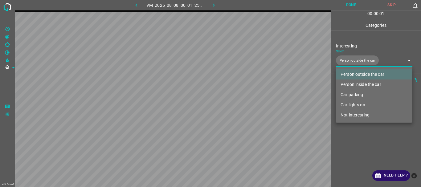
type input "Person outside the car"
click at [357, 144] on div at bounding box center [210, 93] width 421 height 187
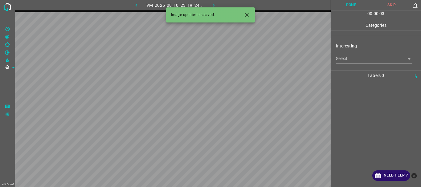
click at [352, 59] on body "4.3.6-dev2 VM_2025_08_10_23_19_24_969_01.gif Done Skip 0 00 : 00 : 03 Categorie…" at bounding box center [210, 93] width 421 height 187
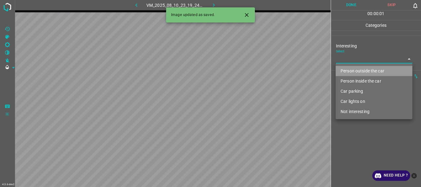
click at [352, 70] on li "Person outside the car" at bounding box center [374, 71] width 77 height 10
type input "Person outside the car"
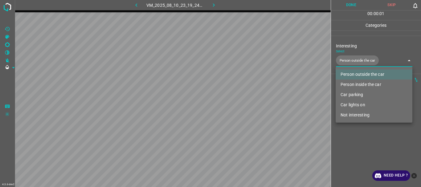
click at [354, 148] on div at bounding box center [210, 93] width 421 height 187
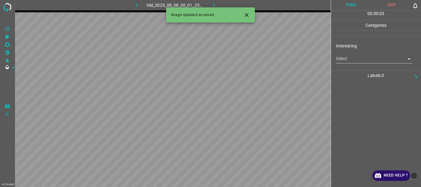
click at [357, 63] on body "4.3.6-dev2 VM_2025_08_08_00_01_25_386_07.gif Done Skip 0 00 : 00 : 03 Categorie…" at bounding box center [210, 93] width 421 height 187
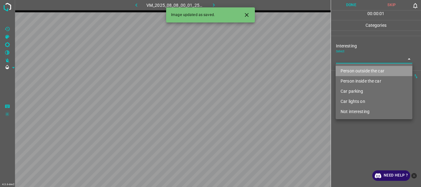
click at [354, 69] on li "Person outside the car" at bounding box center [374, 71] width 77 height 10
type input "Person outside the car"
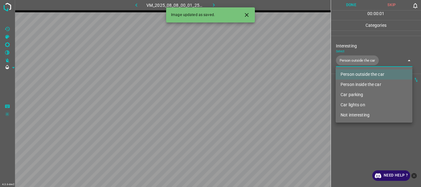
click at [356, 142] on div at bounding box center [210, 93] width 421 height 187
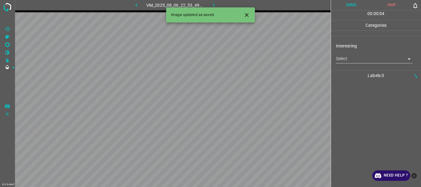
click at [375, 62] on body "4.3.6-dev2 VM_2025_08_06_22_53_49_874_00.gif Done Skip 0 00 : 00 : 04 Categorie…" at bounding box center [210, 93] width 421 height 187
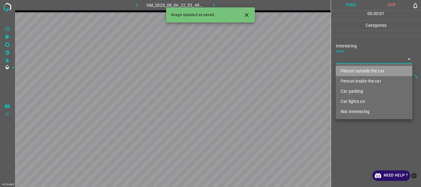
click at [369, 71] on li "Person outside the car" at bounding box center [374, 71] width 77 height 10
type input "Person outside the car"
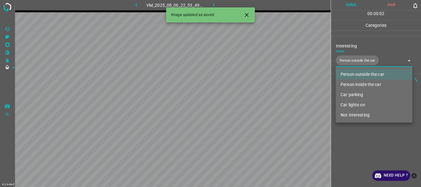
click at [357, 140] on div at bounding box center [210, 93] width 421 height 187
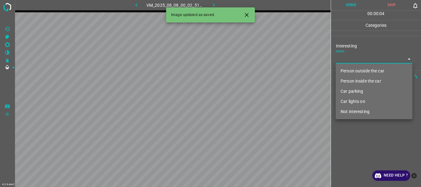
click at [343, 58] on body "4.3.6-dev2 VM_2025_08_08_00_02_51_597_01.gif Done Skip 0 00 : 00 : 04 Categorie…" at bounding box center [210, 93] width 421 height 187
click at [347, 72] on li "Person outside the car" at bounding box center [374, 71] width 77 height 10
type input "Person outside the car"
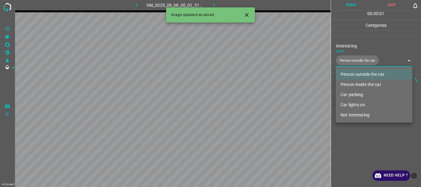
click at [358, 145] on div at bounding box center [210, 93] width 421 height 187
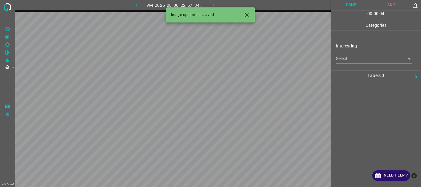
click at [343, 59] on body "4.3.6-dev2 VM_2025_08_06_22_57_34_650_03.gif Done Skip 0 00 : 00 : 04 Categorie…" at bounding box center [210, 93] width 421 height 187
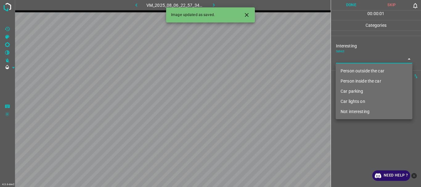
click at [345, 68] on li "Person outside the car" at bounding box center [374, 71] width 77 height 10
type input "Person outside the car"
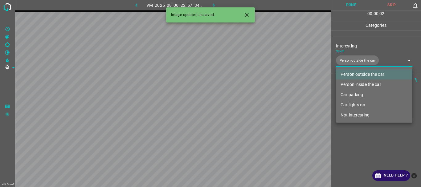
click at [363, 153] on div at bounding box center [210, 93] width 421 height 187
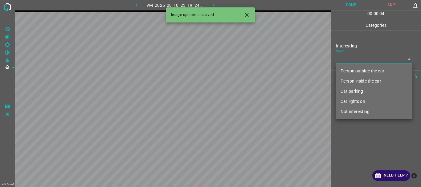
click at [349, 62] on body "4.3.6-dev2 VM_2025_08_10_23_19_24_969_02.gif Done Skip 0 00 : 00 : 04 Categorie…" at bounding box center [210, 93] width 421 height 187
click at [353, 69] on li "Person outside the car" at bounding box center [374, 71] width 77 height 10
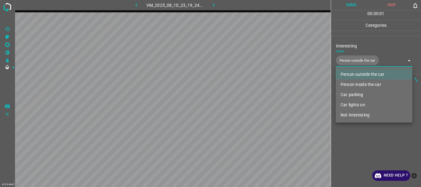
type input "Person outside the car"
click at [357, 143] on div at bounding box center [210, 93] width 421 height 187
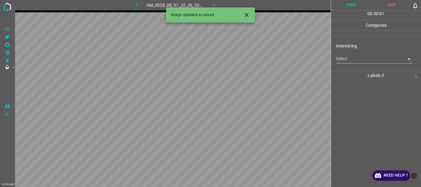
click at [361, 64] on div "Interesting Select ​" at bounding box center [376, 53] width 90 height 29
click at [358, 62] on body "4.3.6-dev2 VM_2025_08_07_22_26_32_173_12.gif Done Skip 0 00 : 00 : 01 Categorie…" at bounding box center [210, 93] width 421 height 187
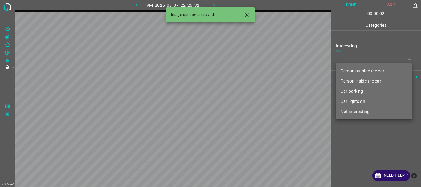
click at [354, 69] on li "Person outside the car" at bounding box center [374, 71] width 77 height 10
type input "Person outside the car"
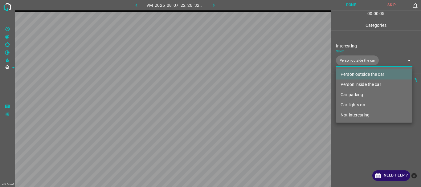
click at [367, 152] on div at bounding box center [210, 93] width 421 height 187
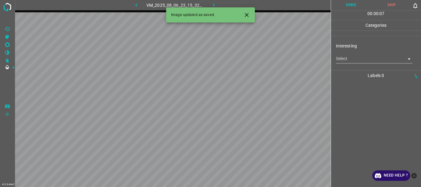
click at [339, 60] on body "4.3.6-dev2 VM_2025_08_06_23_15_32_272_02.gif Done Skip 0 00 : 00 : 07 Categorie…" at bounding box center [210, 93] width 421 height 187
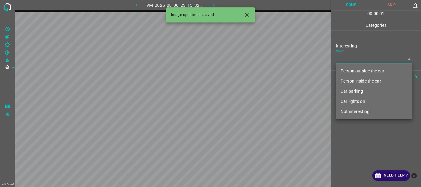
click at [341, 67] on li "Person outside the car" at bounding box center [374, 71] width 77 height 10
type input "Person outside the car"
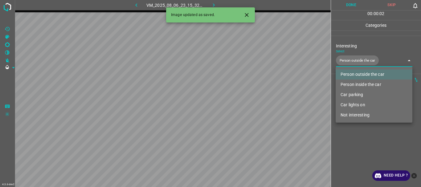
click at [369, 153] on div at bounding box center [210, 93] width 421 height 187
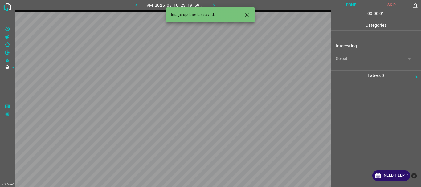
click at [351, 59] on body "4.3.6-dev2 VM_2025_08_10_23_19_59_720_01.gif Done Skip 0 00 : 00 : 01 Categorie…" at bounding box center [210, 93] width 421 height 187
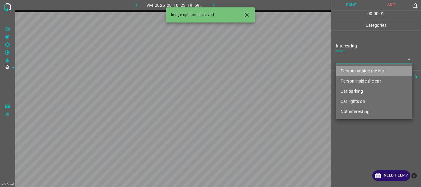
click at [351, 68] on li "Person outside the car" at bounding box center [374, 71] width 77 height 10
type input "Person outside the car"
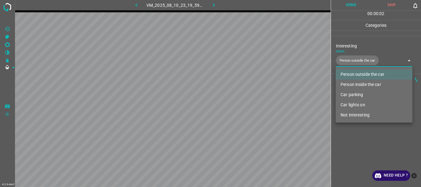
click at [358, 130] on div at bounding box center [210, 93] width 421 height 187
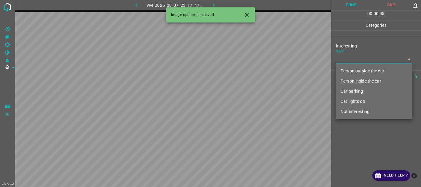
click at [354, 59] on body "4.3.6-dev2 VM_2025_08_07_23_17_47_395_00.gif Done Skip 0 00 : 00 : 05 Categorie…" at bounding box center [210, 93] width 421 height 187
click at [351, 69] on li "Person outside the car" at bounding box center [374, 71] width 77 height 10
type input "Person outside the car"
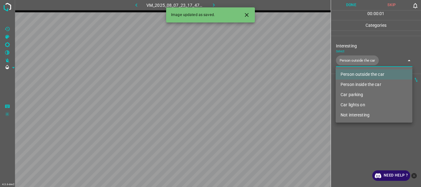
click at [361, 152] on div at bounding box center [210, 93] width 421 height 187
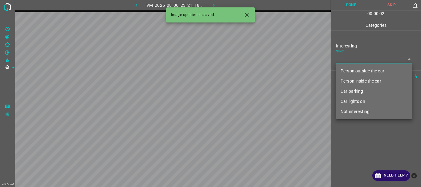
click at [340, 60] on body "4.3.6-dev2 VM_2025_08_06_23_21_18_022_05.gif Done Skip 0 00 : 00 : 02 Categorie…" at bounding box center [210, 93] width 421 height 187
click at [353, 71] on li "Person outside the car" at bounding box center [374, 71] width 77 height 10
type input "Person outside the car"
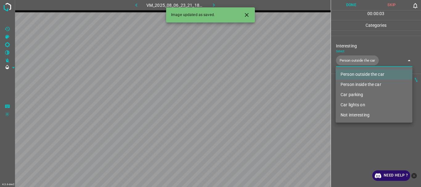
click at [358, 147] on div at bounding box center [210, 93] width 421 height 187
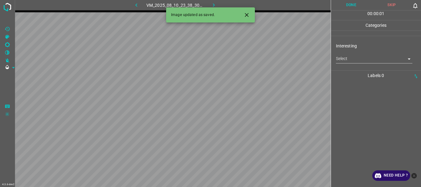
click at [347, 61] on body "4.3.6-dev2 VM_2025_08_10_23_38_30_054_00.gif Done Skip 0 00 : 00 : 01 Categorie…" at bounding box center [210, 93] width 421 height 187
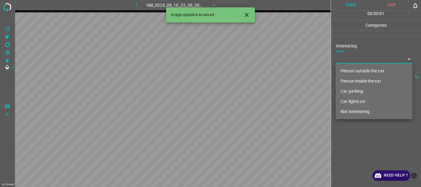
click at [352, 110] on li "Not interesting" at bounding box center [374, 112] width 77 height 10
type input "Not interesting"
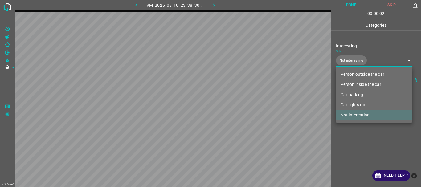
click at [353, 148] on div at bounding box center [210, 93] width 421 height 187
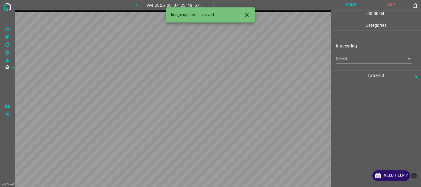
click at [355, 61] on body "4.3.6-dev2 VM_2025_08_07_23_48_57_911_02.gif Done Skip 0 00 : 00 : 04 Categorie…" at bounding box center [210, 93] width 421 height 187
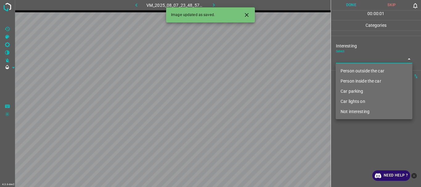
click at [353, 72] on li "Person outside the car" at bounding box center [374, 71] width 77 height 10
type input "Person outside the car"
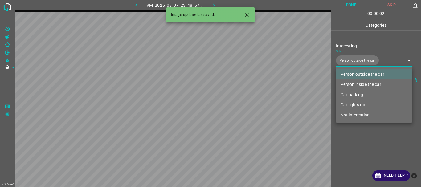
click at [356, 150] on div at bounding box center [210, 93] width 421 height 187
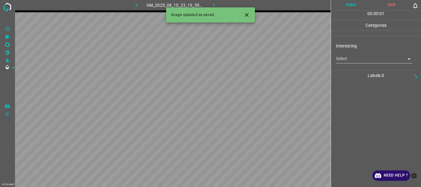
click at [353, 58] on body "4.3.6-dev2 VM_2025_08_10_23_19_59_720_03.gif Done Skip 0 00 : 00 : 01 Categorie…" at bounding box center [210, 93] width 421 height 187
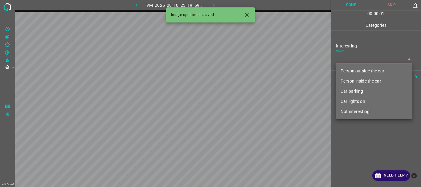
click at [350, 68] on li "Person outside the car" at bounding box center [374, 71] width 77 height 10
type input "Person outside the car"
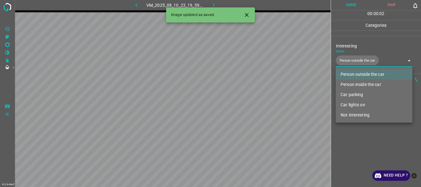
click at [364, 162] on div at bounding box center [210, 93] width 421 height 187
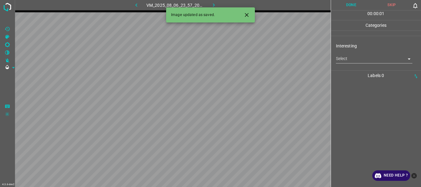
click at [369, 61] on body "4.3.6-dev2 VM_2025_08_06_23_57_20_058_01.gif Done Skip 0 00 : 00 : 01 Categorie…" at bounding box center [210, 93] width 421 height 187
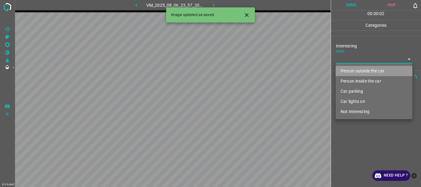
click at [360, 71] on li "Person outside the car" at bounding box center [374, 71] width 77 height 10
type input "Person outside the car"
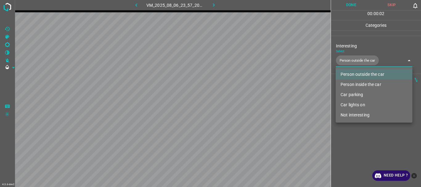
click at [353, 152] on div at bounding box center [210, 93] width 421 height 187
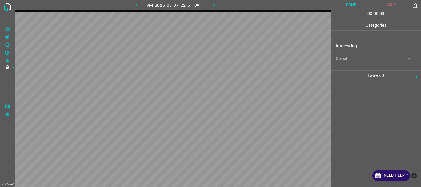
click at [345, 58] on body "4.3.6-dev2 VM_2025_08_07_22_51_09_013_04.gif Done Skip 0 00 : 00 : 03 Categorie…" at bounding box center [210, 93] width 421 height 187
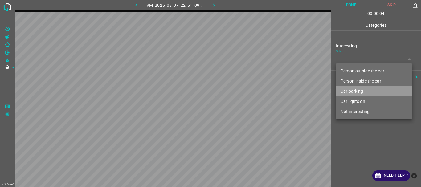
click at [351, 89] on li "Car parking" at bounding box center [374, 91] width 77 height 10
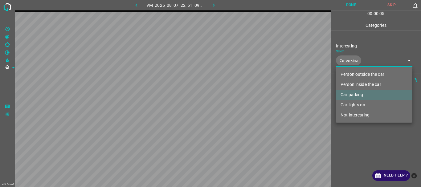
click at [351, 81] on li "Person inside the car" at bounding box center [374, 85] width 77 height 10
type input "Car parking,Person inside the car"
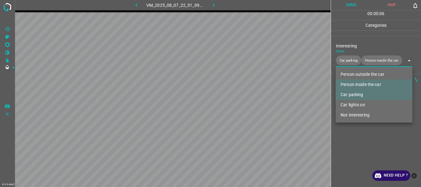
click at [358, 149] on div at bounding box center [210, 93] width 421 height 187
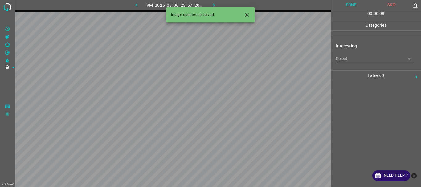
click at [348, 58] on body "4.3.6-dev2 VM_2025_08_06_23_57_20_058_02.gif Done Skip 0 00 : 00 : 08 Categorie…" at bounding box center [210, 93] width 421 height 187
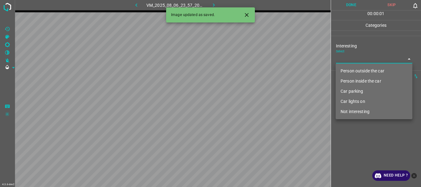
click at [353, 111] on li "Not interesting" at bounding box center [374, 112] width 77 height 10
type input "Not interesting"
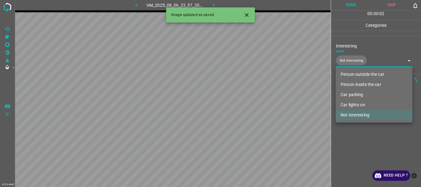
click at [350, 145] on div at bounding box center [210, 93] width 421 height 187
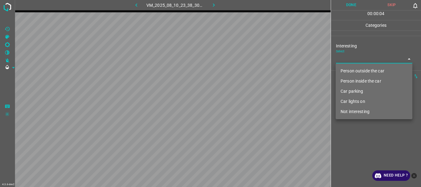
click at [352, 61] on body "4.3.6-dev2 VM_2025_08_10_23_38_30_054_02.gif Done Skip 0 00 : 00 : 04 Categorie…" at bounding box center [210, 93] width 421 height 187
click at [353, 72] on li "Person outside the car" at bounding box center [374, 71] width 77 height 10
type input "Person outside the car"
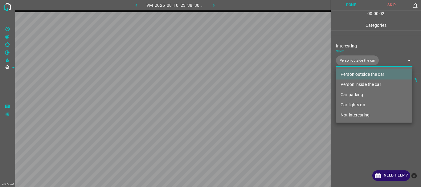
click at [353, 140] on div at bounding box center [210, 93] width 421 height 187
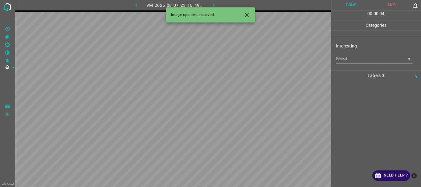
click at [360, 61] on body "4.3.6-dev2 VM_2025_08_07_23_16_49_085_00.gif Done Skip 0 00 : 00 : 04 Categorie…" at bounding box center [210, 93] width 421 height 187
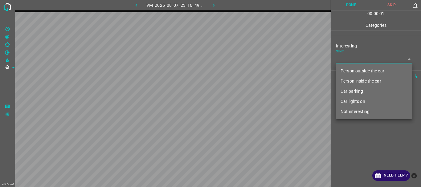
click at [351, 70] on li "Person outside the car" at bounding box center [374, 71] width 77 height 10
type input "Person outside the car"
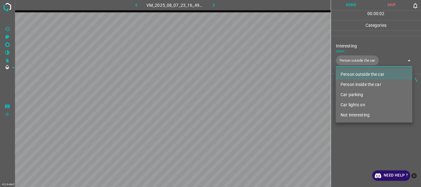
click at [363, 143] on div at bounding box center [210, 93] width 421 height 187
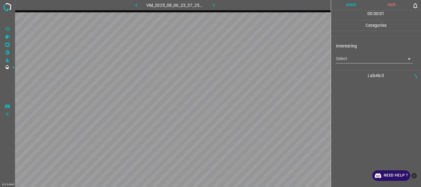
click at [356, 62] on body "4.3.6-dev2 VM_2025_08_06_23_37_25_006_03.gif Done Skip 0 00 : 00 : 01 Categorie…" at bounding box center [210, 93] width 421 height 187
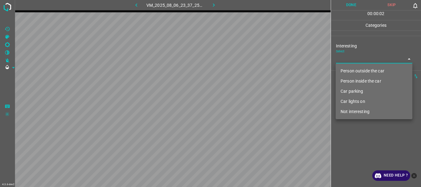
click at [354, 68] on li "Person outside the car" at bounding box center [374, 71] width 77 height 10
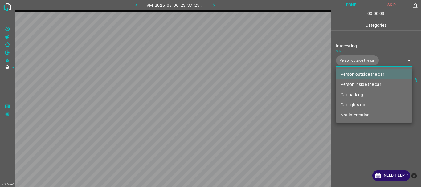
click at [354, 104] on li "Car lights on" at bounding box center [374, 105] width 77 height 10
type input "Person outside the car,Car lights on"
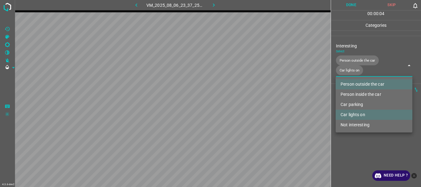
click at [357, 164] on div at bounding box center [210, 93] width 421 height 187
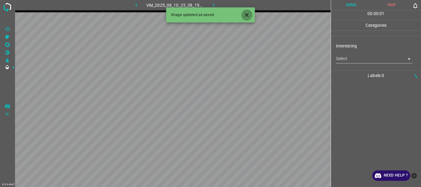
click at [247, 14] on icon "Close" at bounding box center [247, 15] width 6 height 6
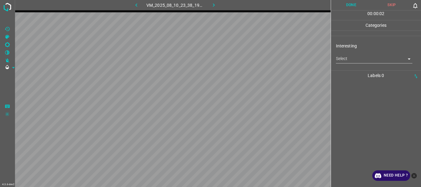
click at [357, 59] on body "4.3.6-dev2 VM_2025_08_10_23_38_19_001_02.gif Done Skip 0 00 : 00 : 02 Categorie…" at bounding box center [210, 93] width 421 height 187
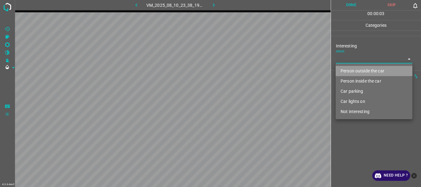
click at [357, 69] on li "Person outside the car" at bounding box center [374, 71] width 77 height 10
type input "Person outside the car"
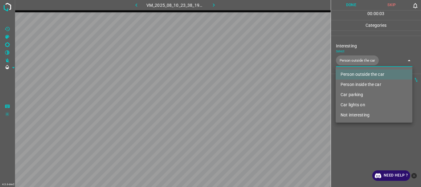
click at [360, 131] on div at bounding box center [210, 93] width 421 height 187
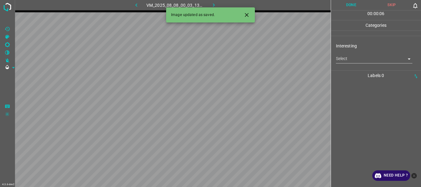
click at [365, 58] on body "4.3.6-dev2 VM_2025_08_08_00_03_13_163_02.gif Done Skip 0 00 : 00 : 06 Categorie…" at bounding box center [210, 93] width 421 height 187
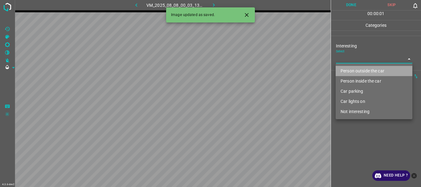
click at [359, 69] on li "Person outside the car" at bounding box center [374, 71] width 77 height 10
type input "Person outside the car"
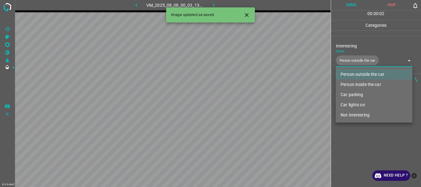
click at [359, 141] on div at bounding box center [210, 93] width 421 height 187
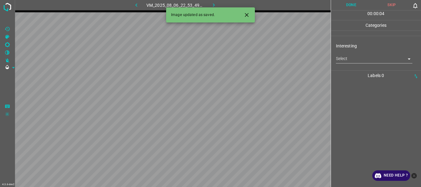
click at [351, 62] on body "4.3.6-dev2 VM_2025_08_06_22_53_49_874_08.gif Done Skip 0 00 : 00 : 04 Categorie…" at bounding box center [210, 93] width 421 height 187
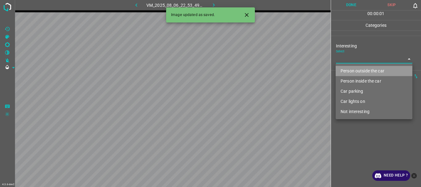
click at [352, 70] on li "Person outside the car" at bounding box center [374, 71] width 77 height 10
type input "Person outside the car"
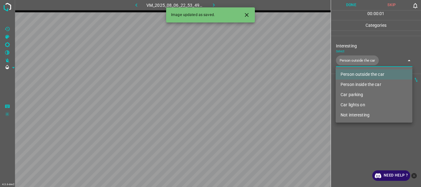
click at [356, 139] on div at bounding box center [210, 93] width 421 height 187
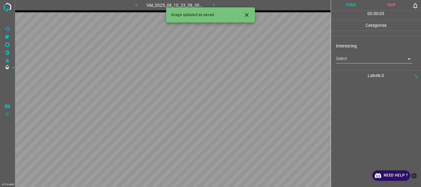
click at [343, 59] on body "4.3.6-dev2 VM_2025_08_10_23_38_30_054_06.gif Done Skip 0 00 : 00 : 03 Categorie…" at bounding box center [210, 93] width 421 height 187
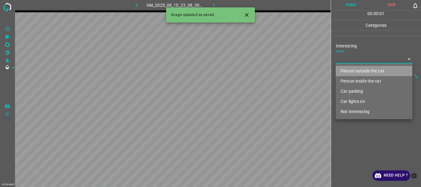
click at [349, 71] on li "Person outside the car" at bounding box center [374, 71] width 77 height 10
type input "Person outside the car"
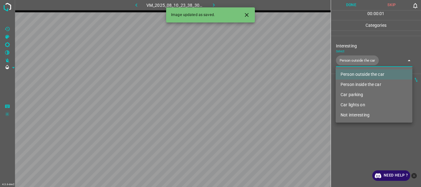
click at [365, 163] on div at bounding box center [210, 93] width 421 height 187
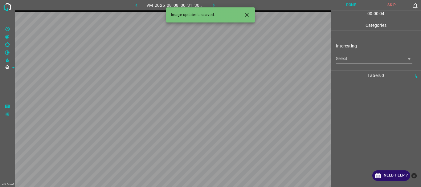
click at [355, 61] on body "4.3.6-dev2 VM_2025_08_08_00_31_30_753_03.gif Done Skip 0 00 : 00 : 04 Categorie…" at bounding box center [210, 93] width 421 height 187
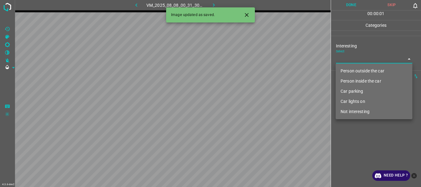
click at [359, 71] on li "Person outside the car" at bounding box center [374, 71] width 77 height 10
type input "Person outside the car"
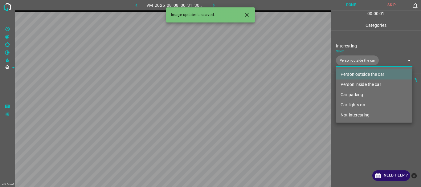
click at [361, 149] on div at bounding box center [210, 93] width 421 height 187
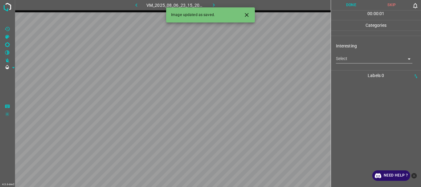
click at [358, 63] on body "4.3.6-dev2 VM_2025_08_06_23_15_20_098_03.gif Done Skip 0 00 : 00 : 01 Categorie…" at bounding box center [210, 93] width 421 height 187
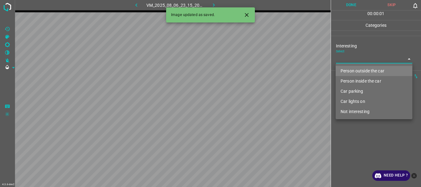
click at [354, 68] on li "Person outside the car" at bounding box center [374, 71] width 77 height 10
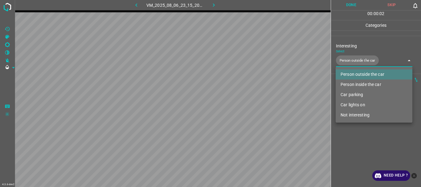
click at [356, 104] on li "Car lights on" at bounding box center [374, 105] width 77 height 10
type input "Person outside the car,Car lights on"
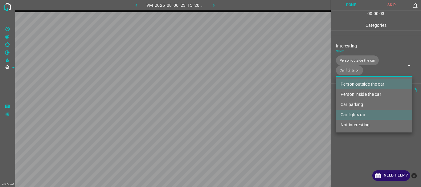
drag, startPoint x: 363, startPoint y: 157, endPoint x: 367, endPoint y: 164, distance: 7.7
click at [363, 157] on div at bounding box center [210, 93] width 421 height 187
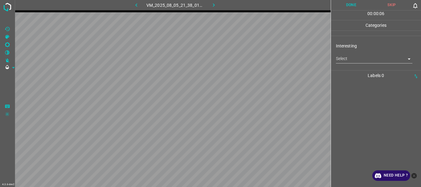
click at [354, 57] on body "4.3.6-dev2 VM_2025_08_05_21_38_01_764_04.gif Done Skip 0 00 : 00 : 06 Categorie…" at bounding box center [210, 93] width 421 height 187
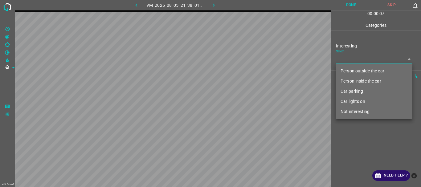
click at [355, 68] on li "Person outside the car" at bounding box center [374, 71] width 77 height 10
type input "Person outside the car"
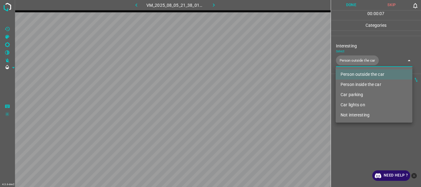
click at [363, 135] on div at bounding box center [210, 93] width 421 height 187
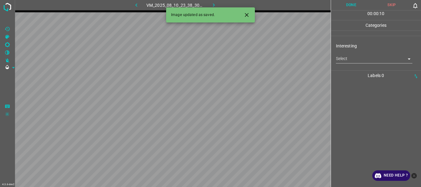
click at [346, 58] on body "4.3.6-dev2 VM_2025_08_10_23_38_30_054_01.gif Done Skip 0 00 : 00 : 10 Categorie…" at bounding box center [210, 93] width 421 height 187
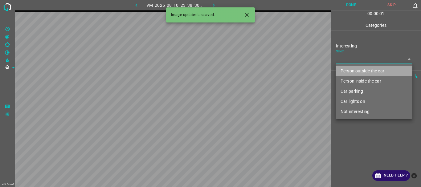
click at [348, 69] on li "Person outside the car" at bounding box center [374, 71] width 77 height 10
type input "Person outside the car"
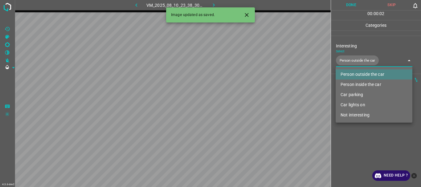
click at [356, 152] on div at bounding box center [210, 93] width 421 height 187
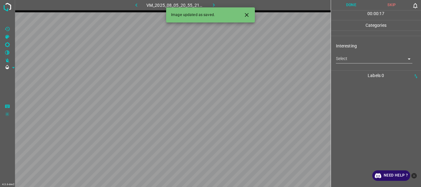
click at [362, 59] on body "4.3.6-dev2 VM_2025_08_05_20_55_21_982_01.gif Done Skip 0 00 : 00 : 17 Categorie…" at bounding box center [210, 93] width 421 height 187
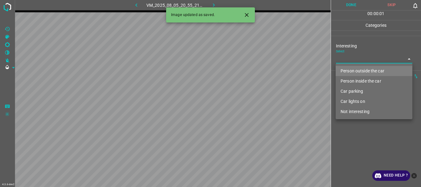
click at [359, 71] on li "Person outside the car" at bounding box center [374, 71] width 77 height 10
type input "Person outside the car"
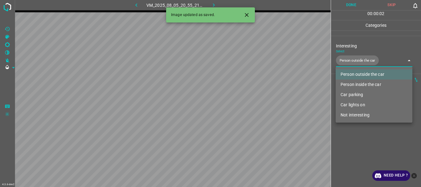
click at [357, 142] on div at bounding box center [210, 93] width 421 height 187
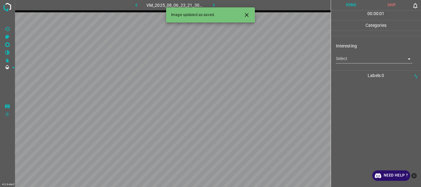
click at [353, 63] on body "4.3.6-dev2 VM_2025_08_06_23_21_30_591_03.gif Done Skip 0 00 : 00 : 01 Categorie…" at bounding box center [210, 93] width 421 height 187
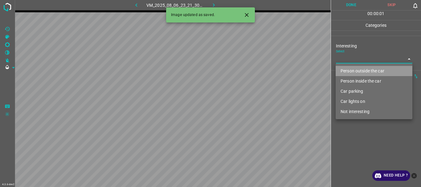
click at [352, 70] on li "Person outside the car" at bounding box center [374, 71] width 77 height 10
type input "Person outside the car"
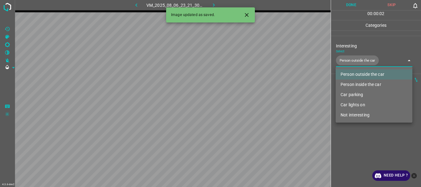
click at [348, 138] on div at bounding box center [210, 93] width 421 height 187
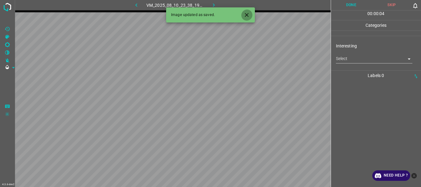
click at [246, 16] on icon "Close" at bounding box center [247, 15] width 6 height 6
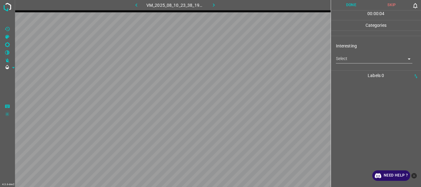
click at [344, 56] on body "4.3.6-dev2 VM_2025_08_10_23_38_19_001_03.gif Done Skip 0 00 : 00 : 04 Categorie…" at bounding box center [210, 93] width 421 height 187
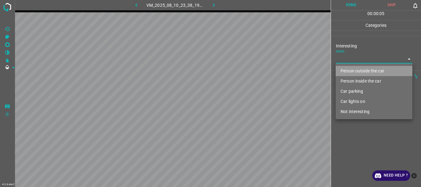
click at [349, 70] on li "Person outside the car" at bounding box center [374, 71] width 77 height 10
type input "Person outside the car"
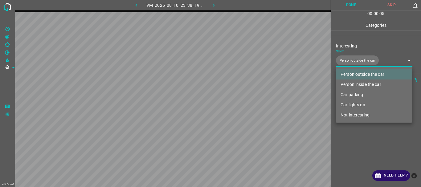
click at [360, 134] on div at bounding box center [210, 93] width 421 height 187
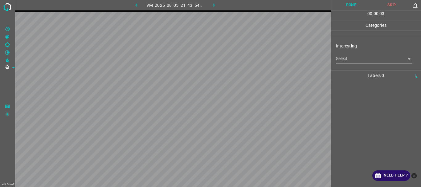
click at [353, 61] on body "4.3.6-dev2 VM_2025_08_05_21_43_54_195_00.gif Done Skip 0 00 : 00 : 03 Categorie…" at bounding box center [210, 93] width 421 height 187
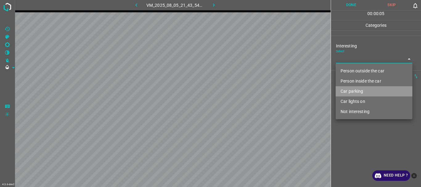
click at [353, 87] on li "Car parking" at bounding box center [374, 91] width 77 height 10
type input "Car parking"
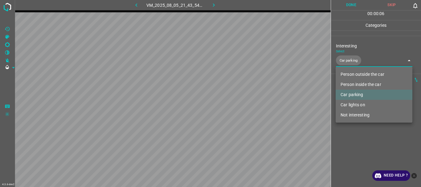
click at [351, 141] on div at bounding box center [210, 93] width 421 height 187
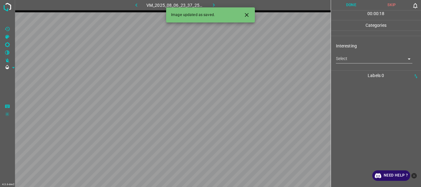
click at [343, 60] on body "4.3.6-dev2 VM_2025_08_06_23_37_25_006_01.gif Done Skip 0 00 : 00 : 18 Categorie…" at bounding box center [210, 93] width 421 height 187
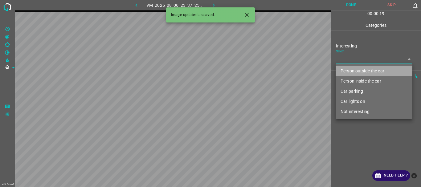
click at [349, 68] on li "Person outside the car" at bounding box center [374, 71] width 77 height 10
type input "Person outside the car"
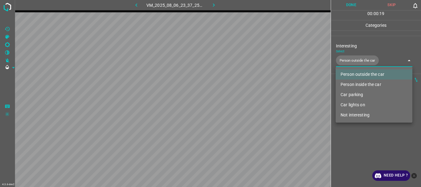
click at [350, 136] on div at bounding box center [210, 93] width 421 height 187
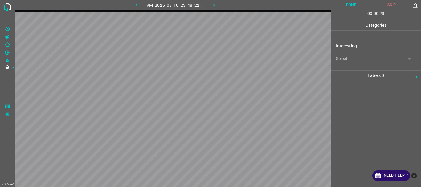
click at [356, 61] on body "4.3.6-dev2 VM_2025_08_10_23_48_22_505_00.gif Done Skip 0 00 : 00 : 23 Categorie…" at bounding box center [210, 93] width 421 height 187
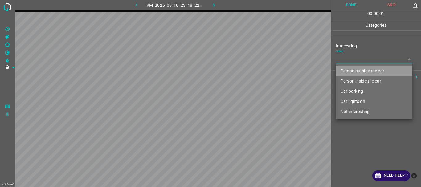
click at [350, 69] on li "Person outside the car" at bounding box center [374, 71] width 77 height 10
type input "Person outside the car"
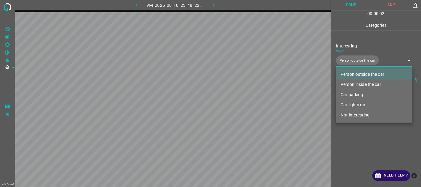
click at [357, 135] on div at bounding box center [210, 93] width 421 height 187
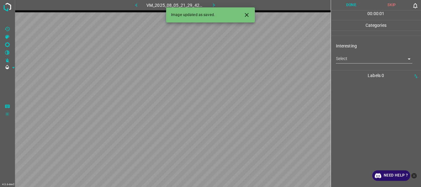
click at [344, 55] on body "4.3.6-dev2 VM_2025_08_05_21_29_42_966_03.gif Done Skip 0 00 : 00 : 01 Categorie…" at bounding box center [210, 93] width 421 height 187
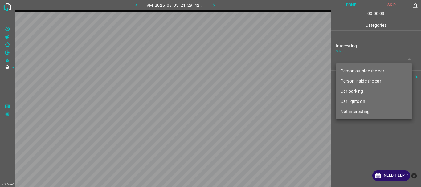
click at [348, 73] on li "Person outside the car" at bounding box center [374, 71] width 77 height 10
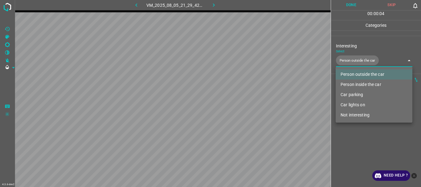
click at [349, 104] on li "Car lights on" at bounding box center [374, 105] width 77 height 10
type input "Person outside the car,Car lights on"
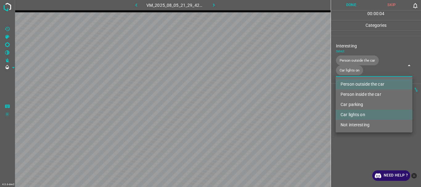
click at [359, 151] on div at bounding box center [210, 93] width 421 height 187
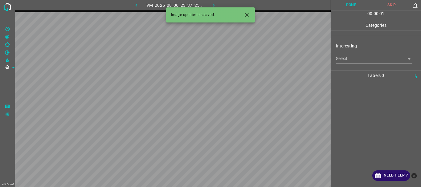
click at [343, 56] on body "4.3.6-dev2 VM_2025_08_06_23_37_25_006_09.gif Done Skip 0 00 : 00 : 01 Categorie…" at bounding box center [210, 93] width 421 height 187
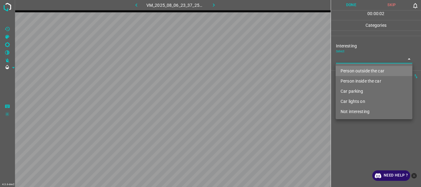
click at [356, 91] on li "Car parking" at bounding box center [374, 91] width 77 height 10
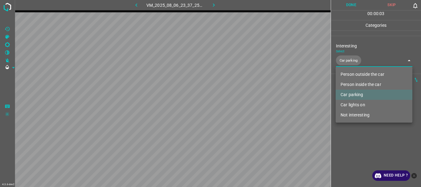
click at [357, 103] on li "Car lights on" at bounding box center [374, 105] width 77 height 10
type input "Car parking,Car lights on"
click at [356, 142] on div at bounding box center [210, 93] width 421 height 187
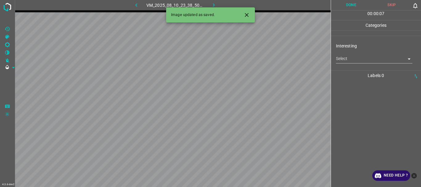
click at [342, 58] on body "4.3.6-dev2 VM_2025_08_10_23_38_50_628_01.gif Done Skip 0 00 : 00 : 07 Categorie…" at bounding box center [210, 93] width 421 height 187
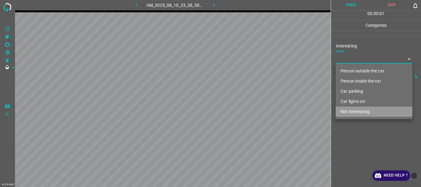
click at [349, 110] on li "Not interesting" at bounding box center [374, 112] width 77 height 10
type input "Not interesting"
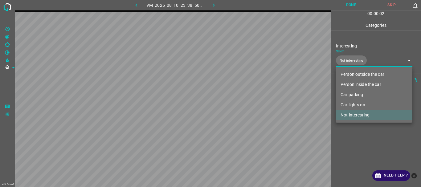
click at [351, 144] on div at bounding box center [210, 93] width 421 height 187
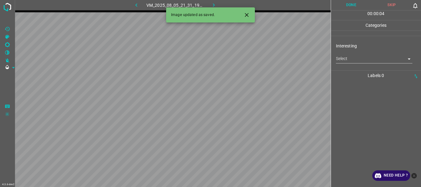
click at [356, 57] on body "4.3.6-dev2 VM_2025_08_05_21_31_19_758_01.gif Done Skip 0 00 : 00 : 04 Categorie…" at bounding box center [210, 93] width 421 height 187
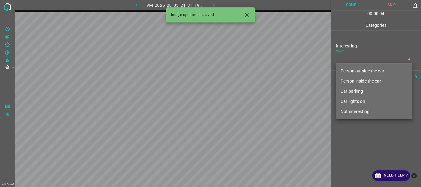
click at [354, 70] on li "Person outside the car" at bounding box center [374, 71] width 77 height 10
type input "Person outside the car"
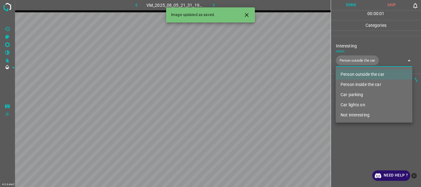
click at [357, 143] on div at bounding box center [210, 93] width 421 height 187
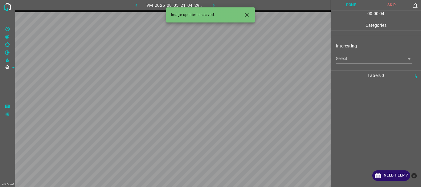
click at [351, 60] on body "4.3.6-dev2 VM_2025_08_05_21_04_29_817_06.gif Done Skip 0 00 : 00 : 04 Categorie…" at bounding box center [210, 93] width 421 height 187
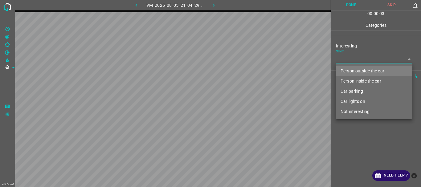
click at [352, 70] on li "Person outside the car" at bounding box center [374, 71] width 77 height 10
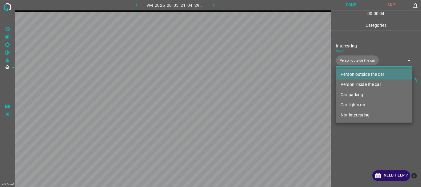
click at [349, 105] on li "Car lights on" at bounding box center [374, 105] width 77 height 10
type input "Person outside the car,Car lights on"
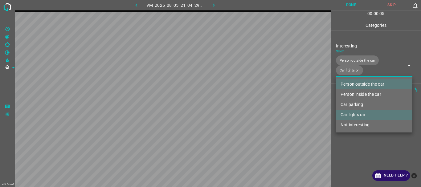
click at [349, 140] on div at bounding box center [210, 93] width 421 height 187
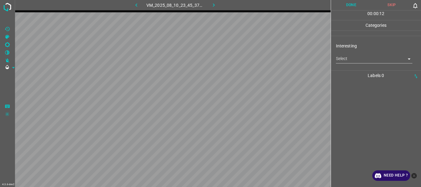
click at [341, 62] on body "4.3.6-dev2 VM_2025_08_10_23_45_37_683_02.gif Done Skip 0 00 : 00 : 12 Categorie…" at bounding box center [210, 93] width 421 height 187
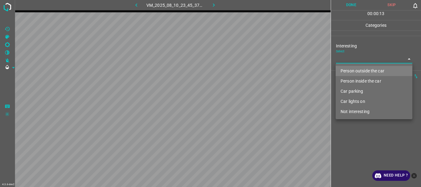
click at [342, 71] on li "Person outside the car" at bounding box center [374, 71] width 77 height 10
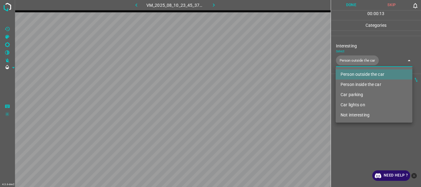
click at [348, 85] on li "Person inside the car" at bounding box center [374, 85] width 77 height 10
type input "Person outside the car,Person inside the car"
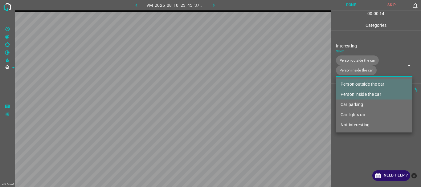
click at [344, 145] on div at bounding box center [210, 93] width 421 height 187
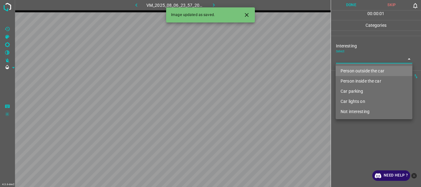
click at [352, 62] on body "4.3.6-dev2 VM_2025_08_06_23_57_20_058_07.gif Done Skip 0 00 : 00 : 01 Categorie…" at bounding box center [210, 93] width 421 height 187
click at [352, 67] on li "Person outside the car" at bounding box center [374, 71] width 77 height 10
type input "Person outside the car"
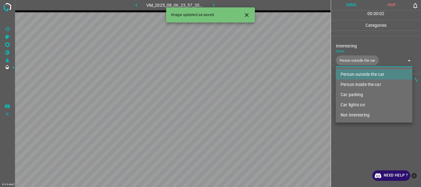
click at [350, 148] on div at bounding box center [210, 93] width 421 height 187
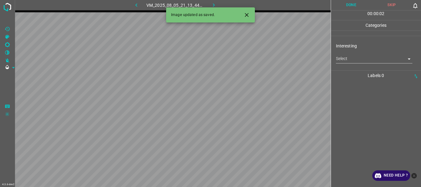
click at [370, 58] on body "4.3.6-dev2 VM_2025_08_05_21_13_44_639_00.gif Done Skip 0 00 : 00 : 02 Categorie…" at bounding box center [210, 93] width 421 height 187
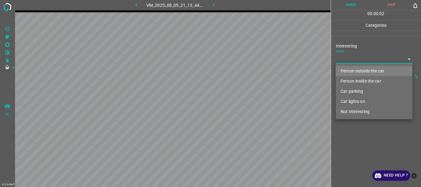
click at [358, 67] on li "Person outside the car" at bounding box center [374, 71] width 77 height 10
type input "Person outside the car"
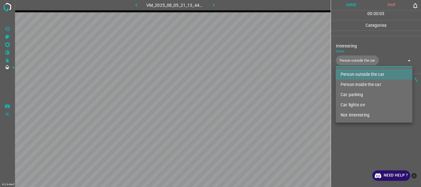
click at [361, 140] on div at bounding box center [210, 93] width 421 height 187
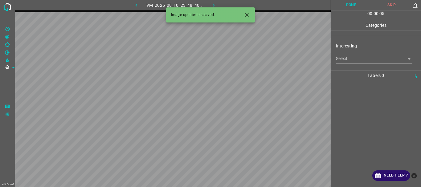
click at [346, 61] on body "4.3.6-dev2 VM_2025_08_10_23_48_40_846_03.gif Done Skip 0 00 : 00 : 05 Categorie…" at bounding box center [210, 93] width 421 height 187
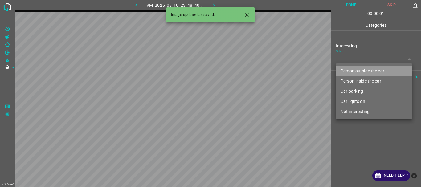
click at [345, 69] on li "Person outside the car" at bounding box center [374, 71] width 77 height 10
type input "Person outside the car"
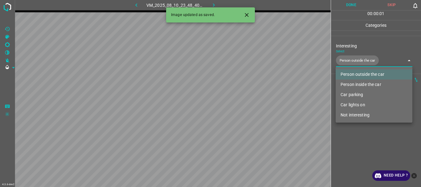
click at [356, 152] on div at bounding box center [210, 93] width 421 height 187
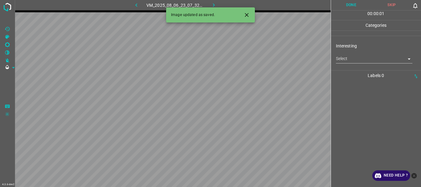
click at [373, 60] on body "4.3.6-dev2 VM_2025_08_06_23_07_32_048_03.gif Done Skip 0 00 : 00 : 01 Categorie…" at bounding box center [210, 93] width 421 height 187
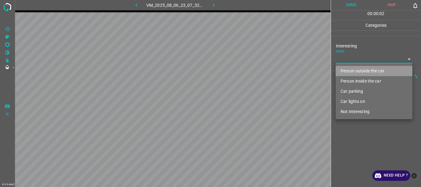
click at [353, 68] on li "Person outside the car" at bounding box center [374, 71] width 77 height 10
type input "Person outside the car"
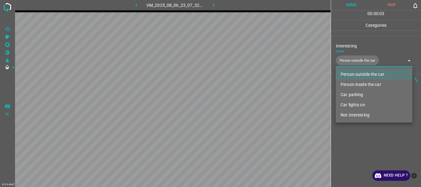
click at [355, 145] on div at bounding box center [210, 93] width 421 height 187
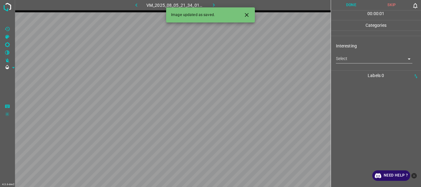
click at [355, 63] on body "4.3.6-dev2 VM_2025_08_05_21_34_01_154_13.gif Done Skip 0 00 : 00 : 01 Categorie…" at bounding box center [210, 93] width 421 height 187
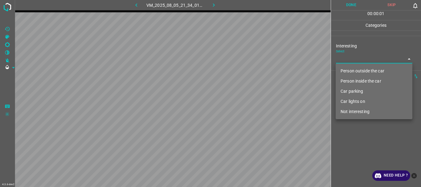
click at [354, 108] on li "Not interesting" at bounding box center [374, 112] width 77 height 10
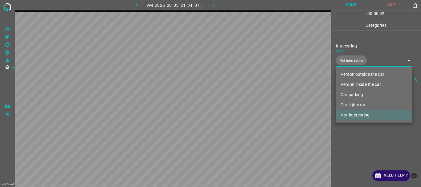
type input "Not interesting"
click at [352, 151] on div at bounding box center [210, 93] width 421 height 187
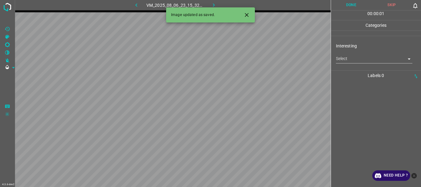
click at [354, 58] on body "4.3.6-dev2 VM_2025_08_06_23_15_32_272_00.gif Done Skip 0 00 : 00 : 01 Categorie…" at bounding box center [210, 93] width 421 height 187
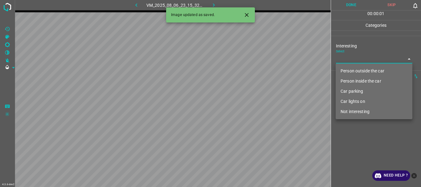
click at [349, 69] on li "Person outside the car" at bounding box center [374, 71] width 77 height 10
type input "Person outside the car"
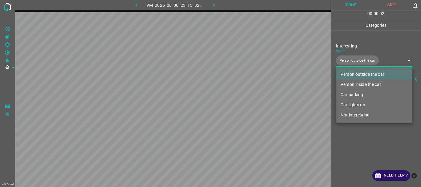
click at [353, 134] on div at bounding box center [210, 93] width 421 height 187
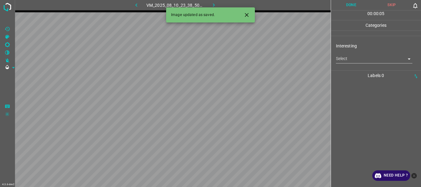
click at [360, 59] on body "4.3.6-dev2 VM_2025_08_10_23_38_50_628_02.gif Done Skip 0 00 : 00 : 05 Categorie…" at bounding box center [210, 93] width 421 height 187
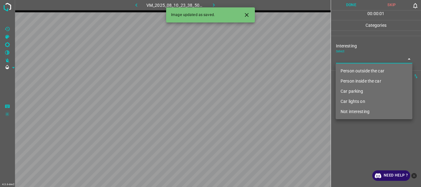
click at [353, 112] on li "Not interesting" at bounding box center [374, 112] width 77 height 10
type input "Not interesting"
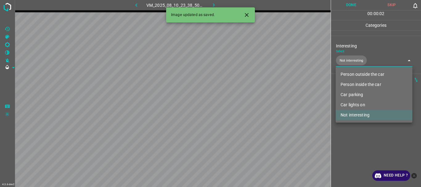
click at [353, 142] on div at bounding box center [210, 93] width 421 height 187
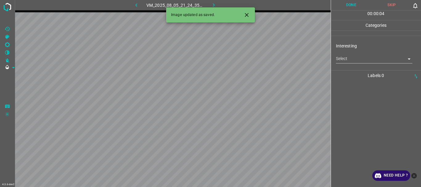
click at [350, 59] on body "4.3.6-dev2 VM_2025_08_05_21_24_35_285_02.gif Done Skip 0 00 : 00 : 04 Categorie…" at bounding box center [210, 93] width 421 height 187
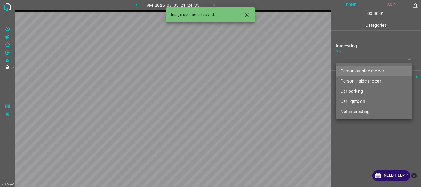
click at [349, 70] on li "Person outside the car" at bounding box center [374, 71] width 77 height 10
type input "Person outside the car"
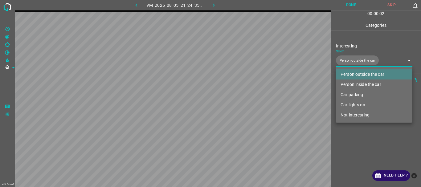
click at [359, 147] on div at bounding box center [210, 93] width 421 height 187
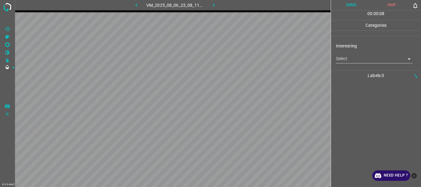
click at [355, 56] on body "4.3.6-dev2 VM_2025_08_06_23_08_11_123_08.gif Done Skip 0 00 : 00 : 08 Categorie…" at bounding box center [210, 93] width 421 height 187
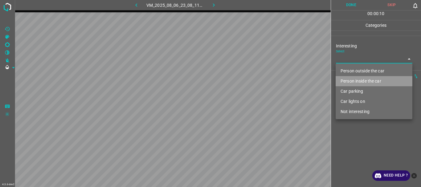
click at [351, 79] on li "Person inside the car" at bounding box center [374, 81] width 77 height 10
type input "Person inside the car"
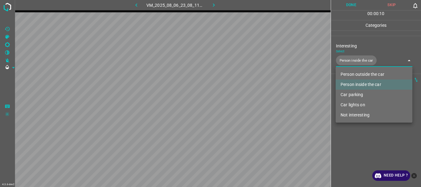
click at [355, 133] on div at bounding box center [210, 93] width 421 height 187
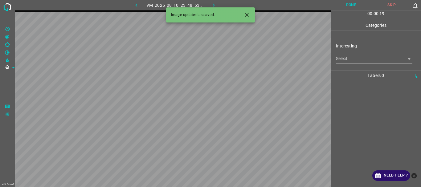
click at [369, 57] on body "4.3.6-dev2 VM_2025_08_10_23_48_53_518_04.gif Done Skip 0 00 : 00 : 19 Categorie…" at bounding box center [210, 93] width 421 height 187
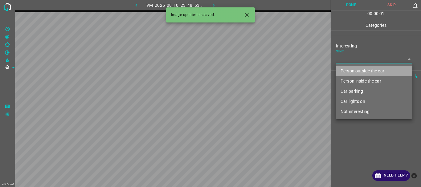
click at [360, 69] on li "Person outside the car" at bounding box center [374, 71] width 77 height 10
type input "Person outside the car"
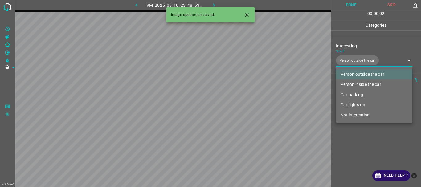
click at [359, 143] on div at bounding box center [210, 93] width 421 height 187
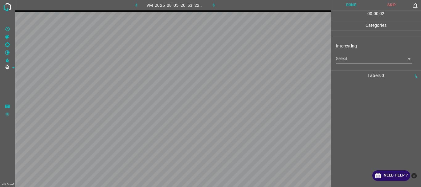
click at [350, 60] on body "4.3.6-dev2 VM_2025_08_05_20_53_22_462_00.gif Done Skip 0 00 : 00 : 02 Categorie…" at bounding box center [210, 93] width 421 height 187
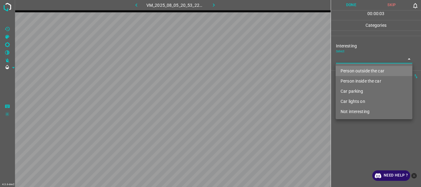
click at [350, 70] on li "Person outside the car" at bounding box center [374, 71] width 77 height 10
type input "Person outside the car"
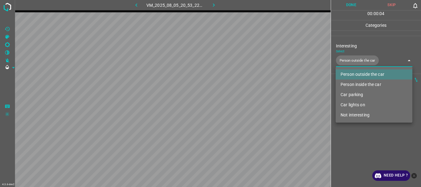
click at [358, 156] on div at bounding box center [210, 93] width 421 height 187
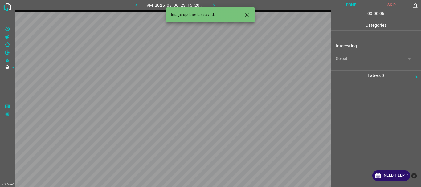
click at [351, 61] on body "4.3.6-dev2 VM_2025_08_06_23_15_20_098_08.gif Done Skip 0 00 : 00 : 06 Categorie…" at bounding box center [210, 93] width 421 height 187
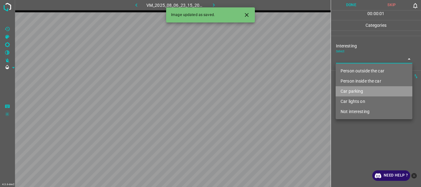
click at [357, 89] on li "Car parking" at bounding box center [374, 91] width 77 height 10
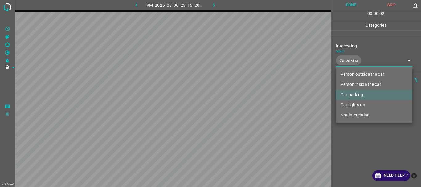
click at [357, 83] on li "Person inside the car" at bounding box center [374, 85] width 77 height 10
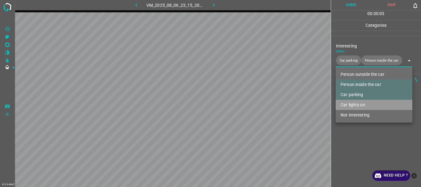
click at [356, 105] on li "Car lights on" at bounding box center [374, 105] width 77 height 10
type input "Car parking,Person inside the car,Car lights on"
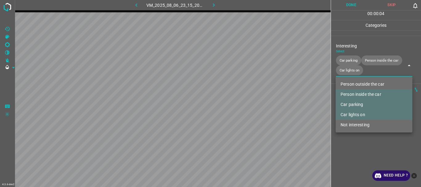
click at [352, 144] on div at bounding box center [210, 93] width 421 height 187
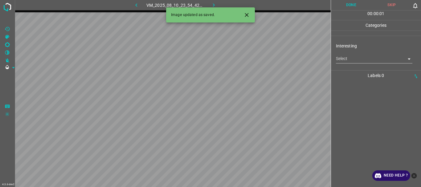
click at [375, 56] on body "4.3.6-dev2 VM_2025_08_10_23_54_42_745_00.gif Done Skip 0 00 : 00 : 01 Categorie…" at bounding box center [210, 93] width 421 height 187
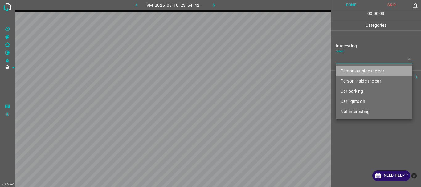
click at [354, 68] on li "Person outside the car" at bounding box center [374, 71] width 77 height 10
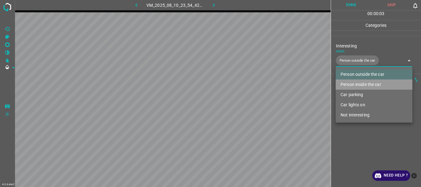
click at [357, 84] on li "Person inside the car" at bounding box center [374, 85] width 77 height 10
type input "Person outside the car,Person inside the car"
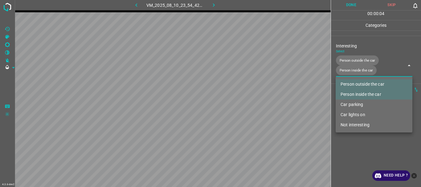
click at [368, 158] on div at bounding box center [210, 93] width 421 height 187
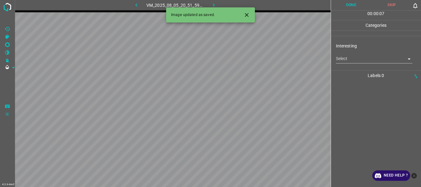
click at [364, 62] on body "4.3.6-dev2 VM_2025_08_05_20_51_59_270_02.gif Done Skip 0 00 : 00 : 07 Categorie…" at bounding box center [210, 93] width 421 height 187
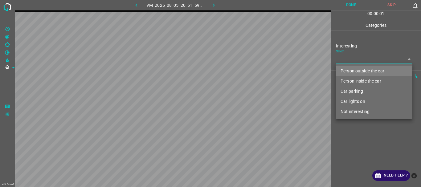
click at [356, 108] on li "Not interesting" at bounding box center [374, 112] width 77 height 10
type input "Not interesting"
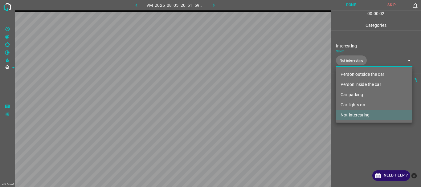
drag, startPoint x: 354, startPoint y: 143, endPoint x: 360, endPoint y: 144, distance: 5.3
click at [356, 143] on div at bounding box center [210, 93] width 421 height 187
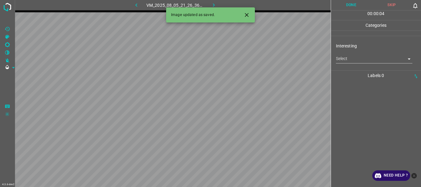
click at [359, 57] on body "4.3.6-dev2 VM_2025_08_05_21_26_36_836_01.gif Done Skip 0 00 : 00 : 04 Categorie…" at bounding box center [210, 93] width 421 height 187
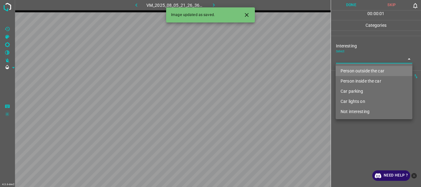
click at [361, 70] on li "Person outside the car" at bounding box center [374, 71] width 77 height 10
type input "Person outside the car"
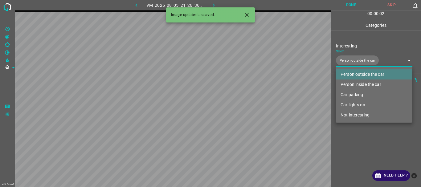
click at [363, 141] on div at bounding box center [210, 93] width 421 height 187
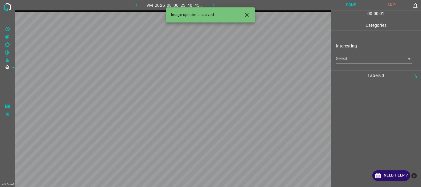
click at [356, 58] on body "4.3.6-dev2 VM_2025_08_06_23_40_45_950_05.gif Done Skip 0 00 : 00 : 01 Categorie…" at bounding box center [210, 93] width 421 height 187
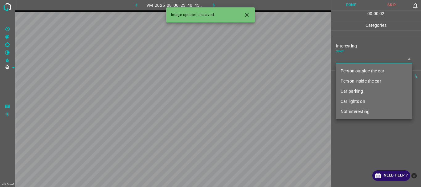
click at [354, 68] on li "Person outside the car" at bounding box center [374, 71] width 77 height 10
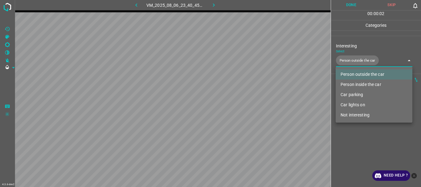
type input "Person outside the car"
click at [361, 153] on div at bounding box center [210, 93] width 421 height 187
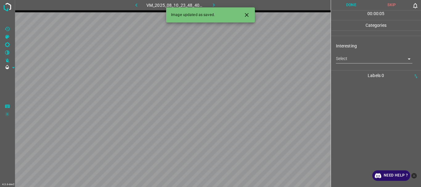
click at [350, 58] on body "4.3.6-dev2 VM_2025_08_10_23_48_40_846_00.gif Done Skip 0 00 : 00 : 05 Categorie…" at bounding box center [210, 93] width 421 height 187
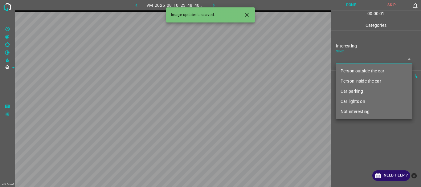
click at [349, 72] on li "Person outside the car" at bounding box center [374, 71] width 77 height 10
type input "Person outside the car"
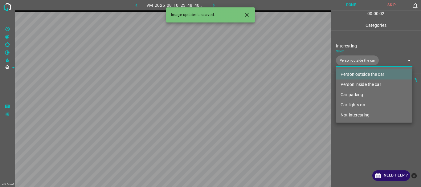
click at [355, 134] on div at bounding box center [210, 93] width 421 height 187
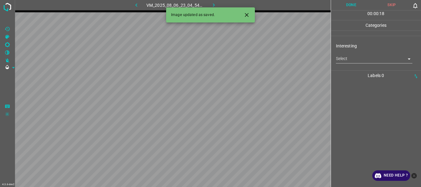
click at [346, 60] on body "4.3.6-dev2 VM_2025_08_06_23_04_54_413_02.gif Done Skip 0 00 : 00 : 18 Categorie…" at bounding box center [210, 93] width 421 height 187
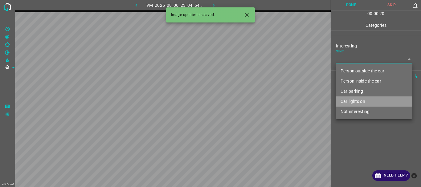
click at [349, 100] on li "Car lights on" at bounding box center [374, 102] width 77 height 10
type input "Car lights on"
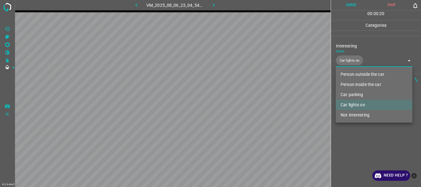
click at [348, 134] on div at bounding box center [210, 93] width 421 height 187
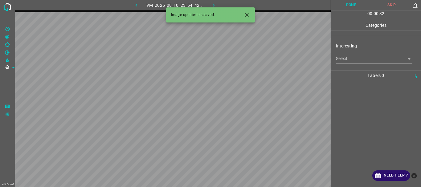
click at [358, 60] on body "4.3.6-dev2 VM_2025_08_10_23_54_42_745_04.gif Done Skip 0 00 : 00 : 32 Categorie…" at bounding box center [210, 93] width 421 height 187
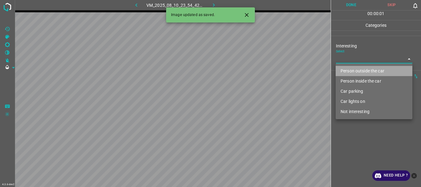
click at [360, 70] on li "Person outside the car" at bounding box center [374, 71] width 77 height 10
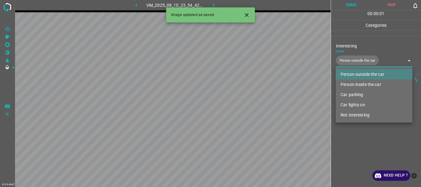
click at [359, 84] on li "Person inside the car" at bounding box center [374, 85] width 77 height 10
type input "Person outside the car,Person inside the car"
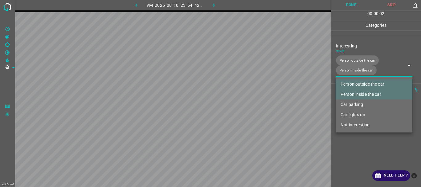
click at [359, 139] on div at bounding box center [210, 93] width 421 height 187
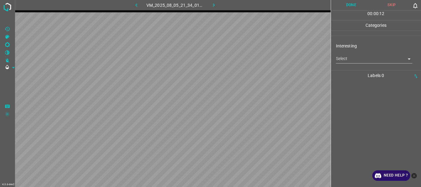
click at [343, 57] on body "4.3.6-dev2 VM_2025_08_05_21_34_01_154_03.gif Done Skip 0 00 : 00 : 12 Categorie…" at bounding box center [210, 93] width 421 height 187
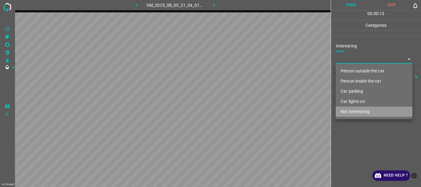
click at [350, 114] on li "Not interesting" at bounding box center [374, 112] width 77 height 10
type input "Not interesting"
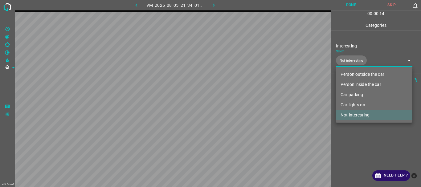
click at [354, 112] on li "Not interesting" at bounding box center [374, 115] width 77 height 10
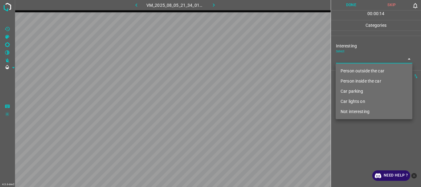
click at [357, 134] on div at bounding box center [210, 93] width 421 height 187
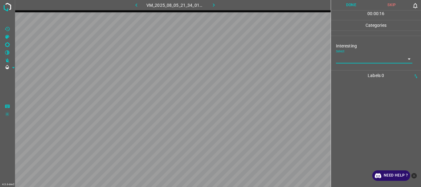
click at [348, 55] on body "4.3.6-dev2 VM_2025_08_05_21_34_01_154_03.gif Done Skip 0 00 : 00 : 16 Categorie…" at bounding box center [210, 93] width 421 height 187
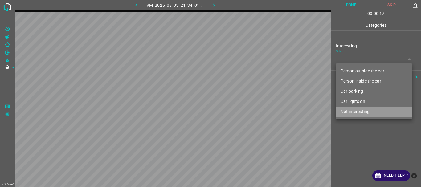
click at [351, 112] on li "Not interesting" at bounding box center [374, 112] width 77 height 10
type input "Not interesting"
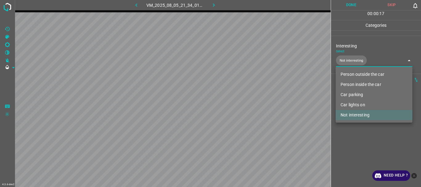
click at [352, 139] on div at bounding box center [210, 93] width 421 height 187
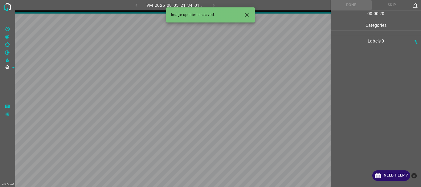
click at [216, 5] on div "VM_2025_08_05_21_34_01_154_03.gif" at bounding box center [175, 5] width 115 height 10
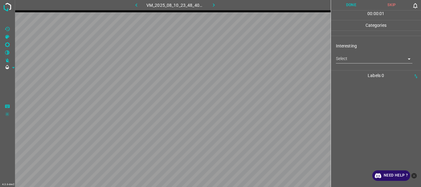
click at [360, 60] on body "4.3.6-dev2 VM_2025_08_10_23_48_40_846_05.gif Done Skip 0 00 : 00 : 01 Categorie…" at bounding box center [210, 93] width 421 height 187
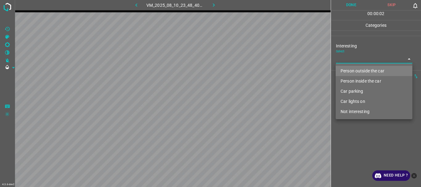
click at [353, 68] on li "Person outside the car" at bounding box center [374, 71] width 77 height 10
type input "Person outside the car"
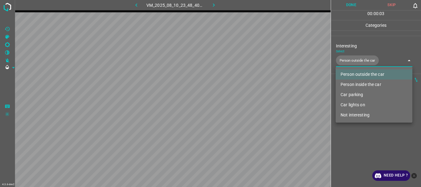
click at [355, 145] on div at bounding box center [210, 93] width 421 height 187
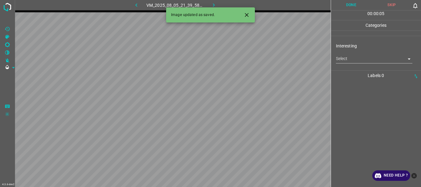
click at [346, 60] on body "4.3.6-dev2 VM_2025_08_05_21_39_58_048_05.gif Done Skip 0 00 : 00 : 05 Categorie…" at bounding box center [210, 93] width 421 height 187
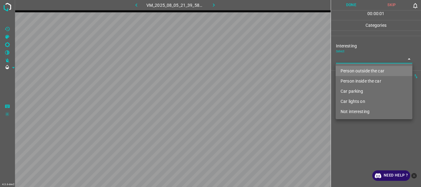
click at [348, 93] on li "Car parking" at bounding box center [374, 91] width 77 height 10
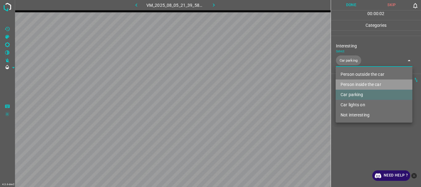
click at [349, 83] on li "Person inside the car" at bounding box center [374, 85] width 77 height 10
type input "Car parking,Person inside the car"
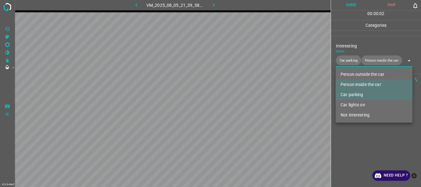
click at [356, 141] on div at bounding box center [210, 93] width 421 height 187
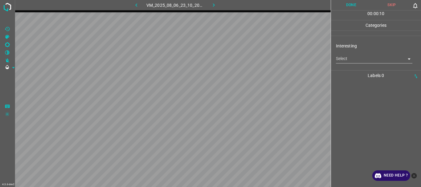
click at [347, 61] on body "4.3.6-dev2 VM_2025_08_06_23_10_20_061_09.gif Done Skip 0 00 : 00 : 10 Categorie…" at bounding box center [210, 93] width 421 height 187
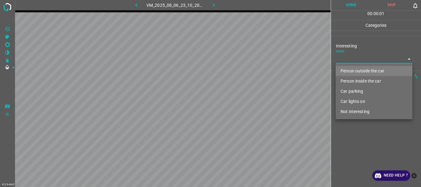
click at [347, 70] on li "Person outside the car" at bounding box center [374, 71] width 77 height 10
type input "Person outside the car"
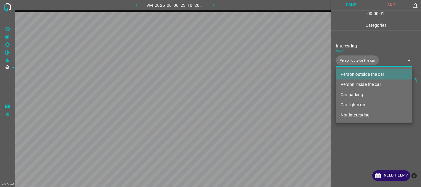
click at [366, 135] on div at bounding box center [210, 93] width 421 height 187
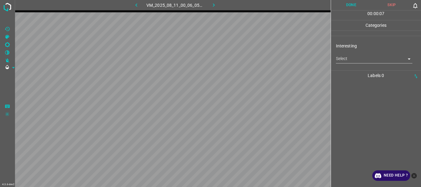
click at [351, 57] on body "4.3.6-dev2 VM_2025_08_11_00_06_05_933_06.gif Done Skip 0 00 : 00 : 07 Categorie…" at bounding box center [210, 93] width 421 height 187
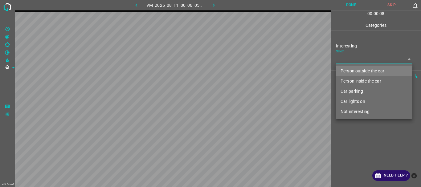
click at [349, 81] on li "Person inside the car" at bounding box center [374, 81] width 77 height 10
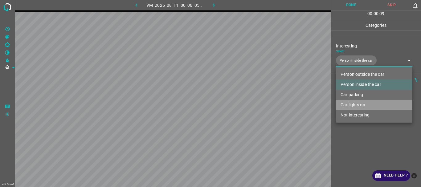
click at [349, 104] on li "Car lights on" at bounding box center [374, 105] width 77 height 10
type input "Person inside the car,Car lights on"
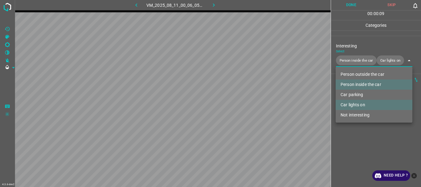
click at [354, 153] on div at bounding box center [210, 93] width 421 height 187
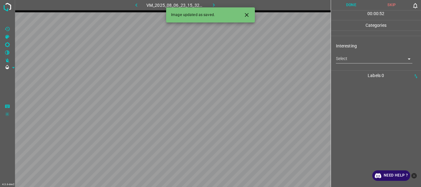
click at [343, 61] on body "4.3.6-dev2 VM_2025_08_06_23_15_32_272_04.gif Done Skip 0 00 : 00 : 52 Categorie…" at bounding box center [210, 93] width 421 height 187
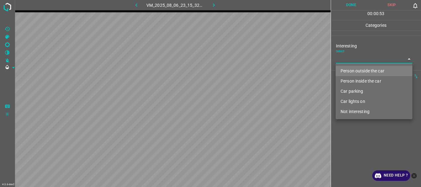
click at [349, 112] on li "Not interesting" at bounding box center [374, 112] width 77 height 10
type input "Not interesting"
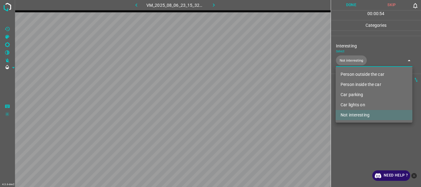
click at [363, 160] on div at bounding box center [210, 93] width 421 height 187
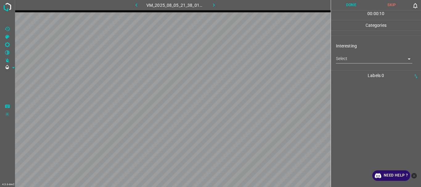
click at [347, 58] on body "4.3.6-dev2 VM_2025_08_05_21_38_01_764_06.gif Done Skip 0 00 : 00 : 10 Categorie…" at bounding box center [210, 93] width 421 height 187
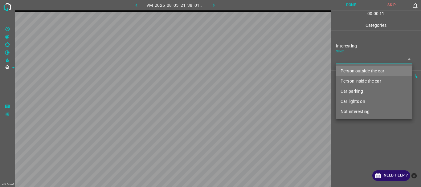
click at [350, 81] on li "Person inside the car" at bounding box center [374, 81] width 77 height 10
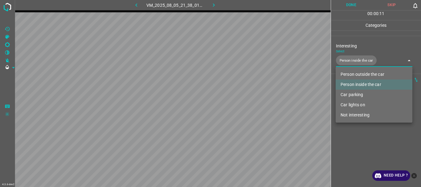
type input "Person inside the car"
click at [354, 138] on div at bounding box center [210, 93] width 421 height 187
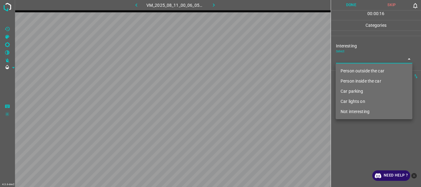
click at [358, 58] on body "4.3.6-dev2 VM_2025_08_11_00_06_05_933_04.gif Done Skip 0 00 : 00 : 16 Categorie…" at bounding box center [210, 93] width 421 height 187
click at [359, 69] on li "Person outside the car" at bounding box center [374, 71] width 77 height 10
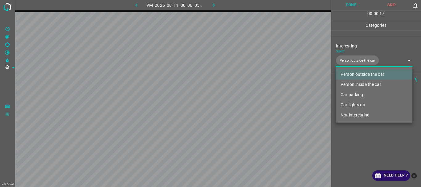
click at [359, 81] on li "Person inside the car" at bounding box center [374, 85] width 77 height 10
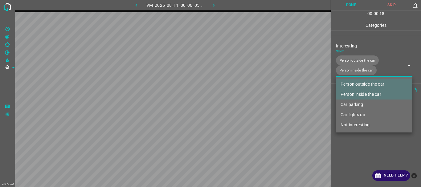
click at [358, 113] on li "Car lights on" at bounding box center [374, 115] width 77 height 10
type input "Person outside the car,Person inside the car,Car lights on"
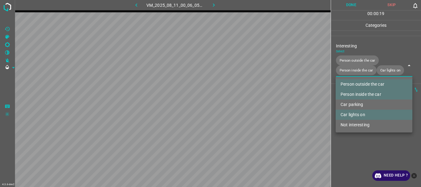
click at [355, 157] on div at bounding box center [210, 93] width 421 height 187
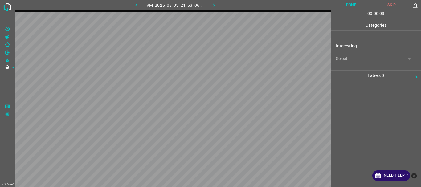
click at [345, 61] on body "4.3.6-dev2 VM_2025_08_05_21_53_06_950_04.gif Done Skip 0 00 : 00 : 03 Categorie…" at bounding box center [210, 93] width 421 height 187
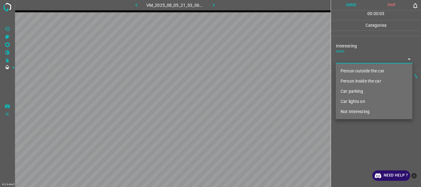
click at [347, 70] on li "Person outside the car" at bounding box center [374, 71] width 77 height 10
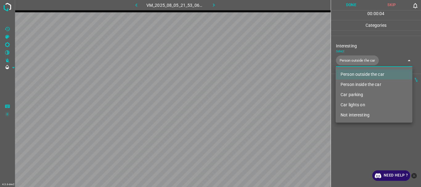
type input "Person outside the car"
click at [347, 148] on div at bounding box center [210, 93] width 421 height 187
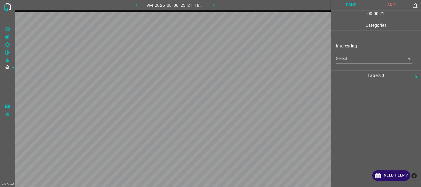
click at [364, 62] on body "4.3.6-dev2 VM_2025_08_06_23_21_18_022_06.gif Done Skip 0 00 : 00 : 21 Categorie…" at bounding box center [210, 93] width 421 height 187
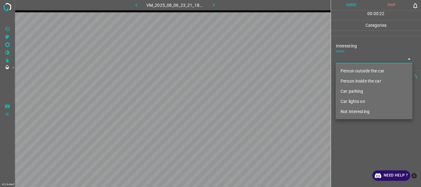
click at [356, 72] on li "Person outside the car" at bounding box center [374, 71] width 77 height 10
type input "Person outside the car"
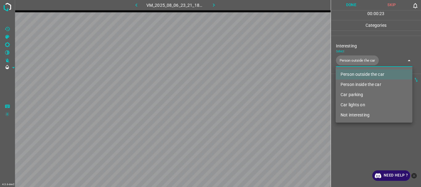
click at [349, 7] on div at bounding box center [210, 93] width 421 height 187
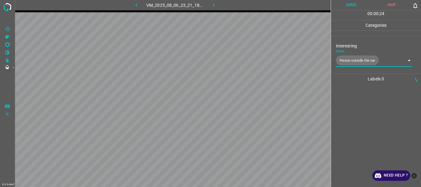
click at [342, 5] on button "Done" at bounding box center [351, 5] width 41 height 10
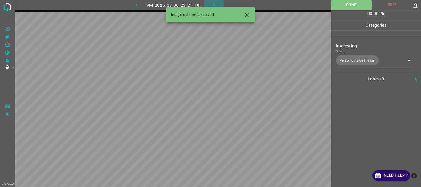
click at [213, 6] on icon "button" at bounding box center [214, 5] width 6 height 6
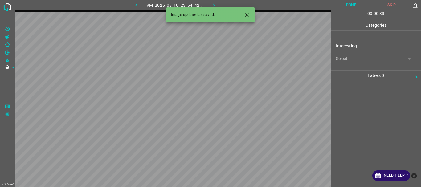
click at [352, 59] on body "4.3.6-dev2 VM_2025_08_10_23_54_42_745_14.gif Done Skip 0 00 : 00 : 33 Categorie…" at bounding box center [210, 93] width 421 height 187
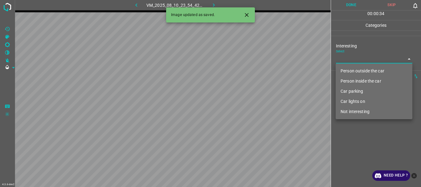
click at [353, 92] on li "Car parking" at bounding box center [374, 91] width 77 height 10
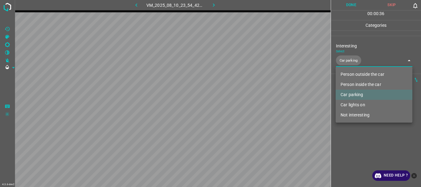
click at [352, 85] on li "Person inside the car" at bounding box center [374, 85] width 77 height 10
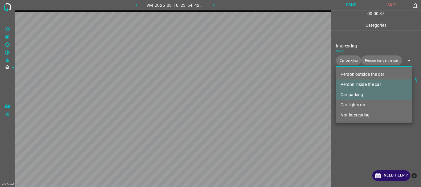
click at [354, 105] on li "Car lights on" at bounding box center [374, 105] width 77 height 10
type input "Car parking,Person inside the car,Car lights on"
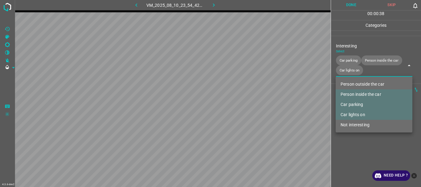
click at [357, 138] on div at bounding box center [210, 93] width 421 height 187
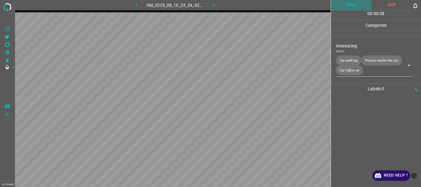
click at [347, 3] on button "Done" at bounding box center [351, 5] width 41 height 10
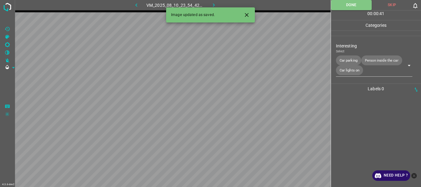
click at [214, 4] on icon "button" at bounding box center [214, 5] width 6 height 6
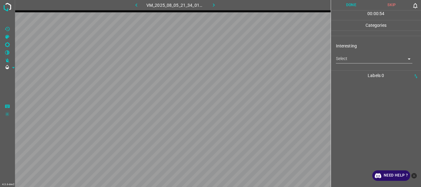
click at [346, 58] on body "4.3.6-dev2 VM_2025_08_05_21_34_01_154_09.gif Done Skip 0 00 : 00 : 54 Categorie…" at bounding box center [210, 93] width 421 height 187
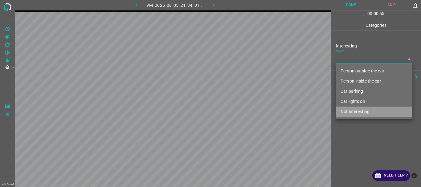
click at [355, 112] on li "Not interesting" at bounding box center [374, 112] width 77 height 10
type input "Not interesting"
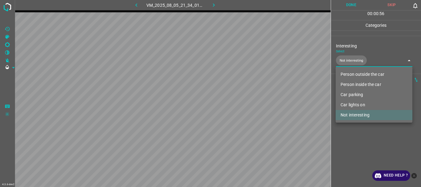
click at [337, 135] on div at bounding box center [210, 93] width 421 height 187
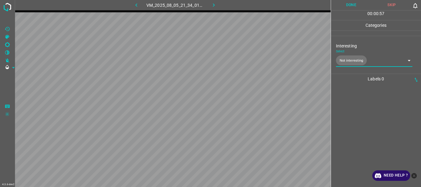
click at [352, 2] on button "Done" at bounding box center [351, 5] width 41 height 10
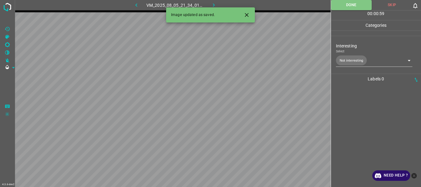
click at [210, 4] on button "button" at bounding box center [214, 5] width 20 height 10
